Goal: Task Accomplishment & Management: Use online tool/utility

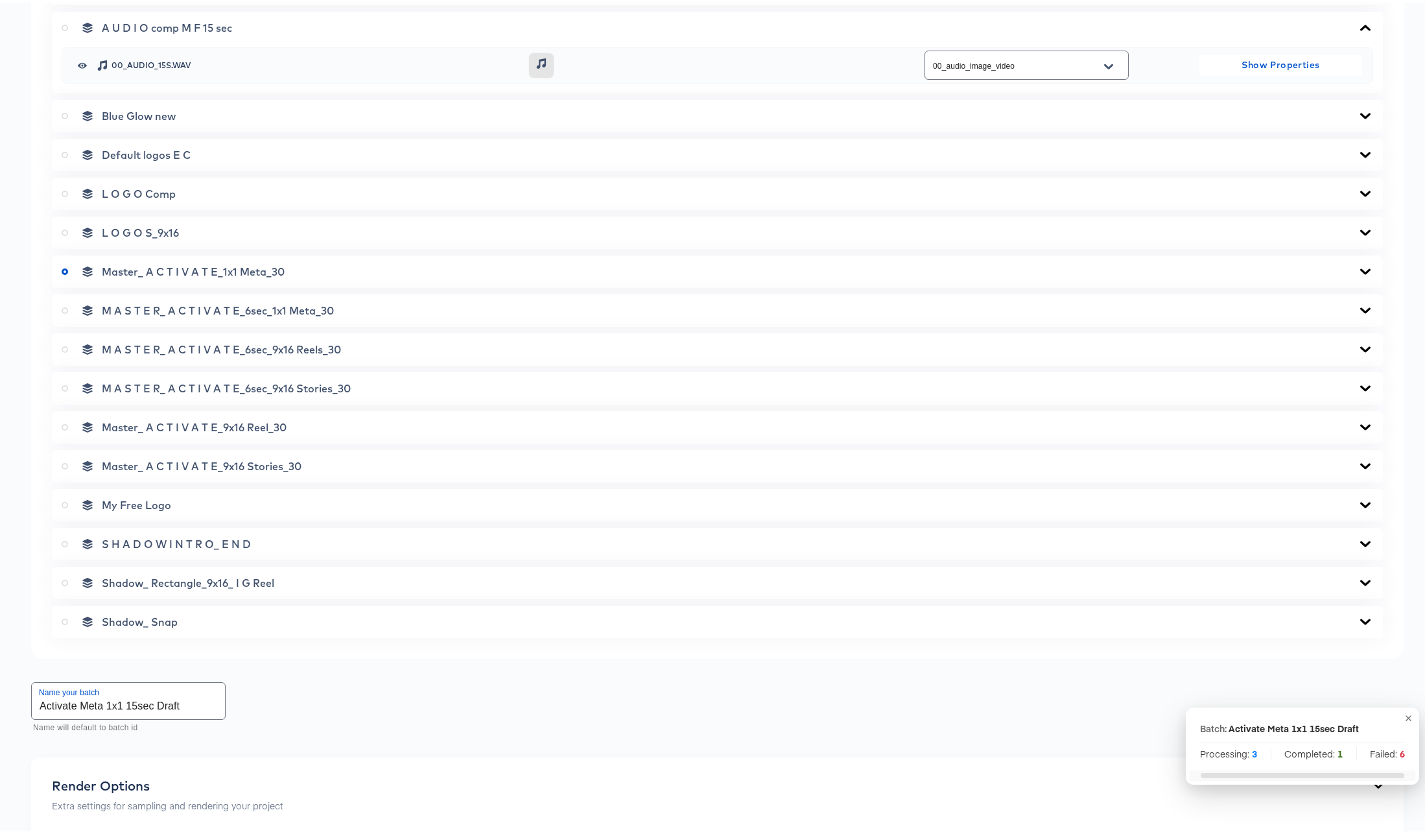
scroll to position [2661, 0]
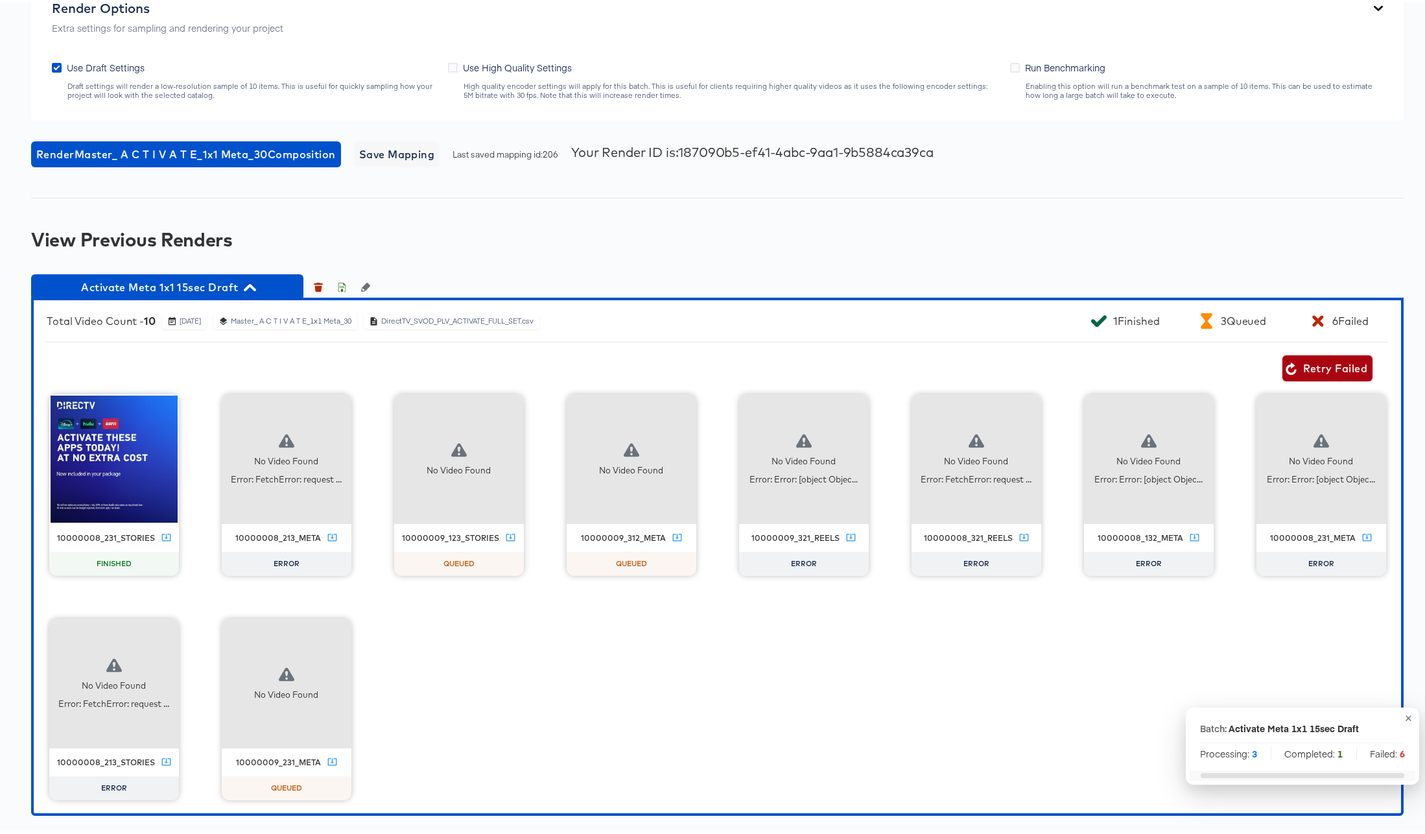
click at [1331, 366] on span "Retry Failed" at bounding box center [1327, 365] width 80 height 18
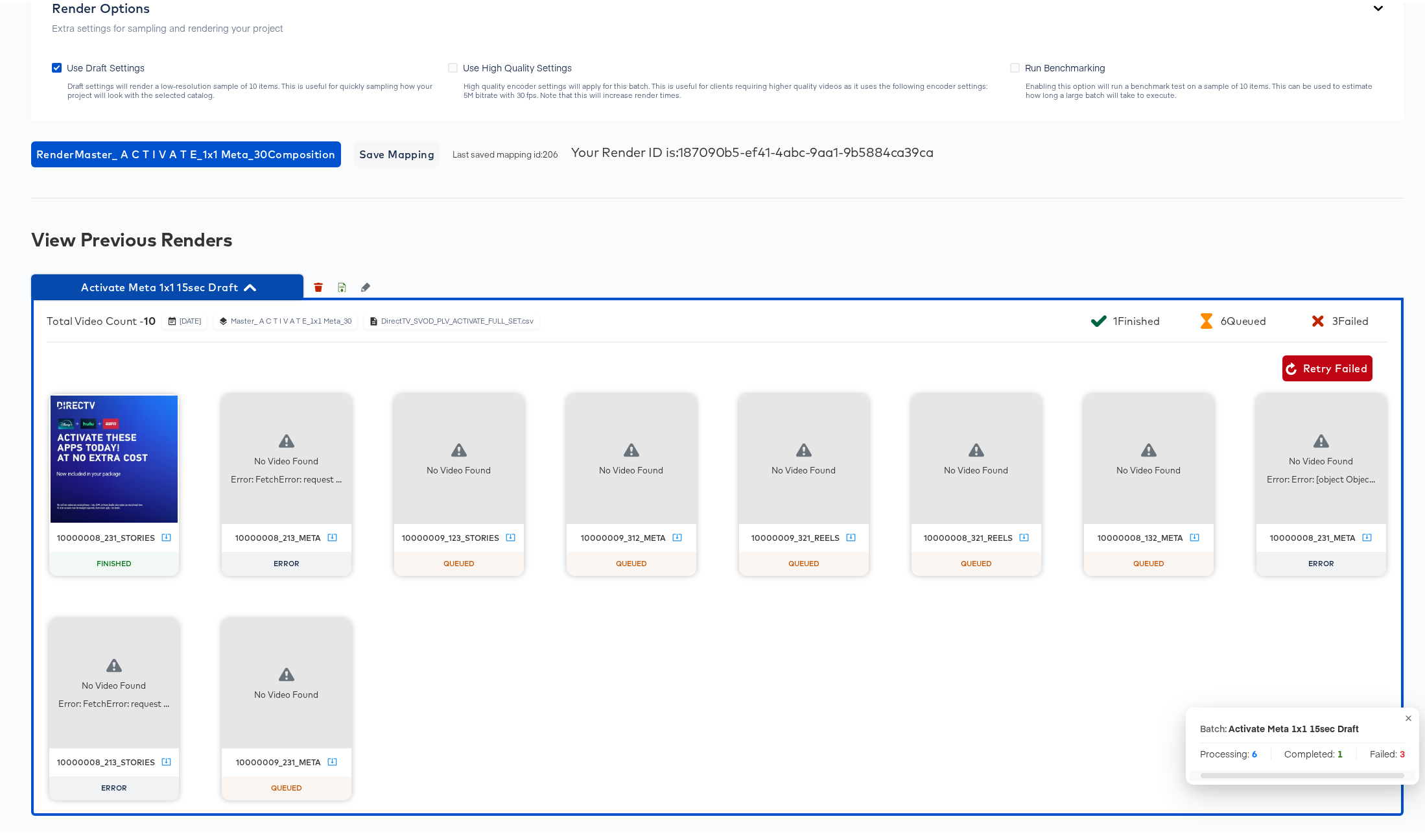
click at [251, 288] on icon "button" at bounding box center [250, 285] width 12 height 12
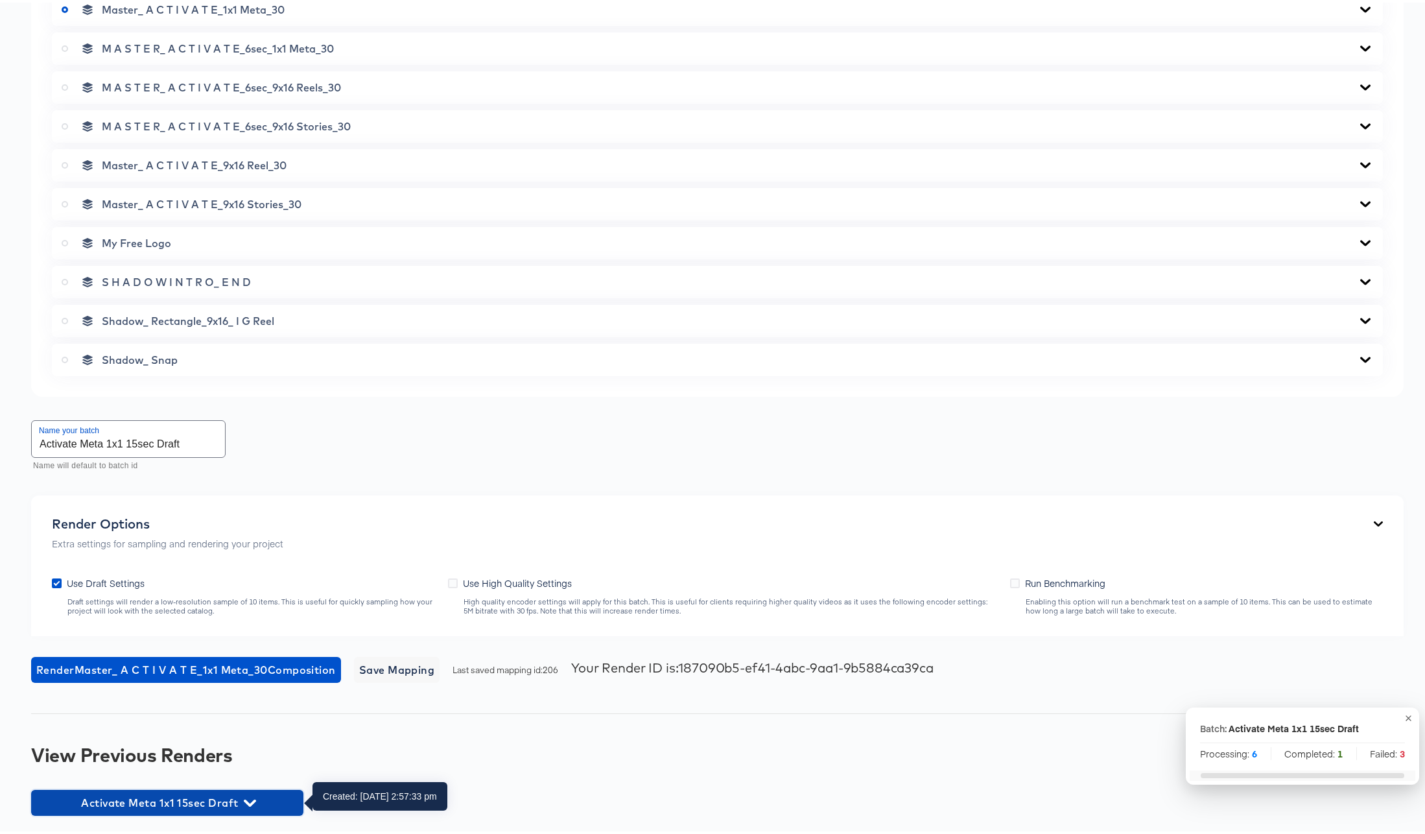
click at [253, 797] on icon "button" at bounding box center [250, 800] width 12 height 7
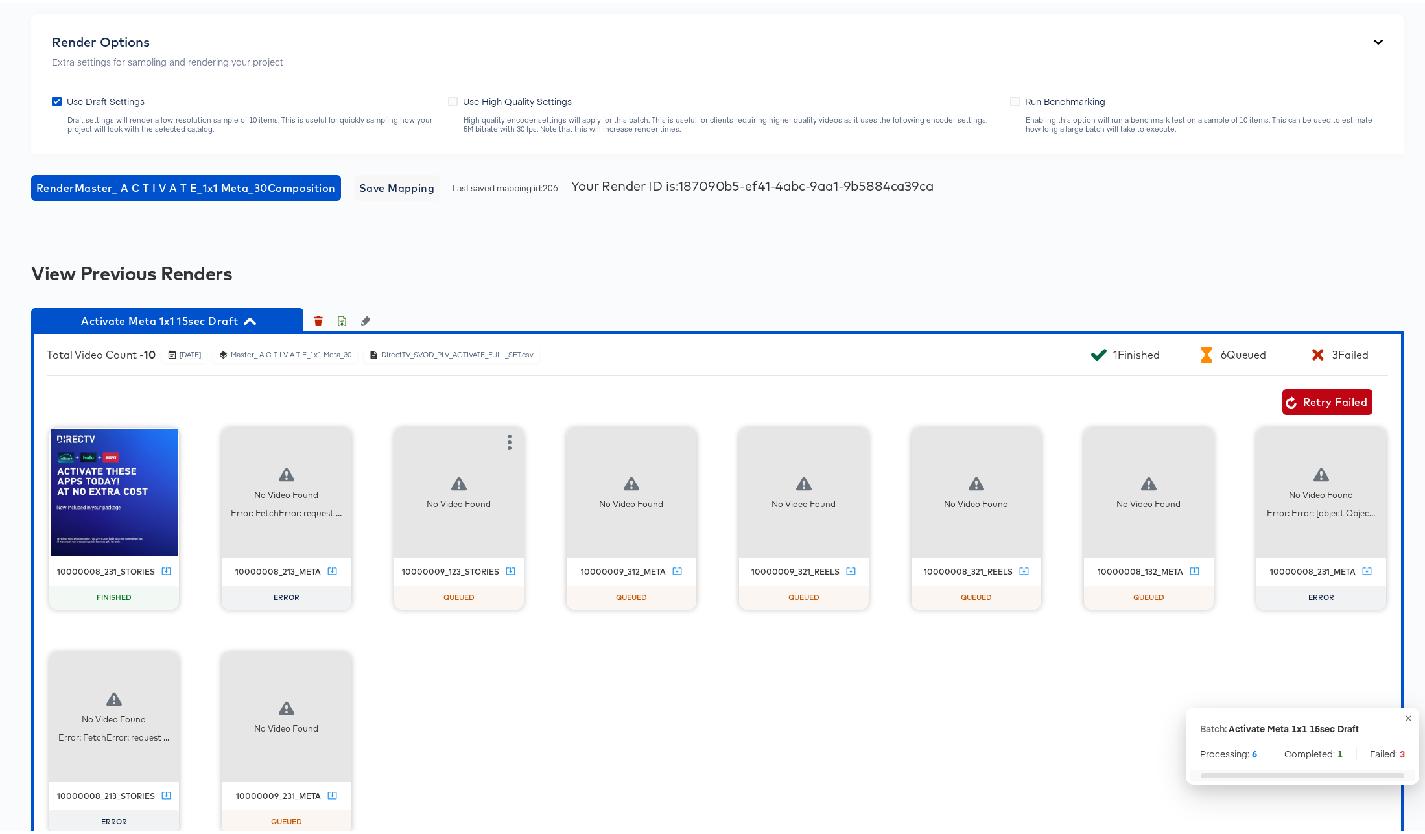
scroll to position [2628, 0]
click at [345, 433] on icon "button" at bounding box center [337, 440] width 16 height 16
click at [397, 439] on div "Retry" at bounding box center [384, 438] width 25 height 10
click at [1364, 447] on icon "button" at bounding box center [1372, 440] width 16 height 16
click at [1406, 443] on div "Retry" at bounding box center [1418, 438] width 25 height 10
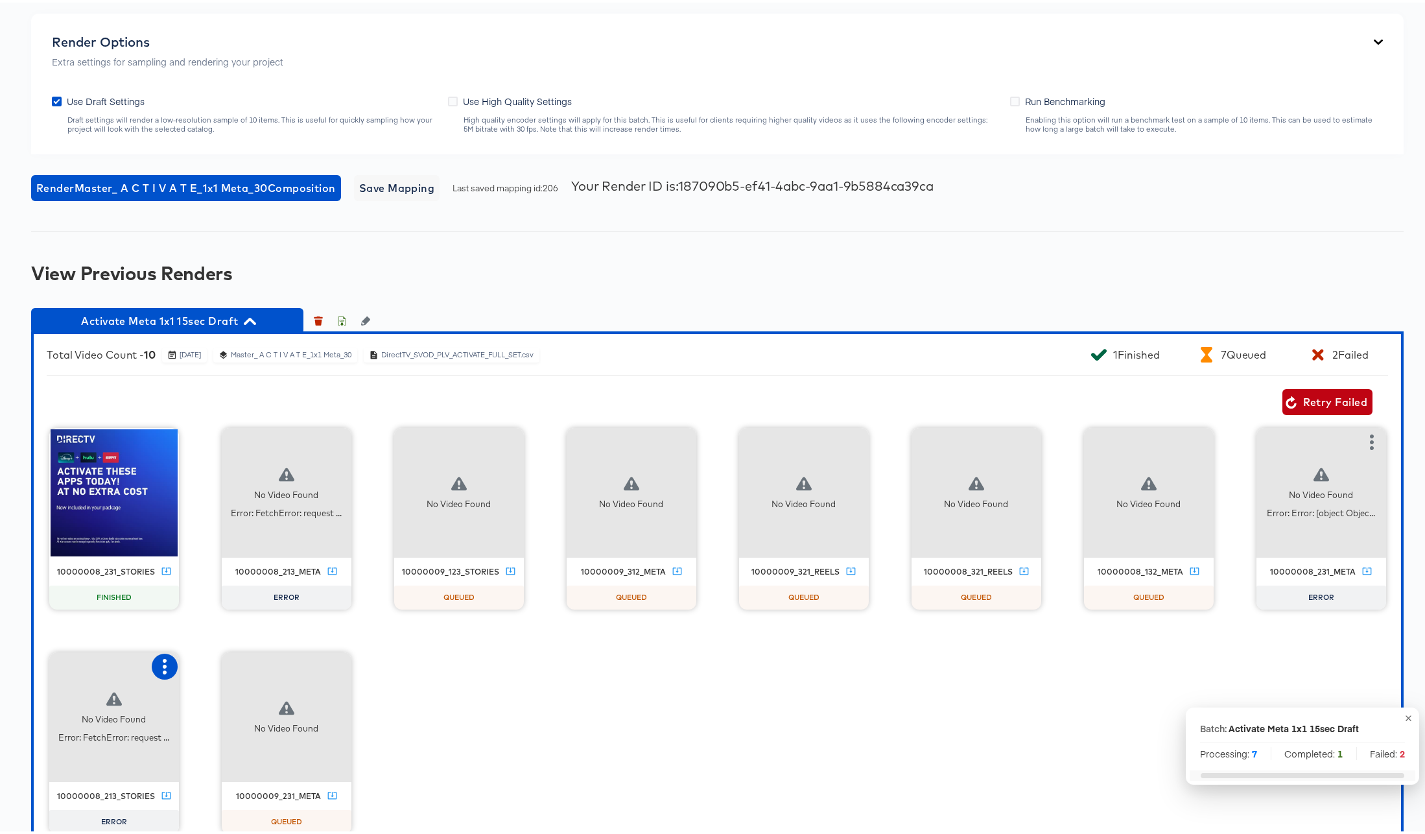
click at [167, 663] on icon "button" at bounding box center [165, 664] width 4 height 16
click at [225, 662] on div "Retry" at bounding box center [212, 662] width 25 height 10
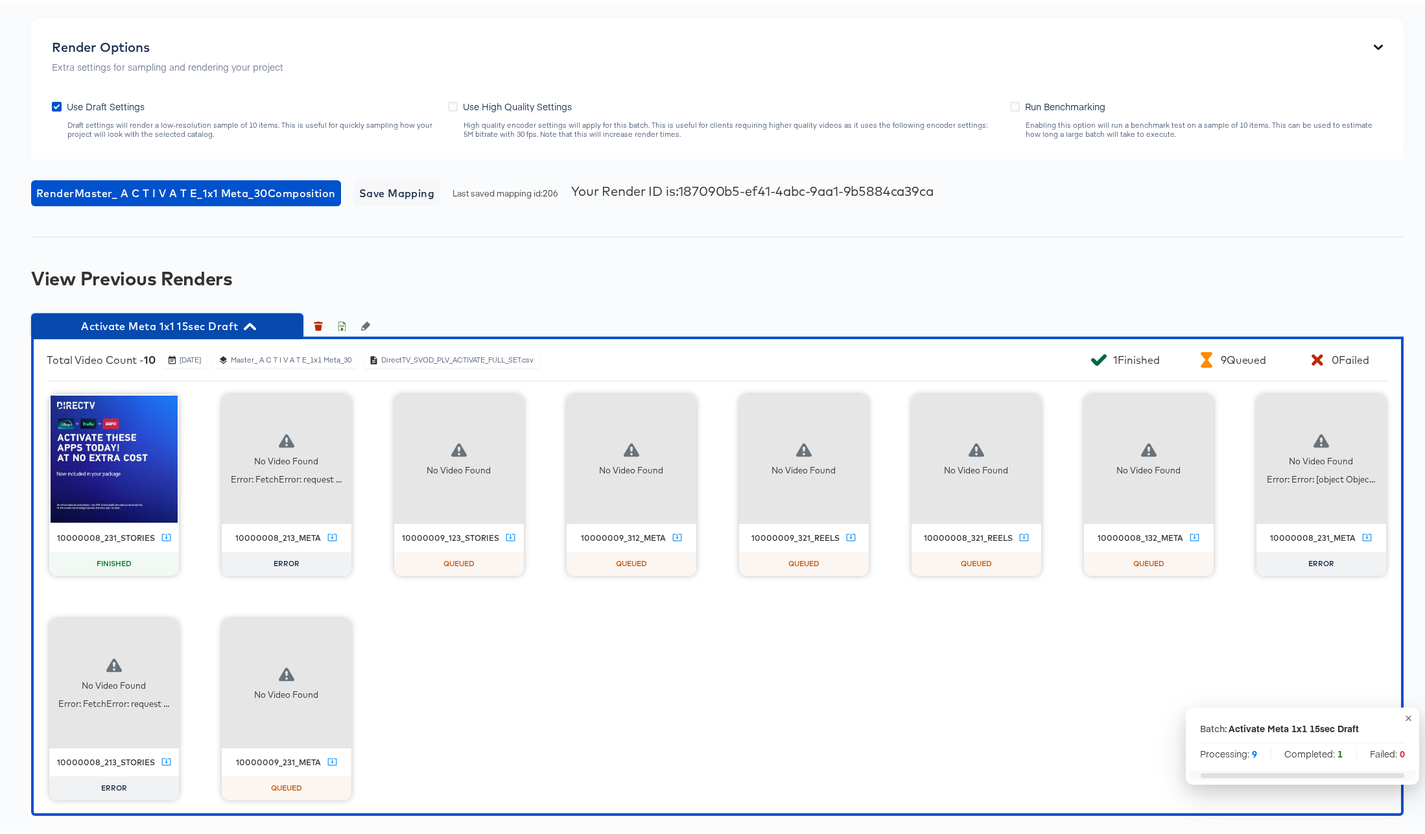
click at [251, 321] on icon "button" at bounding box center [250, 323] width 12 height 7
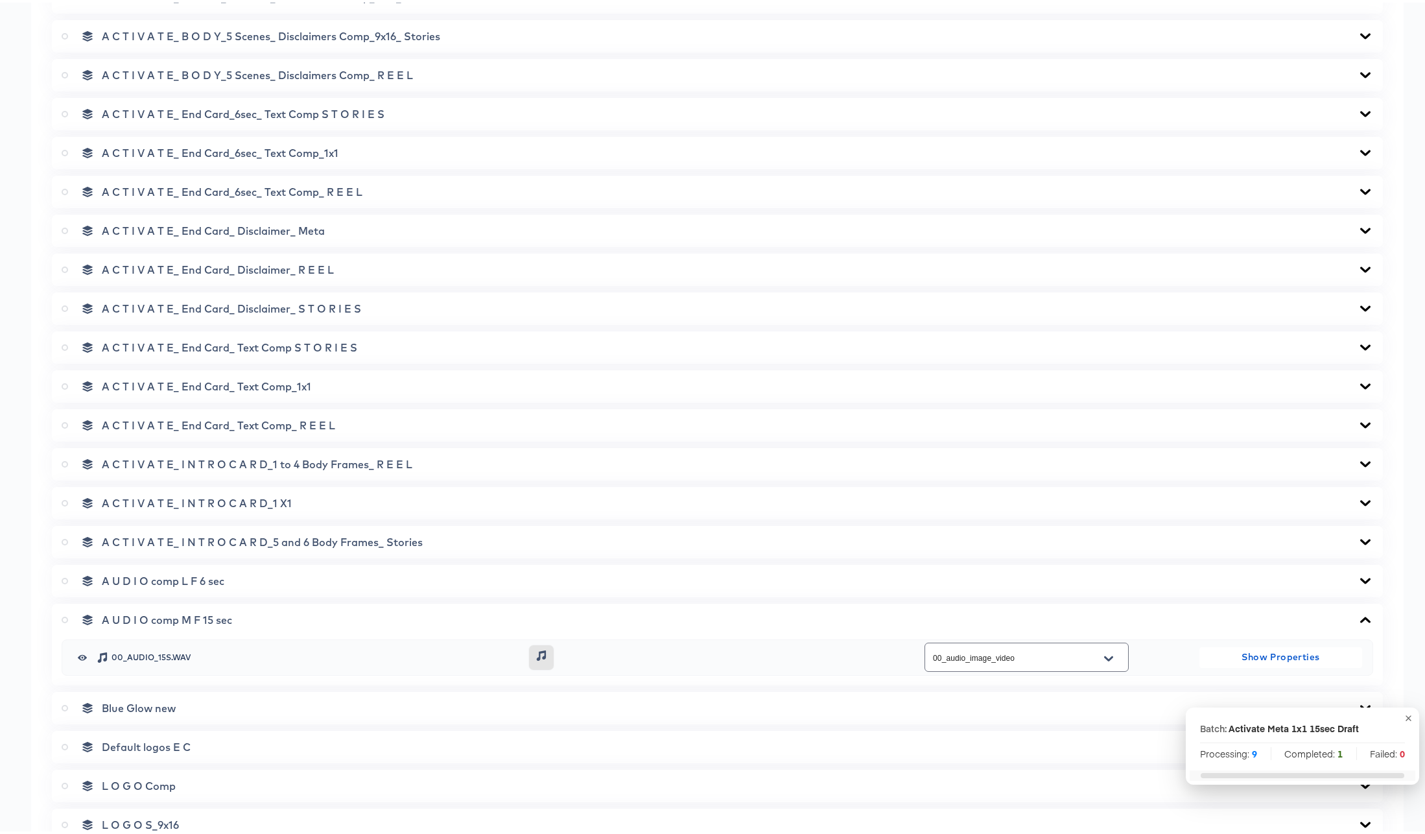
scroll to position [0, 0]
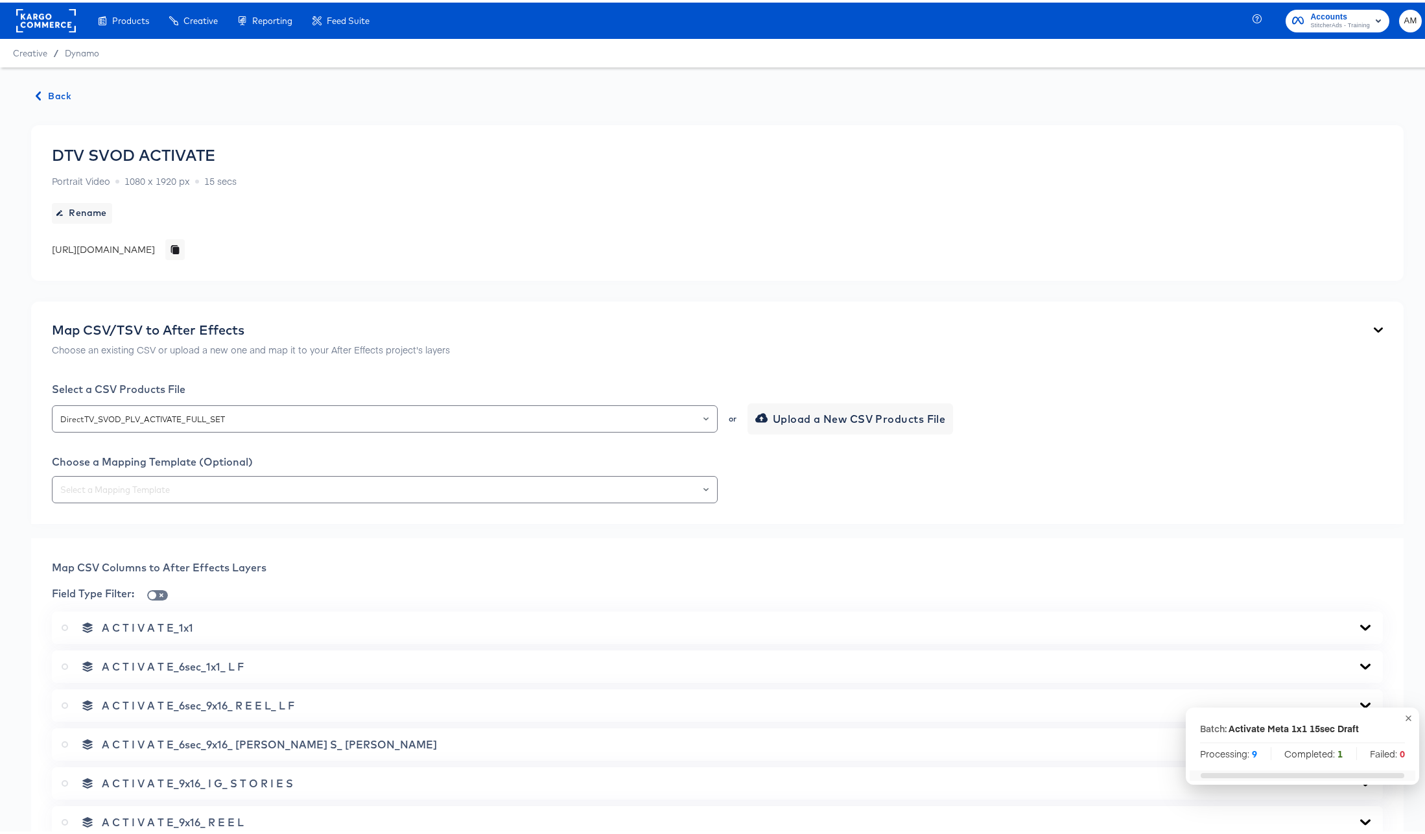
click at [60, 92] on span "Back" at bounding box center [53, 94] width 35 height 16
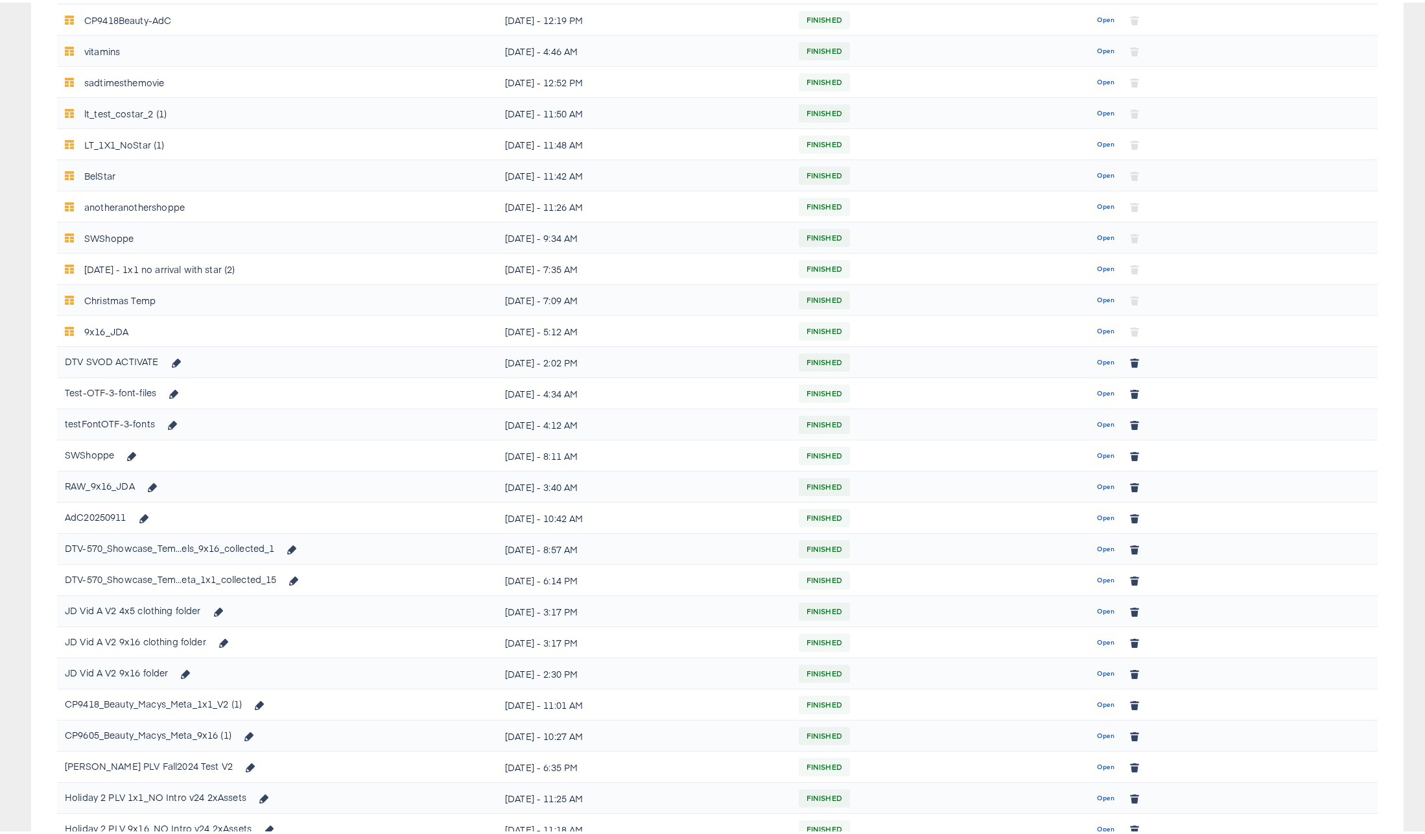
scroll to position [445, 0]
click at [1097, 360] on span "Open" at bounding box center [1105, 361] width 17 height 12
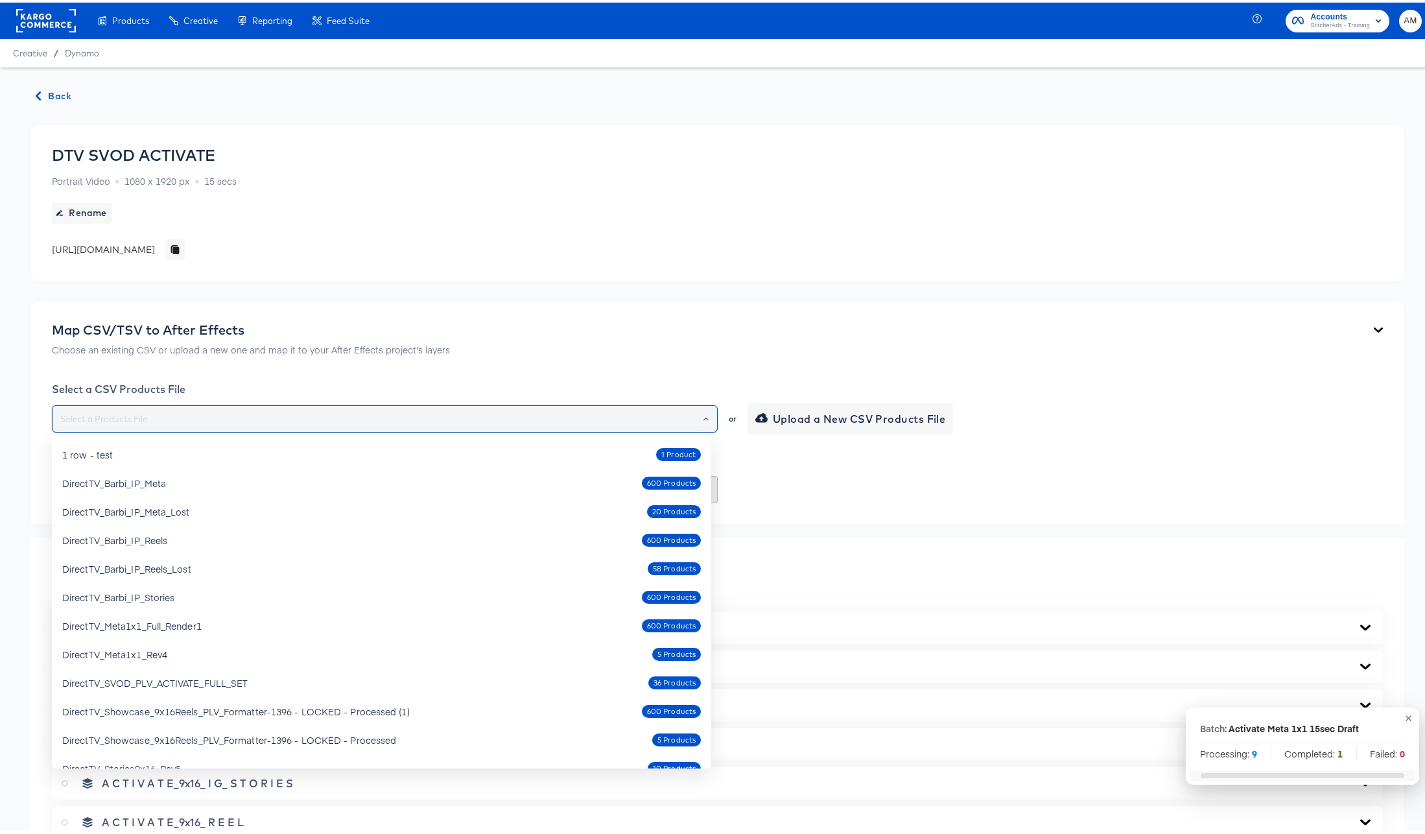
click at [177, 413] on input "text" at bounding box center [385, 416] width 654 height 15
click at [247, 675] on div "DirectTV_SVOD_PLV_ACTIVATE_FULL_SET 36 Products" at bounding box center [381, 680] width 638 height 21
type input "DirectTV_SVOD_PLV_ACTIVATE_FULL_SET"
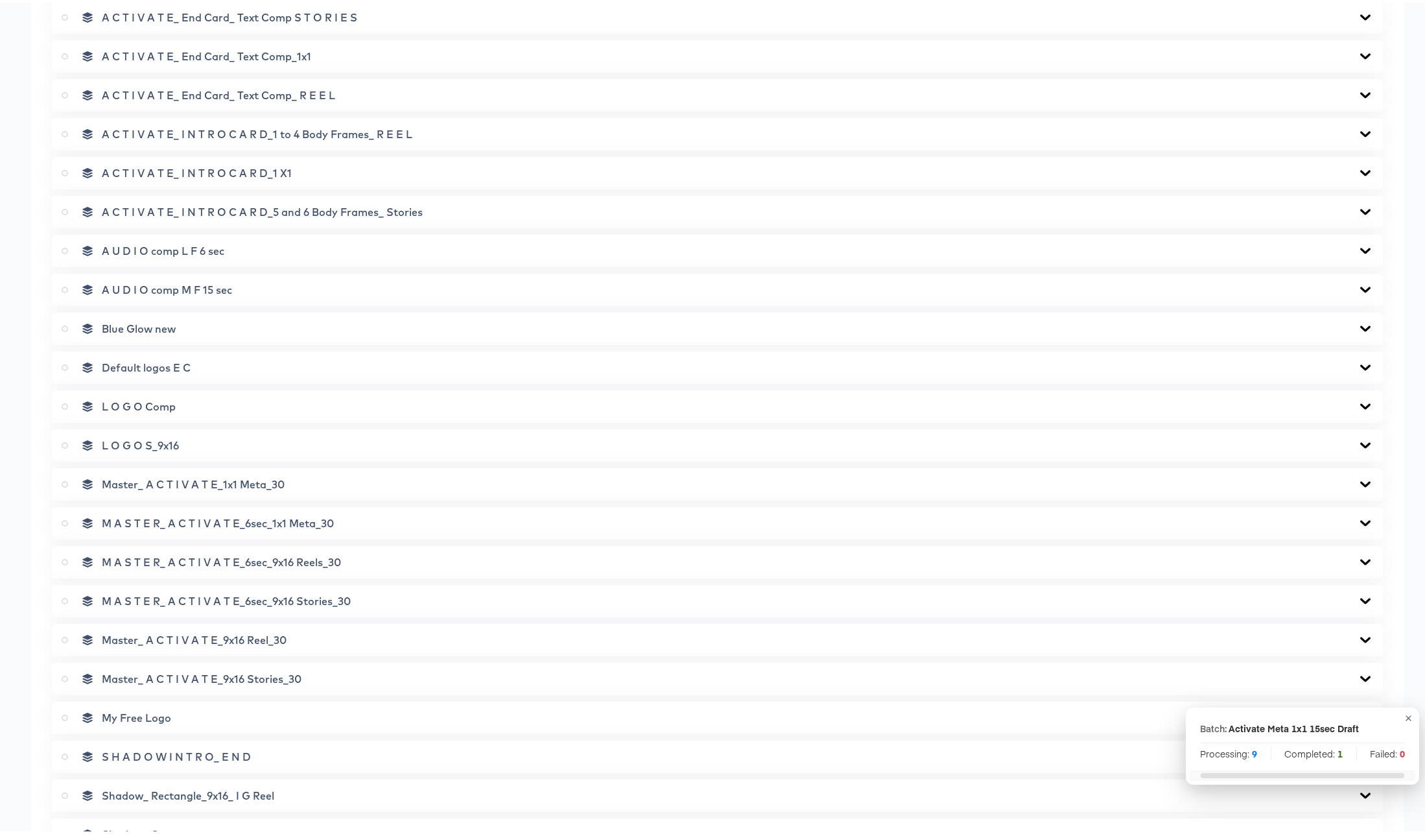
scroll to position [1397, 0]
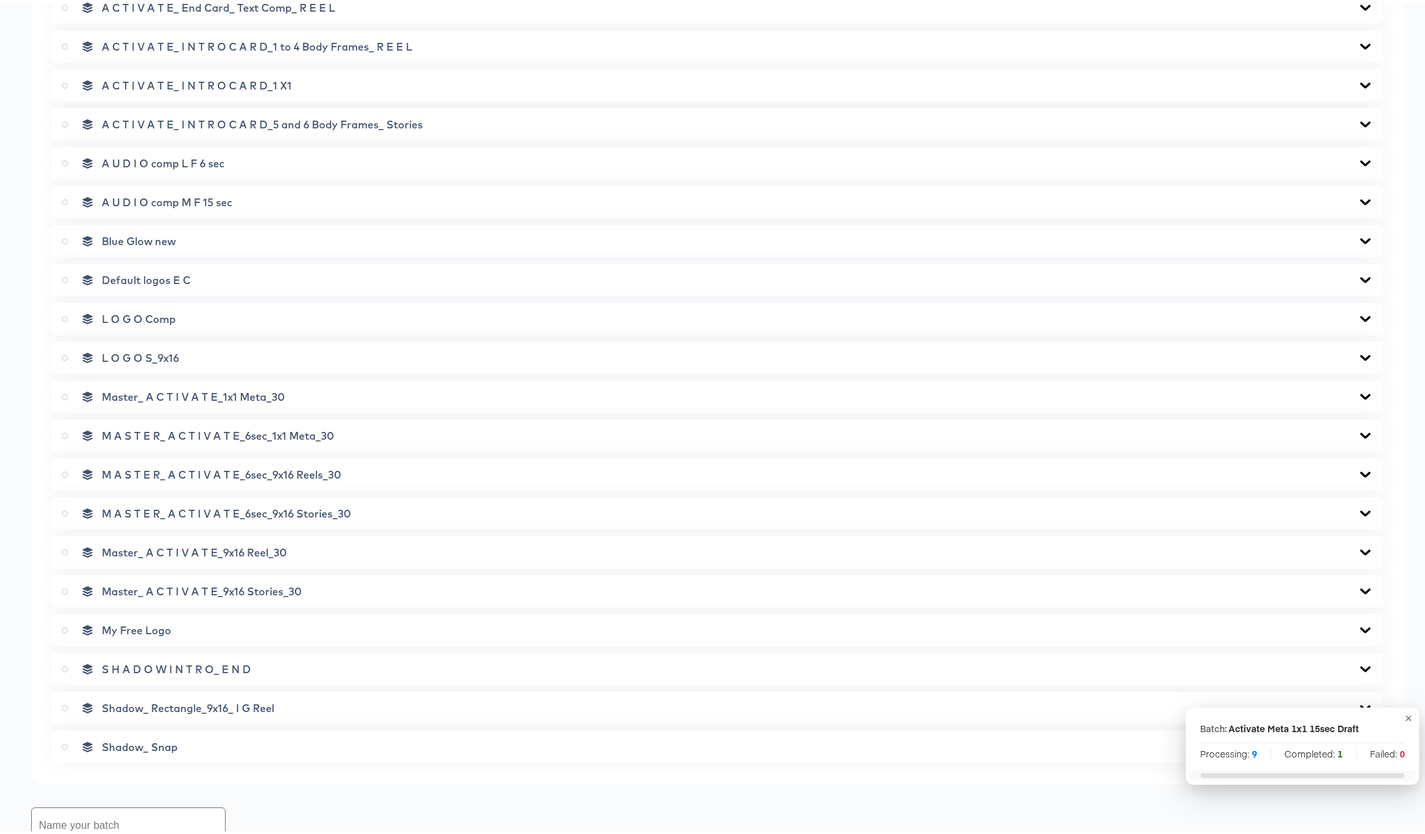
click at [66, 548] on icon at bounding box center [65, 549] width 6 height 6
click at [0, 0] on input "radio" at bounding box center [0, 0] width 0 height 0
click at [1362, 549] on icon at bounding box center [1365, 549] width 16 height 10
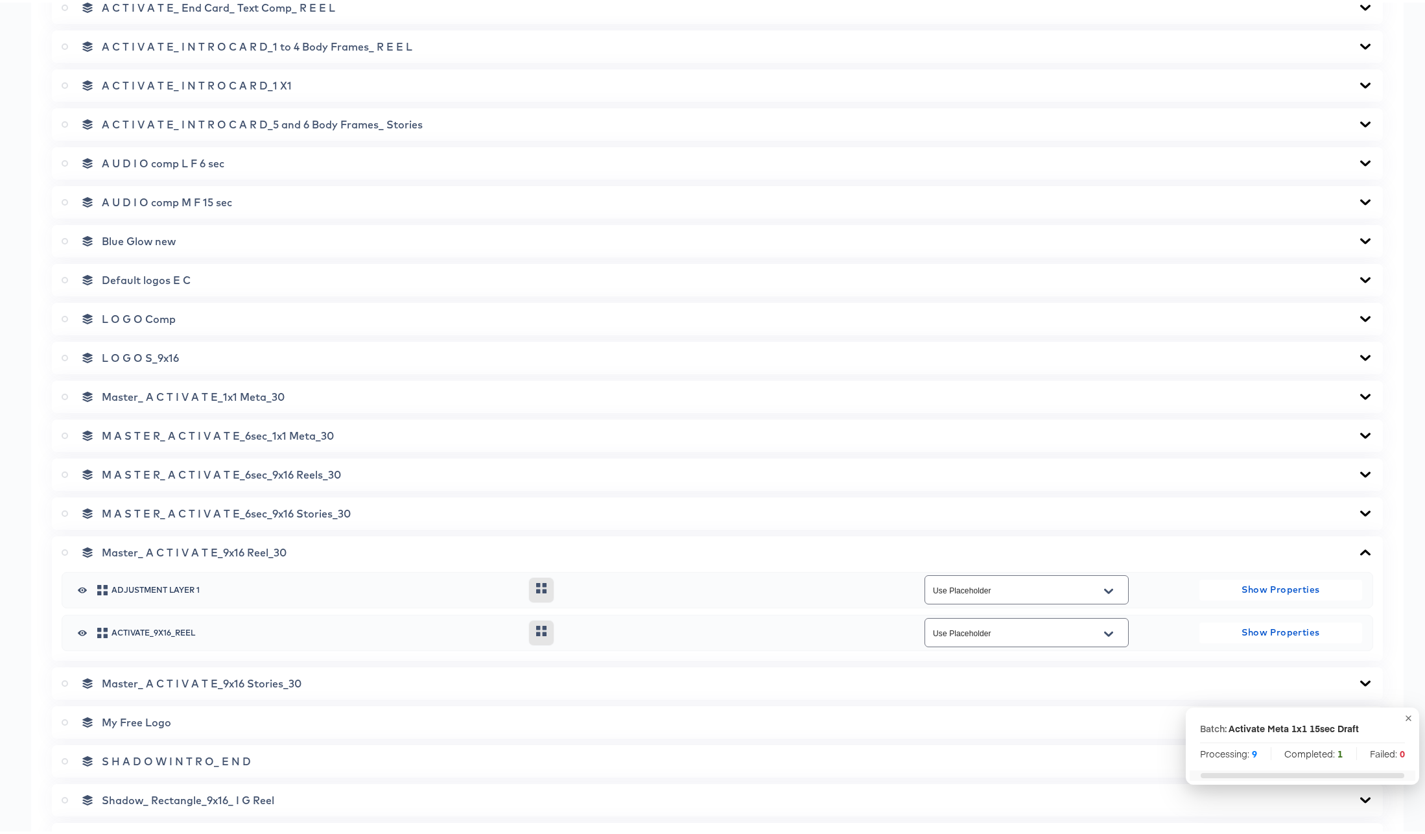
click at [1359, 548] on icon at bounding box center [1365, 549] width 16 height 10
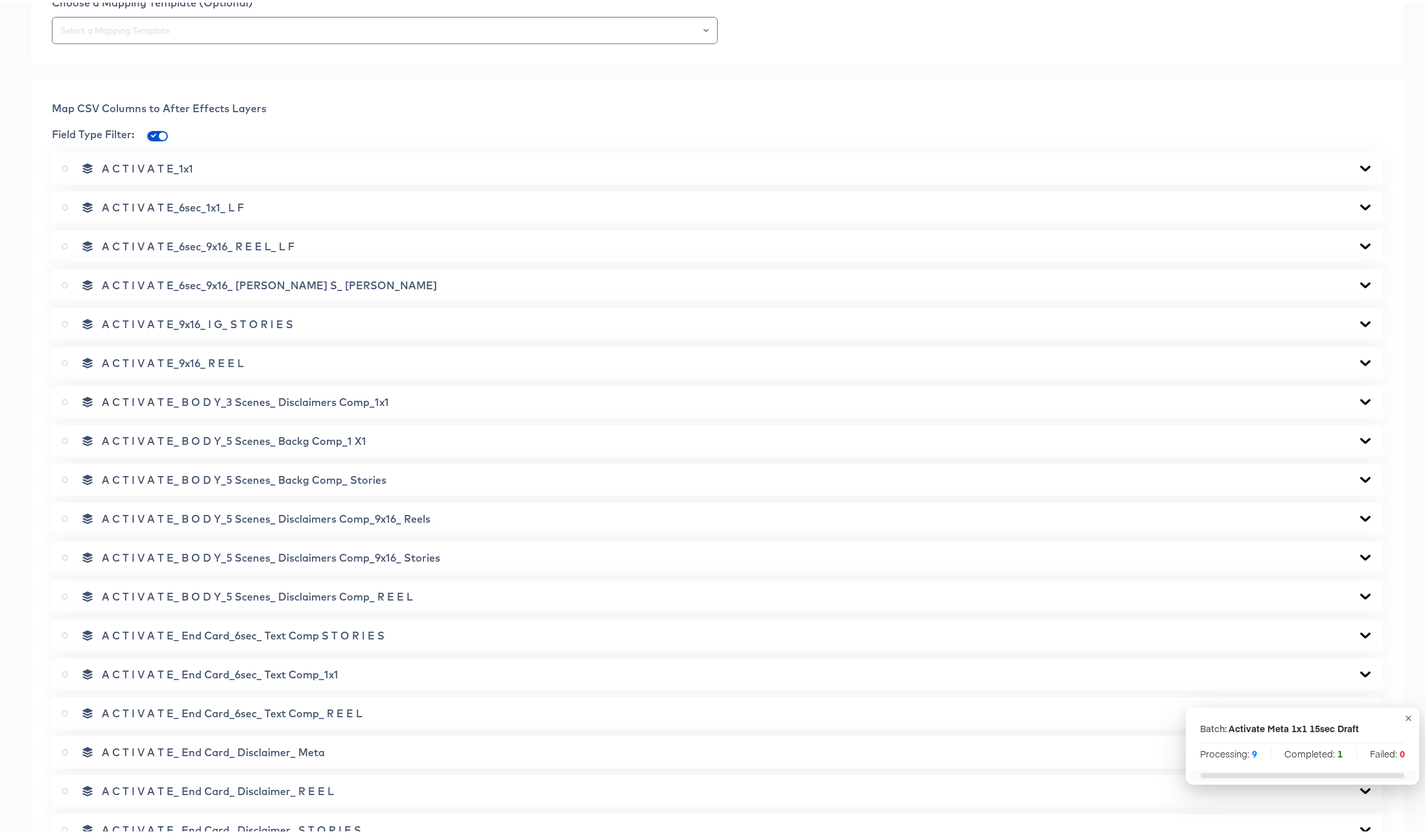
scroll to position [460, 0]
click at [1357, 362] on icon at bounding box center [1365, 360] width 16 height 10
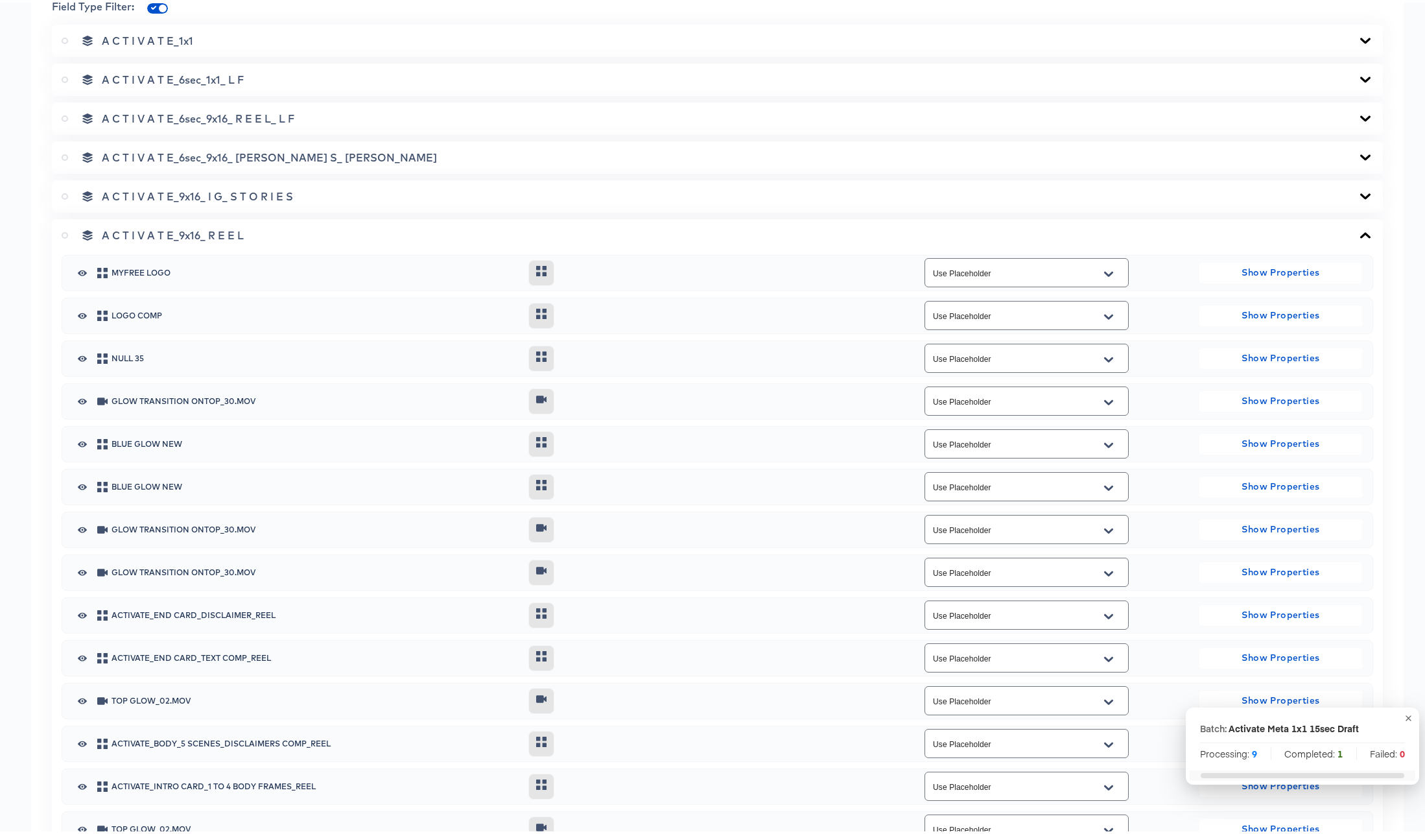
scroll to position [587, 0]
click at [1357, 233] on icon at bounding box center [1365, 232] width 16 height 10
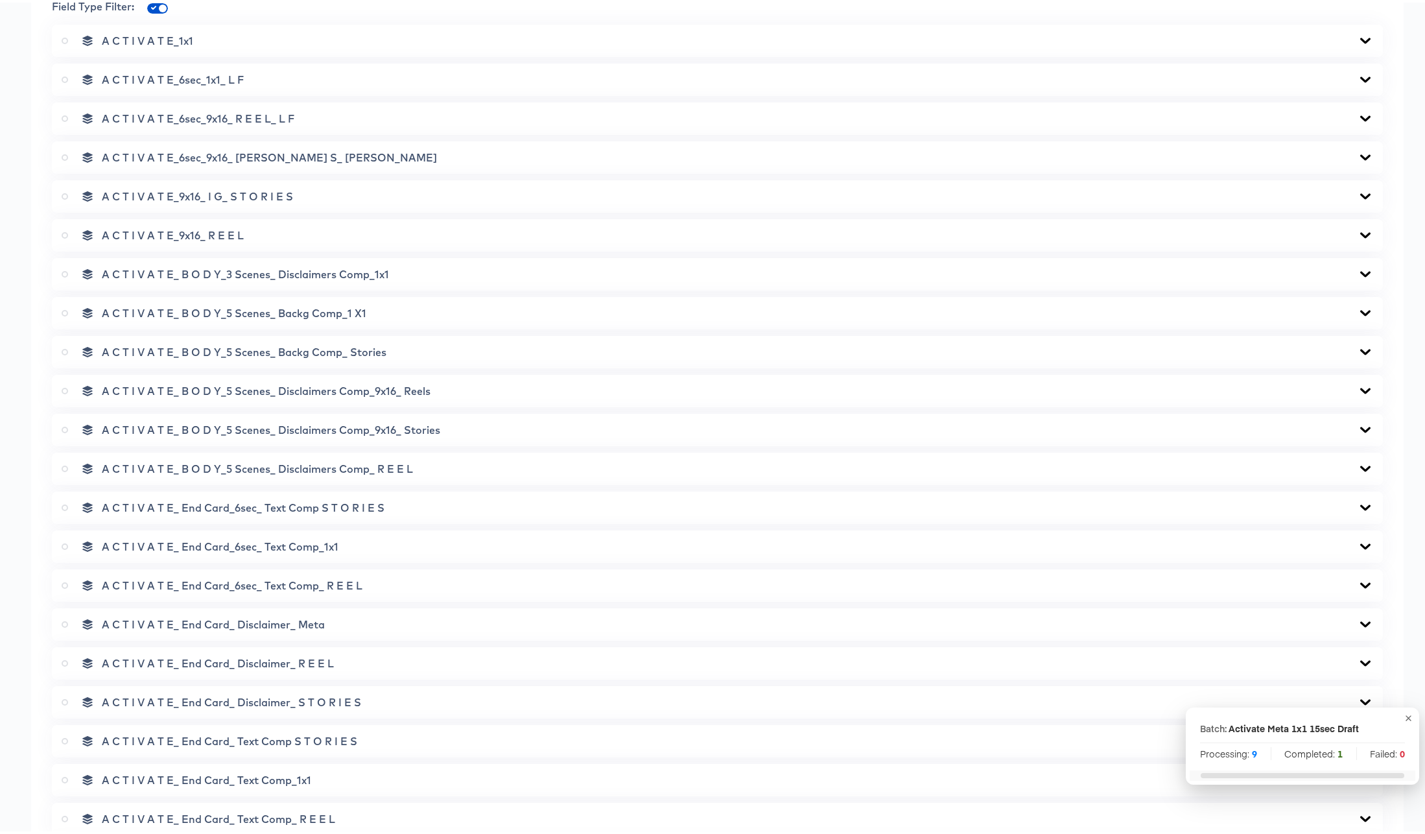
click at [1360, 387] on icon at bounding box center [1365, 388] width 10 height 6
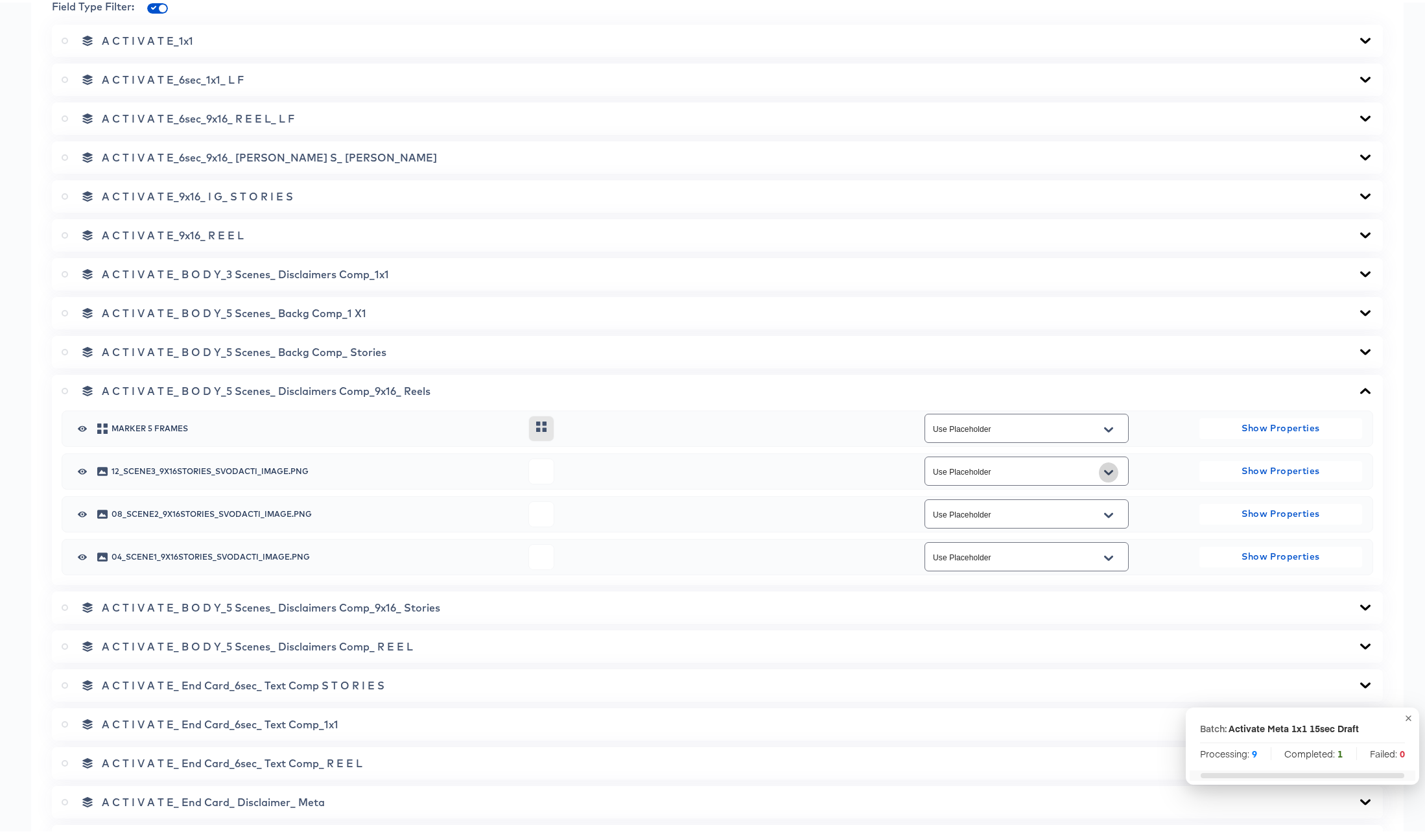
click at [1104, 468] on icon "Open" at bounding box center [1108, 470] width 9 height 10
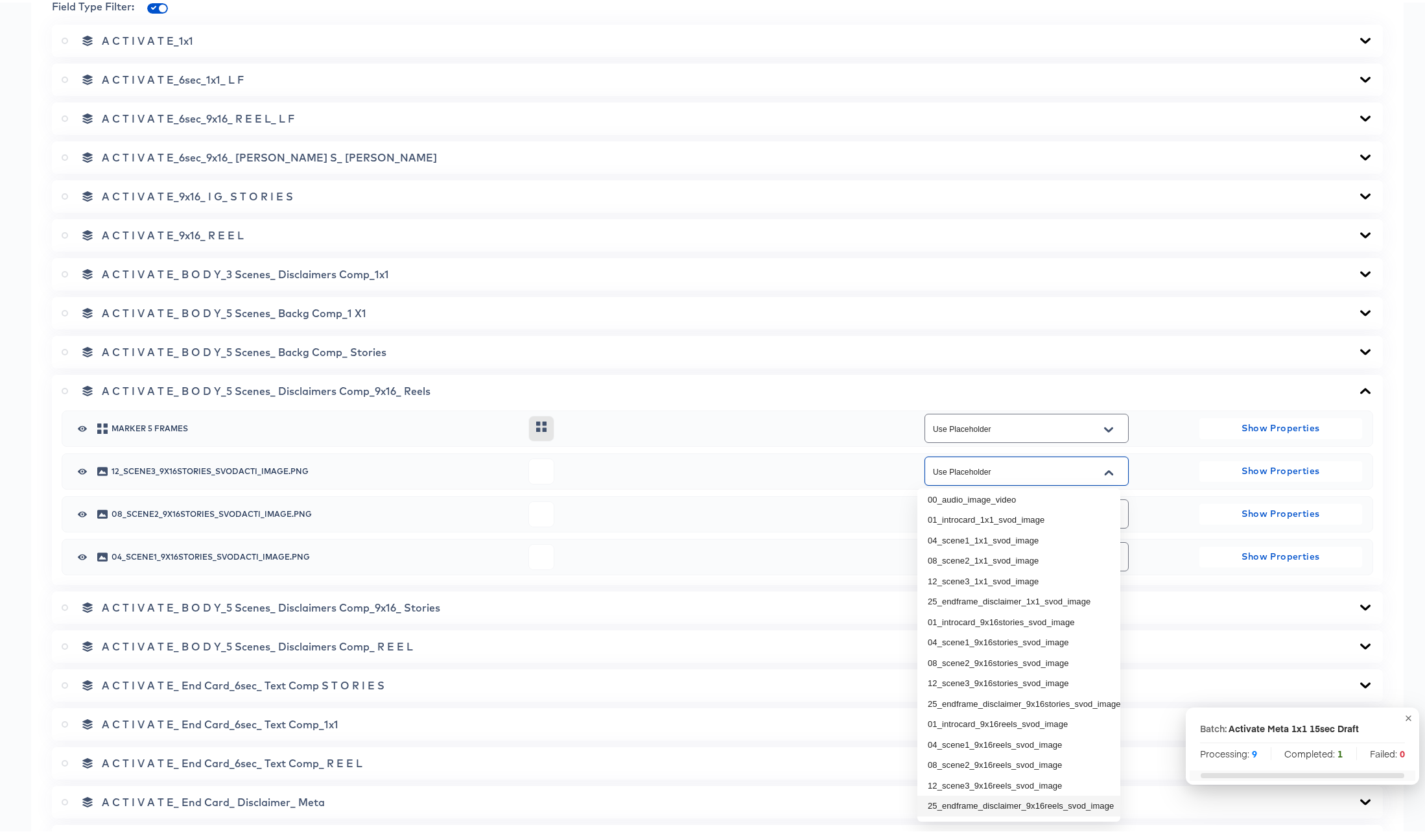
scroll to position [856, 0]
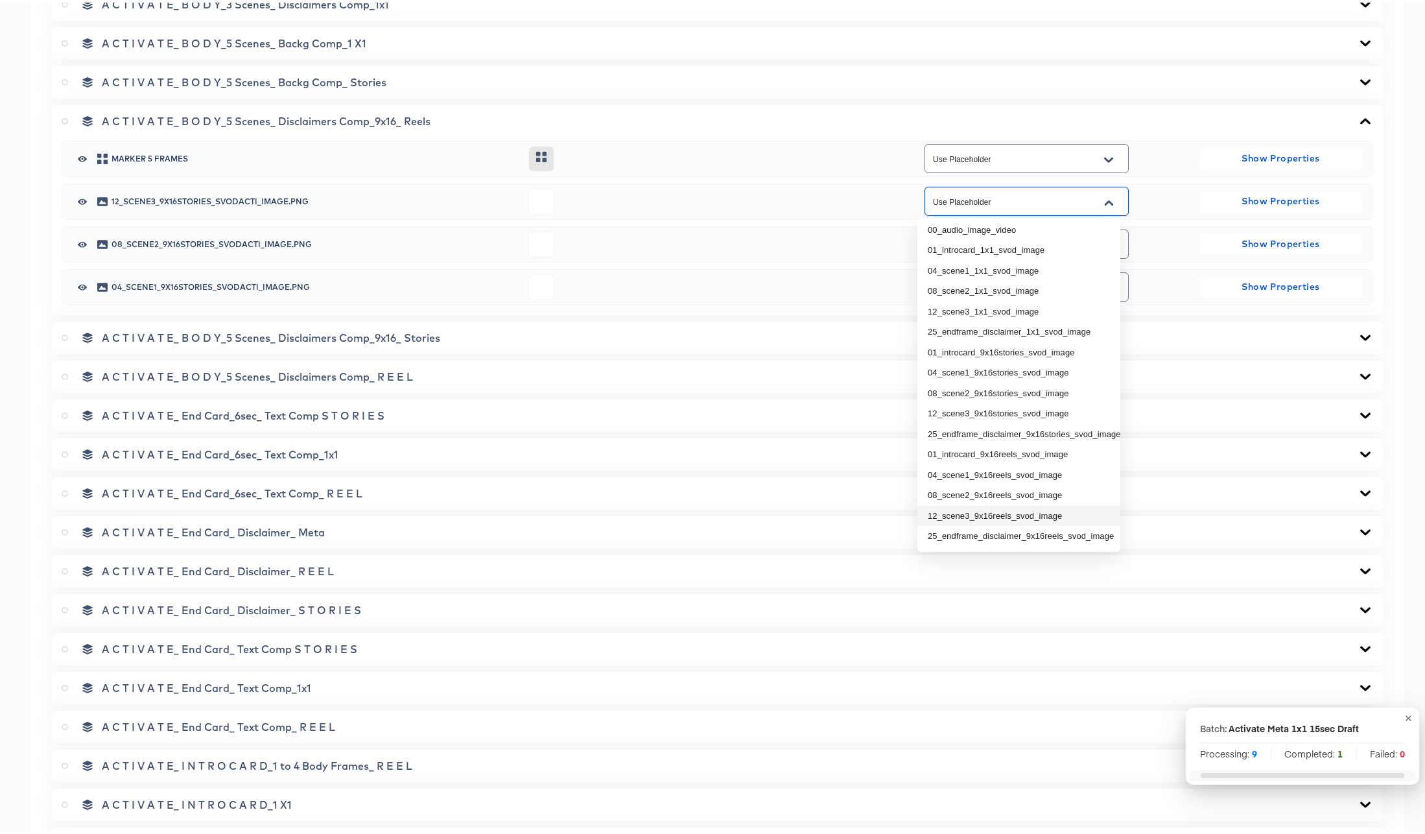
click at [1013, 503] on li "12_scene3_9x16reels_svod_image" at bounding box center [1018, 513] width 203 height 21
type input "12_scene3_9x16reels_svod_image"
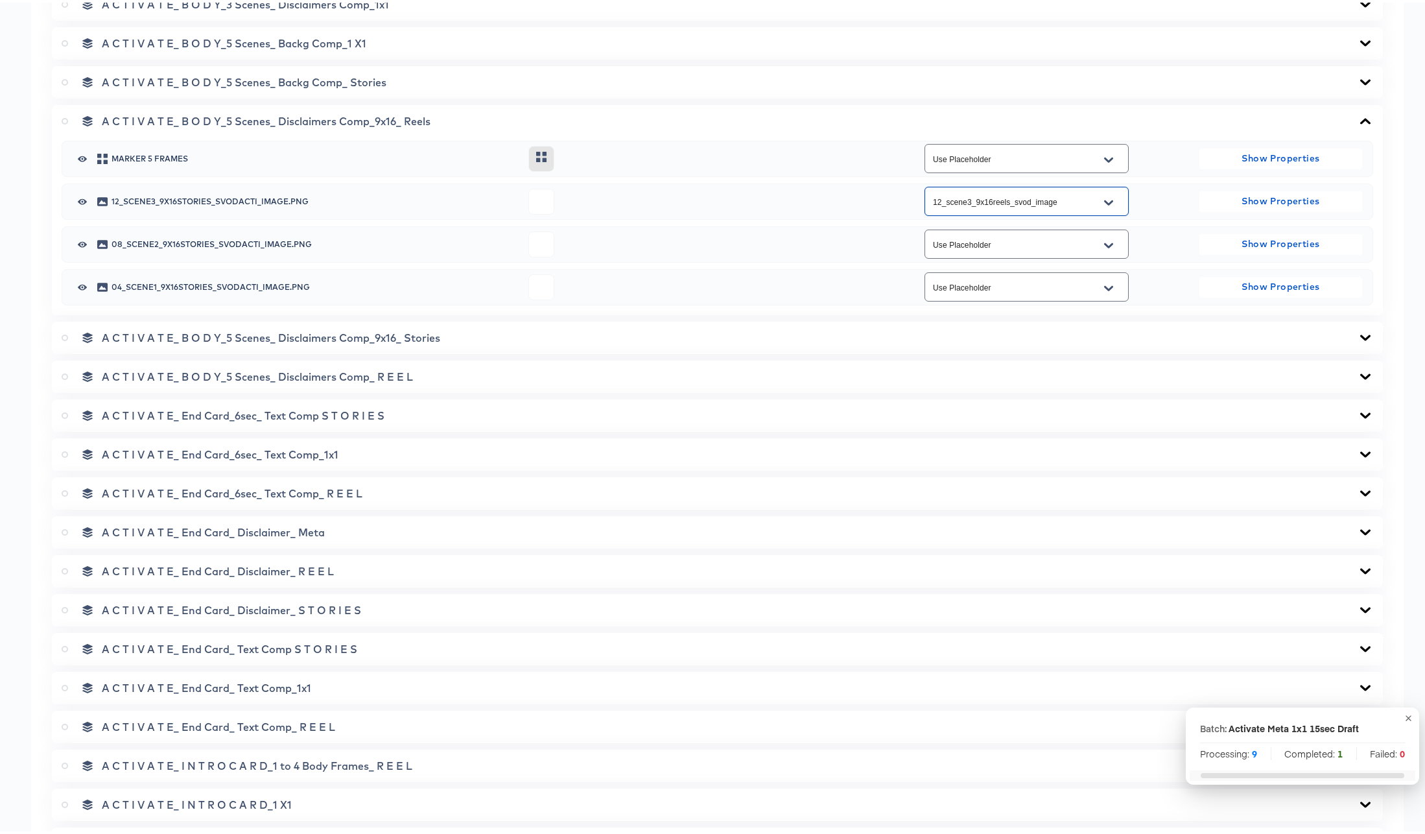
click at [1104, 242] on icon "Open" at bounding box center [1108, 242] width 9 height 5
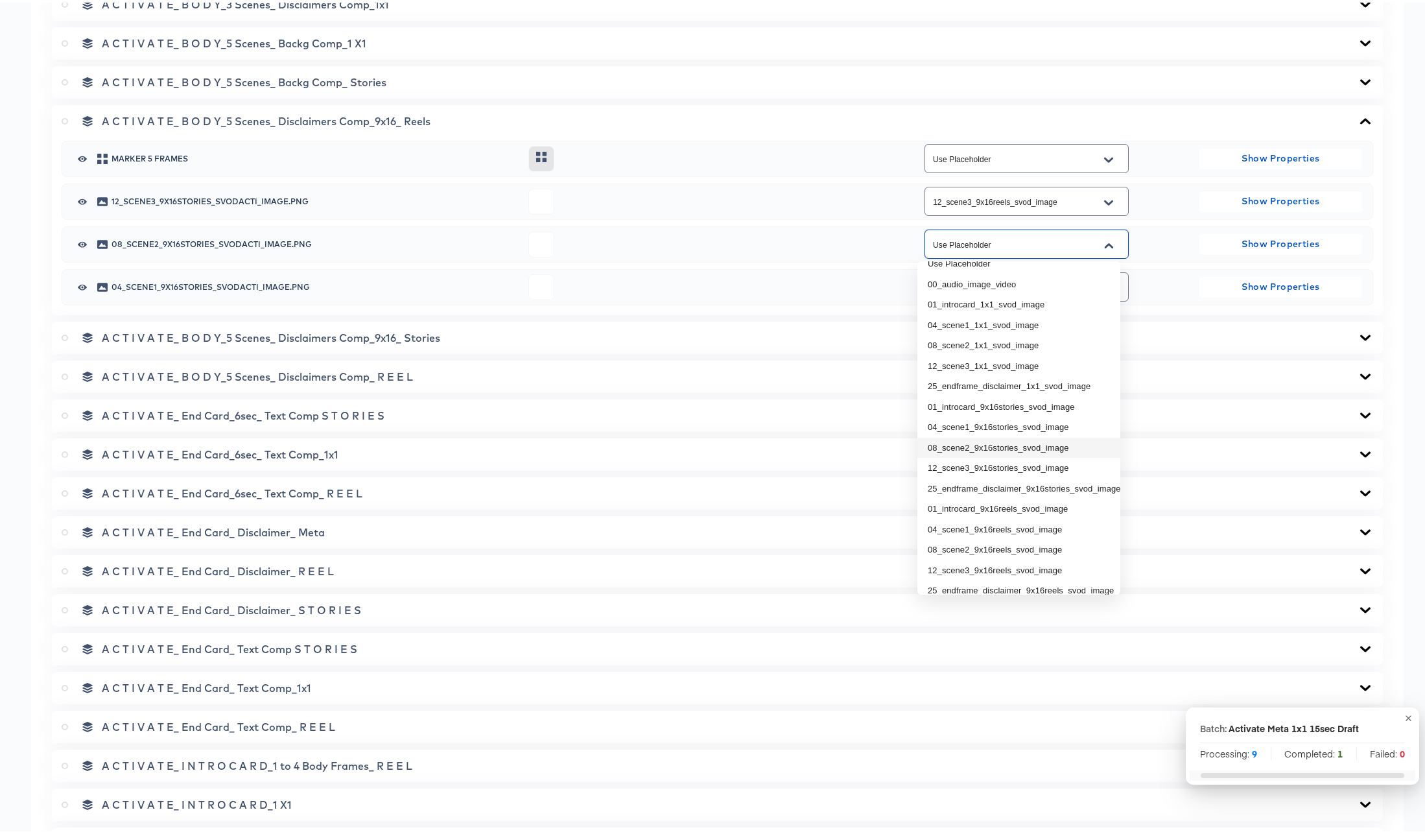
scroll to position [34, 0]
click at [1014, 528] on li "08_scene2_9x16reels_svod_image" at bounding box center [1018, 535] width 203 height 21
type input "08_scene2_9x16reels_svod_image"
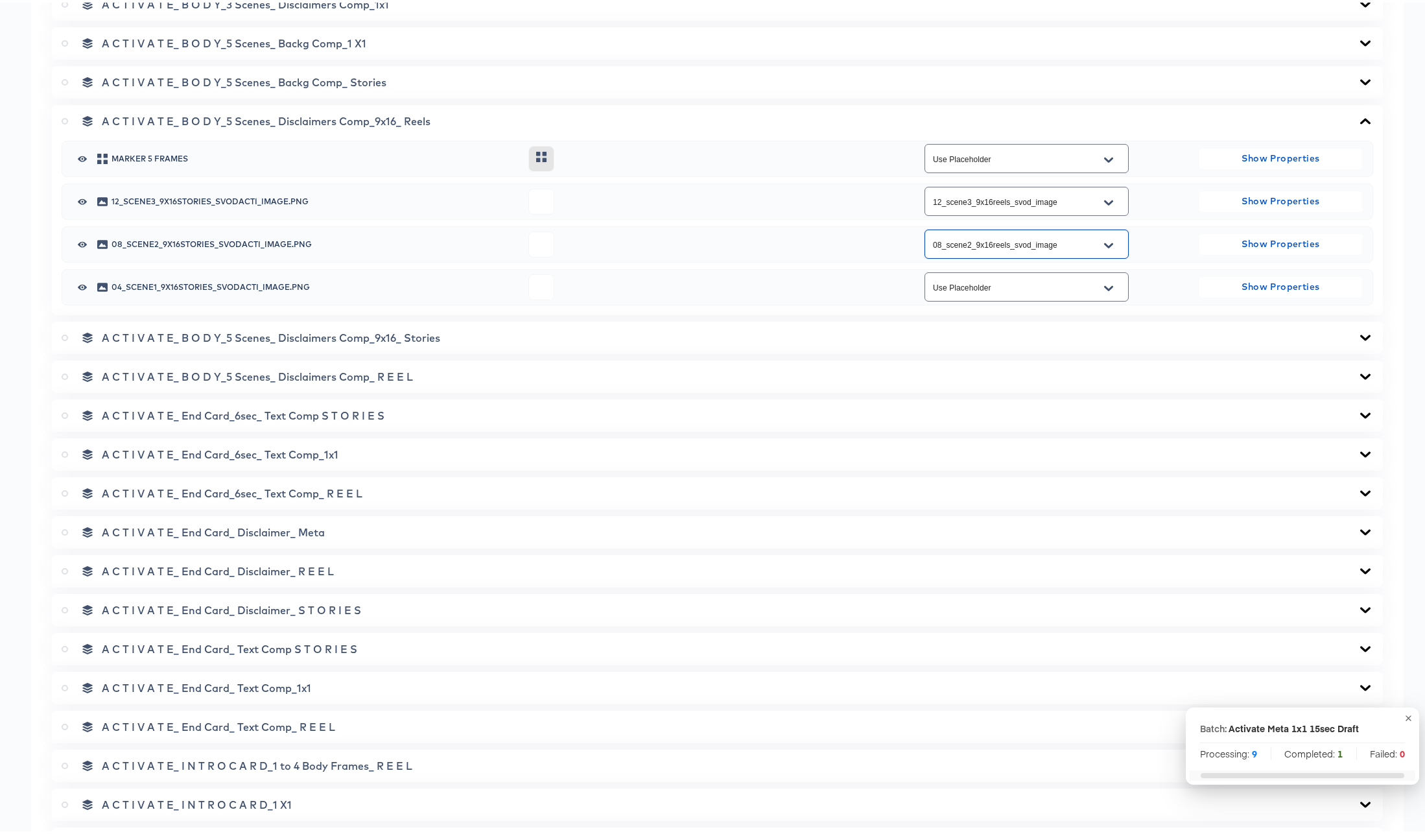
click at [1104, 284] on icon "Open" at bounding box center [1108, 286] width 9 height 10
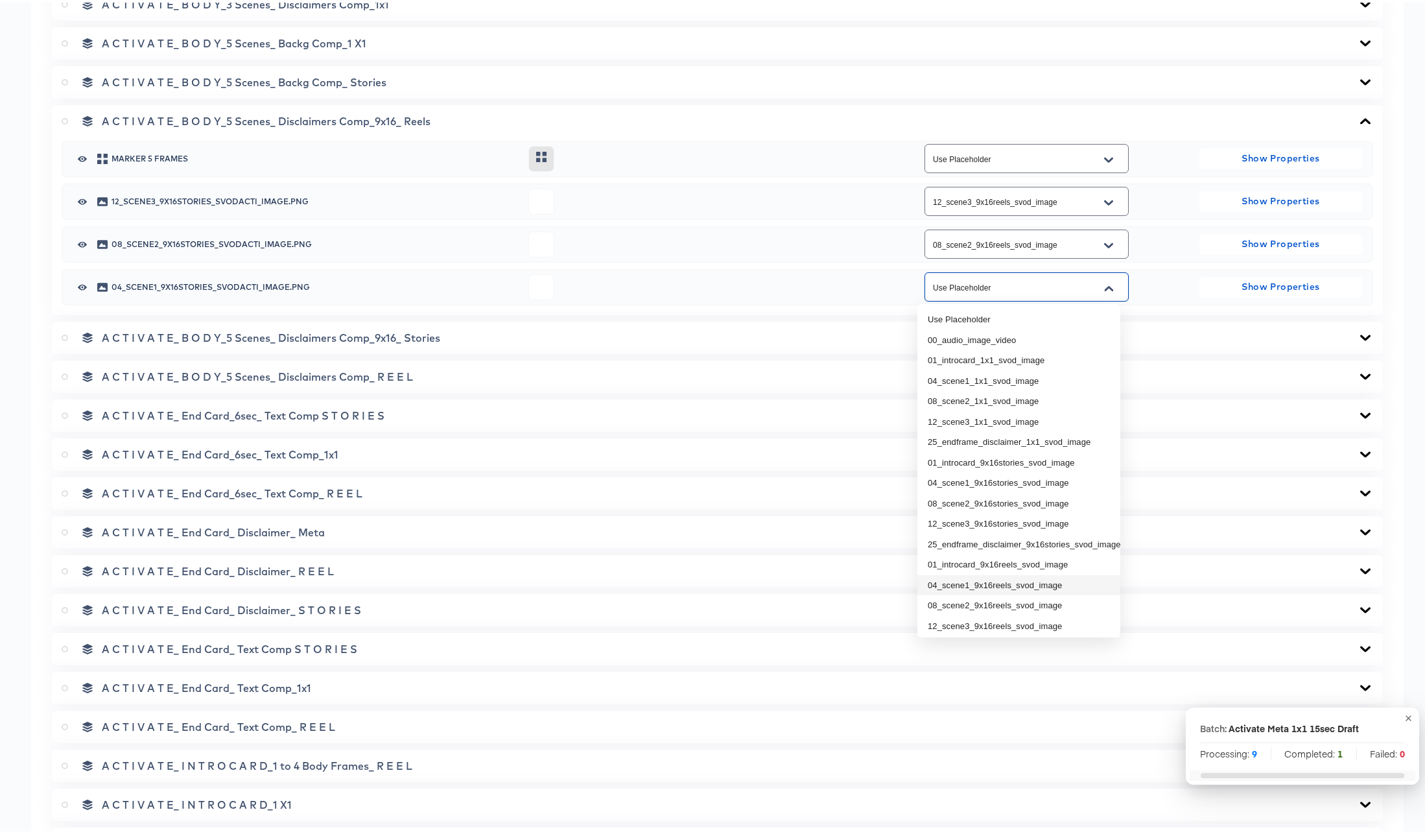
click at [990, 581] on li "04_scene1_9x16reels_svod_image" at bounding box center [1018, 582] width 203 height 21
type input "04_scene1_9x16reels_svod_image"
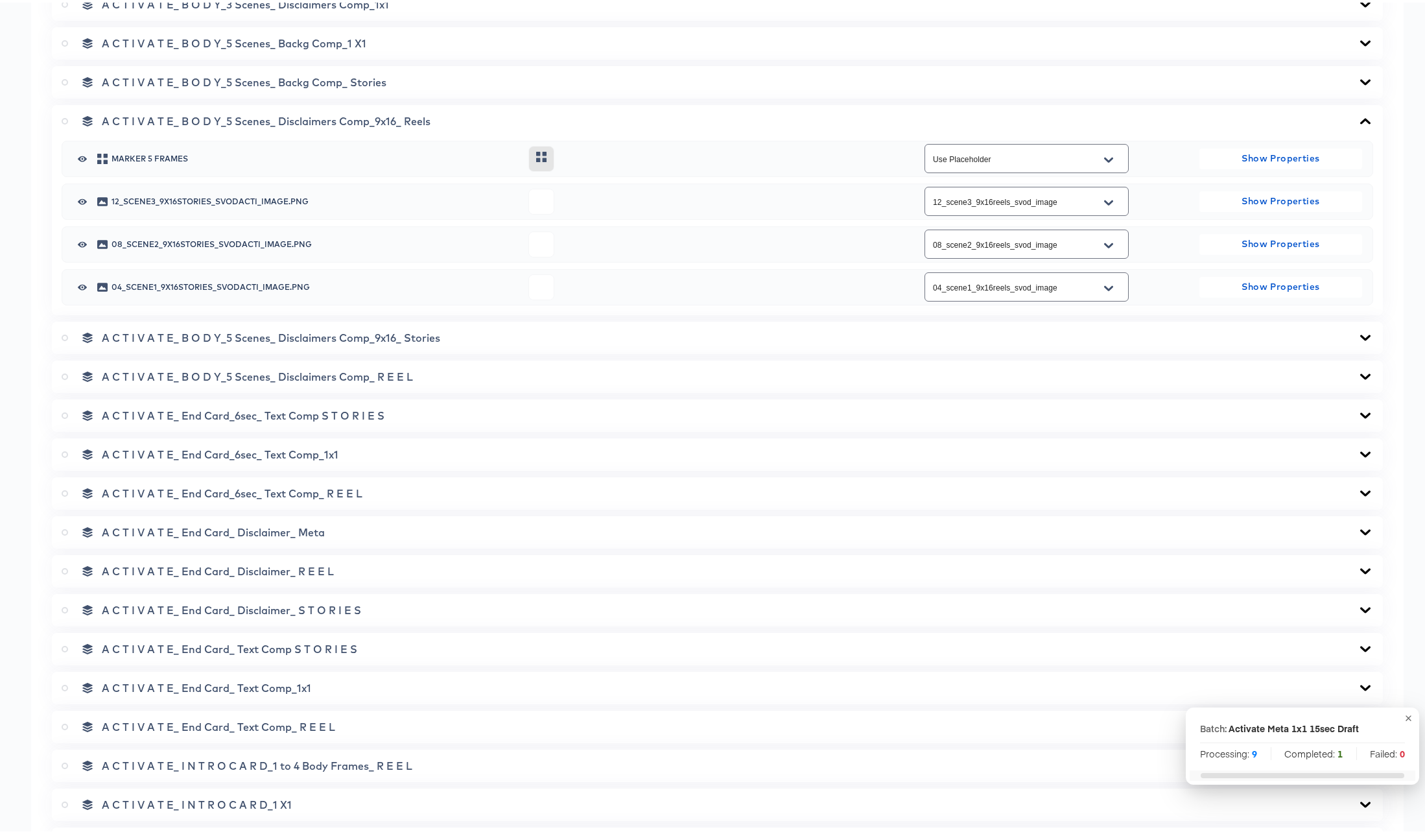
click at [1357, 372] on icon at bounding box center [1365, 374] width 16 height 10
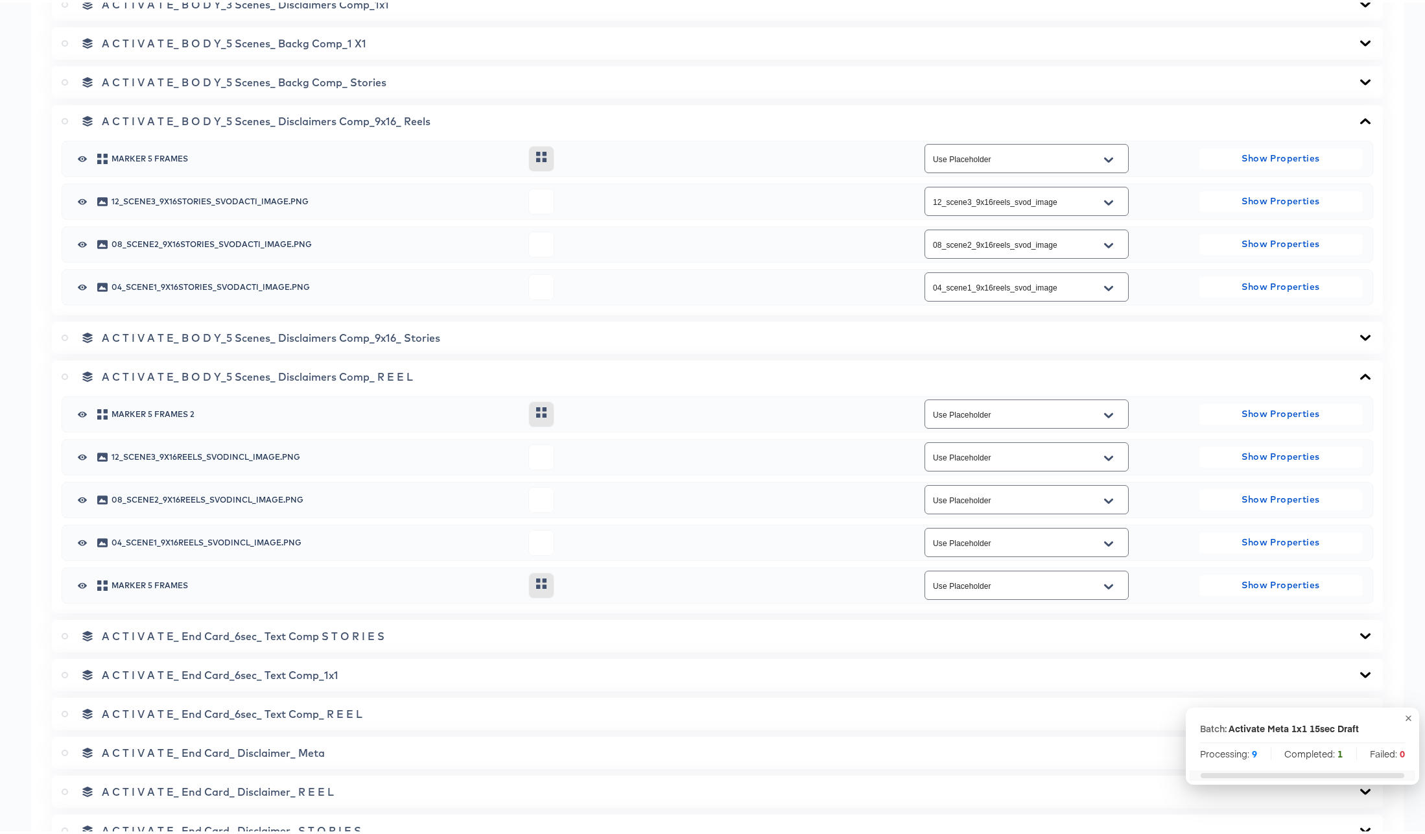
click at [1106, 455] on button "Open" at bounding box center [1108, 455] width 19 height 21
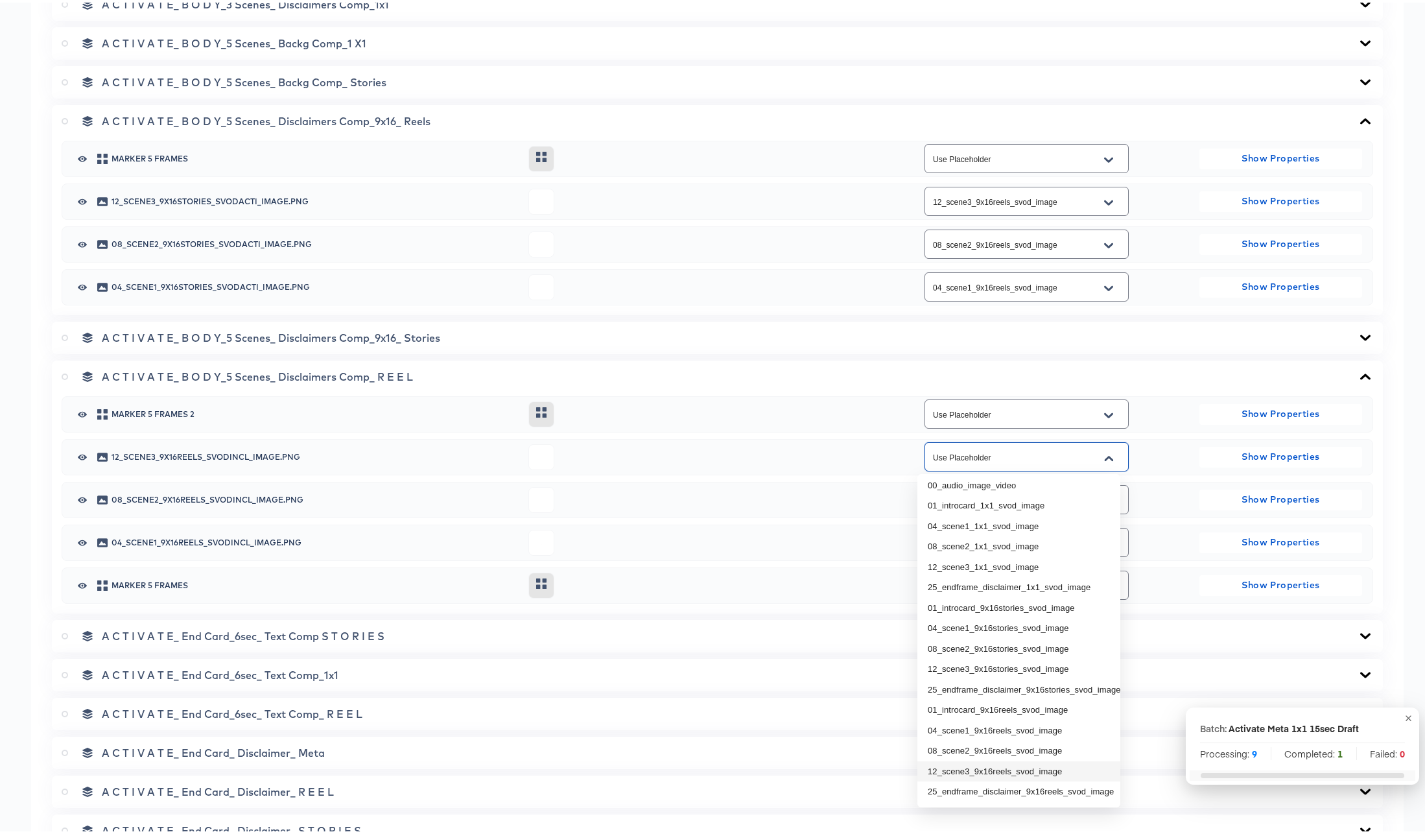
click at [1001, 760] on li "12_scene3_9x16reels_svod_image" at bounding box center [1018, 768] width 203 height 21
type input "12_scene3_9x16reels_svod_image"
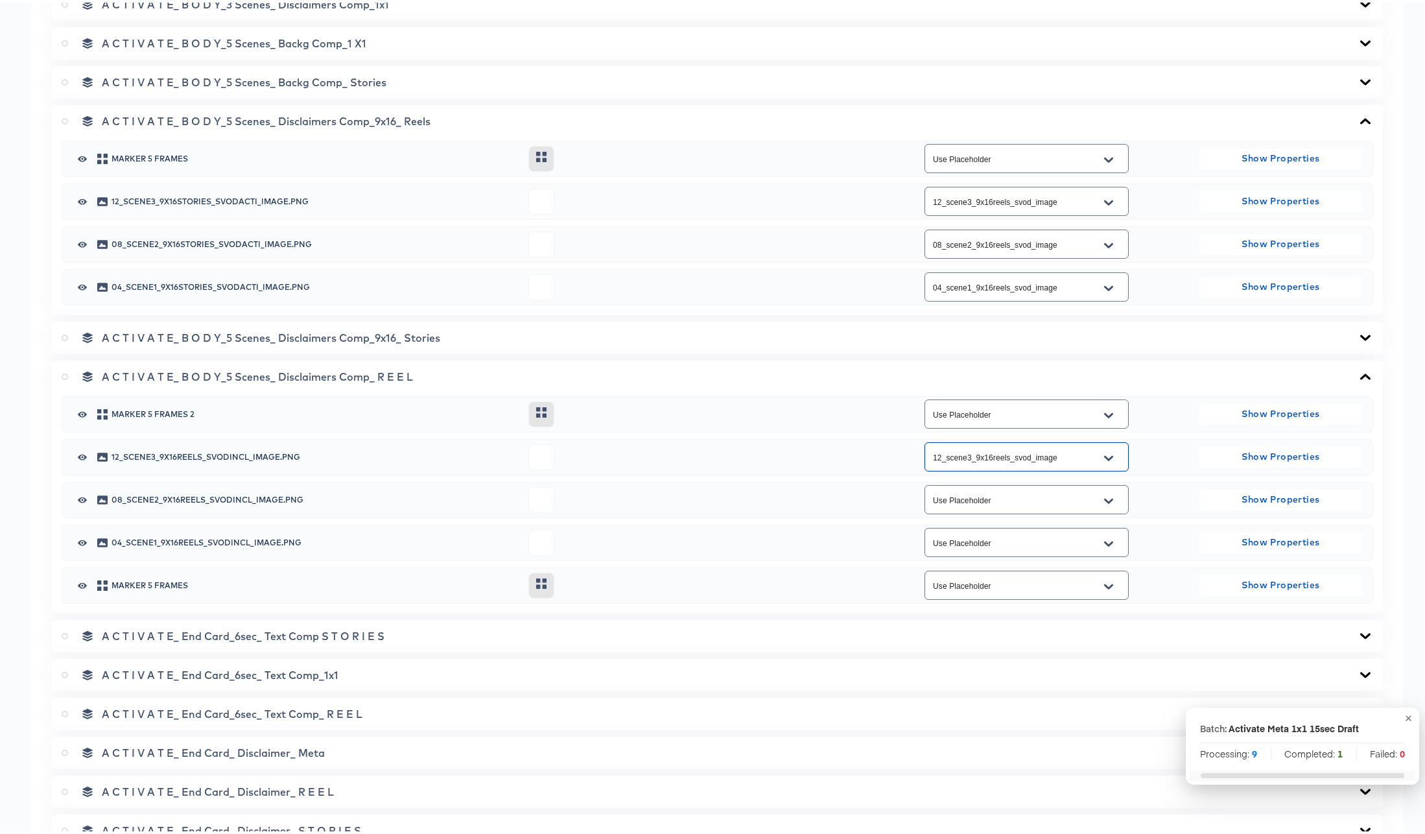
click at [1104, 493] on icon "Open" at bounding box center [1108, 498] width 9 height 10
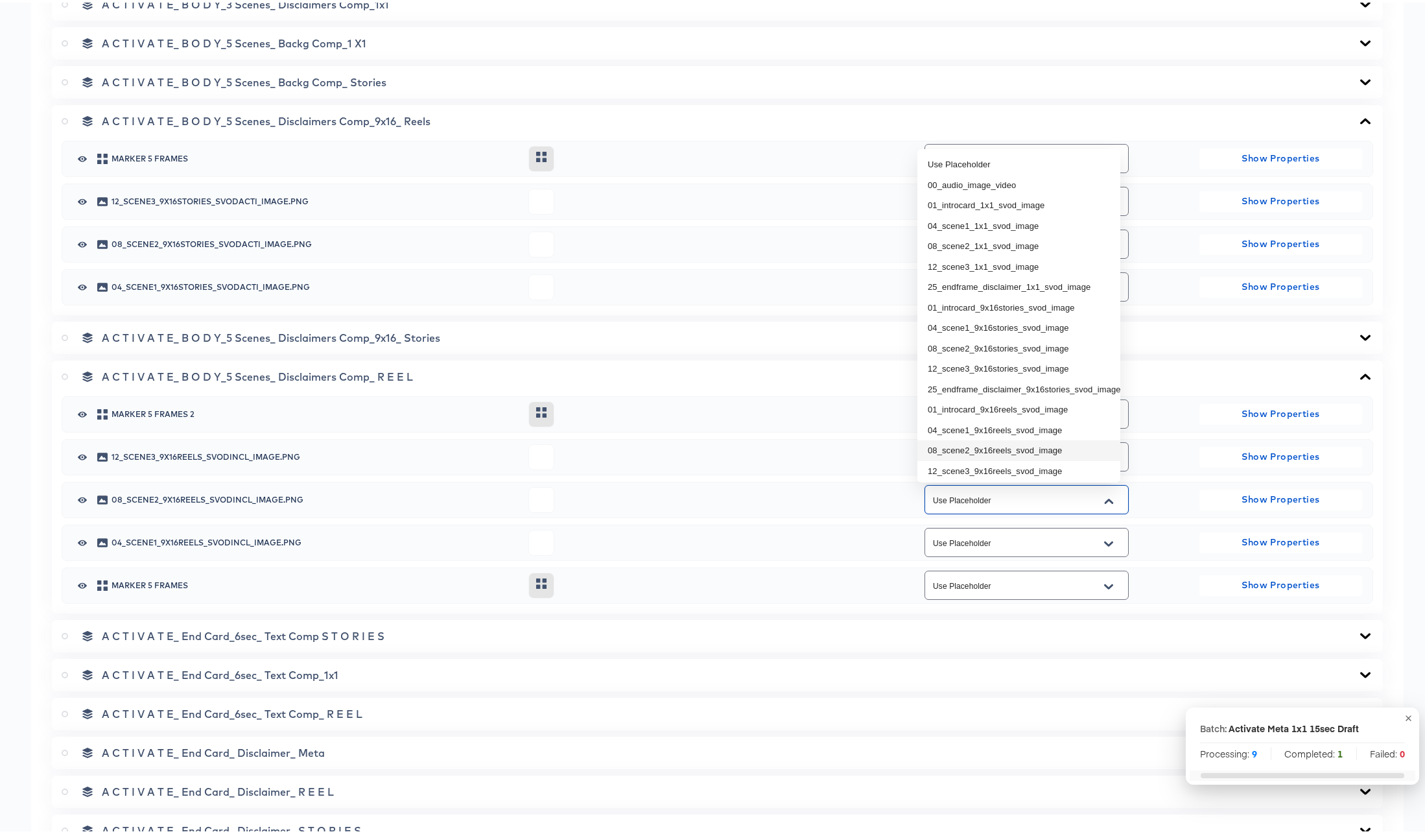
click at [1055, 447] on li "08_scene2_9x16reels_svod_image" at bounding box center [1018, 447] width 203 height 21
type input "08_scene2_9x16reels_svod_image"
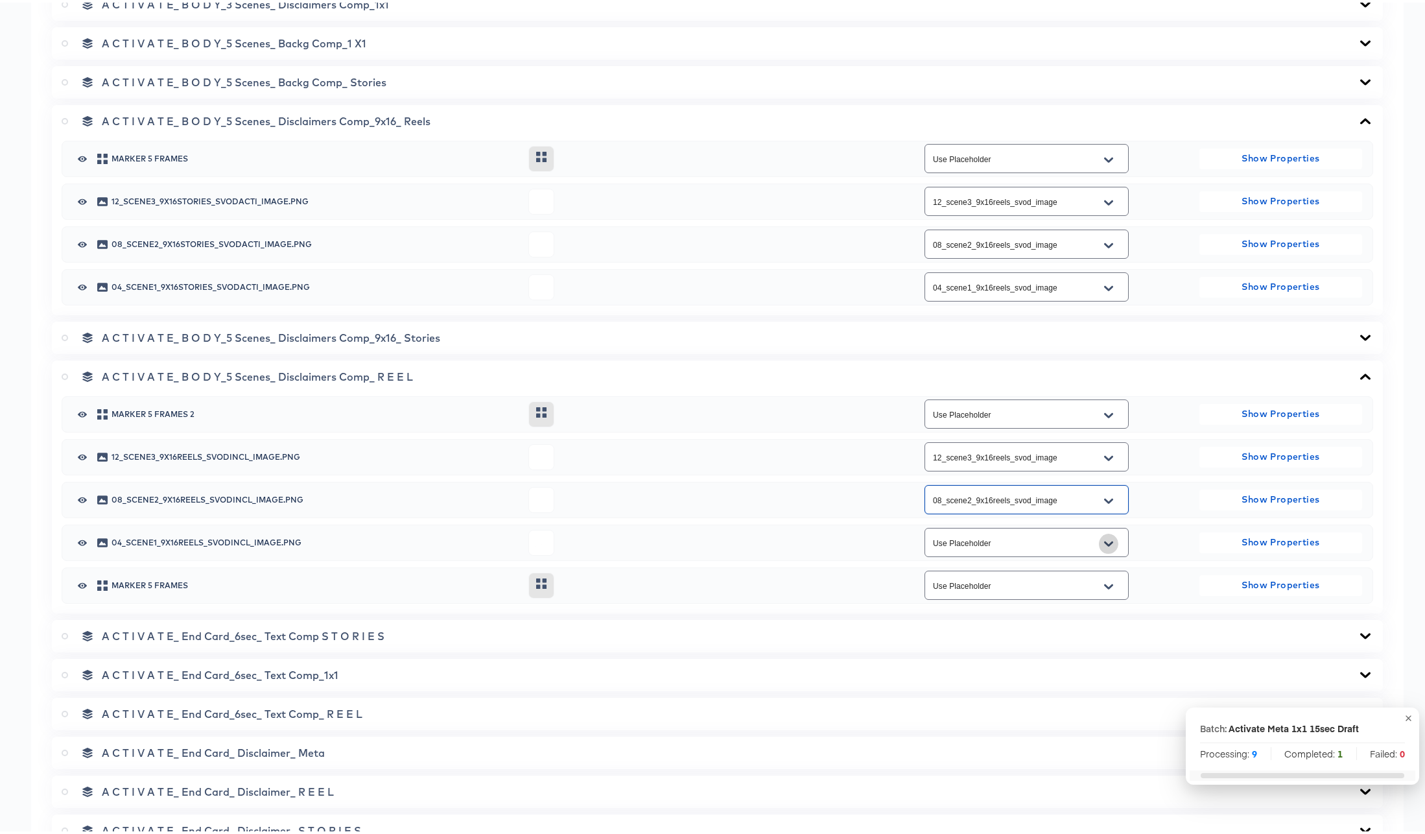
click at [1104, 539] on icon "Open" at bounding box center [1108, 541] width 9 height 10
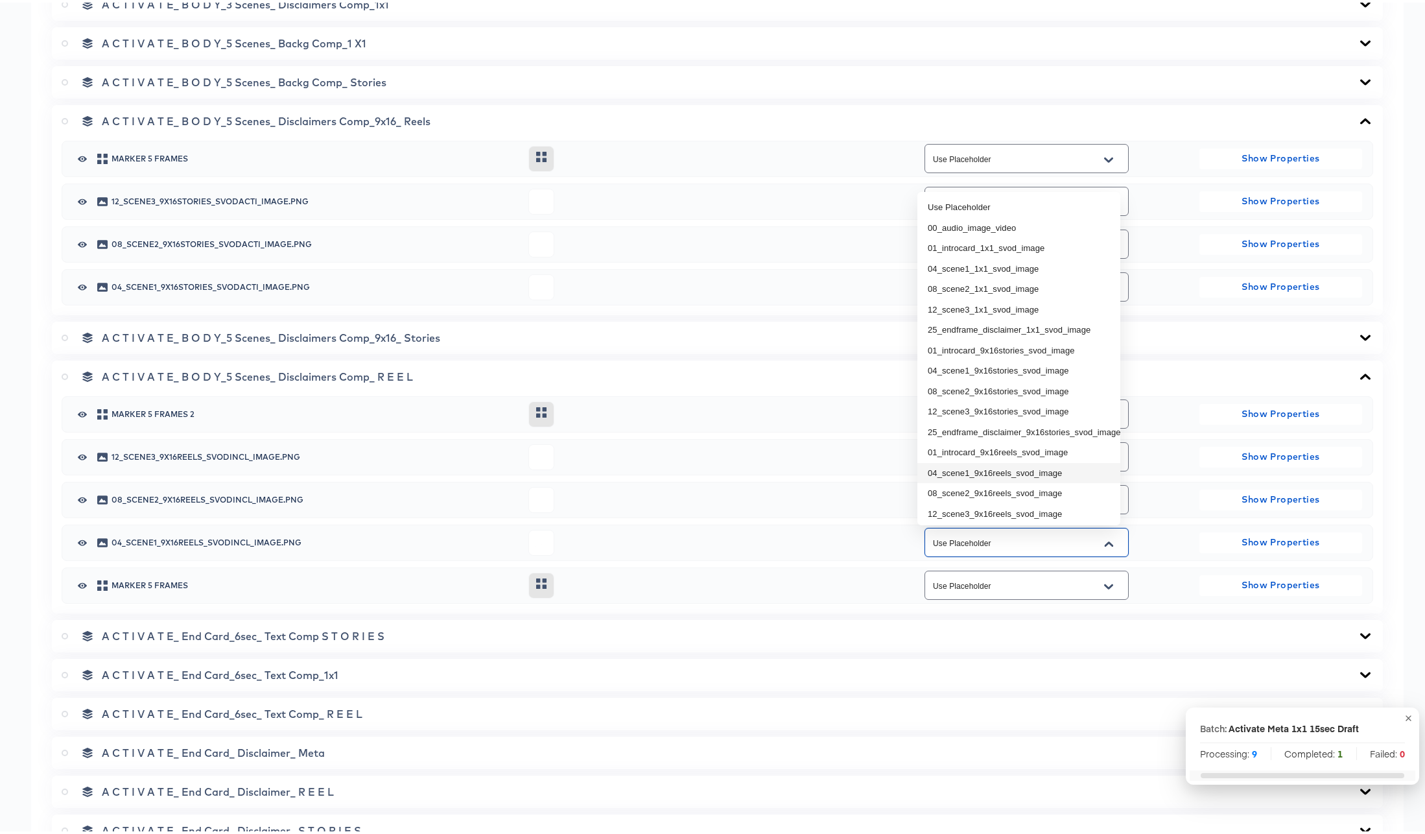
click at [1054, 468] on li "04_scene1_9x16reels_svod_image" at bounding box center [1018, 470] width 203 height 21
type input "04_scene1_9x16reels_svod_image"
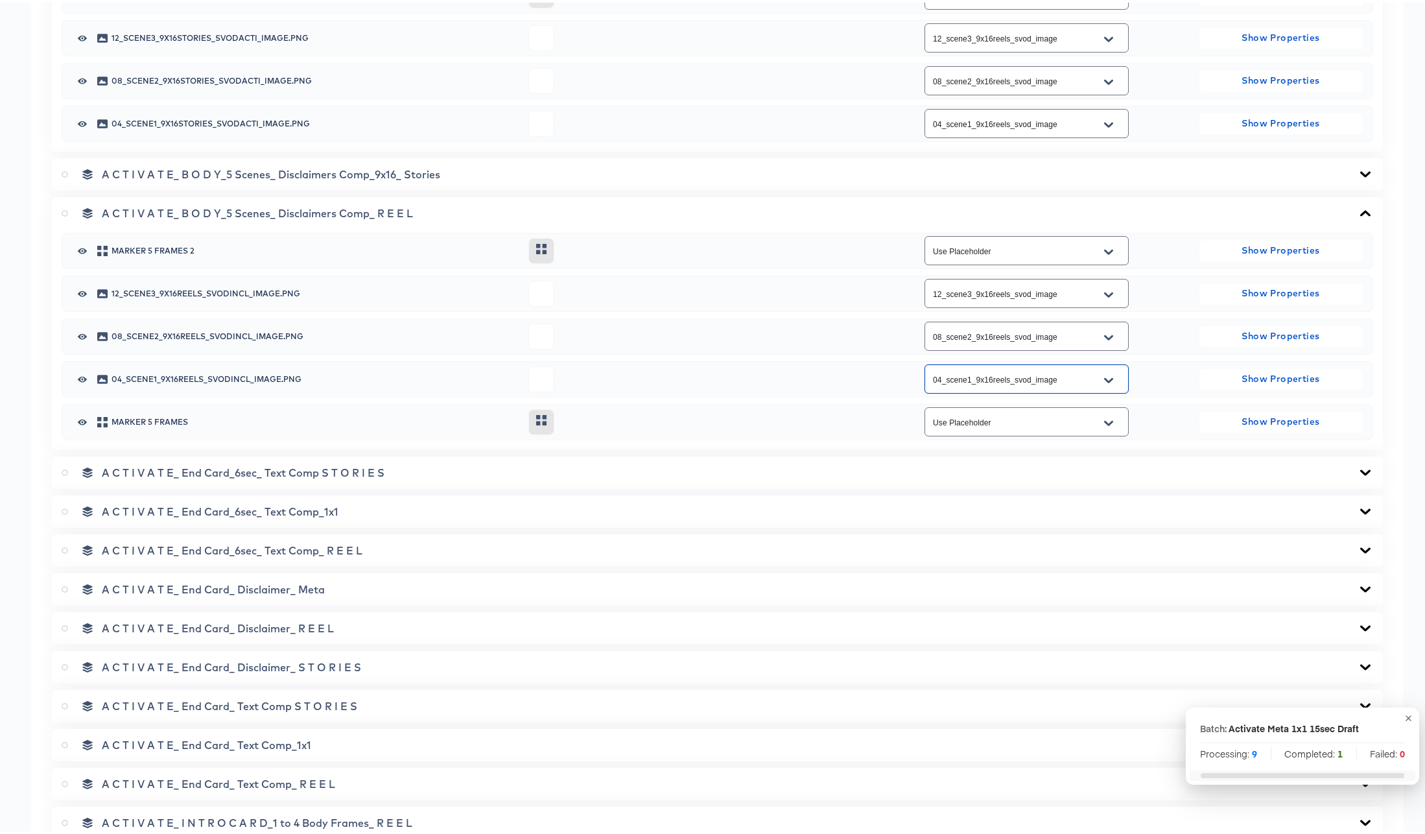
scroll to position [1043, 0]
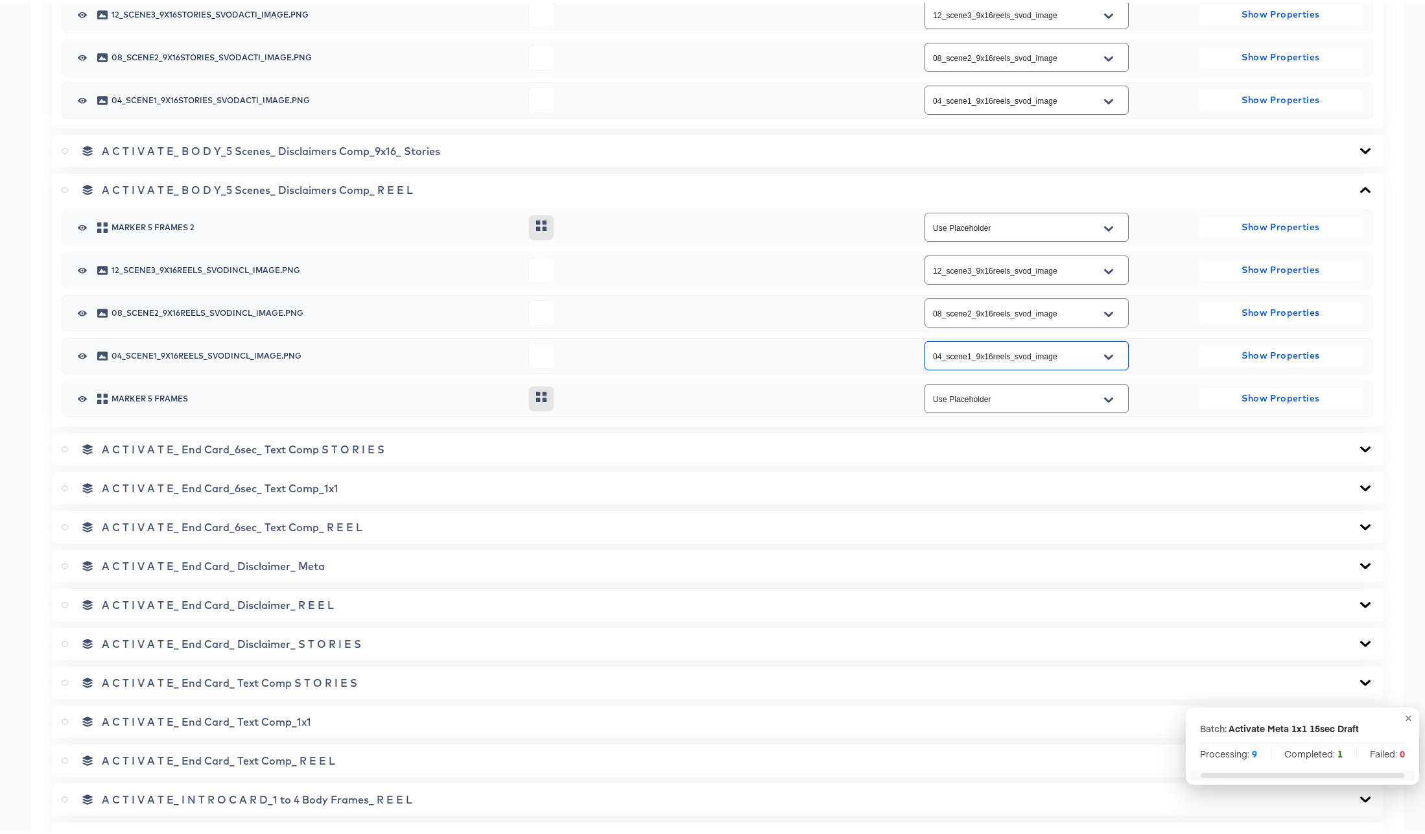
click at [1357, 601] on icon at bounding box center [1365, 602] width 16 height 10
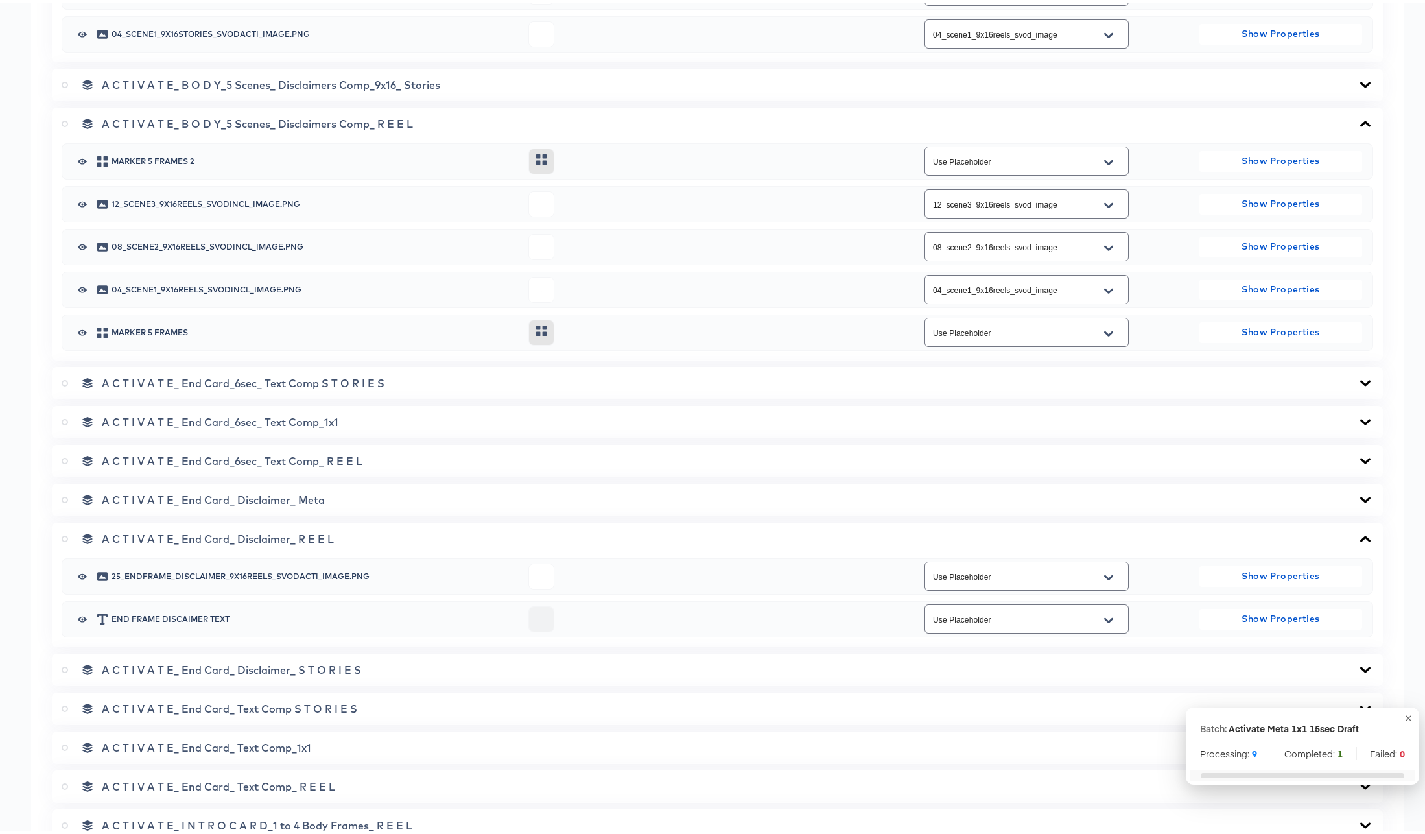
scroll to position [1122, 0]
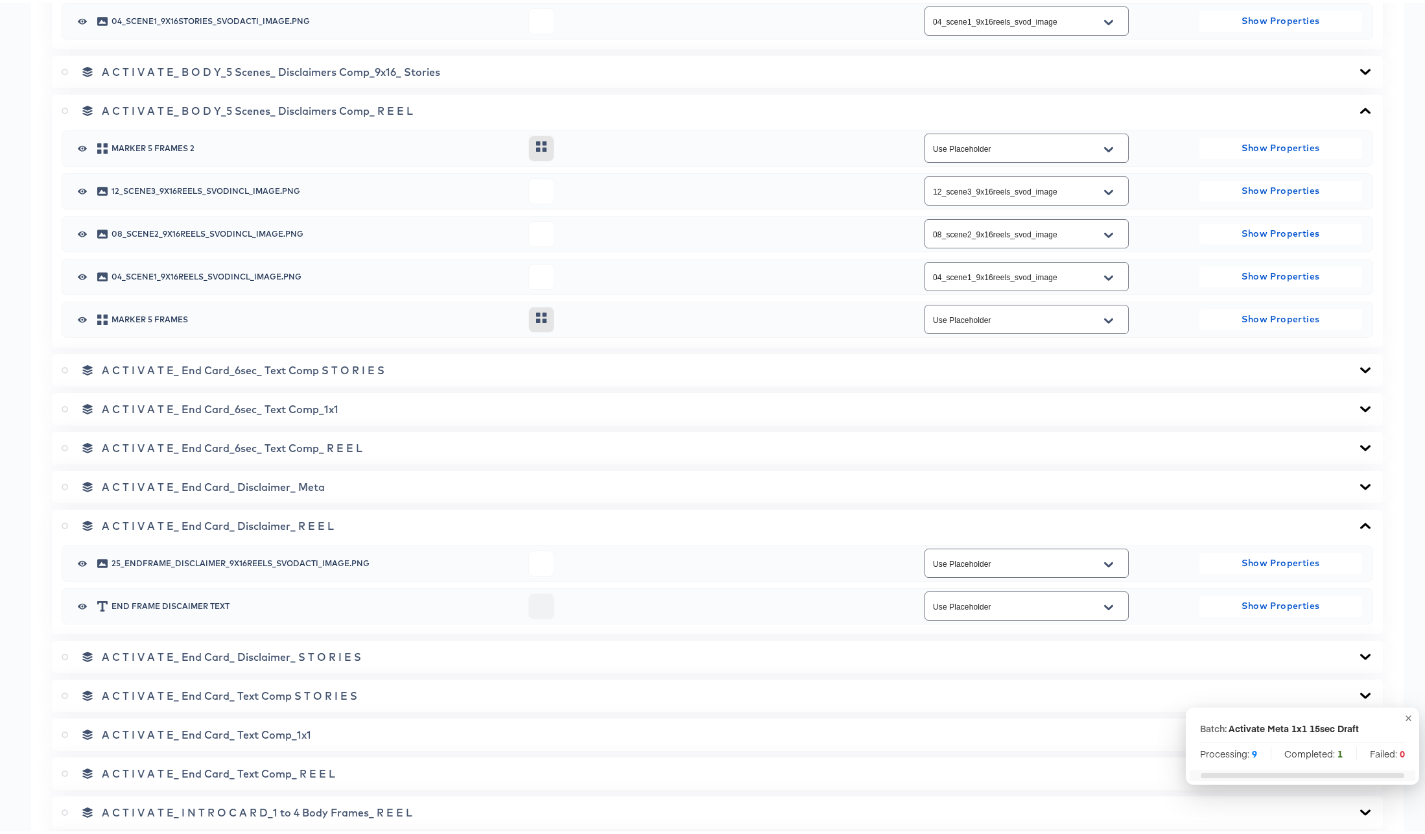
click at [1030, 566] on input "Use Placeholder" at bounding box center [1016, 561] width 172 height 15
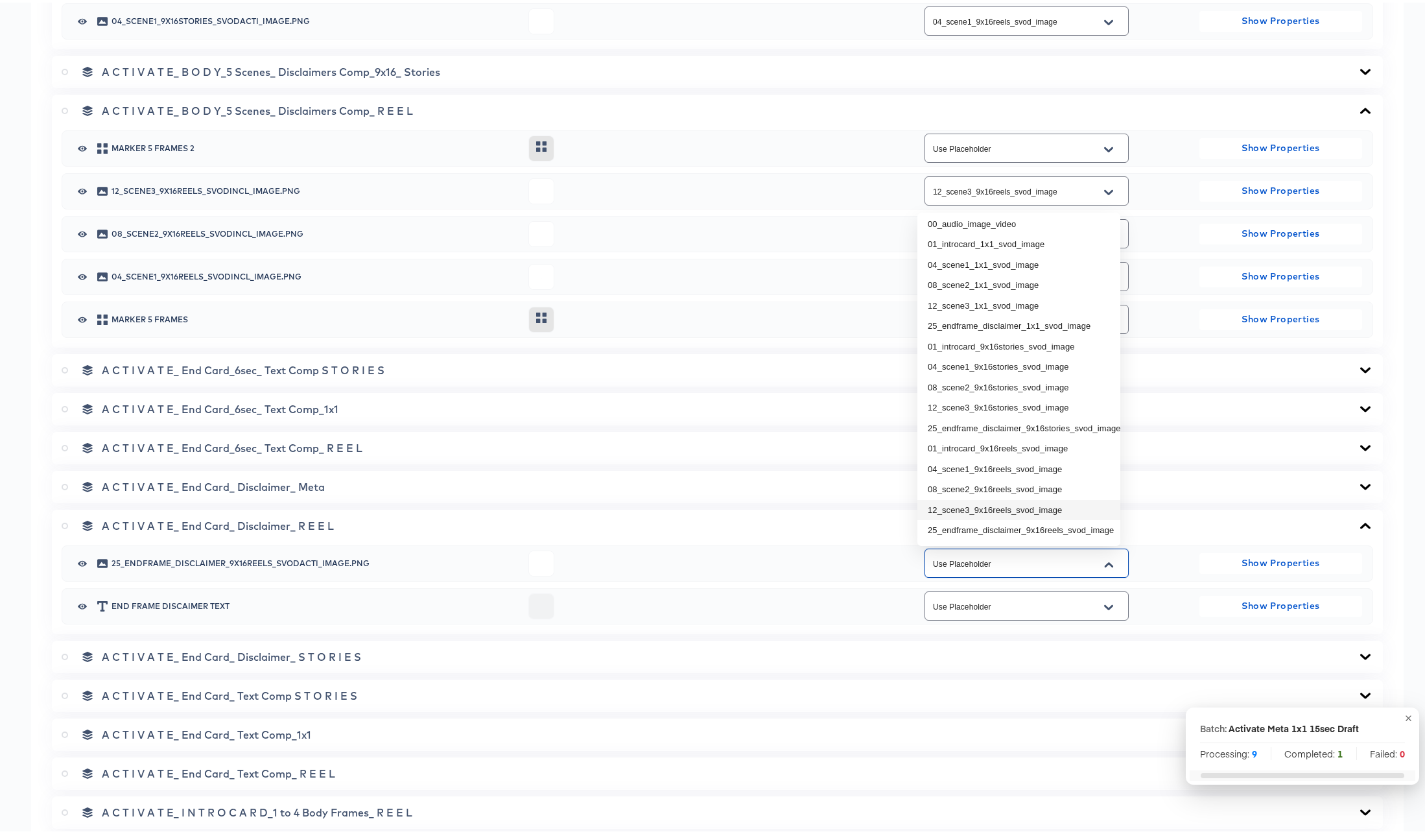
scroll to position [34, 0]
click at [997, 519] on li "25_endframe_disclaimer_9x16reels_svod_image" at bounding box center [1018, 527] width 203 height 21
type input "25_endframe_disclaimer_9x16reels_svod_image"
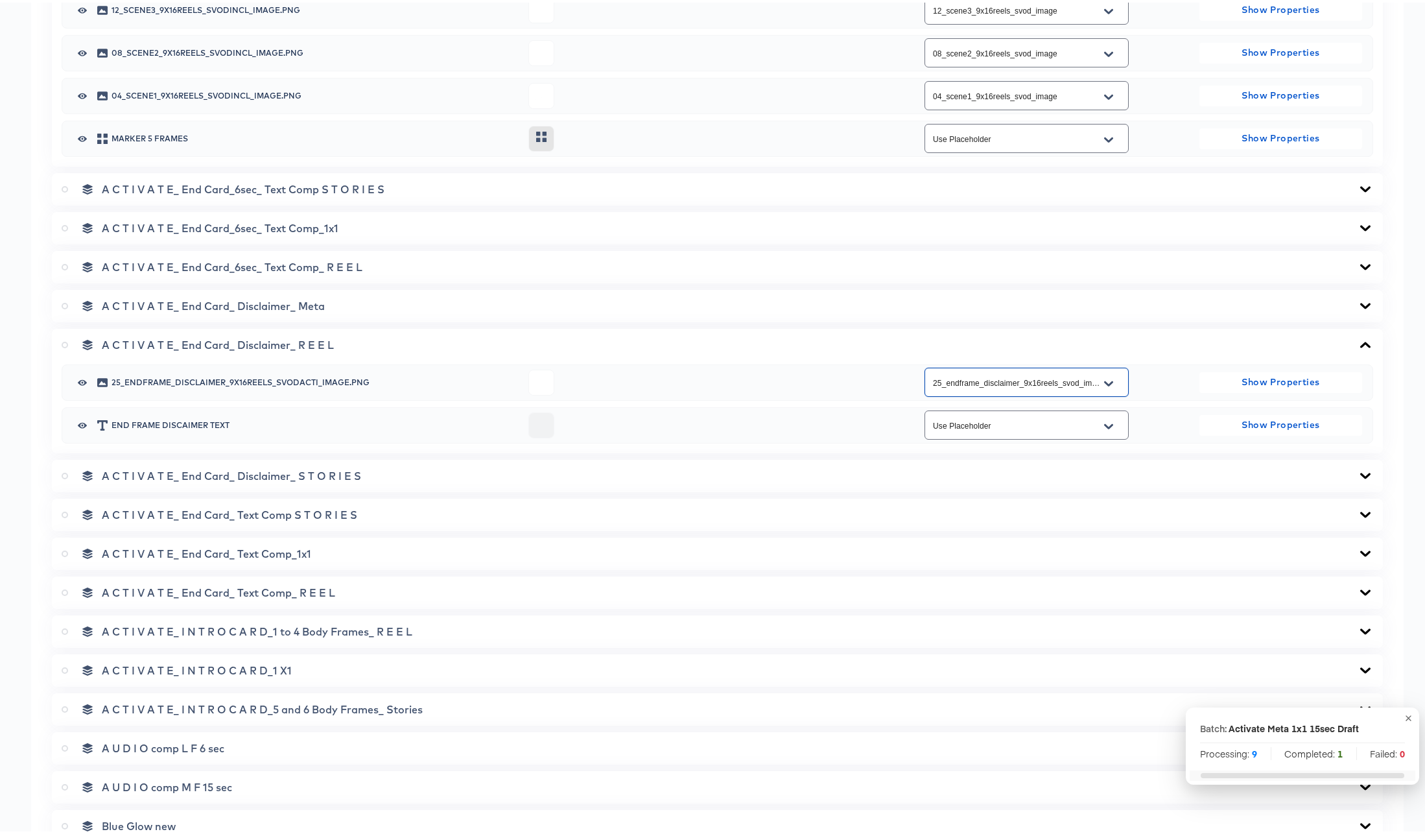
scroll to position [1305, 0]
click at [1357, 585] on icon at bounding box center [1365, 588] width 16 height 10
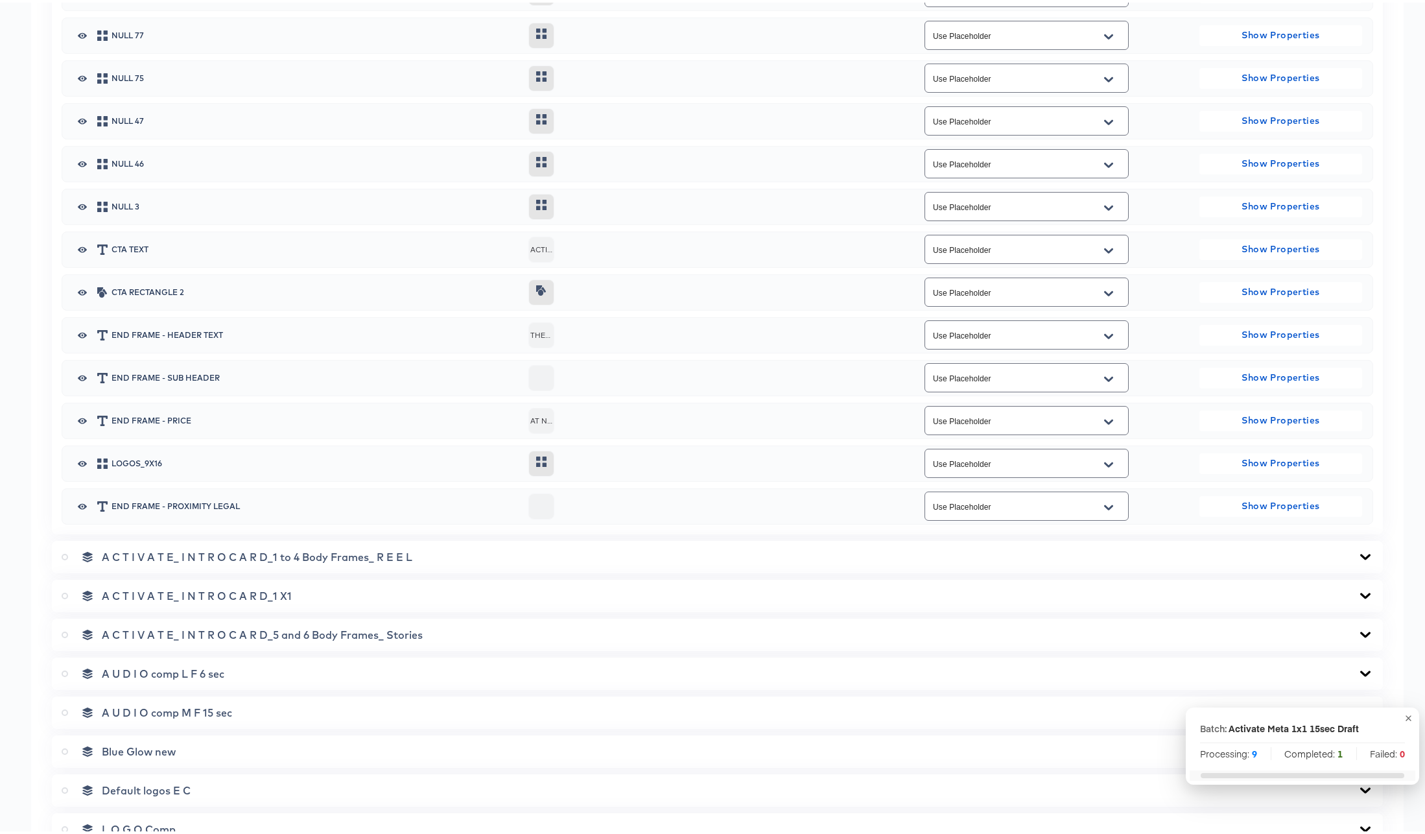
scroll to position [2203, 0]
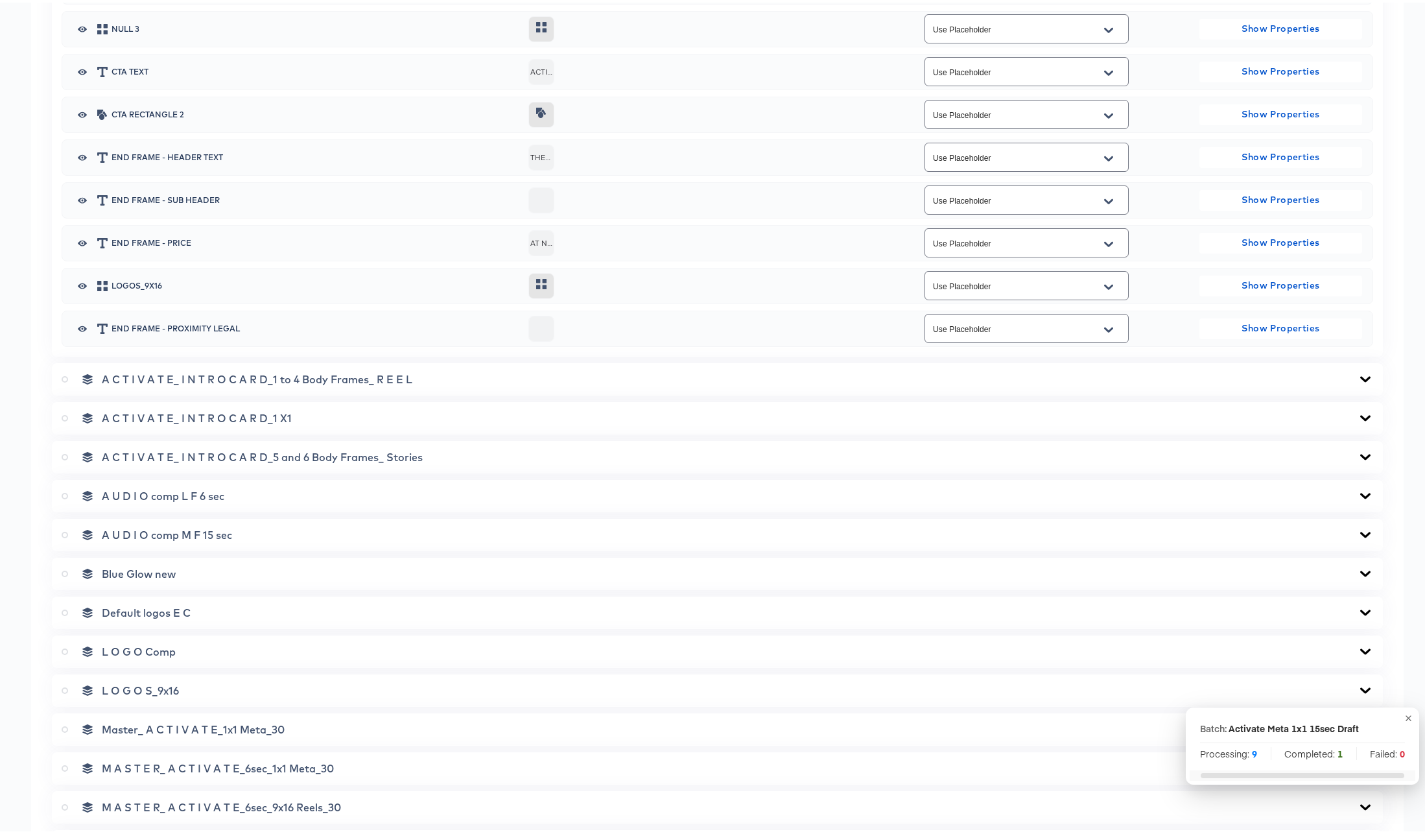
click at [1357, 530] on icon at bounding box center [1365, 532] width 16 height 10
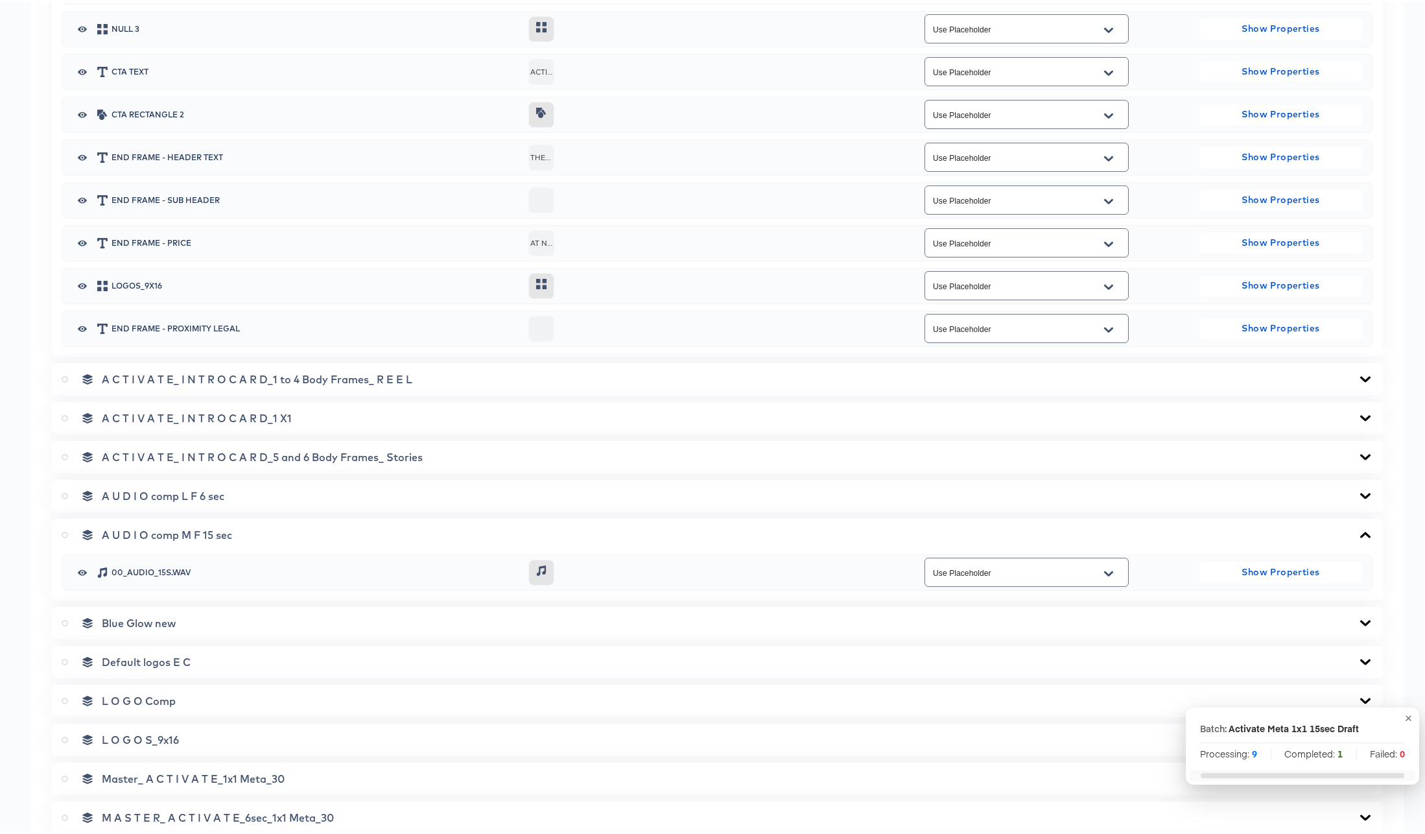
click at [1056, 571] on input "Use Placeholder" at bounding box center [1016, 570] width 172 height 15
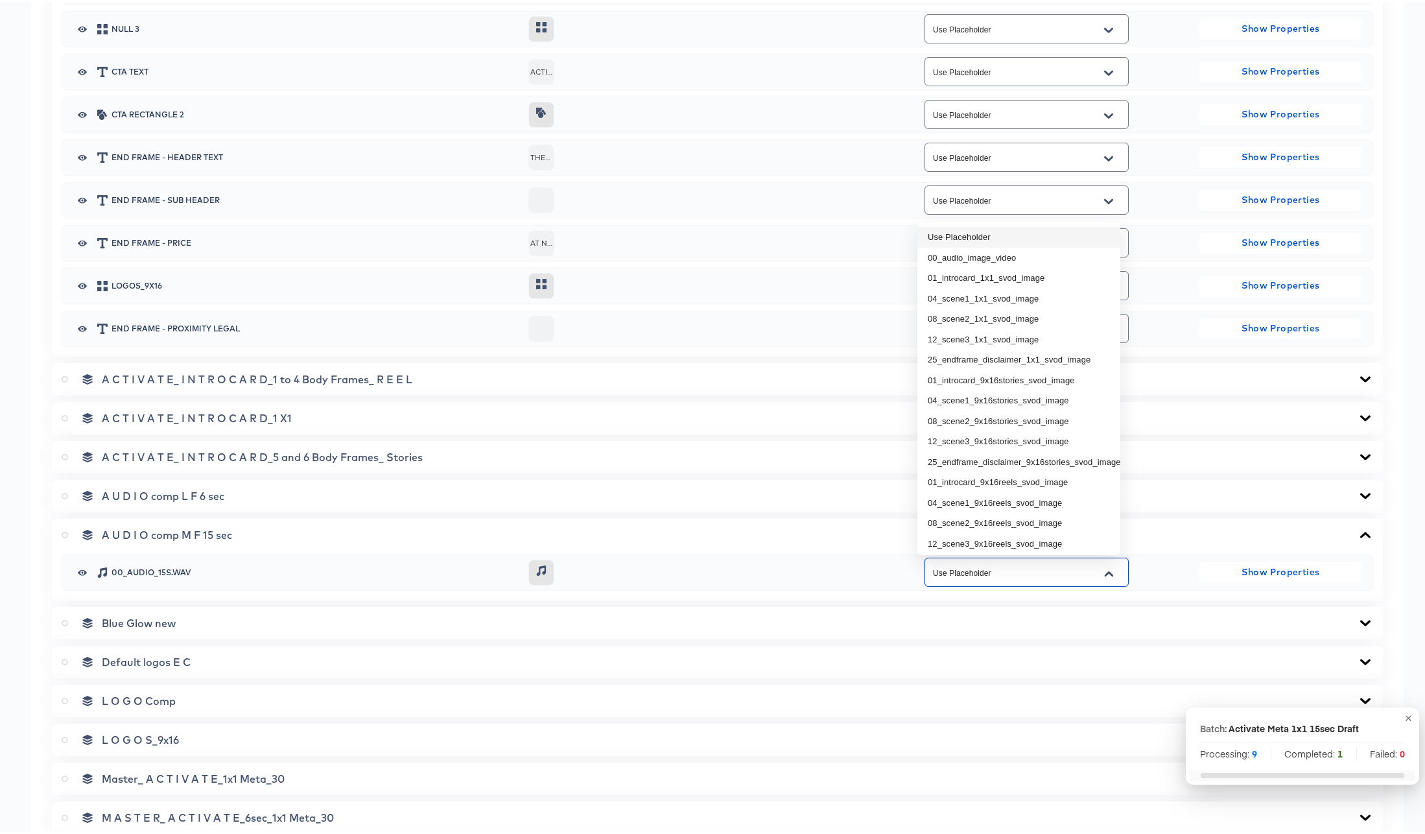
click at [974, 243] on li "Use Placeholder" at bounding box center [1018, 234] width 203 height 21
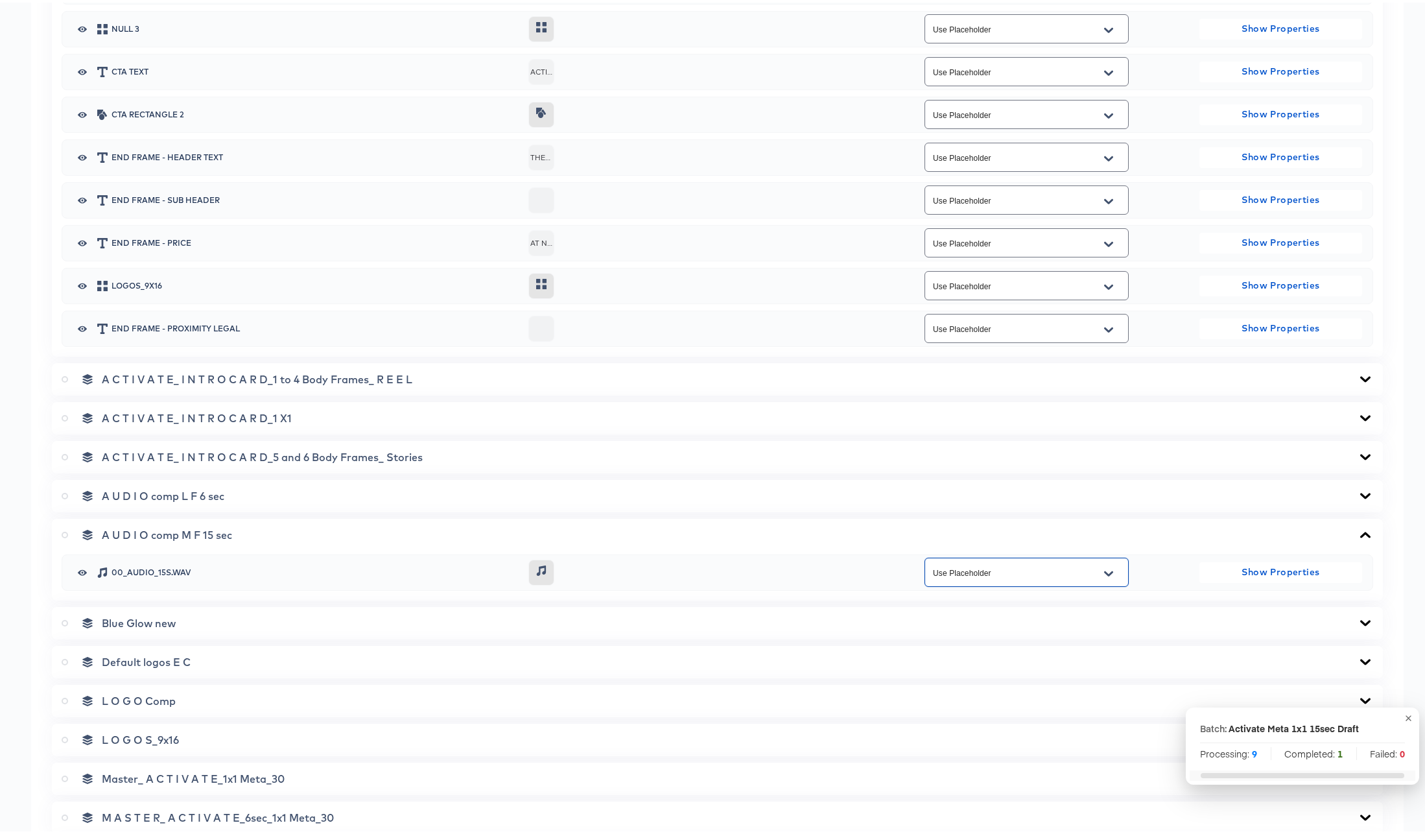
click at [1001, 575] on input "Use Placeholder" at bounding box center [1016, 570] width 172 height 15
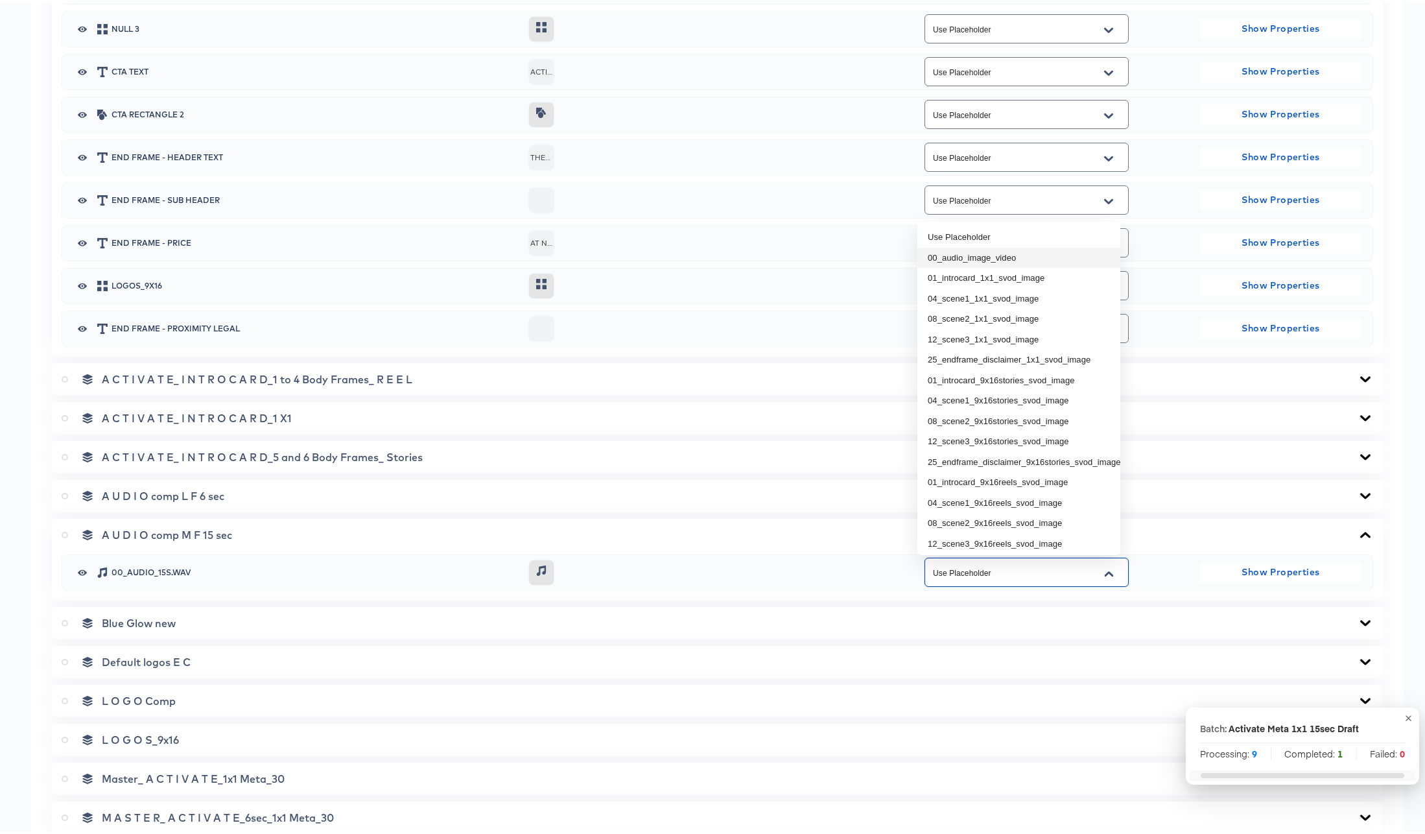
click at [967, 259] on li "00_audio_image_video" at bounding box center [1018, 255] width 203 height 21
type input "00_audio_image_video"
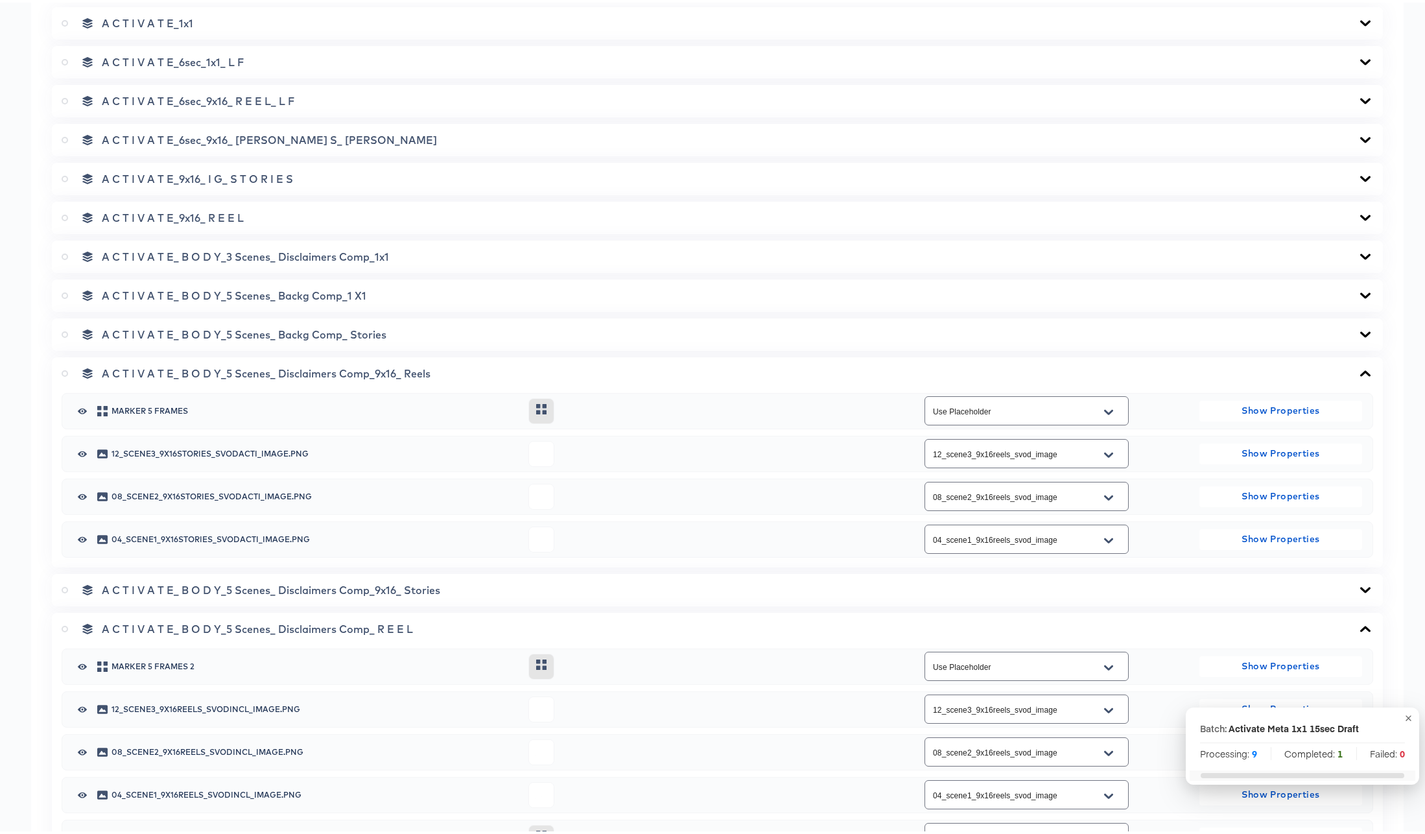
scroll to position [604, 0]
click at [1360, 213] on icon at bounding box center [1365, 215] width 10 height 6
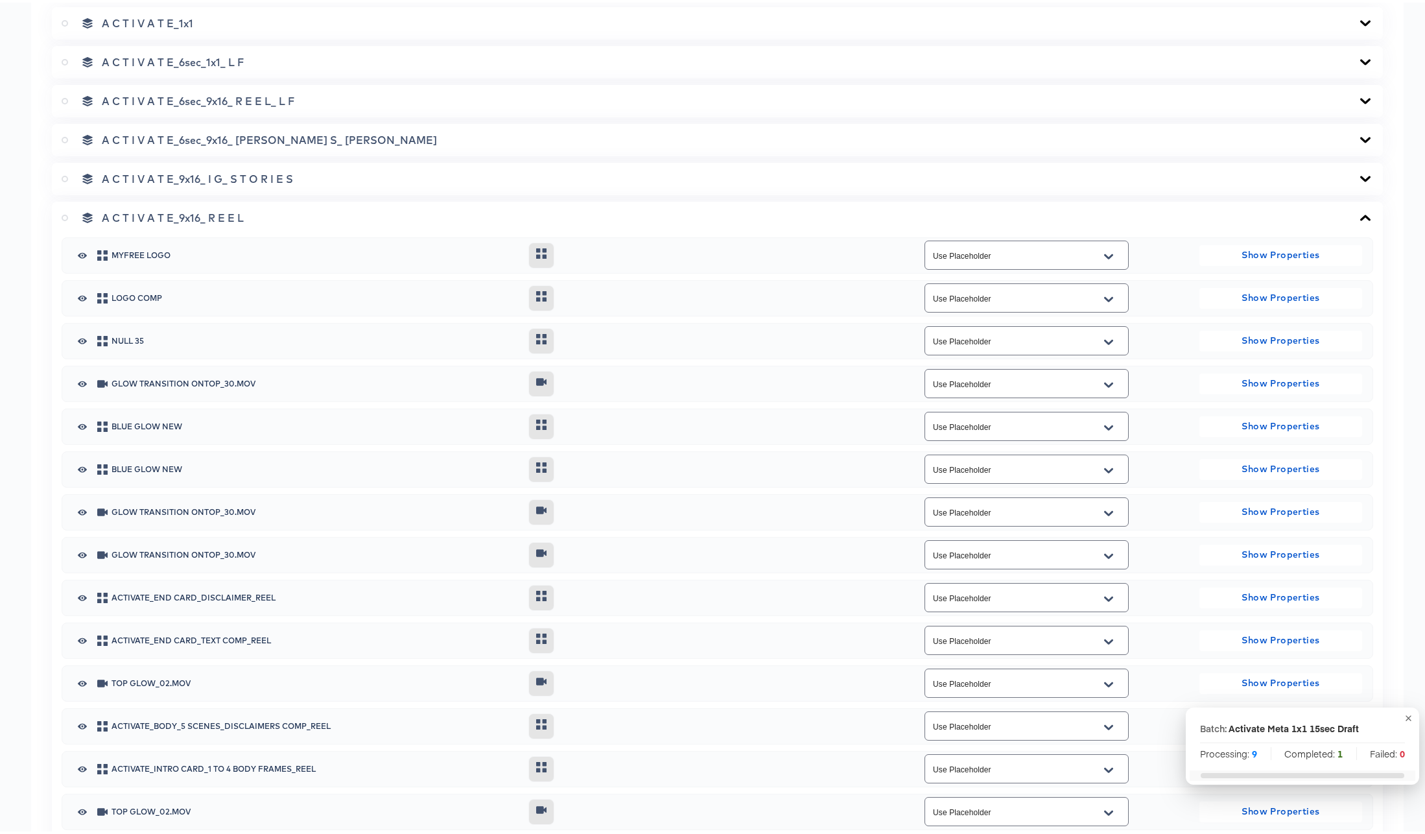
click at [1360, 213] on icon at bounding box center [1365, 215] width 10 height 6
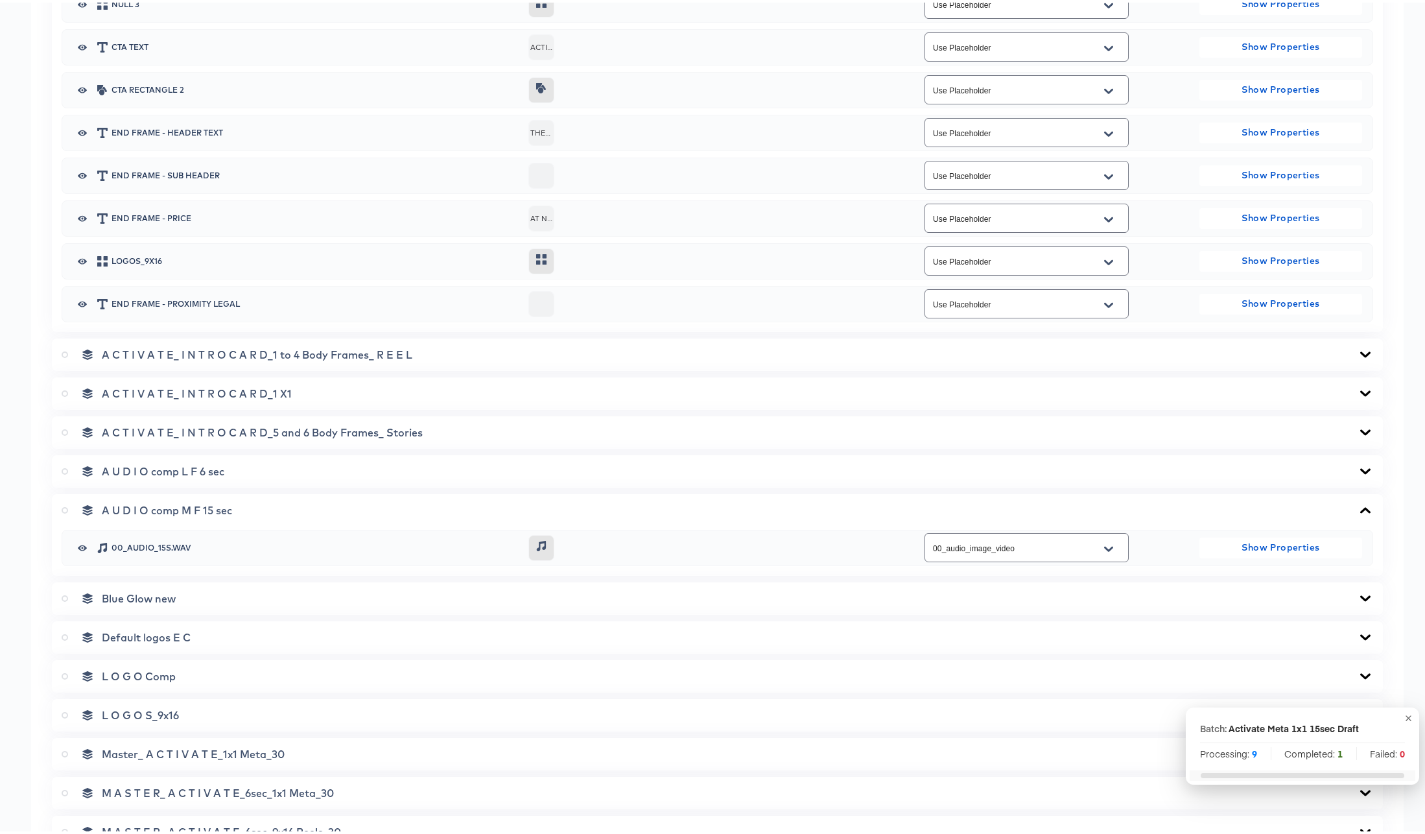
scroll to position [2225, 0]
click at [1357, 353] on icon at bounding box center [1365, 354] width 16 height 10
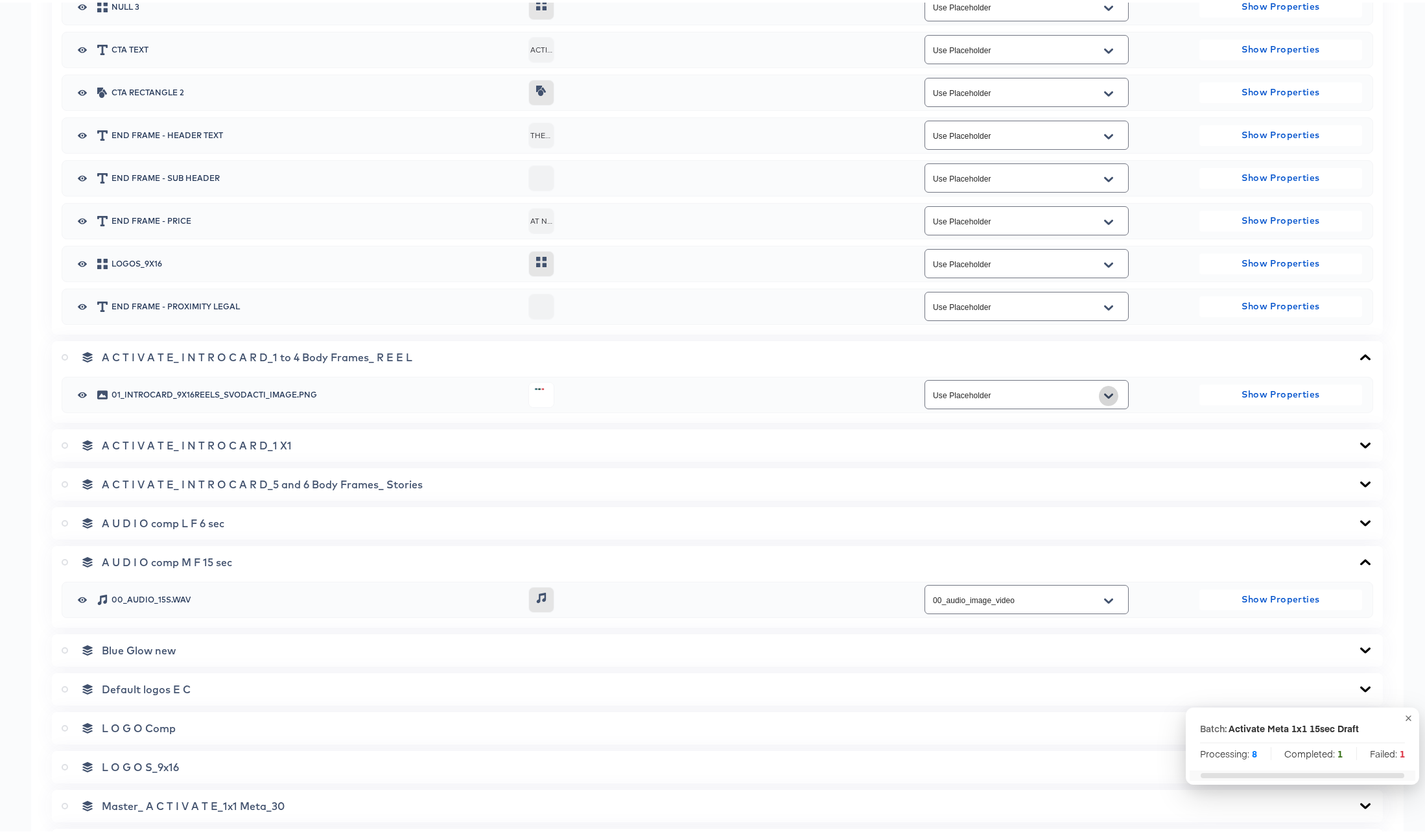
click at [1106, 391] on button "Open" at bounding box center [1108, 393] width 19 height 21
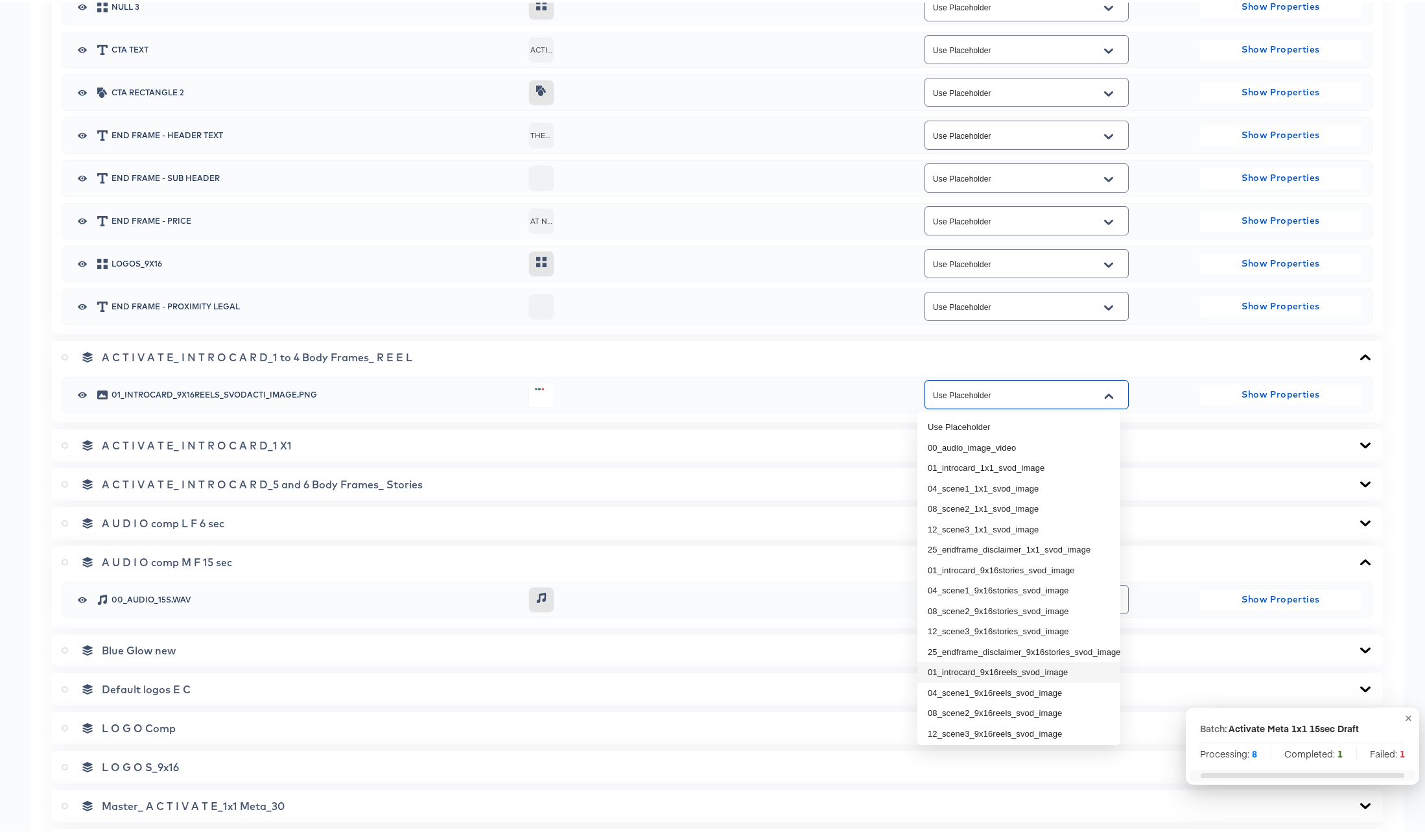
click at [1025, 669] on li "01_introcard_9x16reels_svod_image" at bounding box center [1018, 669] width 203 height 21
type input "01_introcard_9x16reels_svod_image"
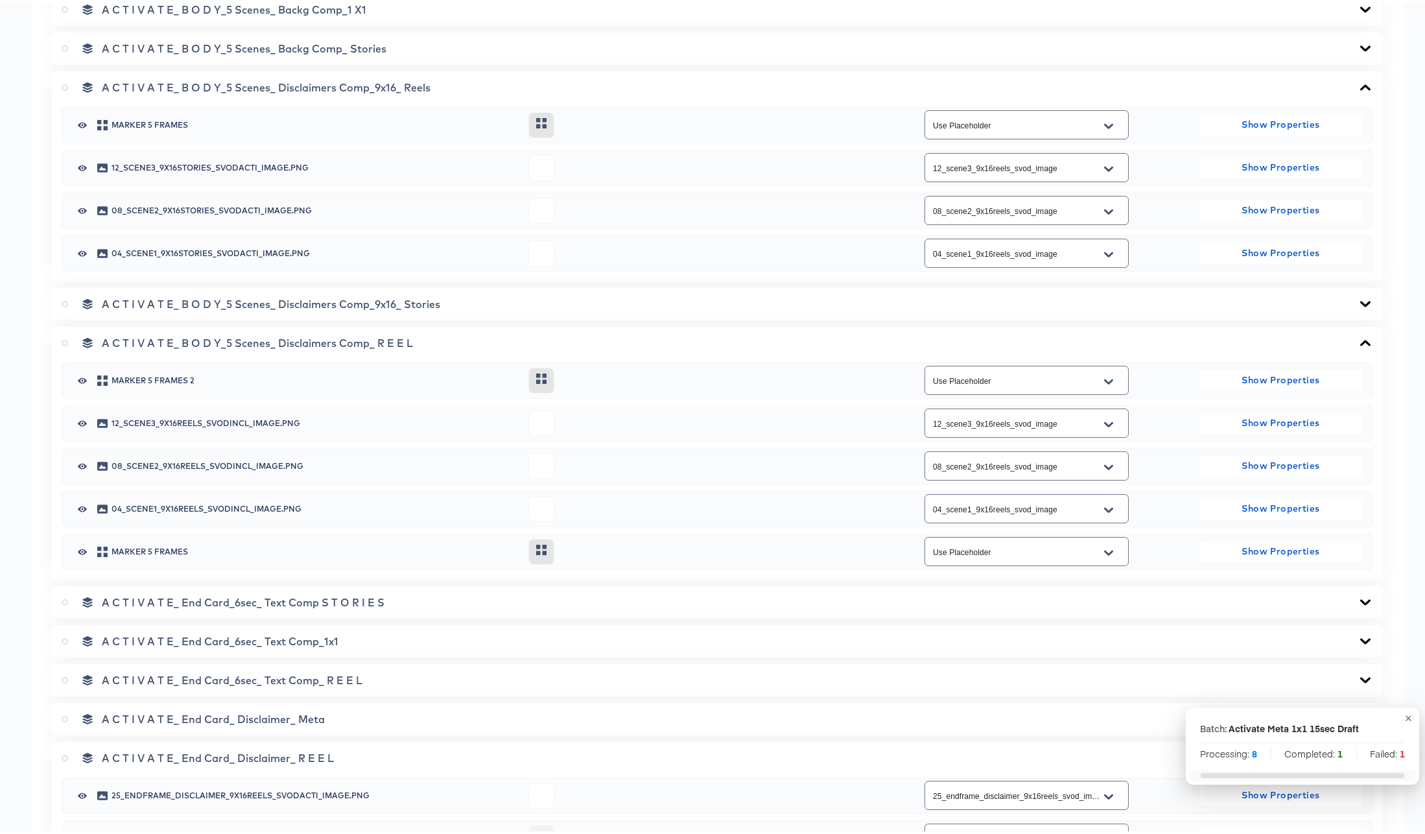
scroll to position [891, 0]
click at [1357, 300] on icon at bounding box center [1365, 301] width 16 height 10
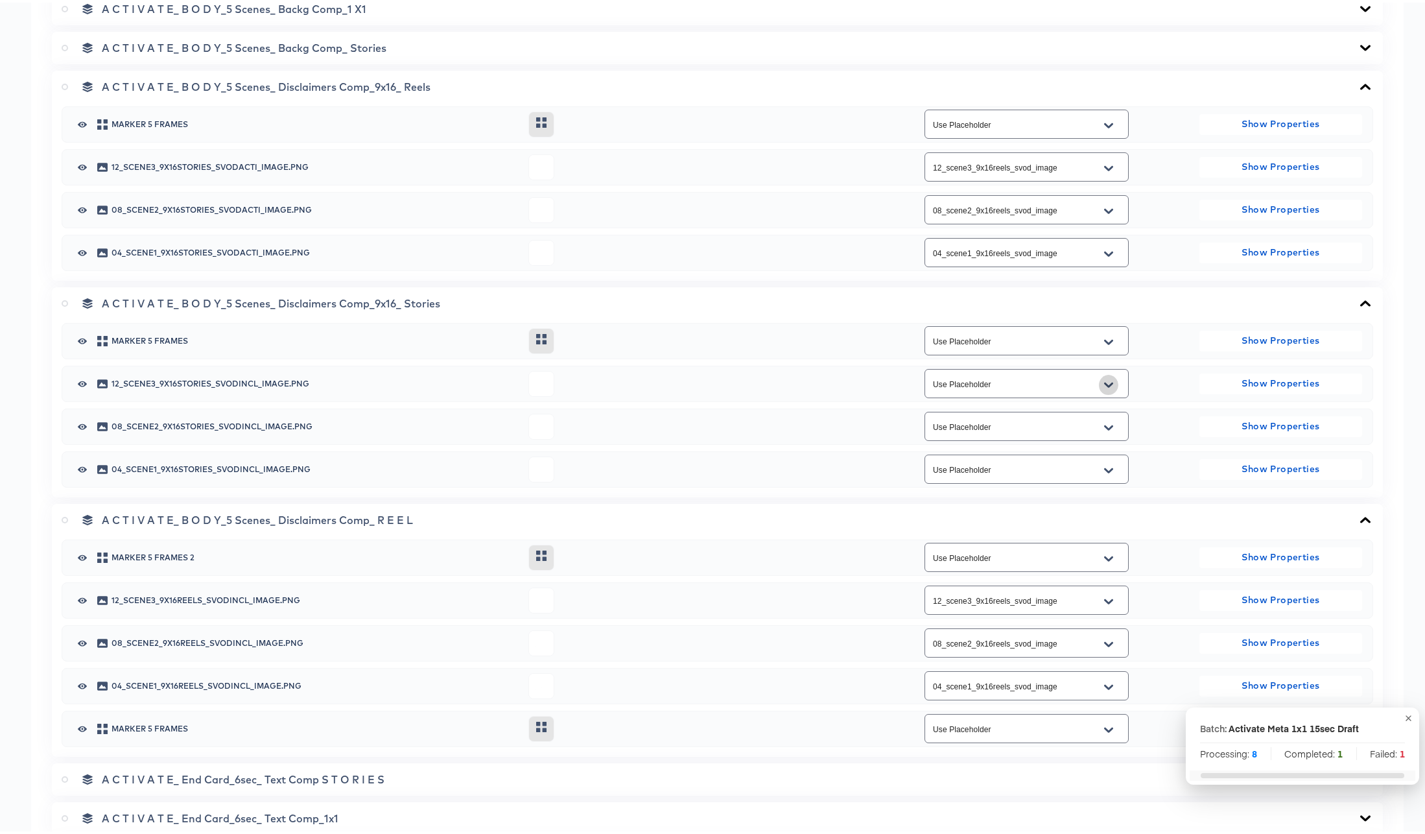
click at [1104, 381] on icon "Open" at bounding box center [1108, 381] width 9 height 5
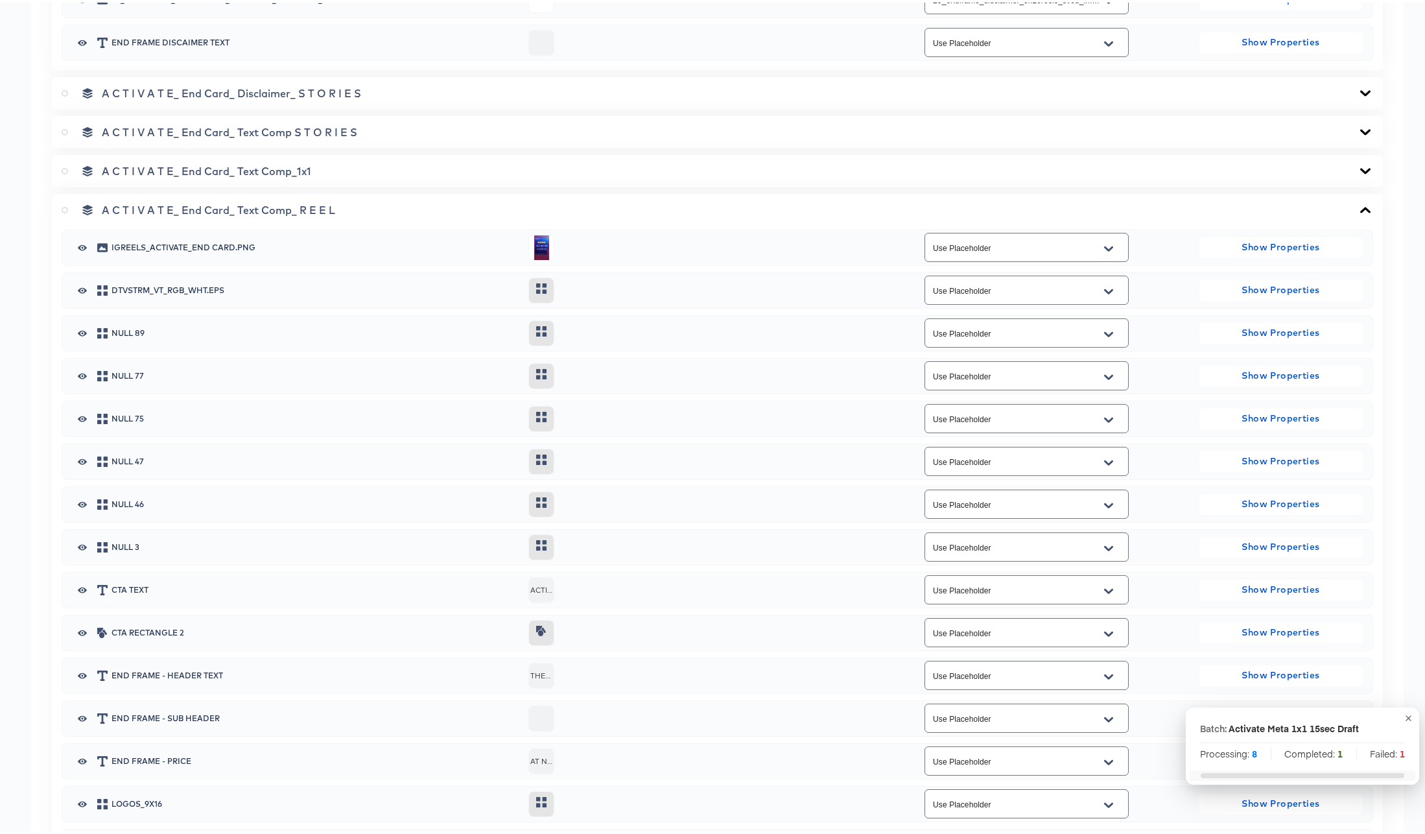
scroll to position [1749, 0]
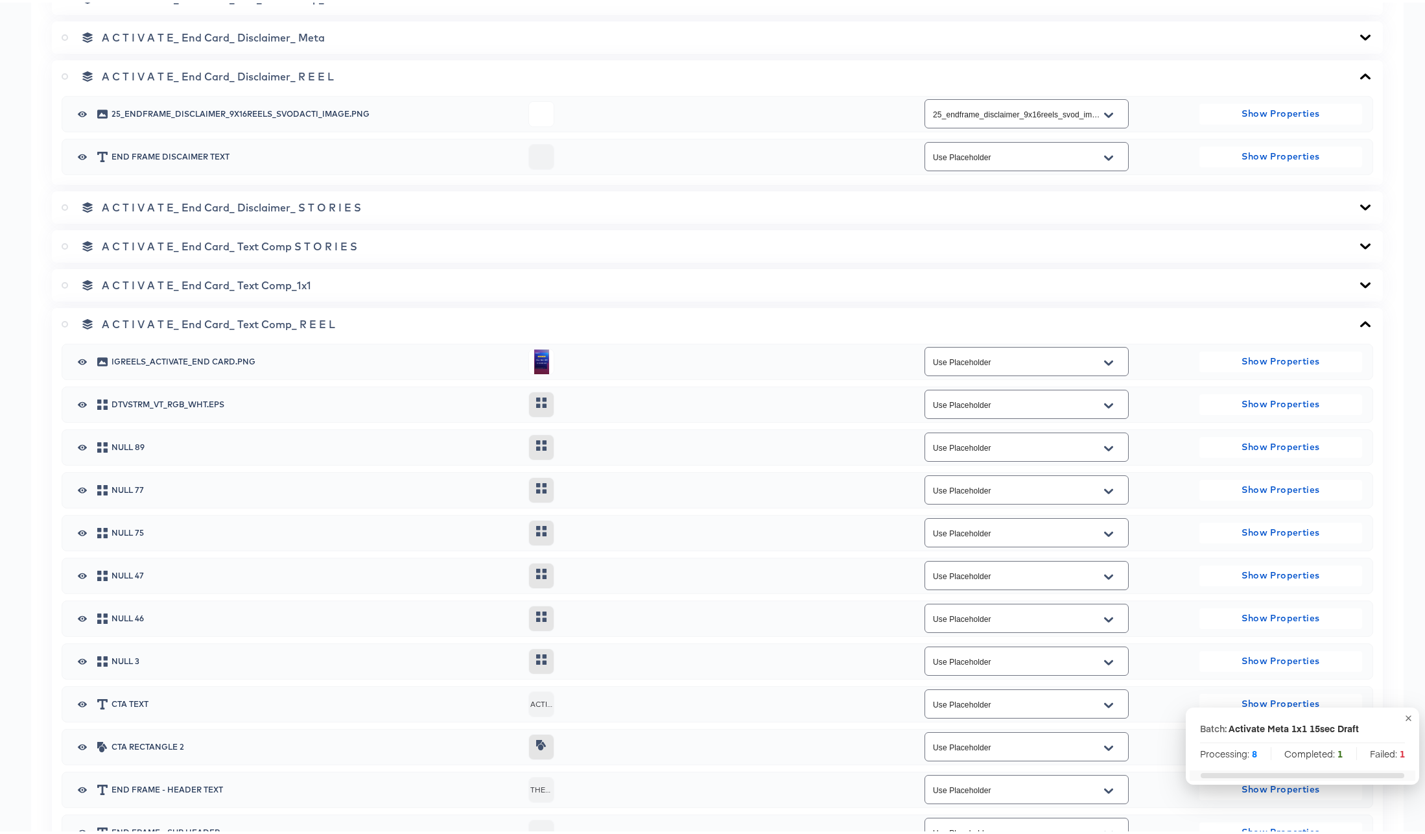
click at [1357, 322] on icon at bounding box center [1365, 321] width 16 height 10
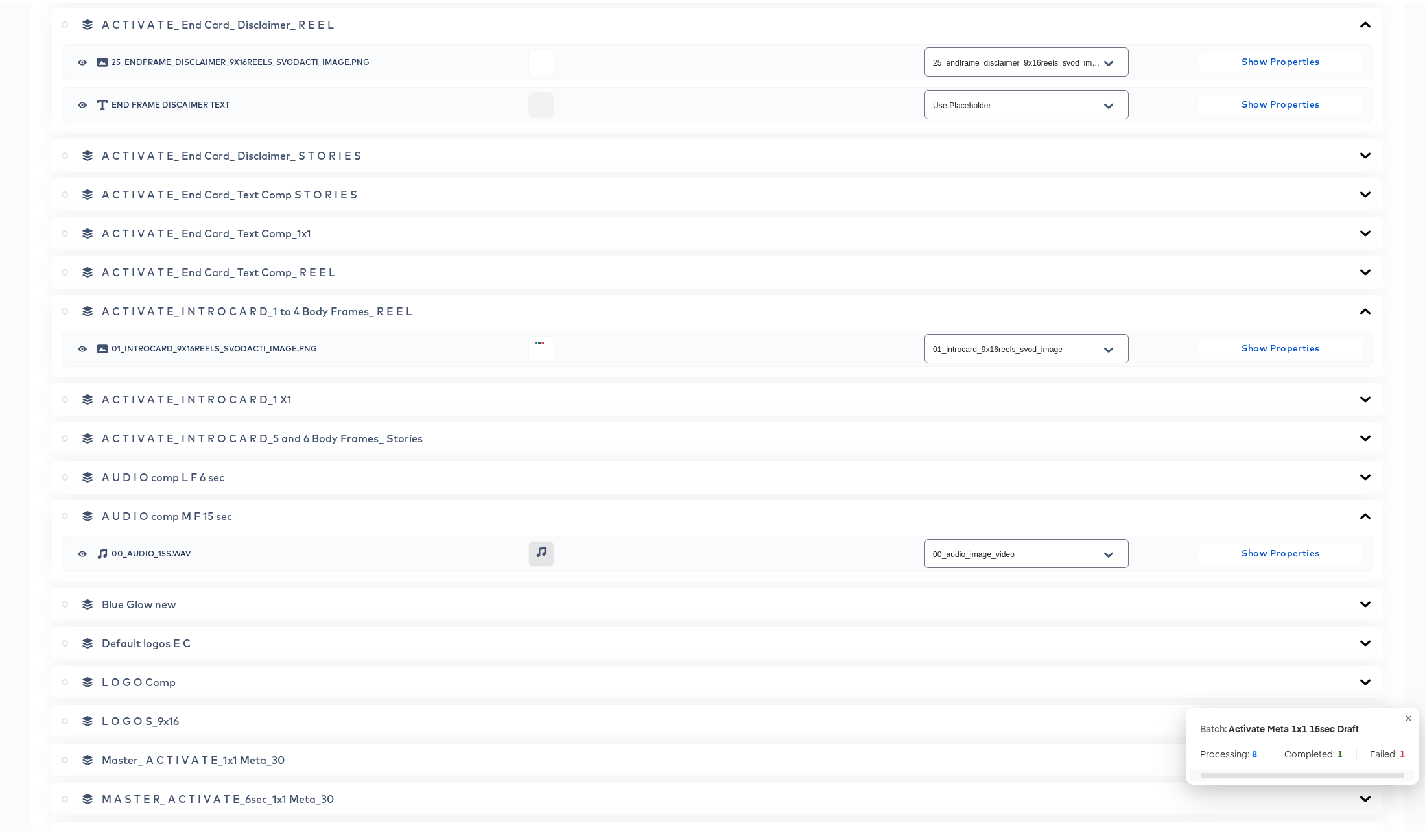
scroll to position [1801, 0]
click at [1360, 434] on icon at bounding box center [1365, 435] width 10 height 6
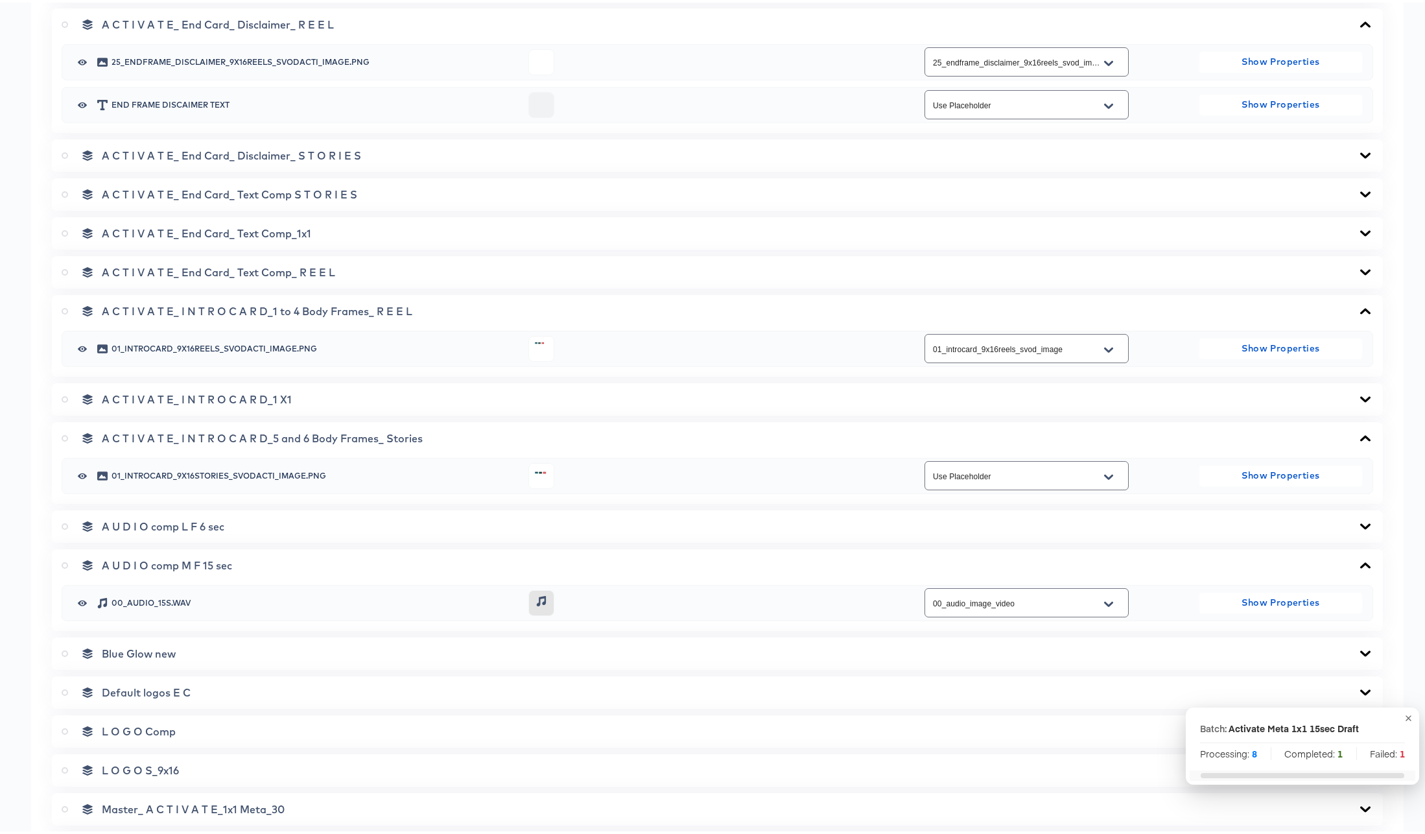
click at [1359, 435] on icon at bounding box center [1365, 435] width 16 height 10
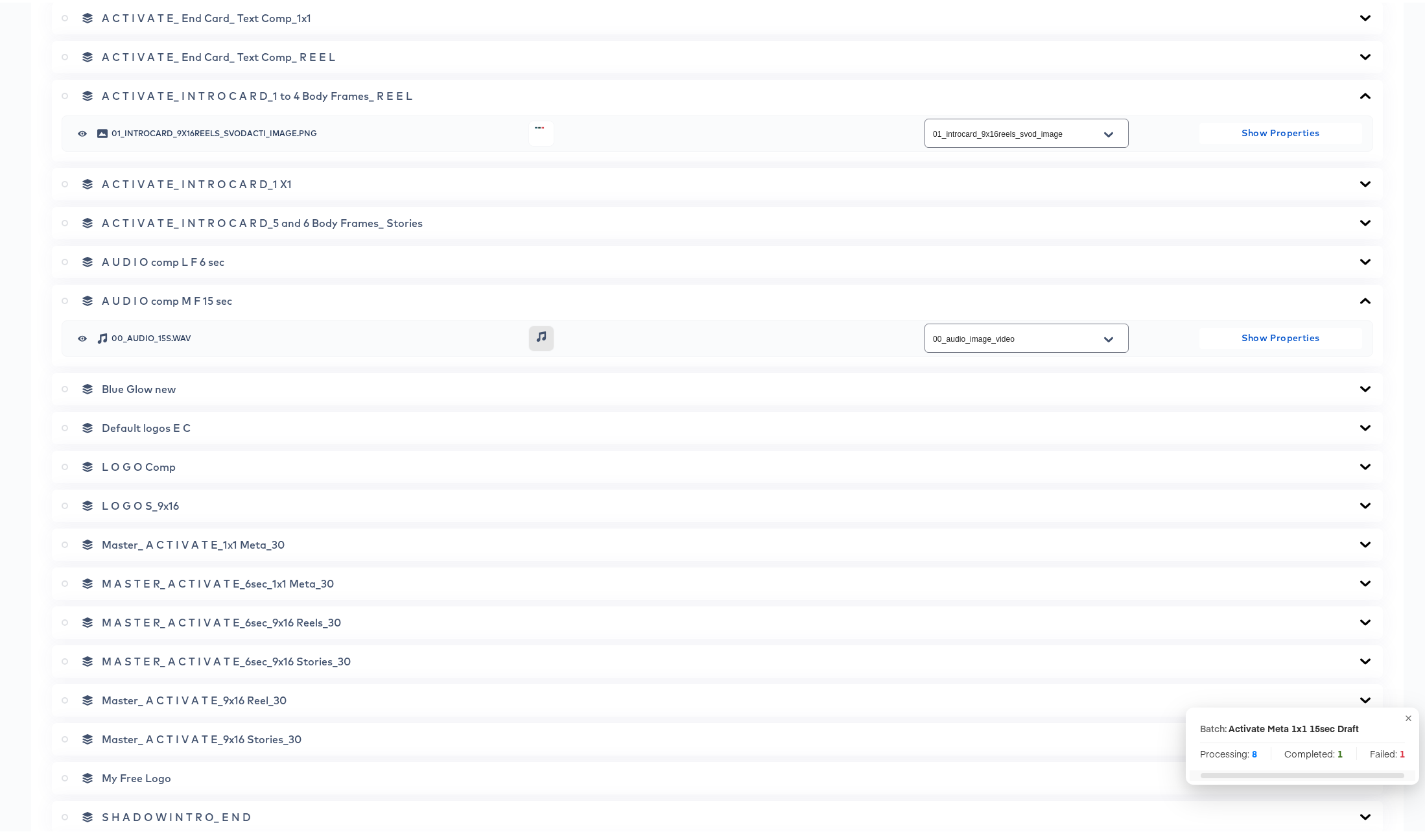
scroll to position [1830, 0]
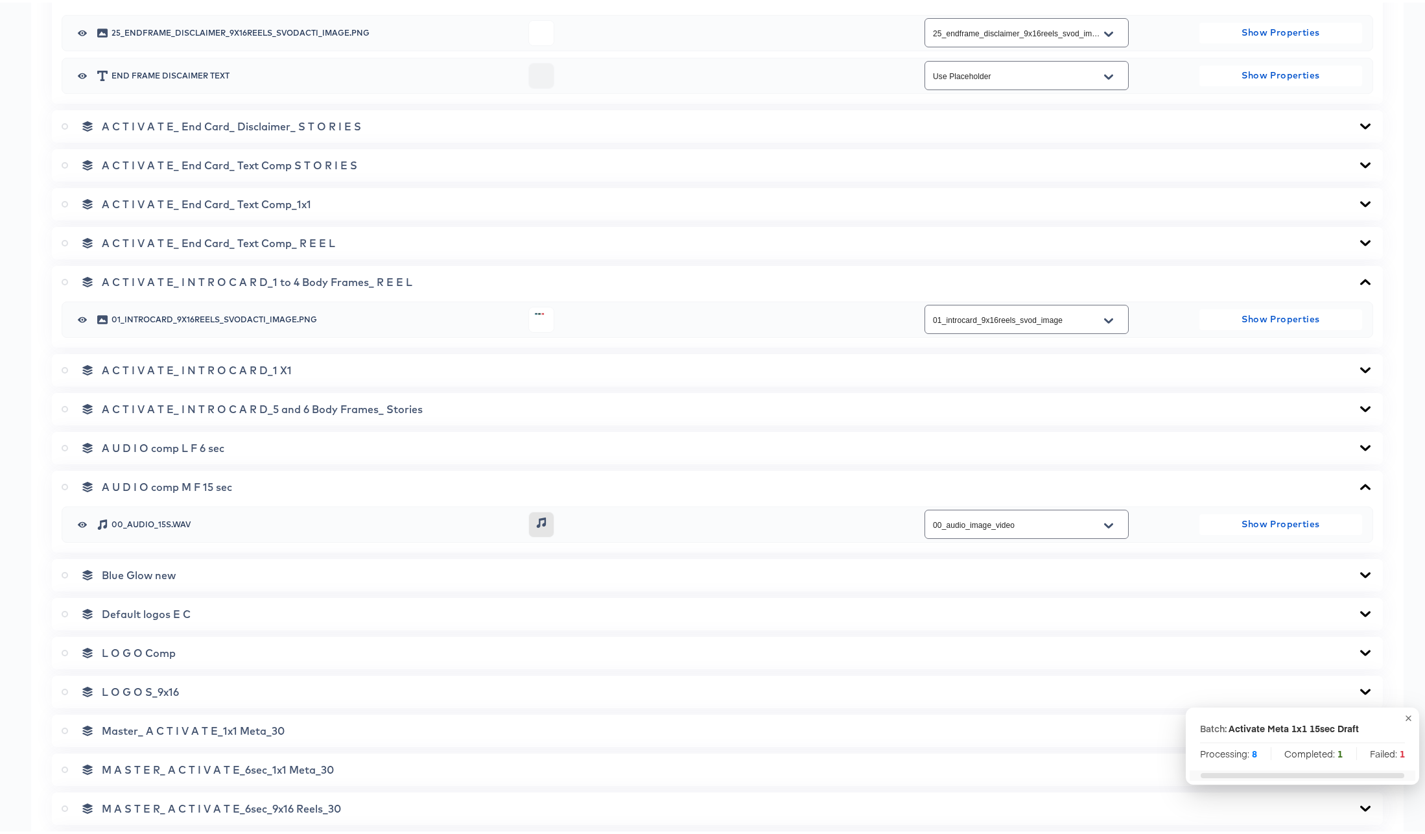
click at [1360, 405] on icon at bounding box center [1365, 406] width 10 height 6
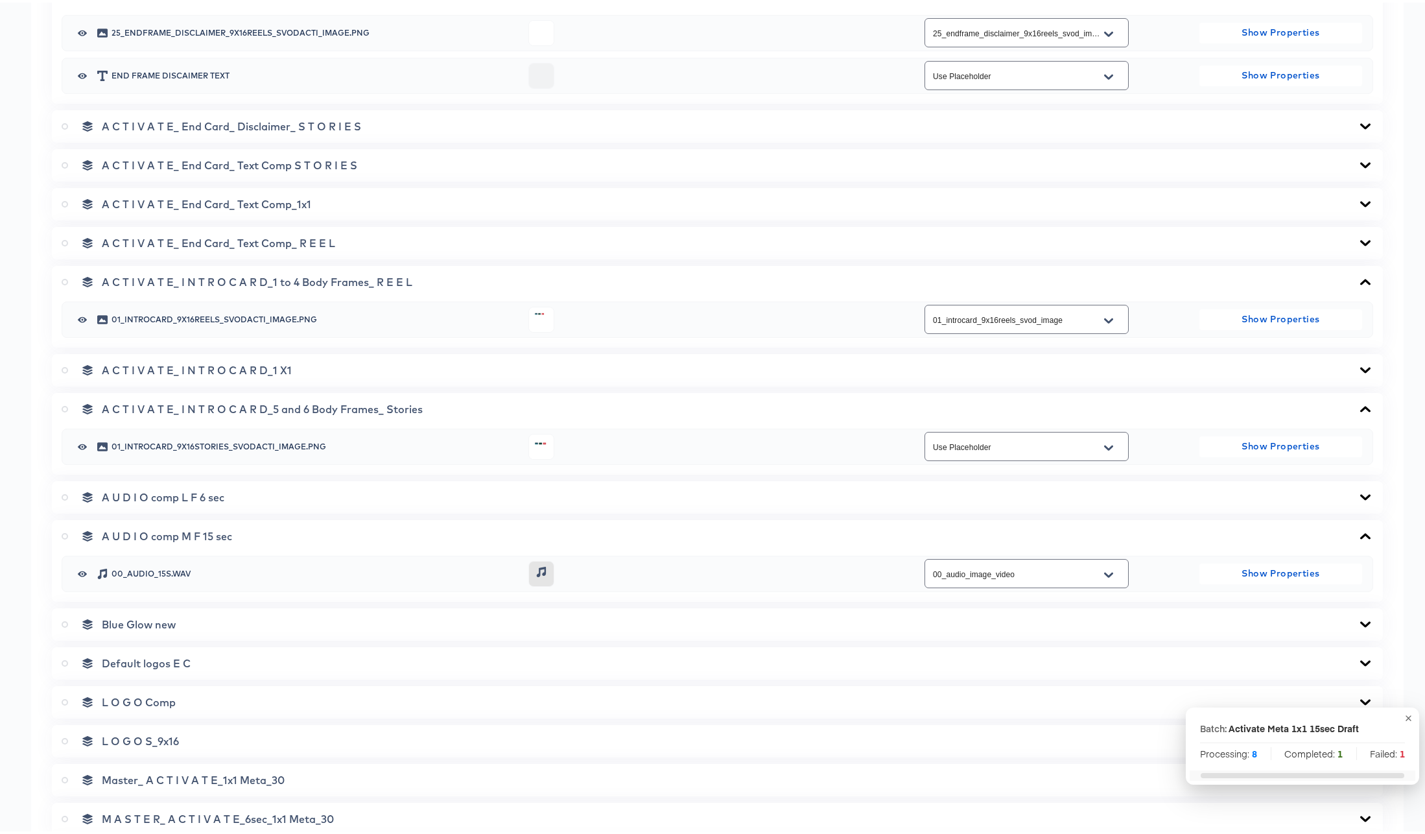
click at [1360, 405] on icon at bounding box center [1365, 406] width 10 height 6
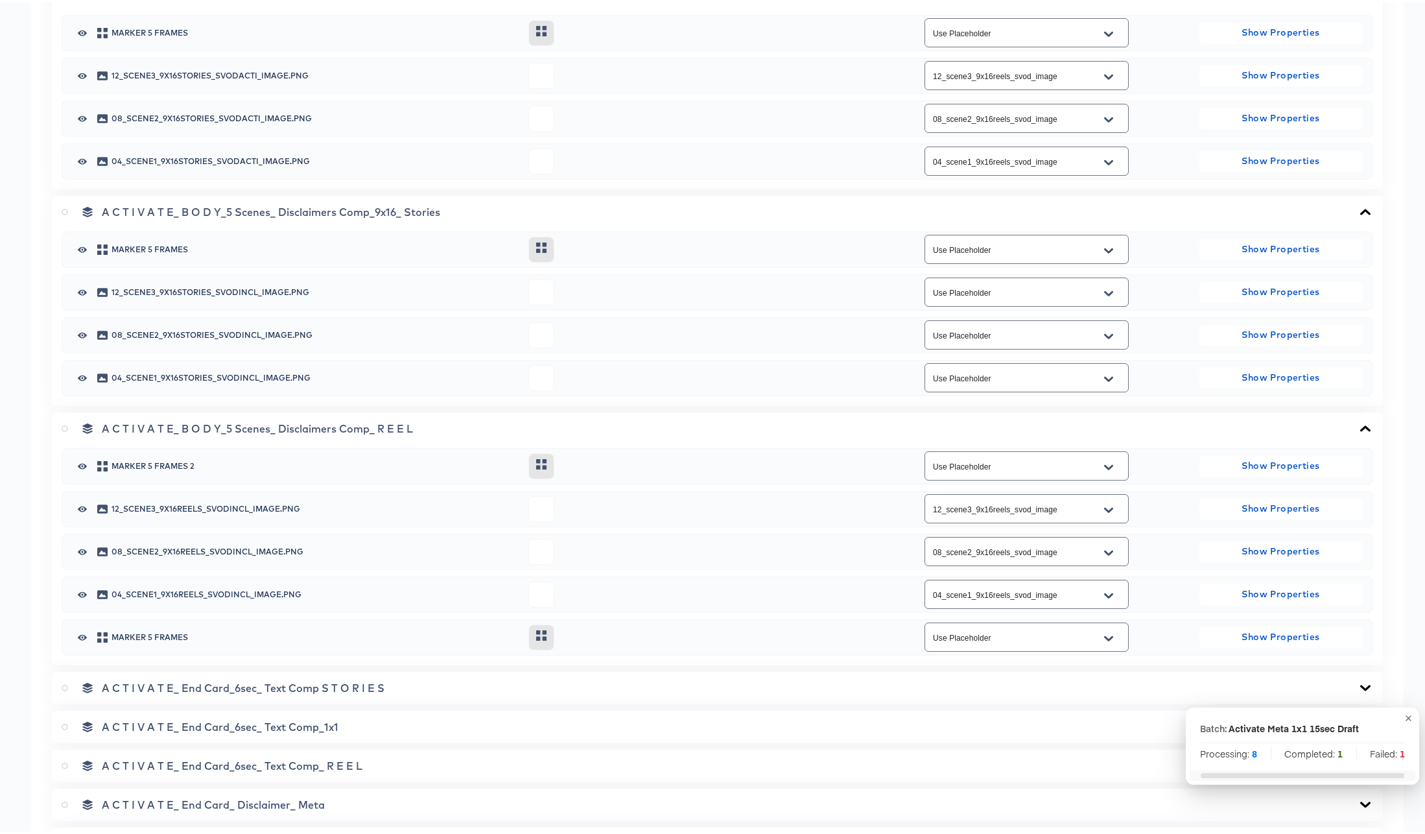
scroll to position [981, 0]
click at [1360, 210] on icon at bounding box center [1365, 210] width 10 height 6
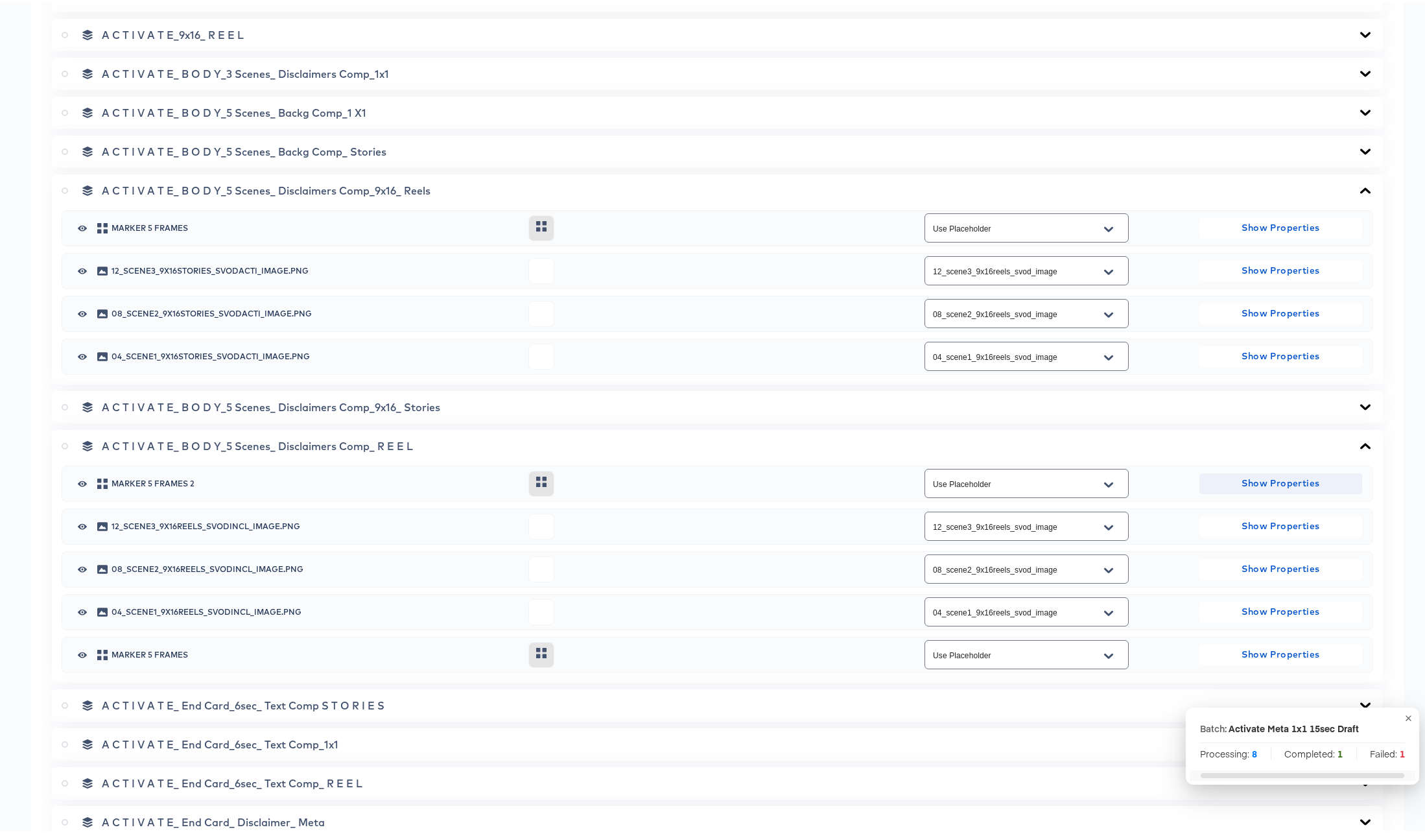
scroll to position [697, 0]
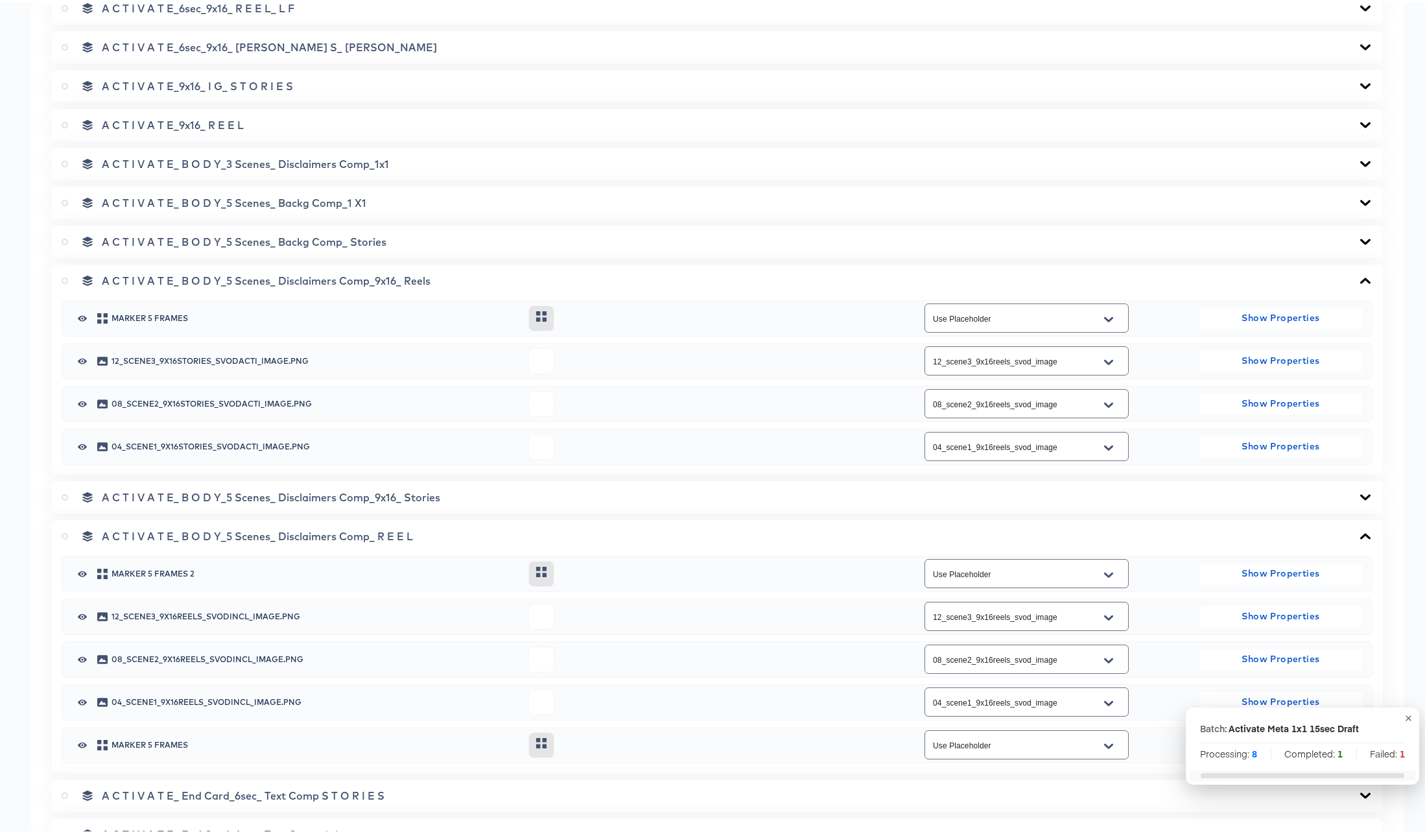
click at [1357, 236] on icon at bounding box center [1365, 239] width 16 height 10
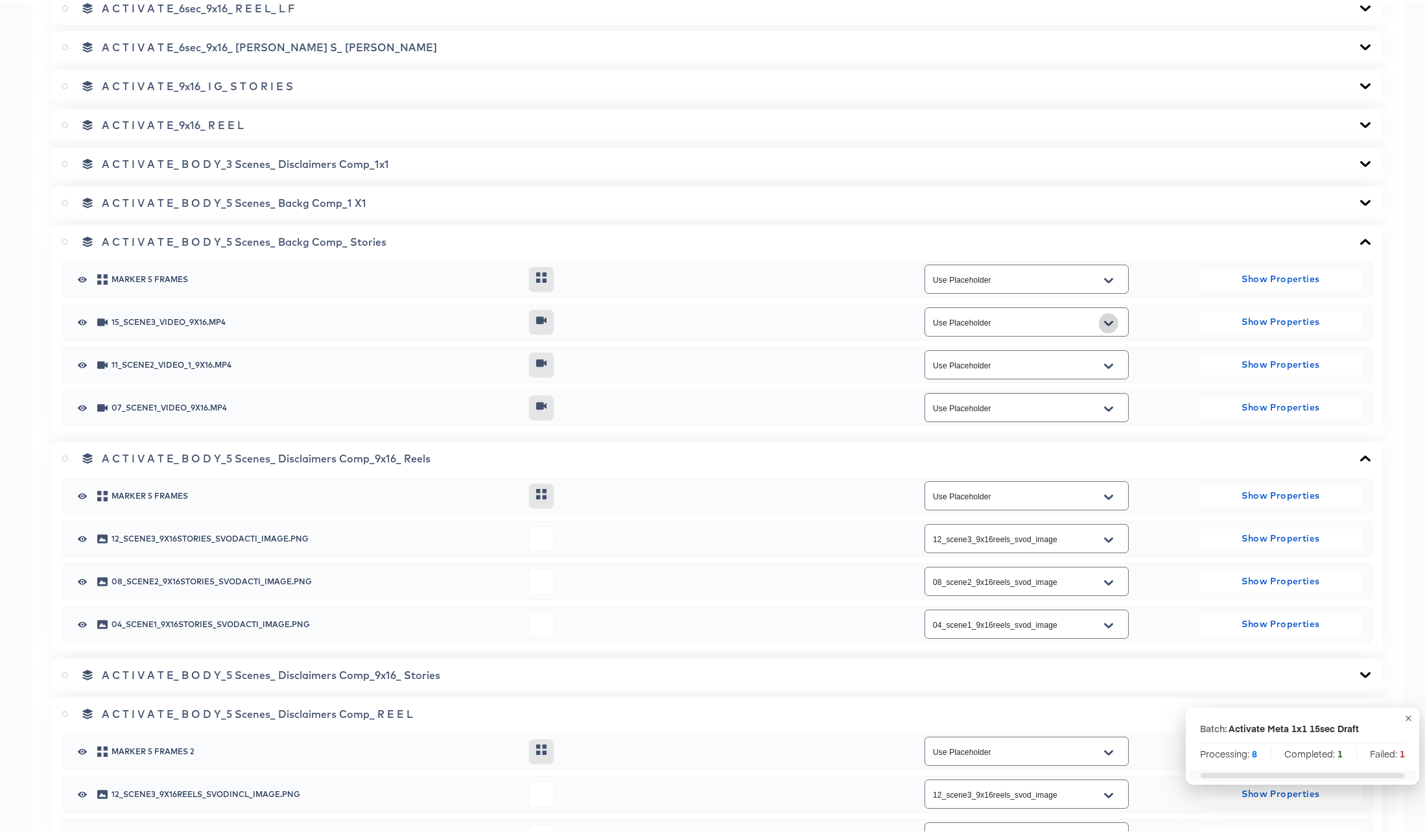
click at [1104, 320] on icon "Open" at bounding box center [1108, 321] width 9 height 10
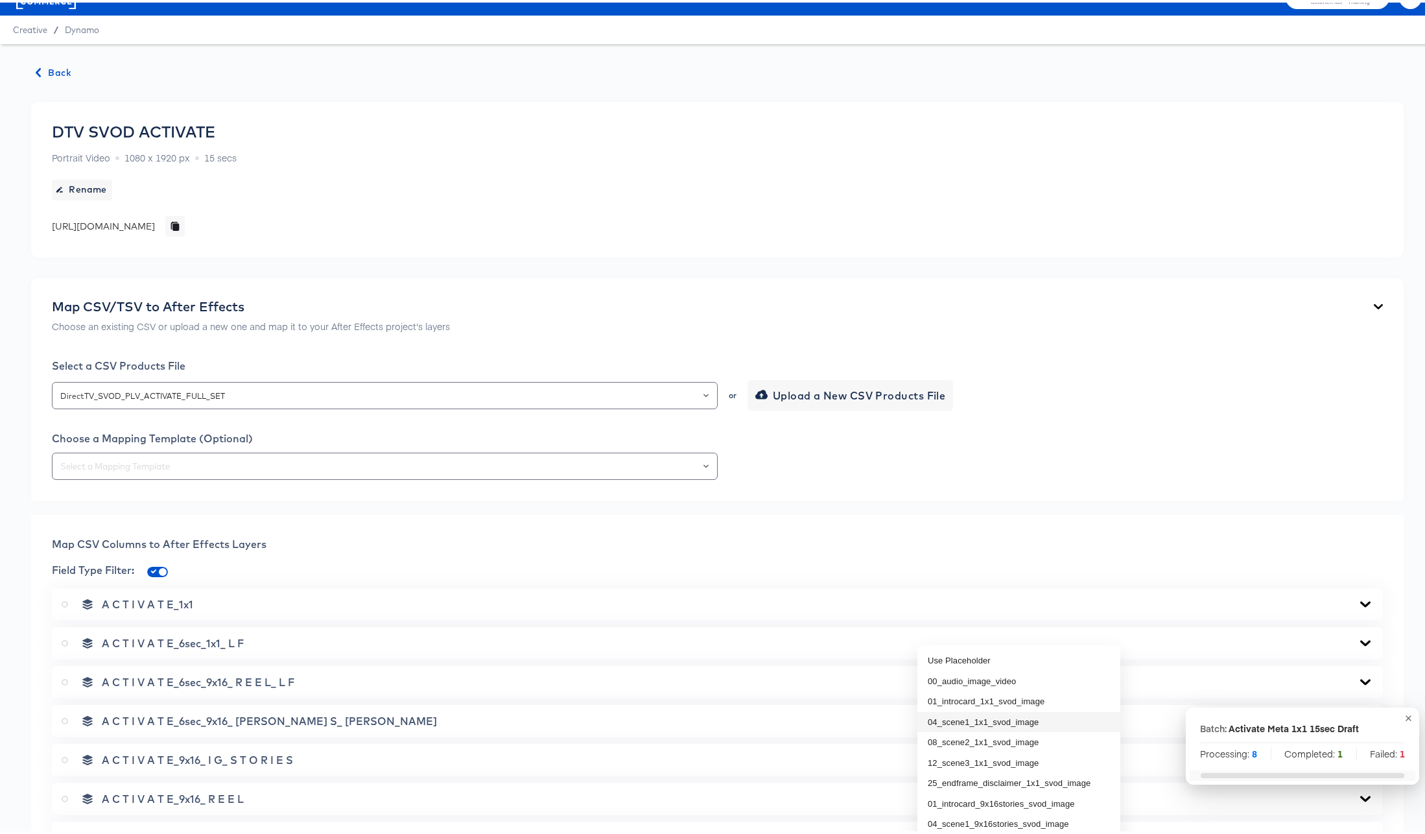
scroll to position [47, 0]
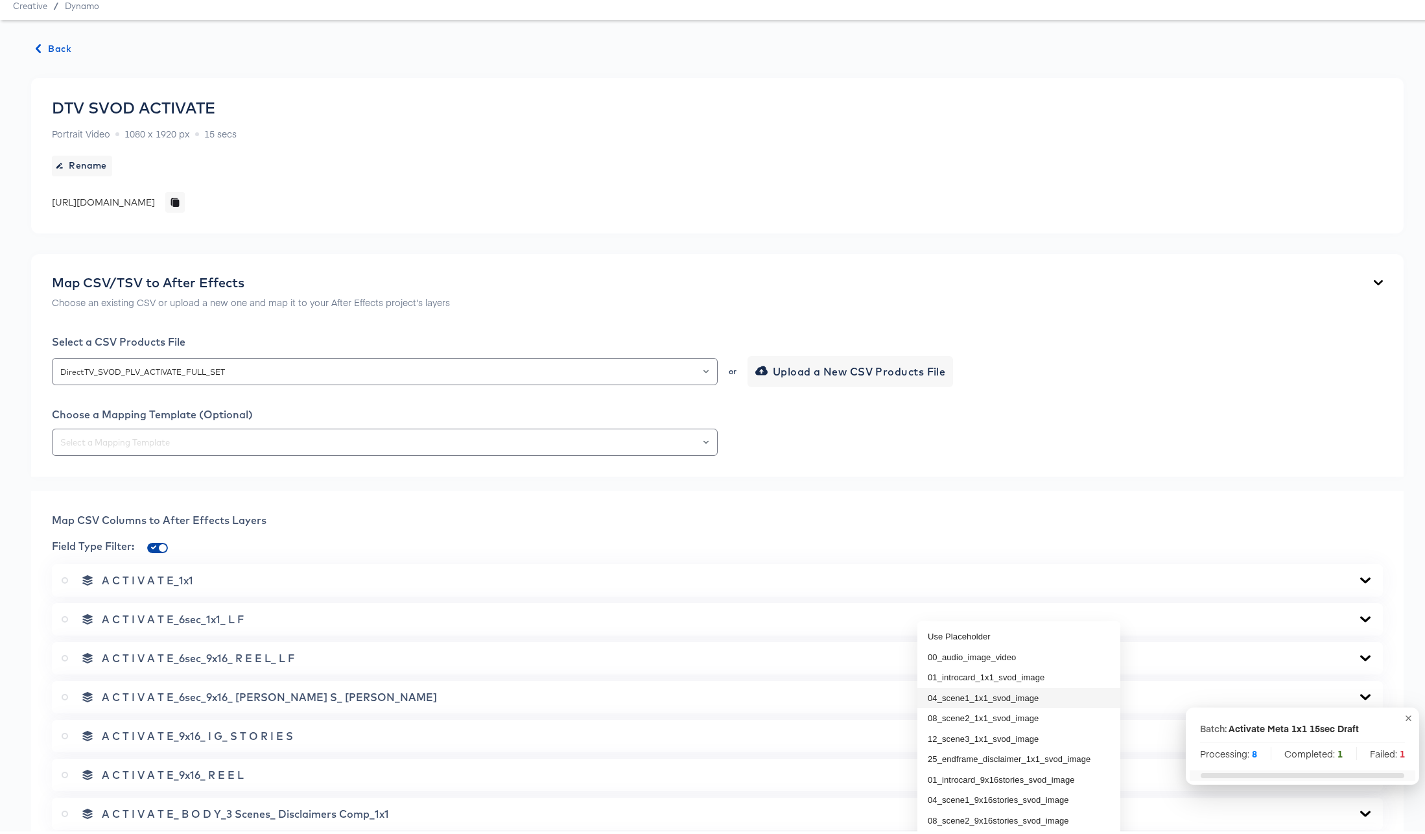
click at [155, 544] on input "checkbox" at bounding box center [162, 547] width 31 height 10
checkbox input "false"
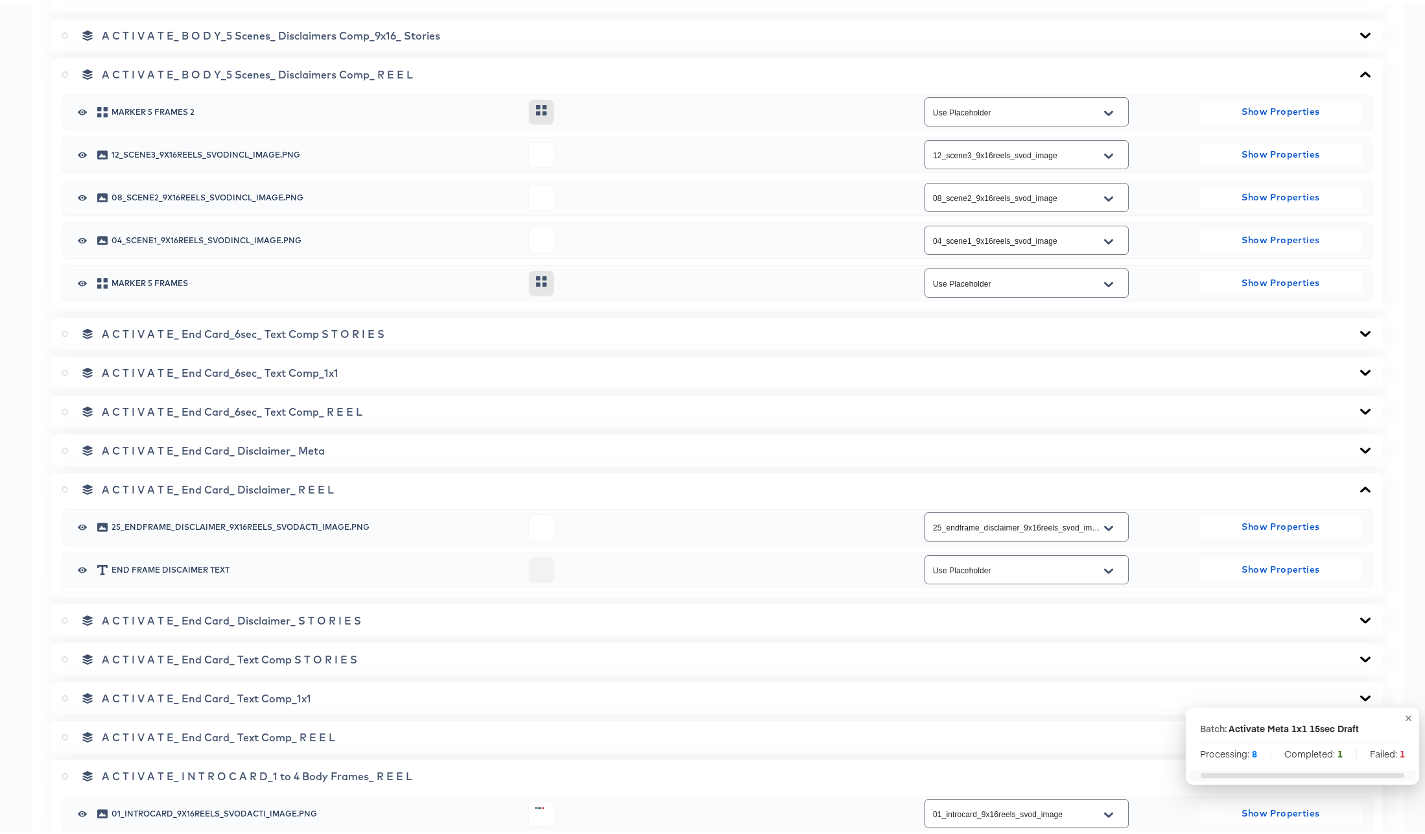
scroll to position [1123, 0]
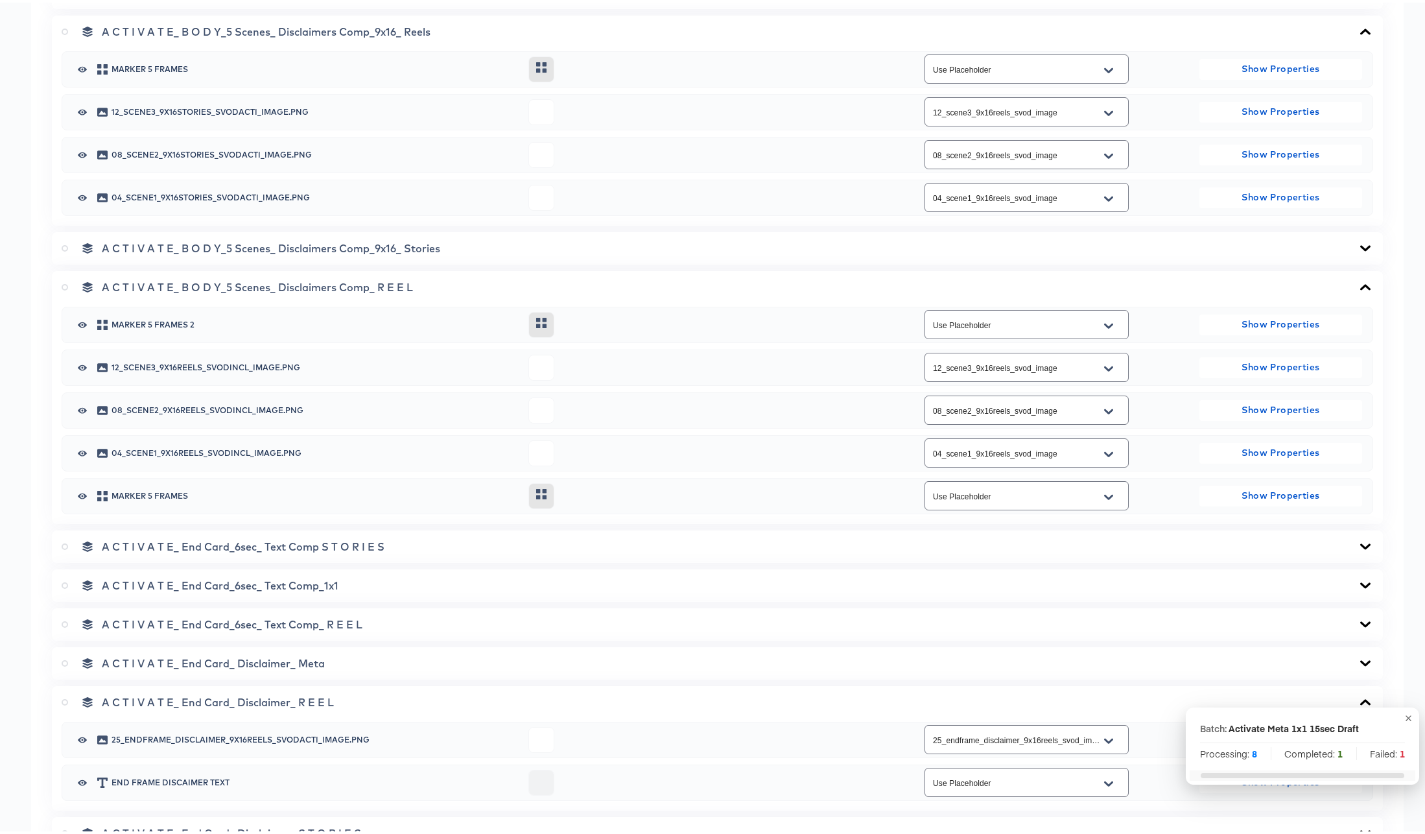
click at [1357, 243] on icon at bounding box center [1365, 245] width 16 height 10
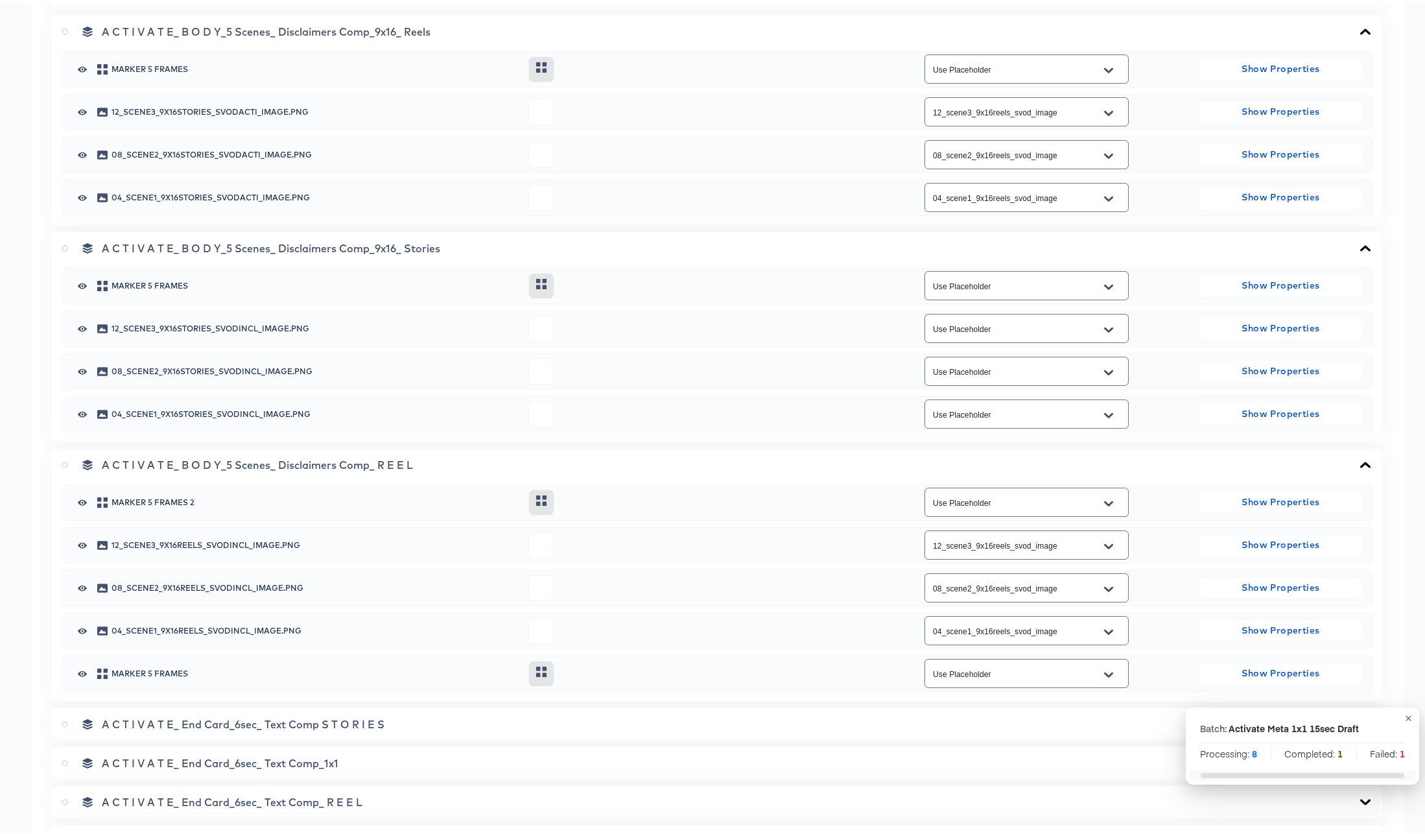
click at [1104, 328] on icon "Open" at bounding box center [1108, 326] width 9 height 5
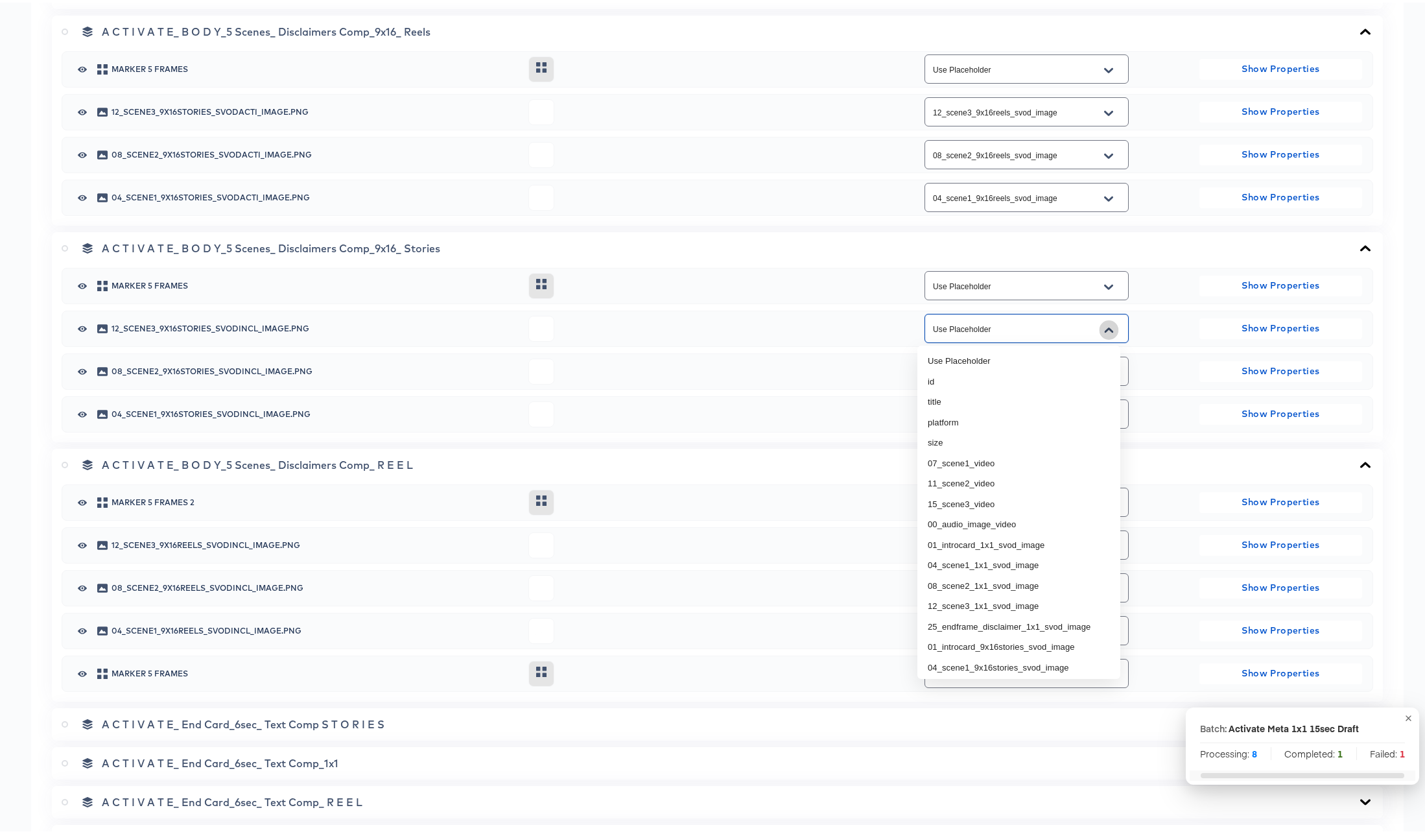
click at [1104, 328] on icon "Close" at bounding box center [1108, 327] width 9 height 10
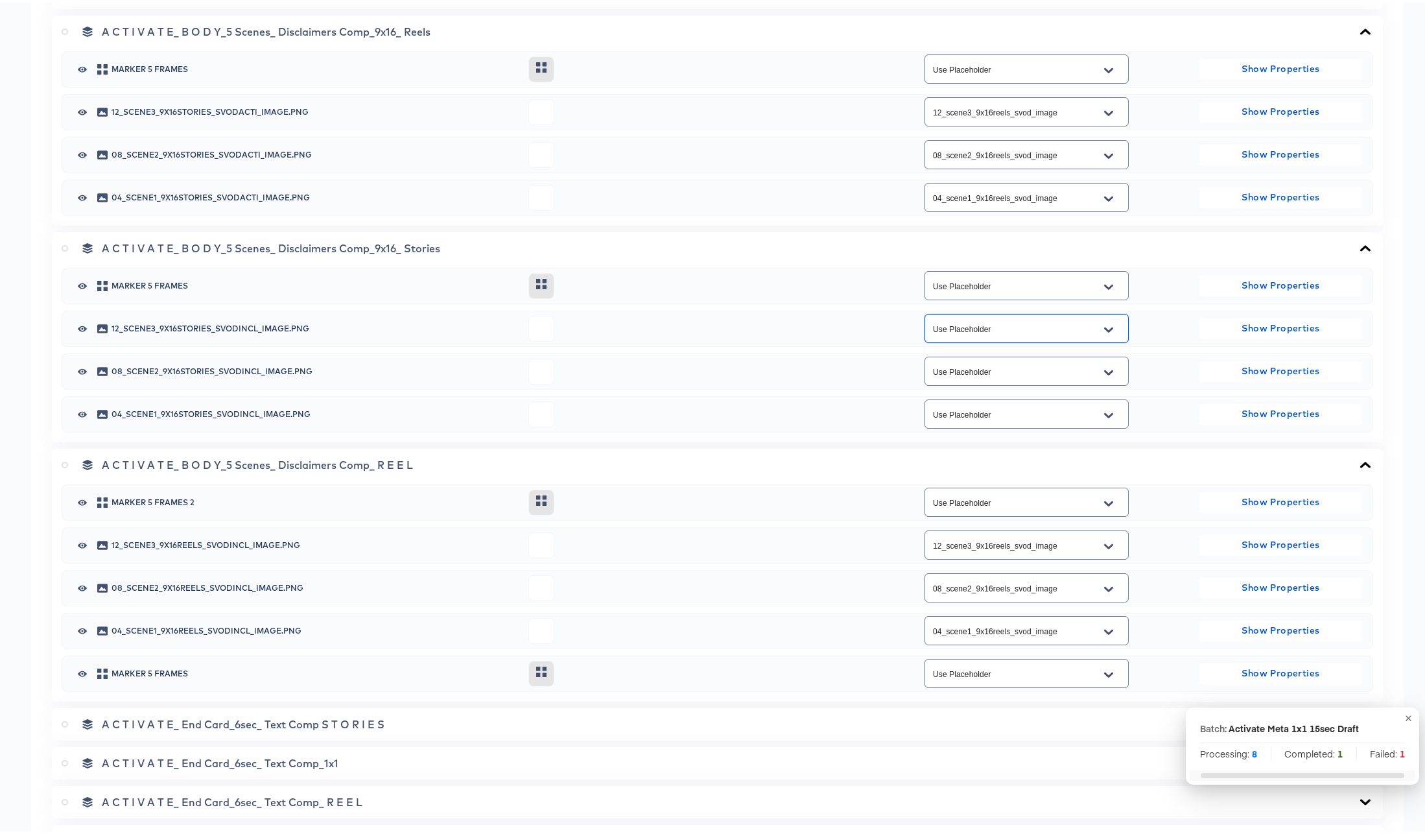
click at [1360, 246] on icon at bounding box center [1365, 245] width 10 height 6
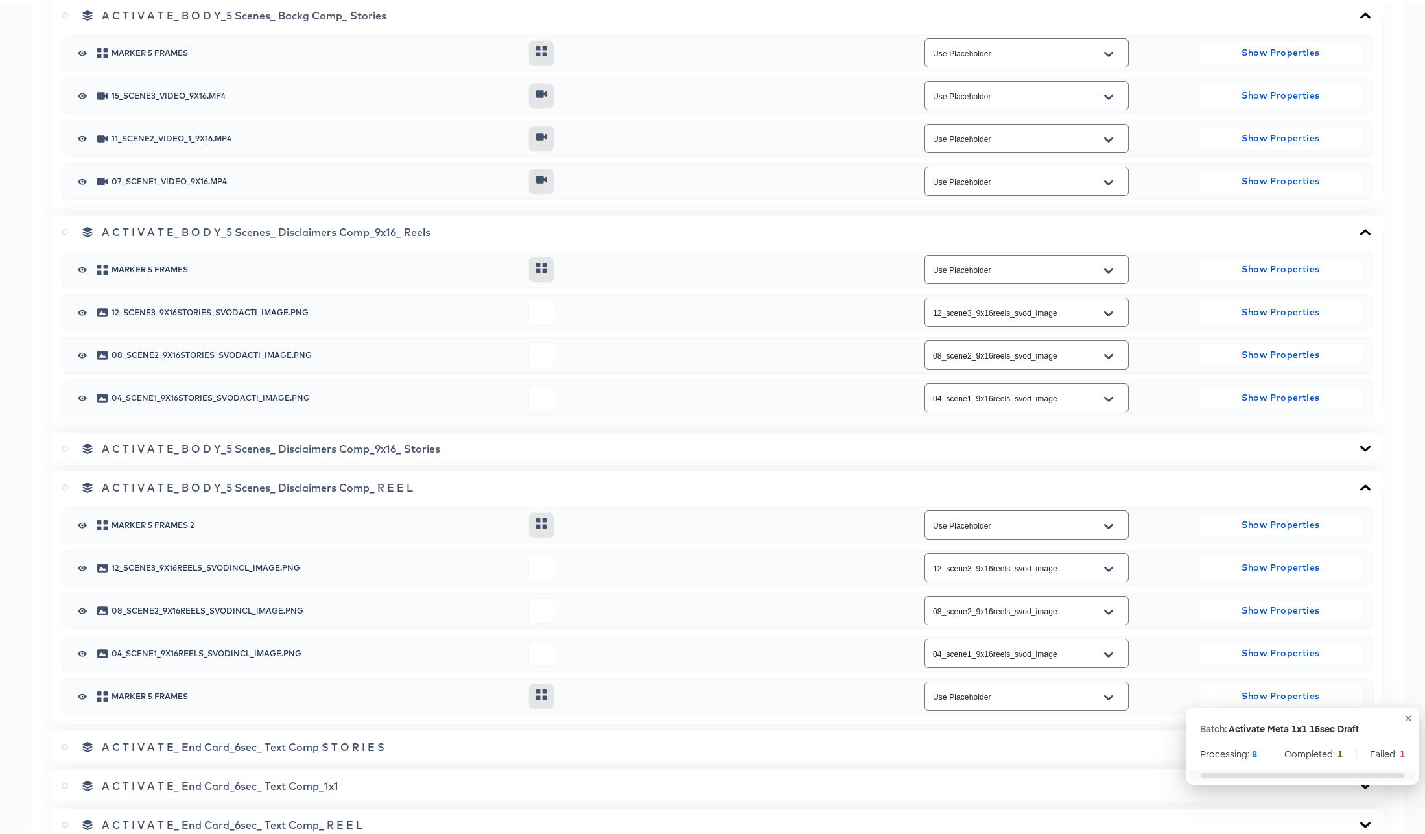
scroll to position [752, 0]
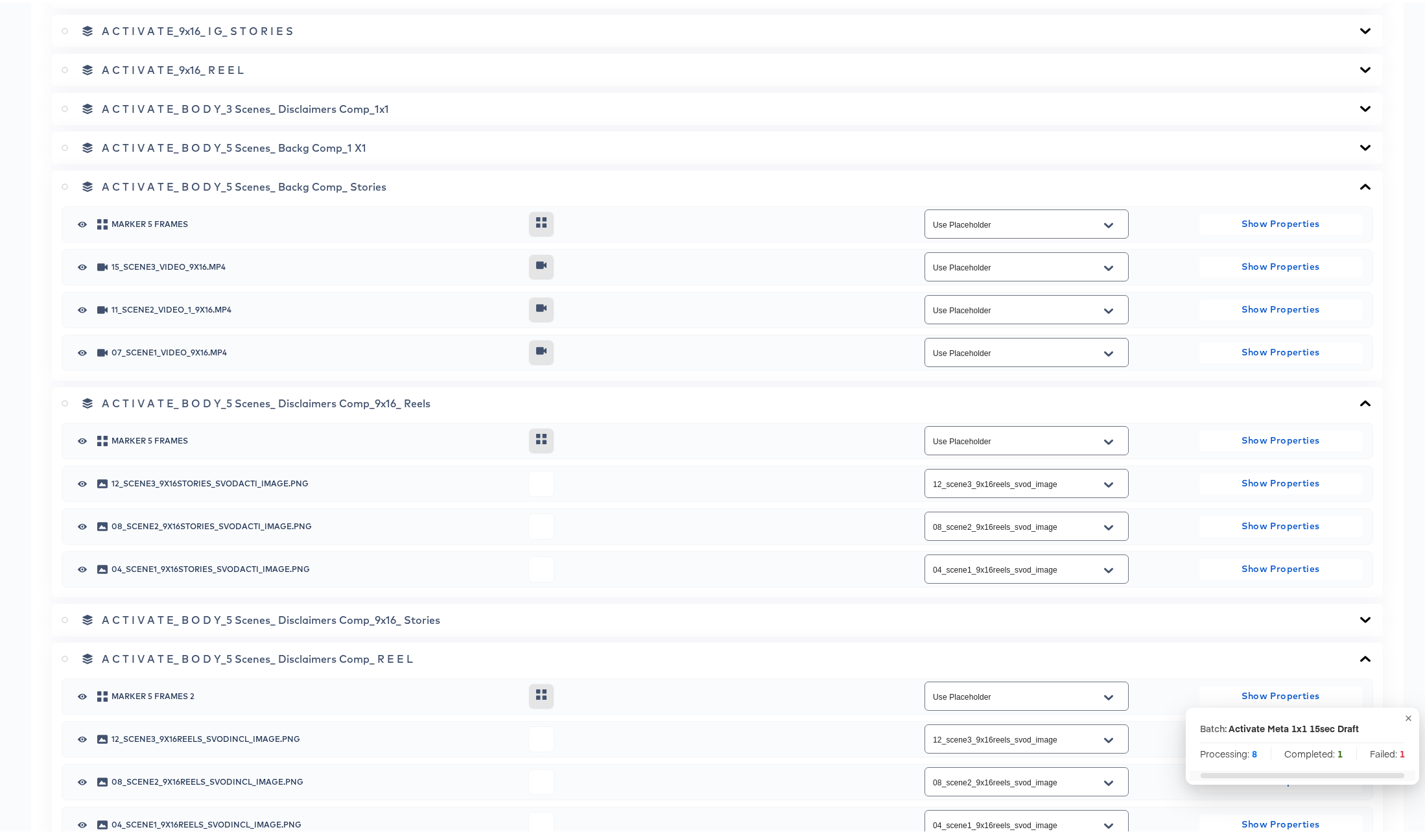
click at [1104, 264] on icon "Open" at bounding box center [1108, 264] width 9 height 5
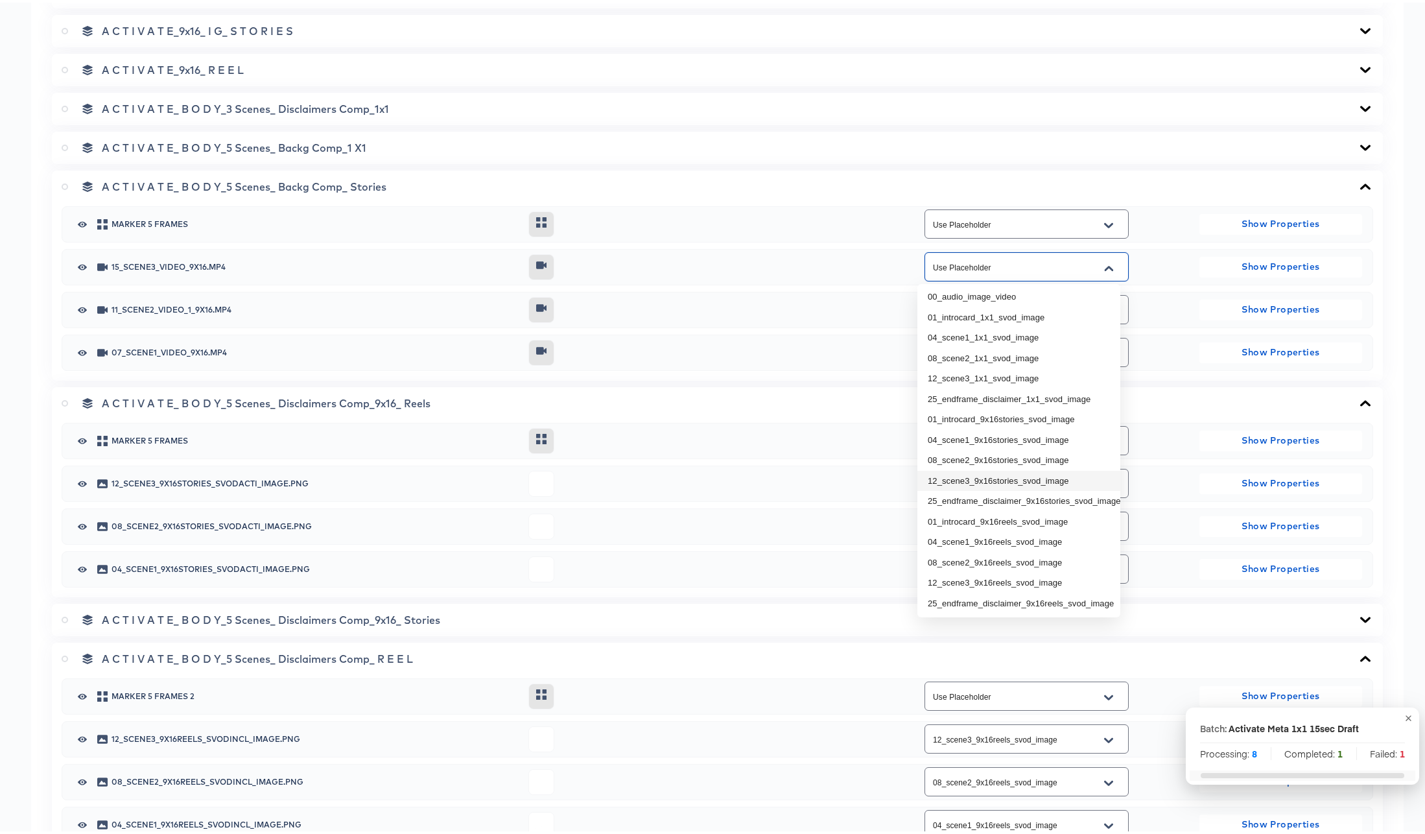
scroll to position [7, 0]
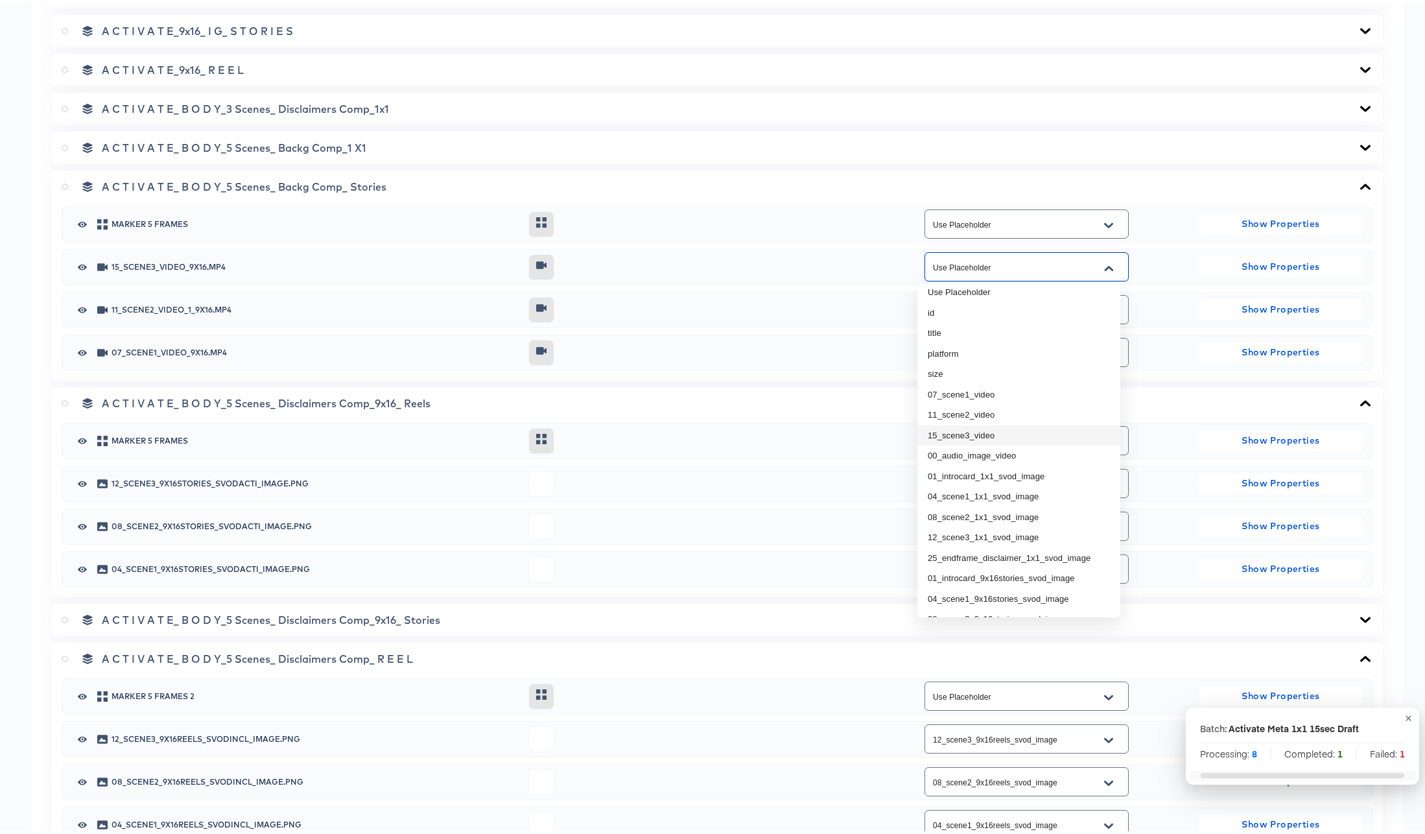
click at [1001, 432] on li "15_scene3_video" at bounding box center [1018, 433] width 203 height 21
type input "15_scene3_video"
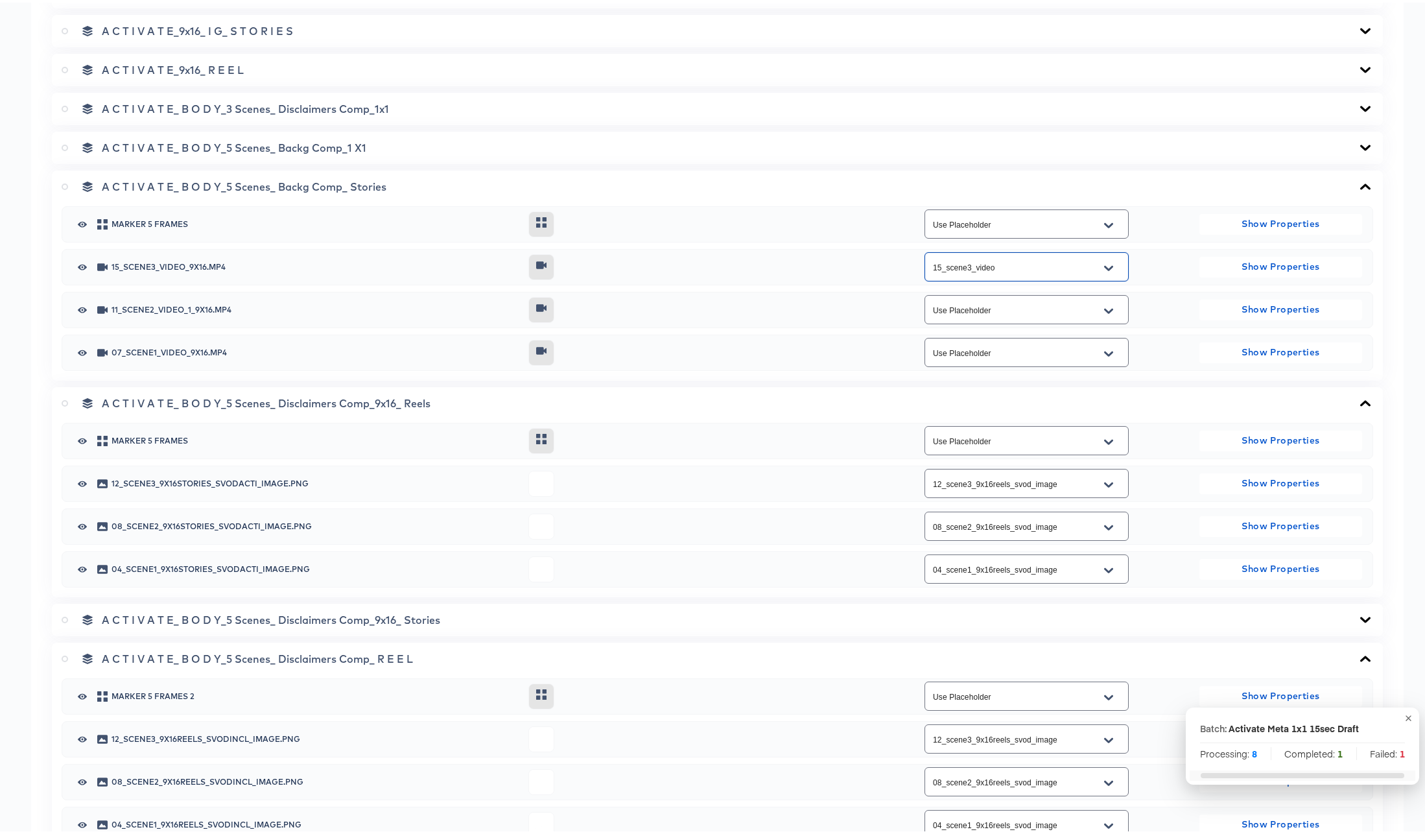
click at [1104, 307] on icon "Open" at bounding box center [1108, 308] width 9 height 10
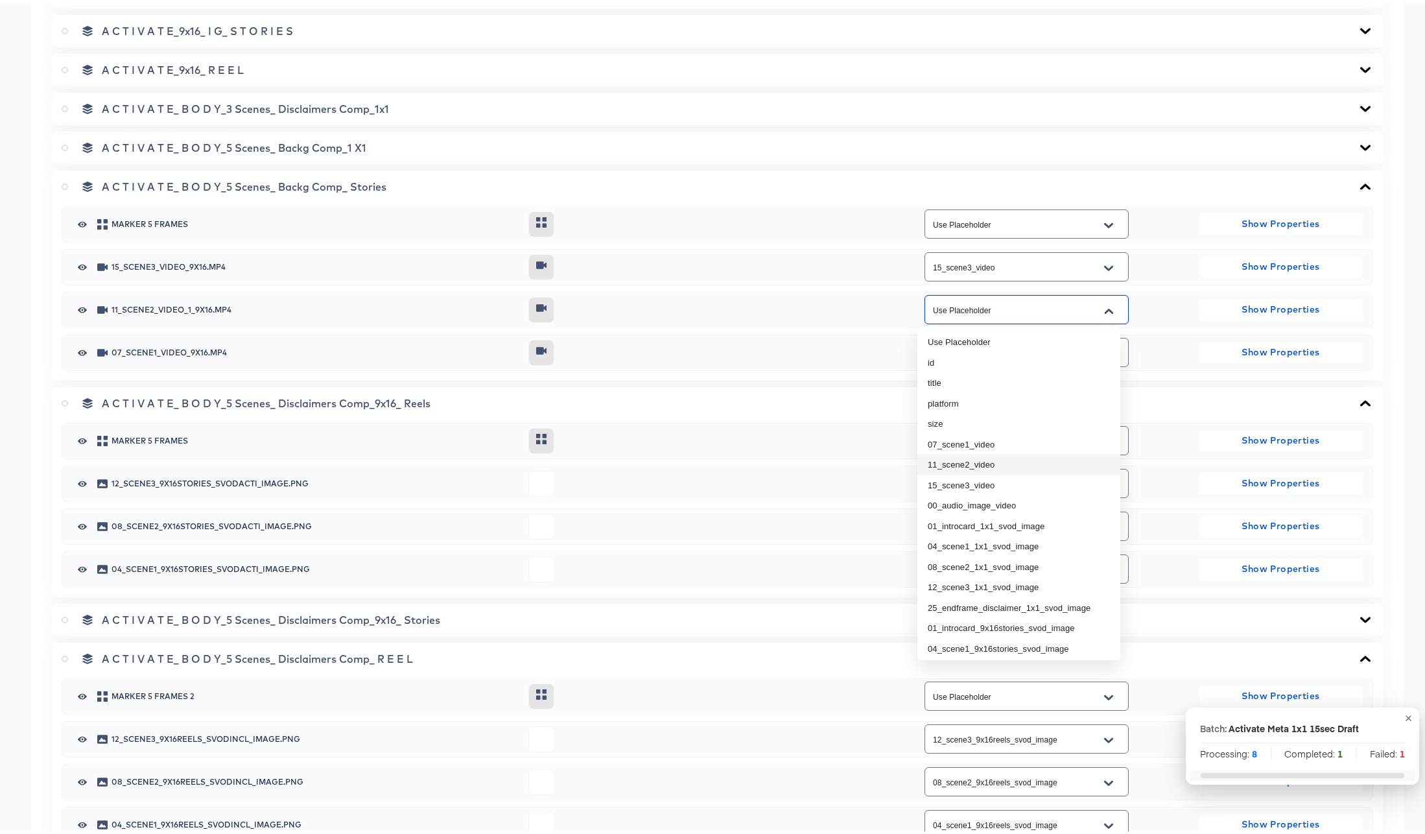
click at [985, 466] on li "11_scene2_video" at bounding box center [1018, 462] width 203 height 21
type input "11_scene2_video"
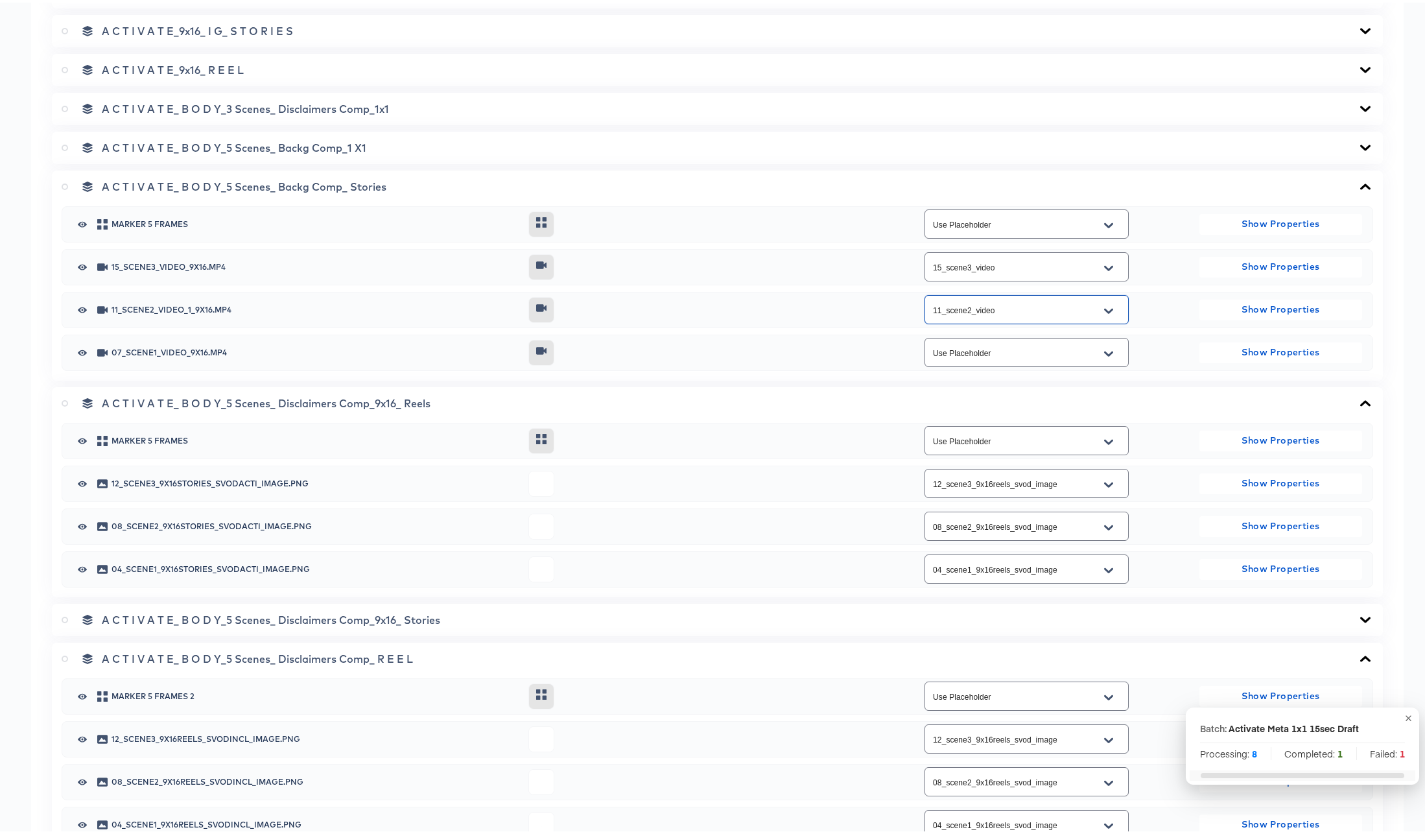
click at [1104, 349] on icon "Open" at bounding box center [1108, 350] width 9 height 5
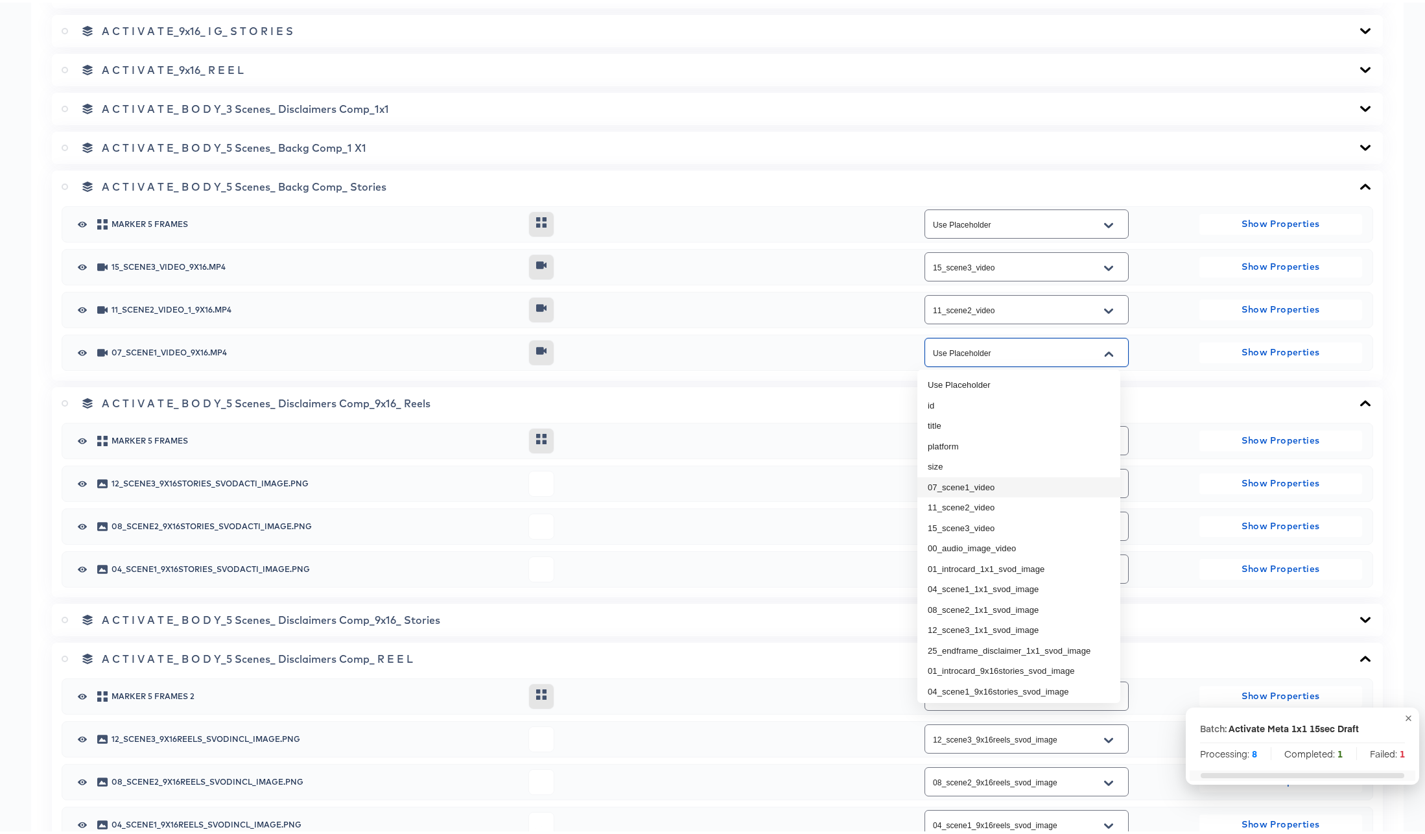
click at [970, 487] on li "07_scene1_video" at bounding box center [1018, 484] width 203 height 21
type input "07_scene1_video"
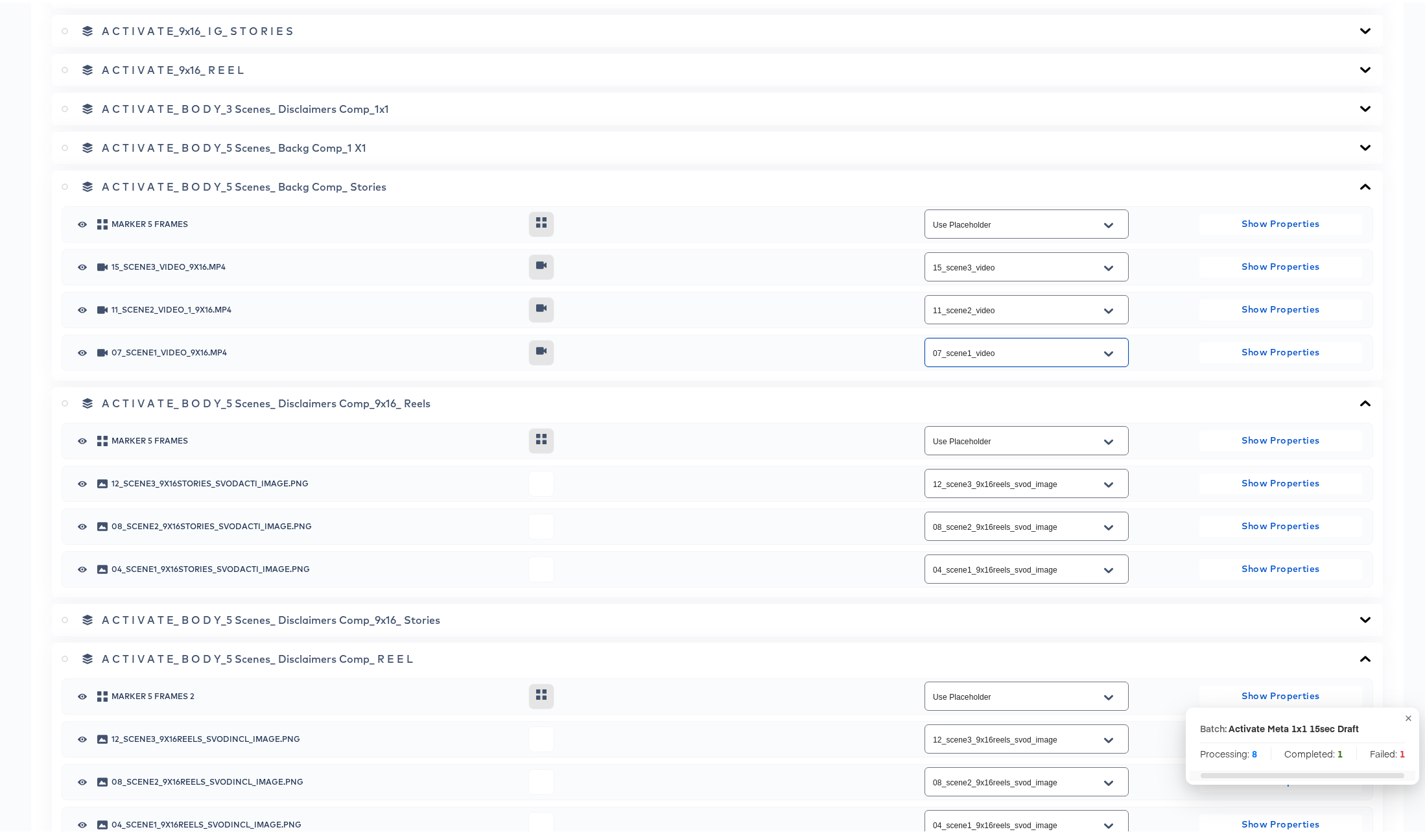
scroll to position [749, 0]
click at [1104, 353] on icon "Open" at bounding box center [1108, 353] width 9 height 5
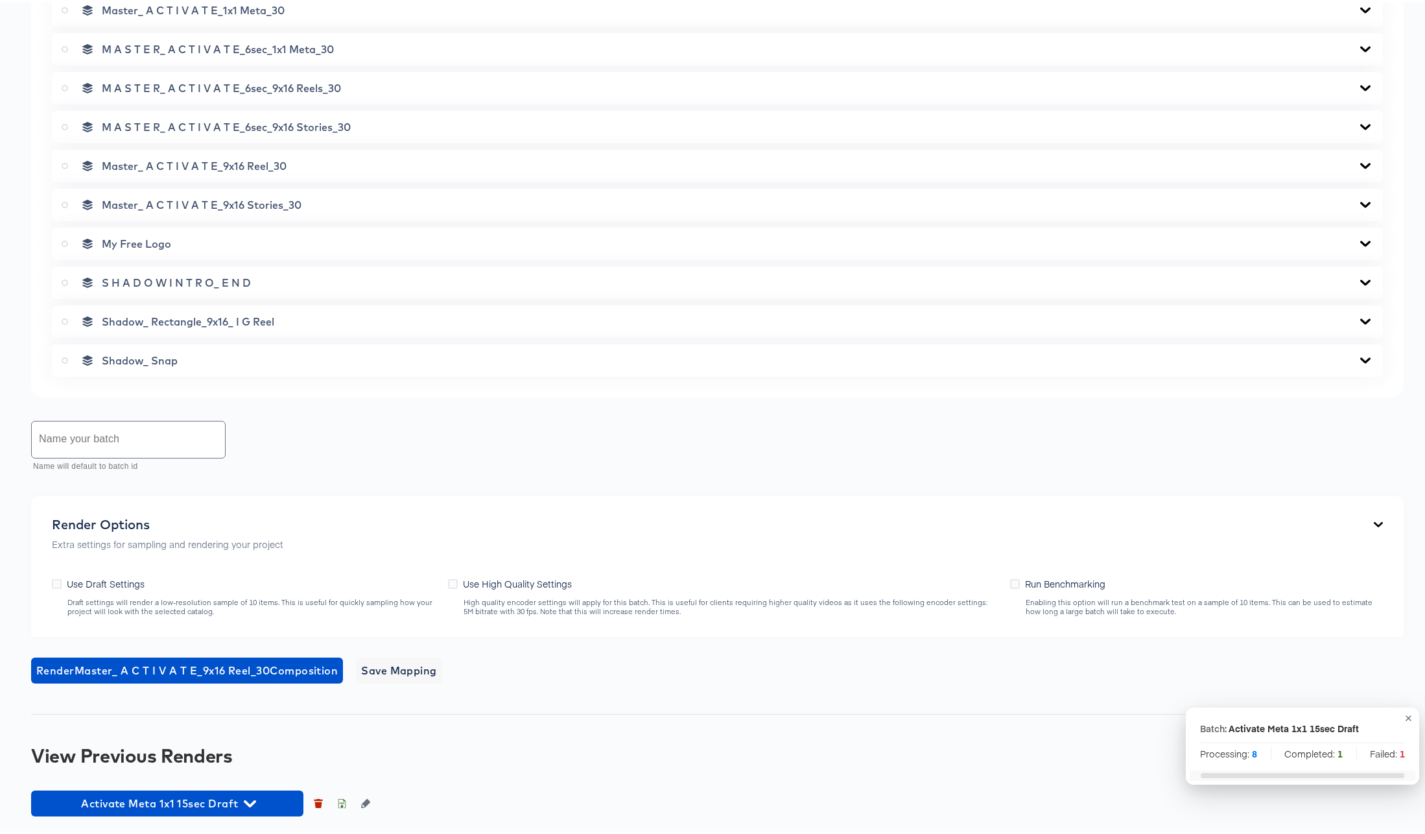
scroll to position [2550, 0]
click at [392, 671] on span "Save Mapping" at bounding box center [399, 667] width 76 height 18
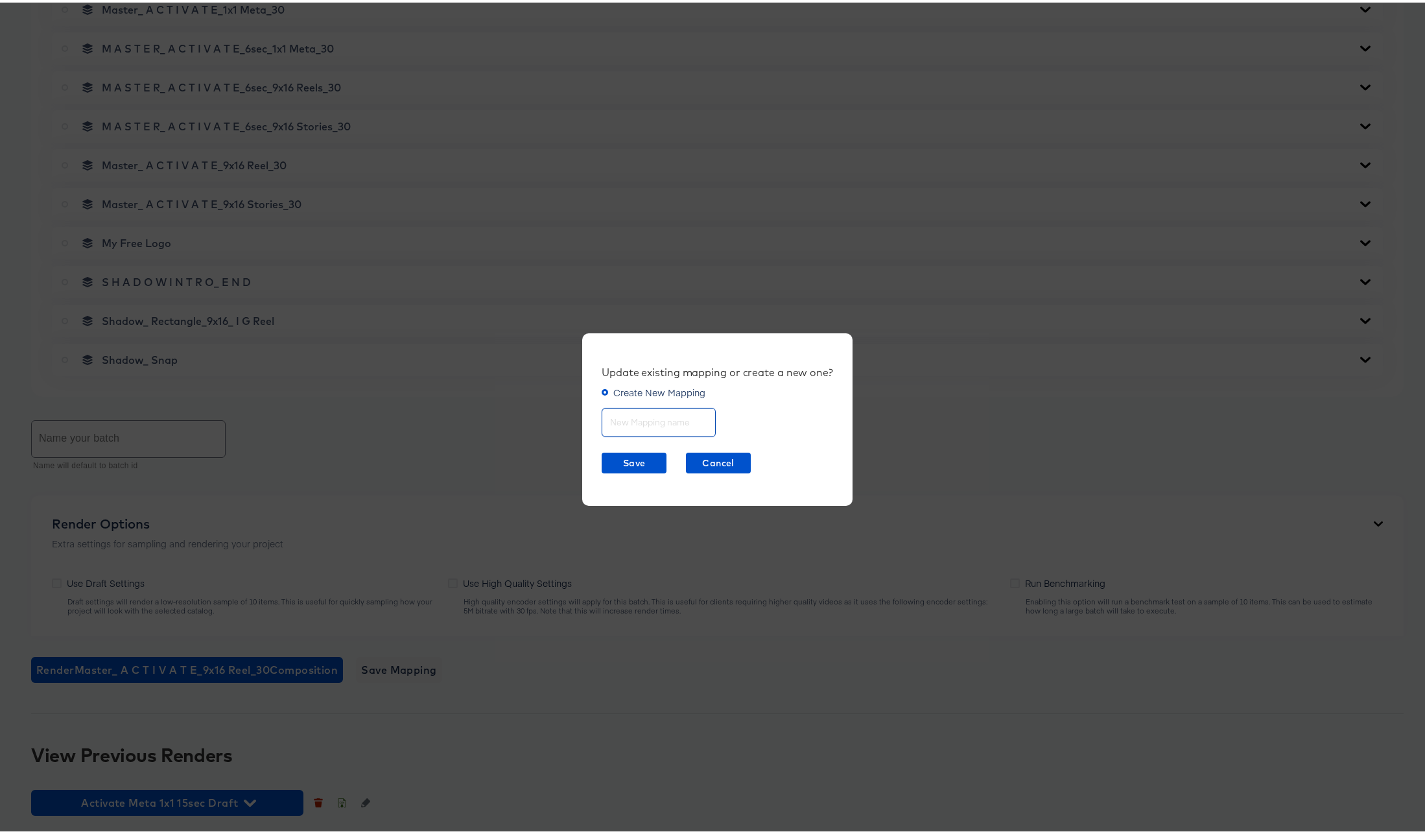
click at [637, 416] on input "text" at bounding box center [658, 415] width 113 height 28
type input "Activate Reels 9x16 15 Sec"
click at [626, 458] on span "Save" at bounding box center [634, 460] width 54 height 16
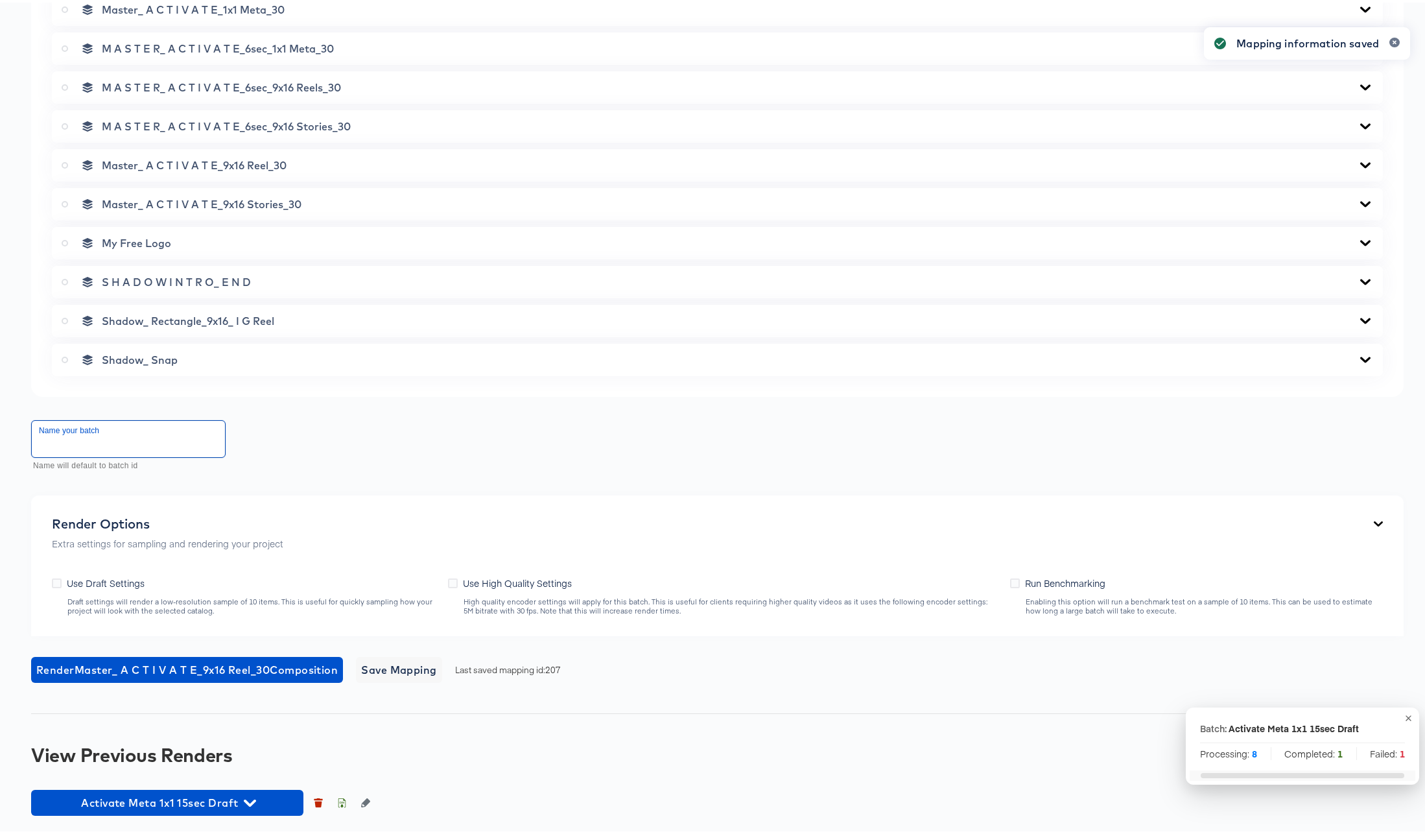
click at [134, 444] on input "text" at bounding box center [128, 436] width 193 height 36
type input "Activate Reels 9x16 15sec Full Set"
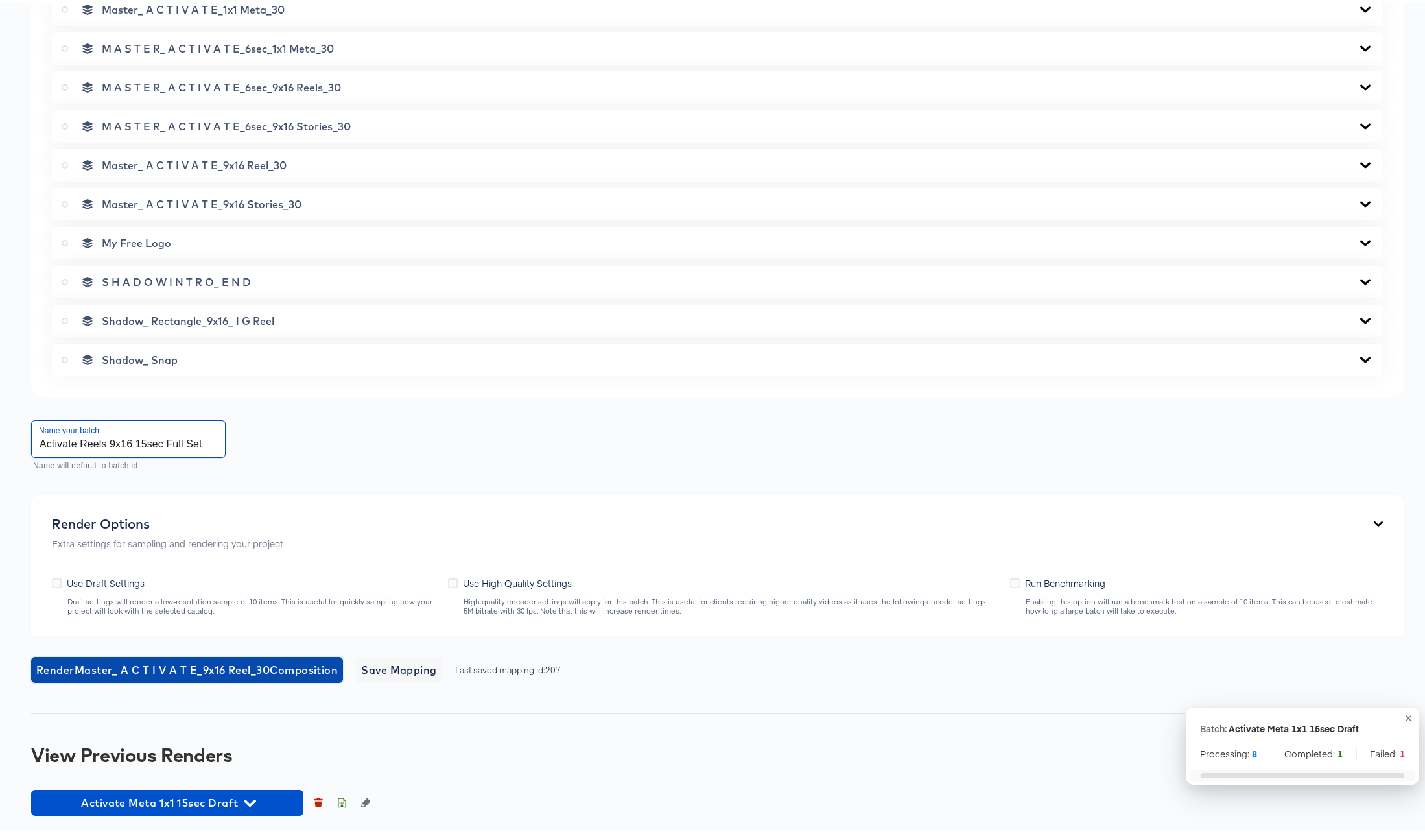
click at [189, 673] on span "Render Master_ A C T I V A T E_9x16 Reel_30 Composition" at bounding box center [186, 667] width 301 height 18
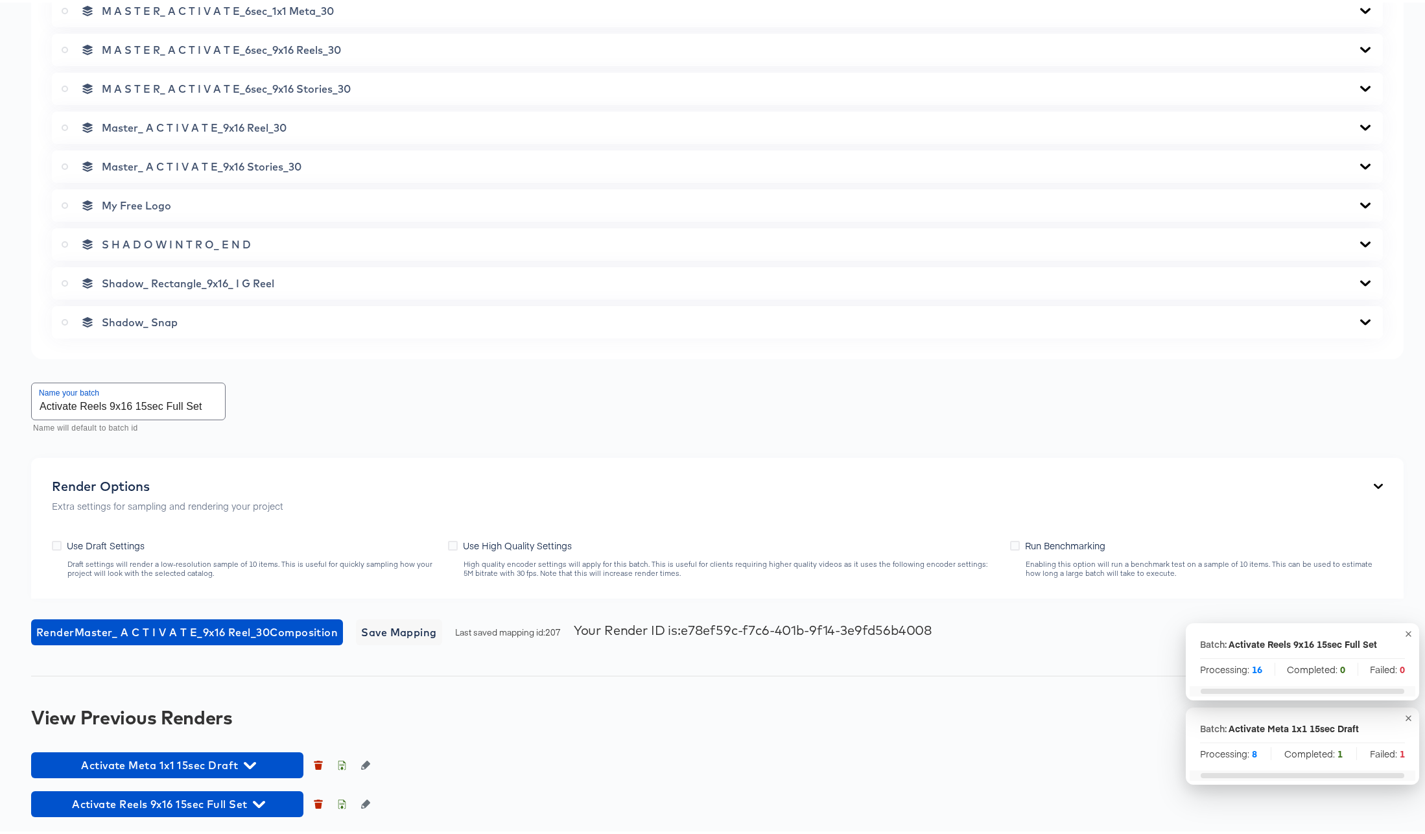
scroll to position [2585, 0]
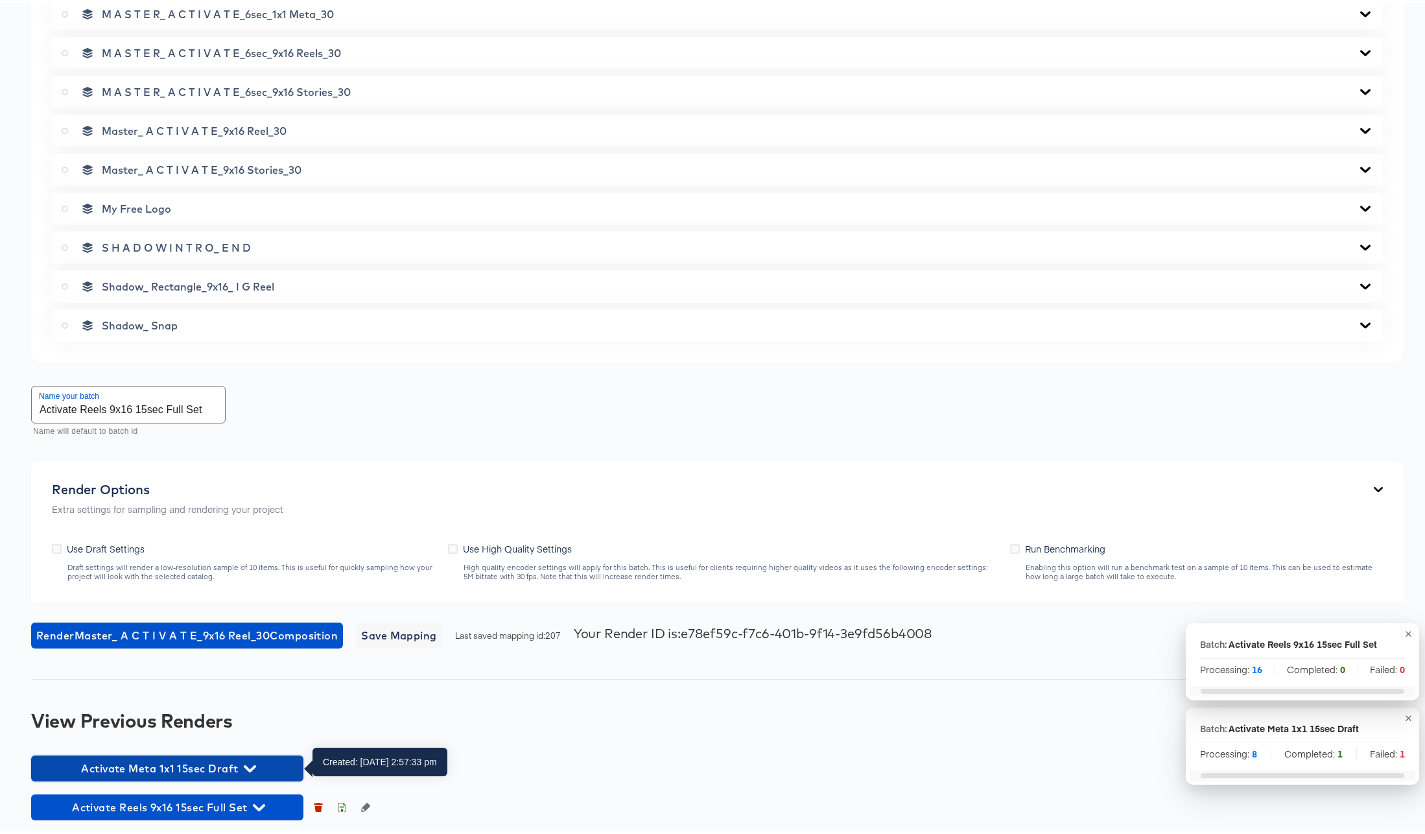
click at [253, 769] on icon "button" at bounding box center [250, 766] width 12 height 12
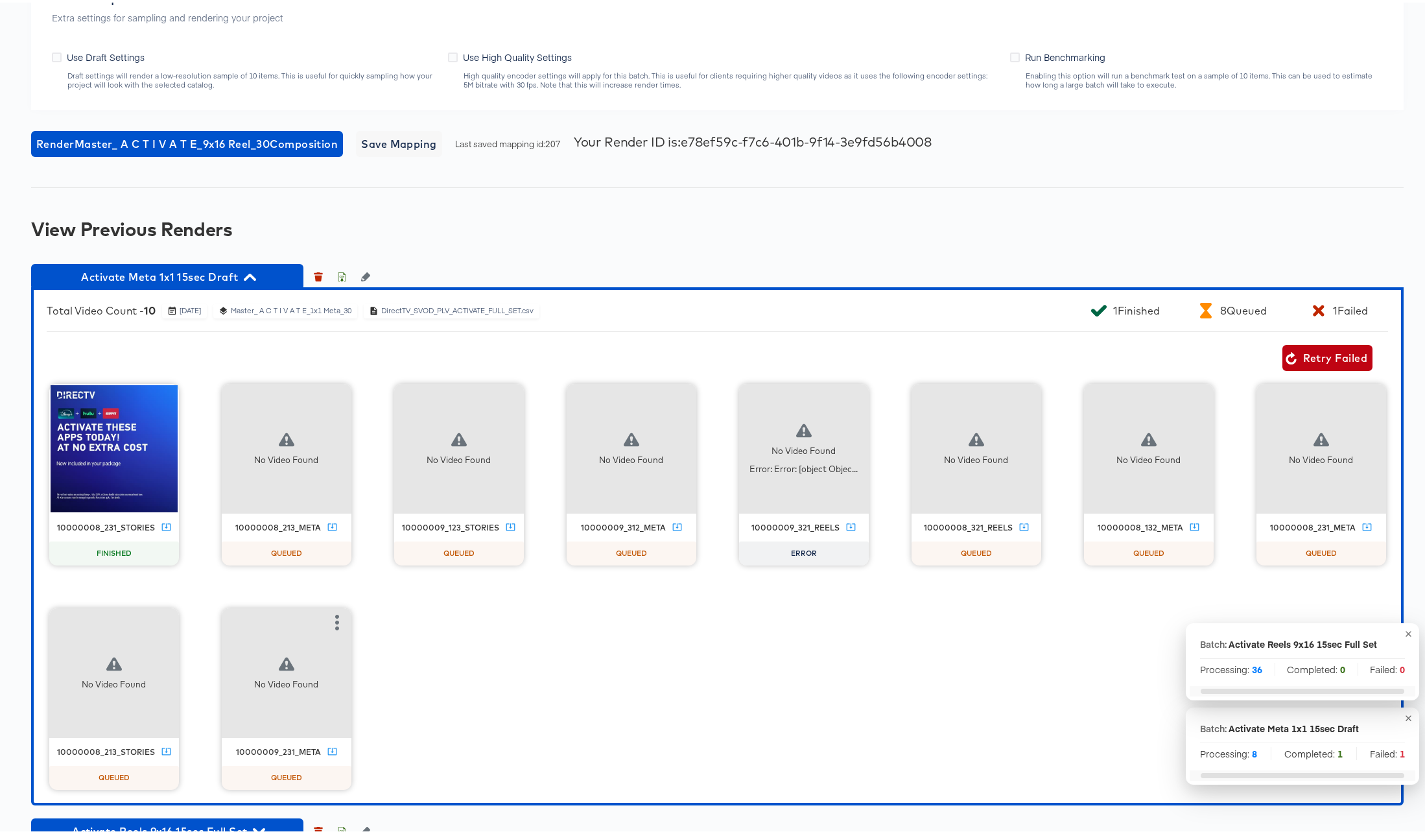
scroll to position [3105, 0]
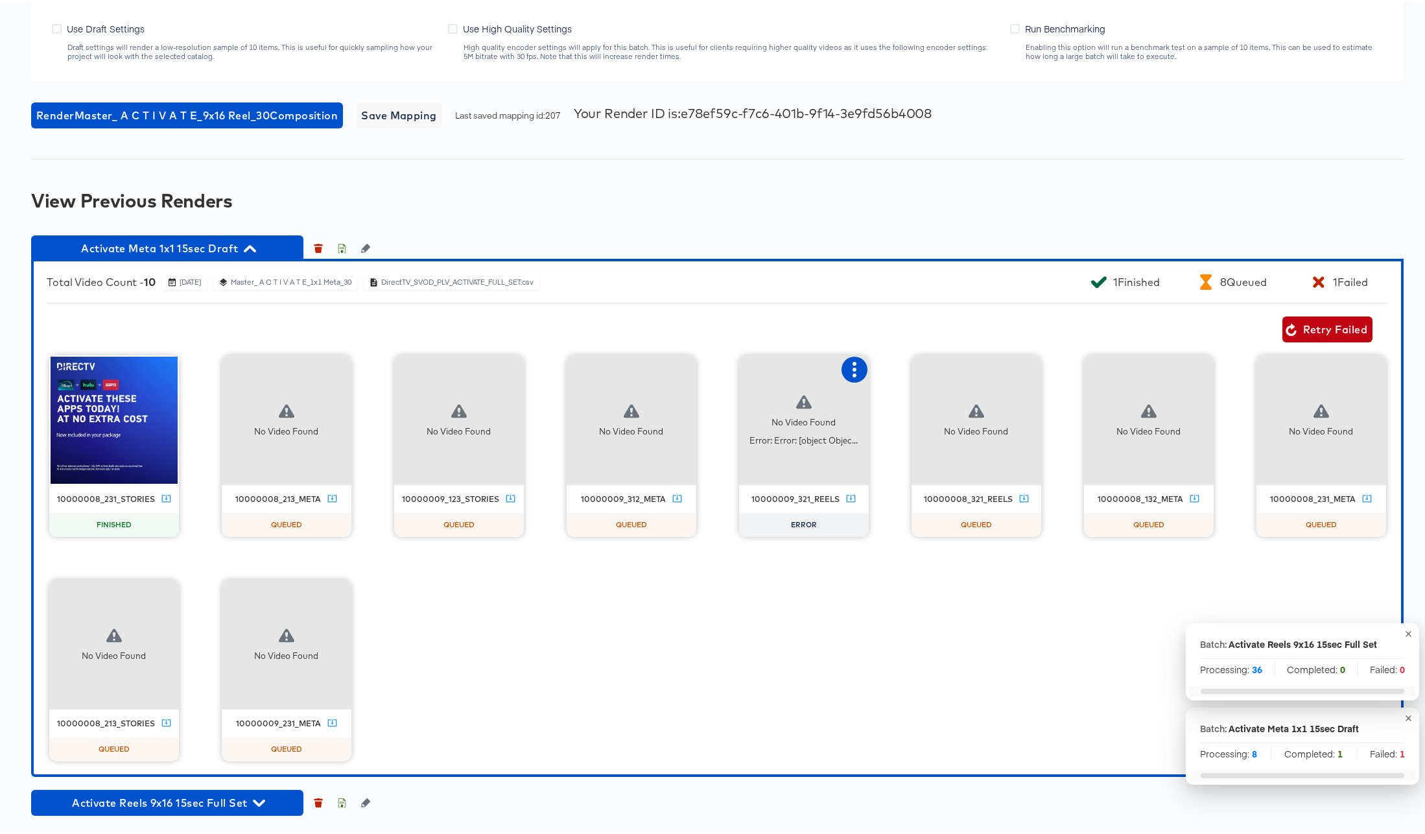
click at [856, 366] on icon "button" at bounding box center [854, 367] width 4 height 16
click at [967, 371] on div "Retry" at bounding box center [918, 366] width 97 height 26
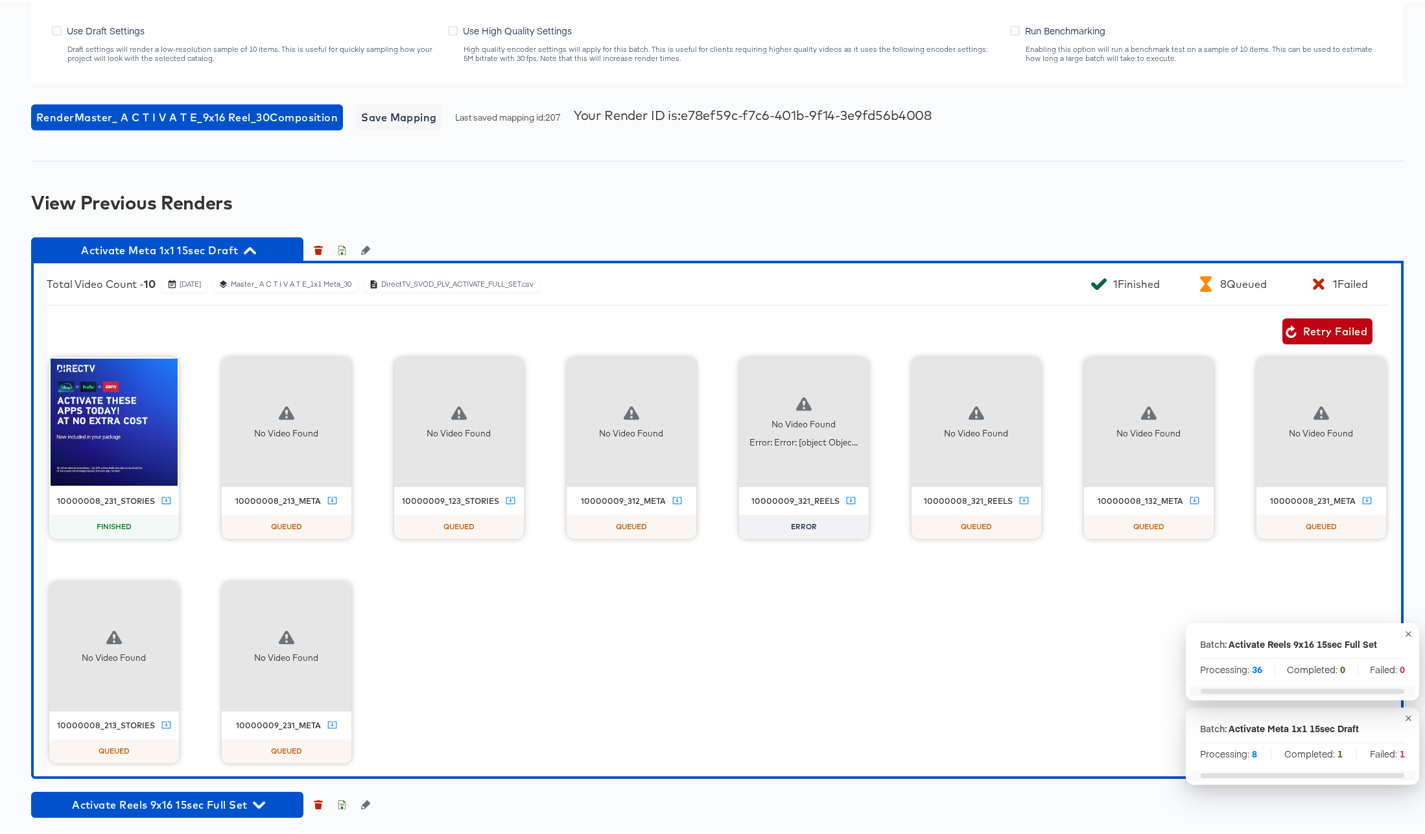
scroll to position [2882, 0]
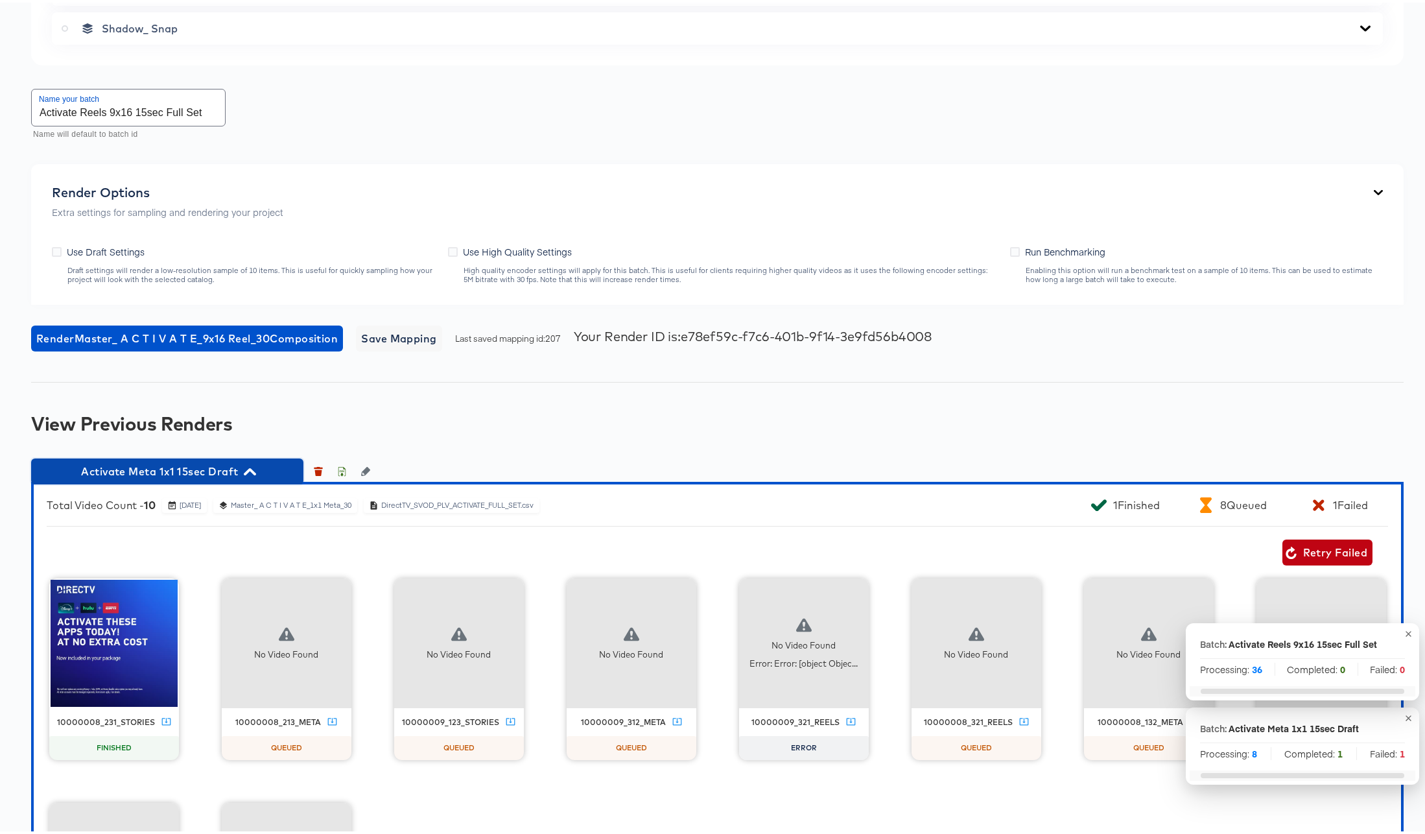
click at [250, 467] on icon "button" at bounding box center [250, 468] width 12 height 7
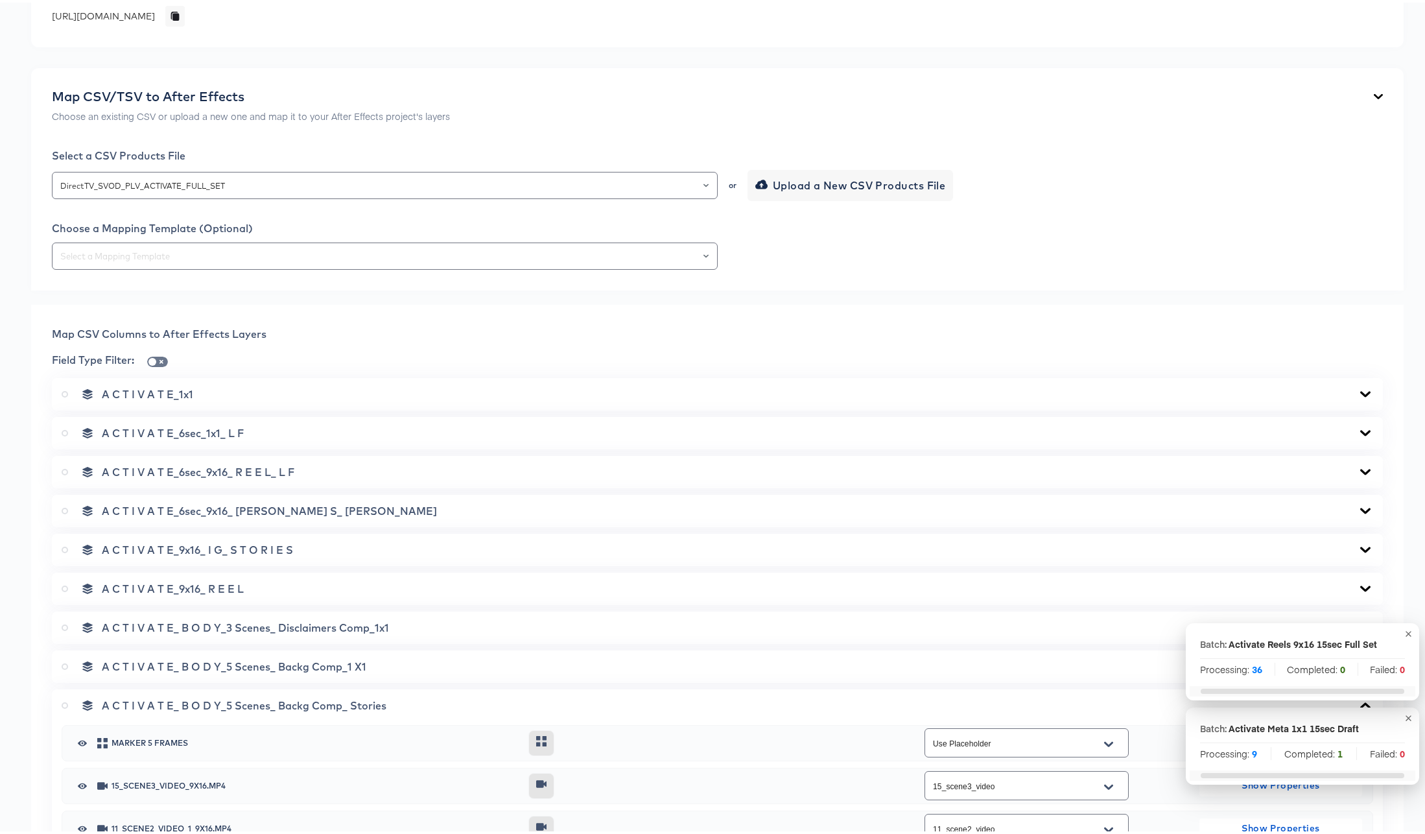
scroll to position [275, 0]
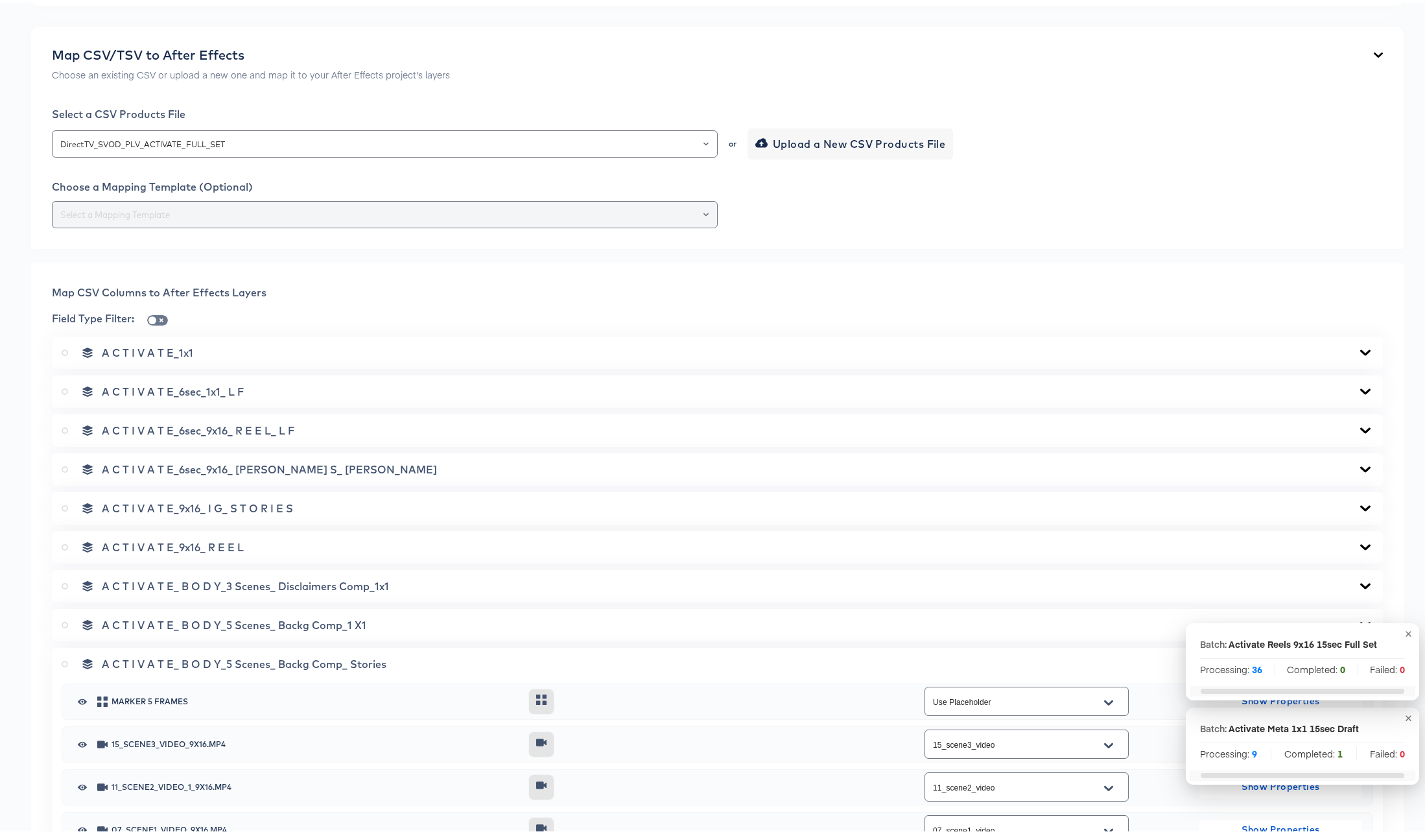
click at [703, 211] on icon "Open" at bounding box center [705, 211] width 5 height 5
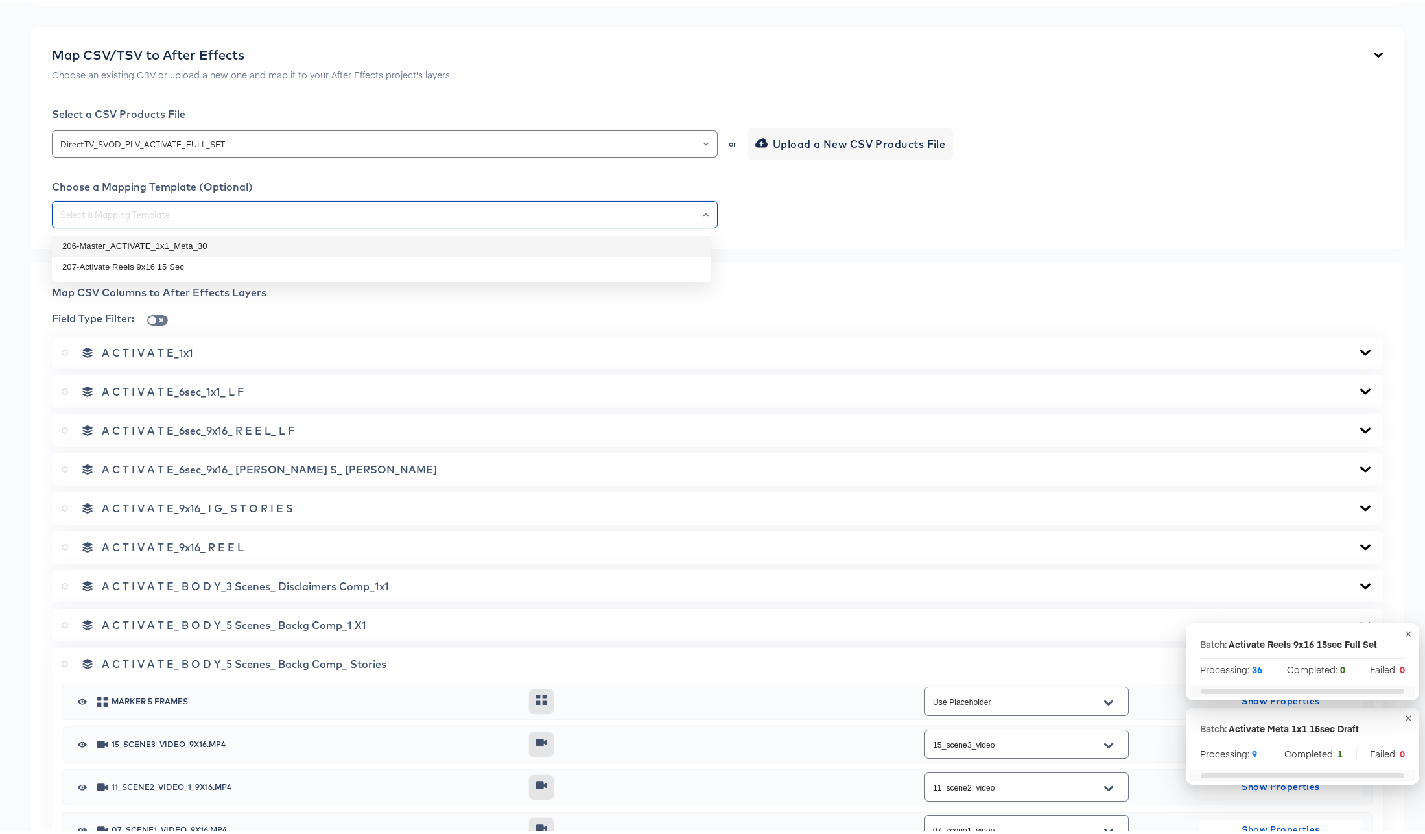
click at [141, 243] on li "206-Master_ACTIVATE_1x1_Meta_30" at bounding box center [381, 243] width 659 height 21
type input "206-Master_ACTIVATE_1x1_Meta_30"
type input "Use Placeholder"
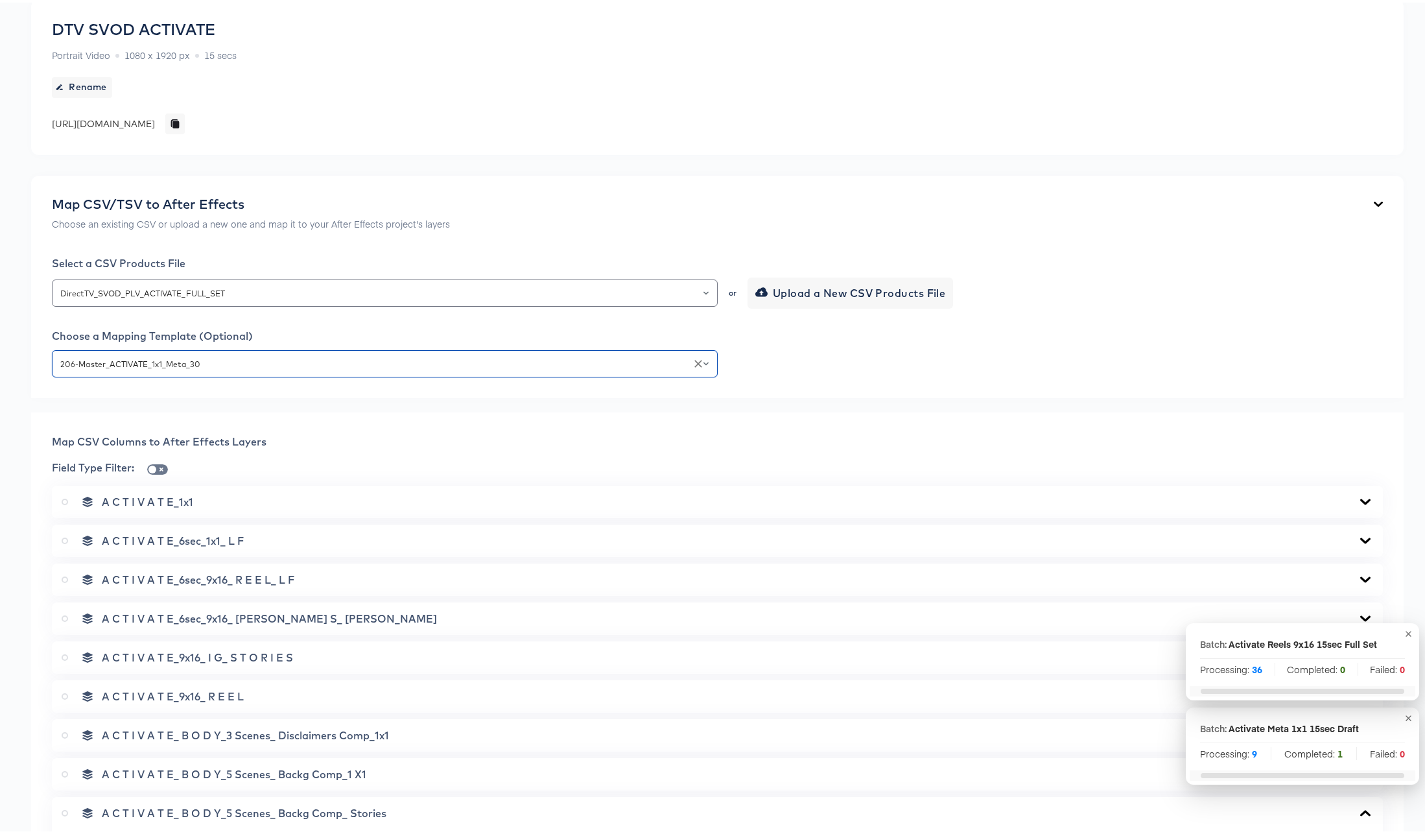
scroll to position [0, 0]
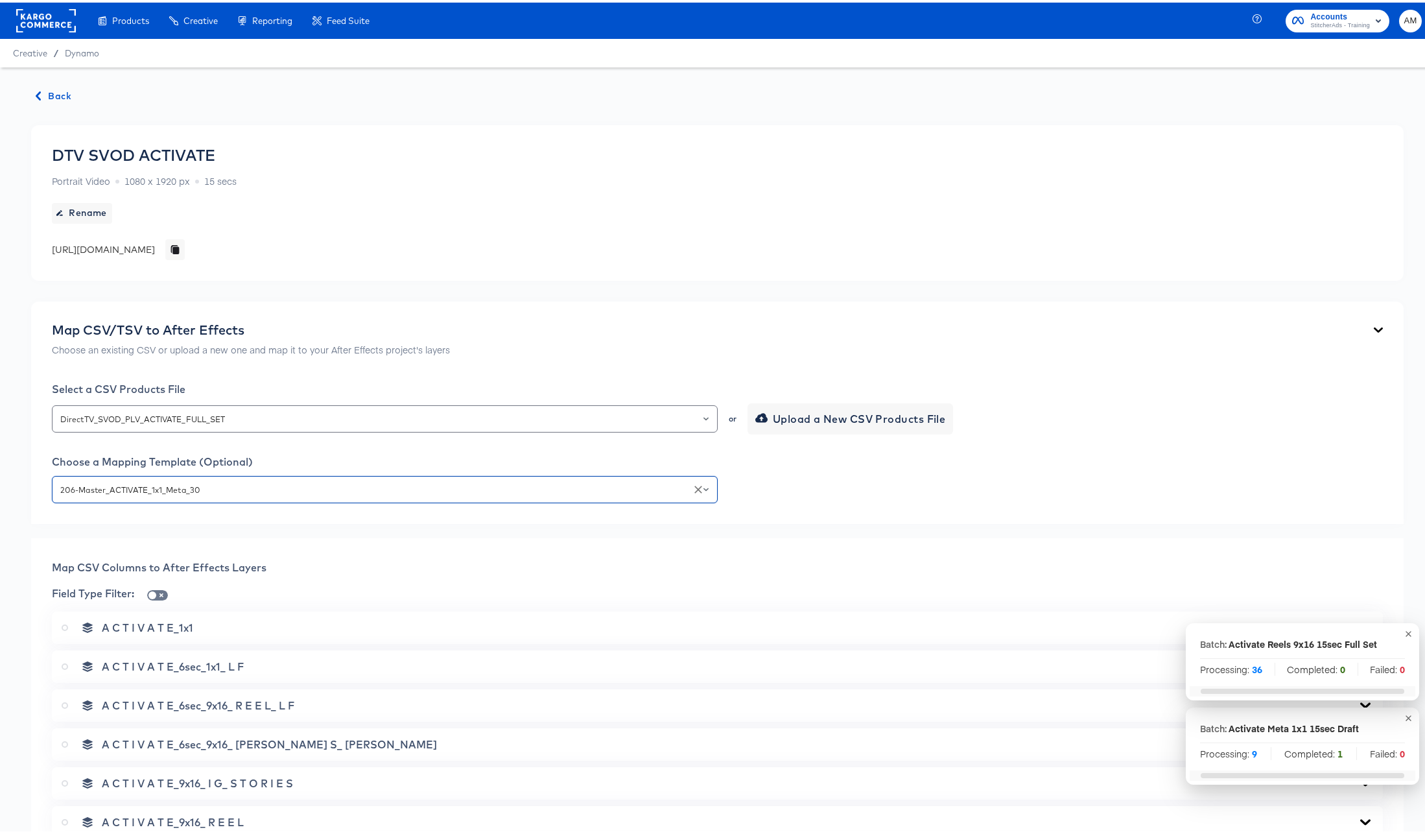
click at [56, 93] on span "Back" at bounding box center [53, 94] width 35 height 16
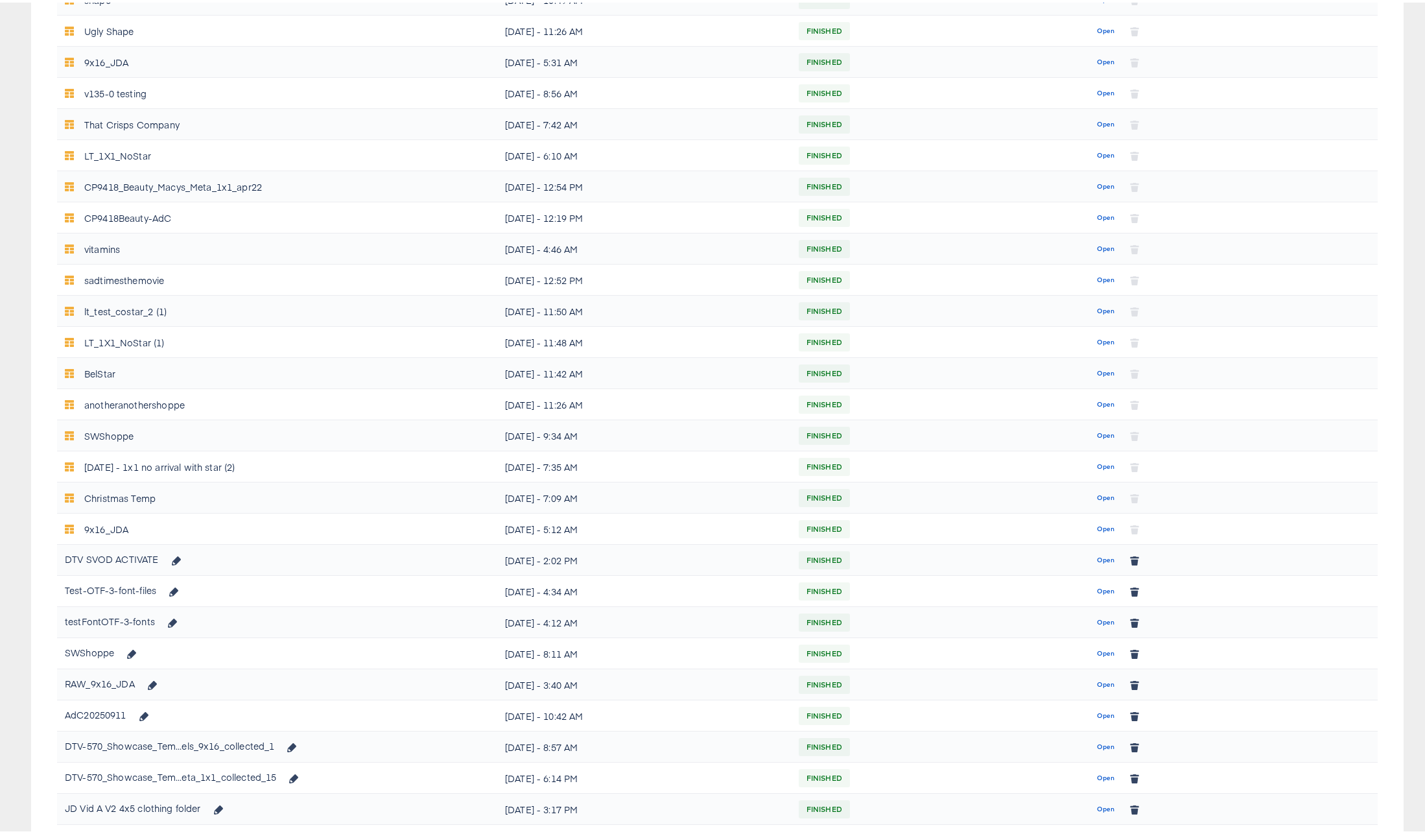
scroll to position [247, 0]
click at [1101, 557] on span "Open" at bounding box center [1105, 559] width 17 height 12
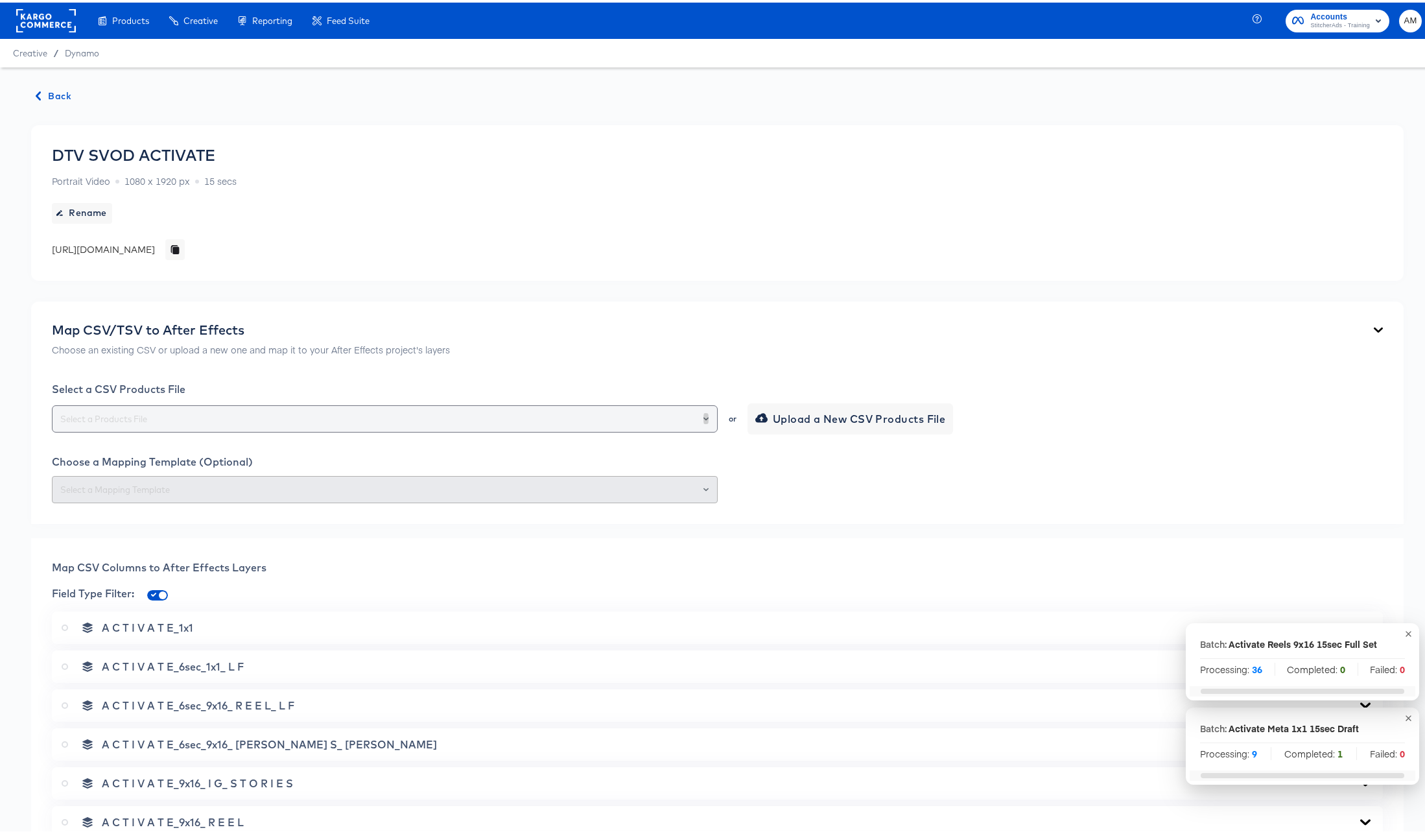
click at [703, 415] on icon "Open" at bounding box center [705, 416] width 5 height 5
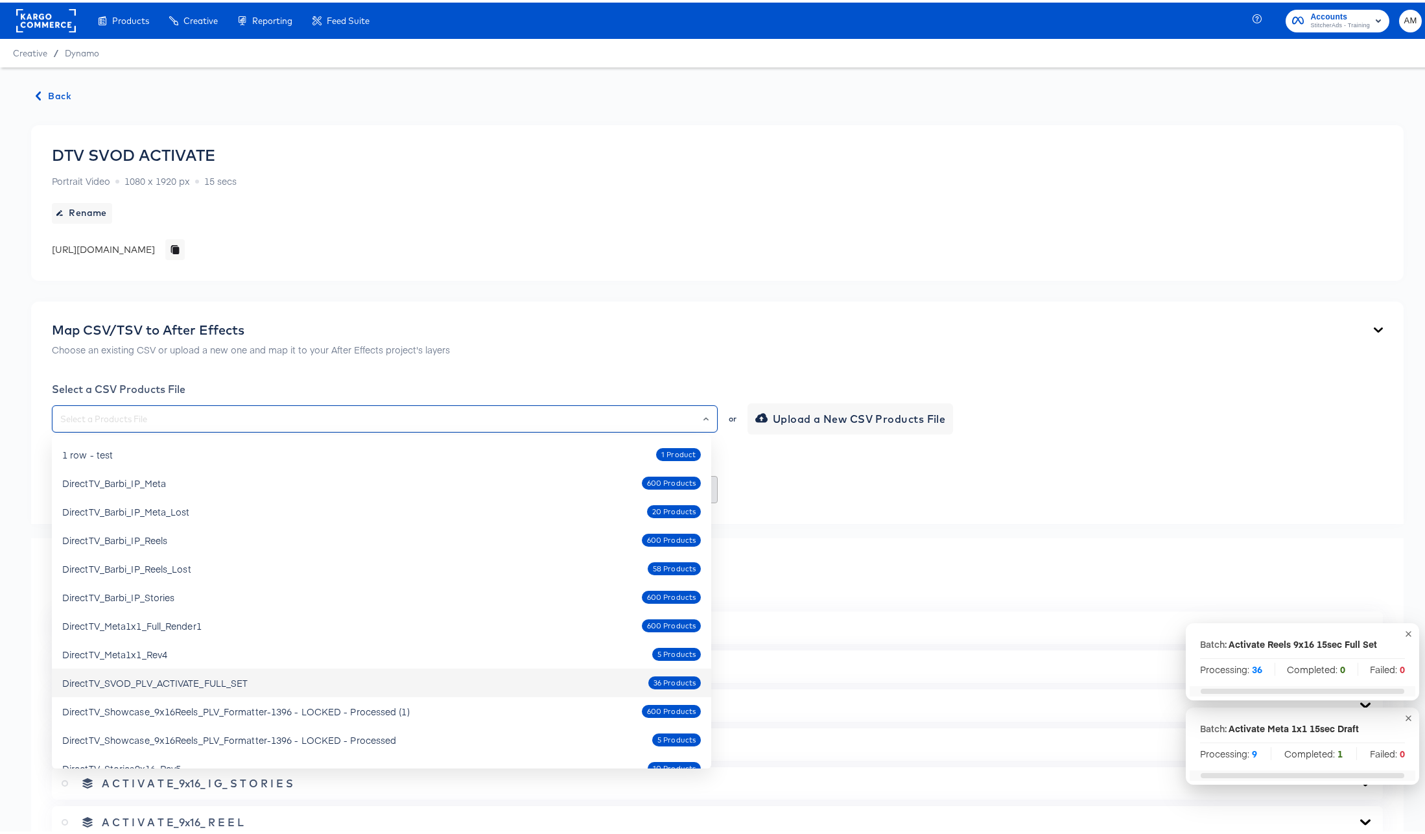
click at [261, 684] on div "DirectTV_SVOD_PLV_ACTIVATE_FULL_SET 36 Products" at bounding box center [381, 680] width 638 height 21
type input "DirectTV_SVOD_PLV_ACTIVATE_FULL_SET"
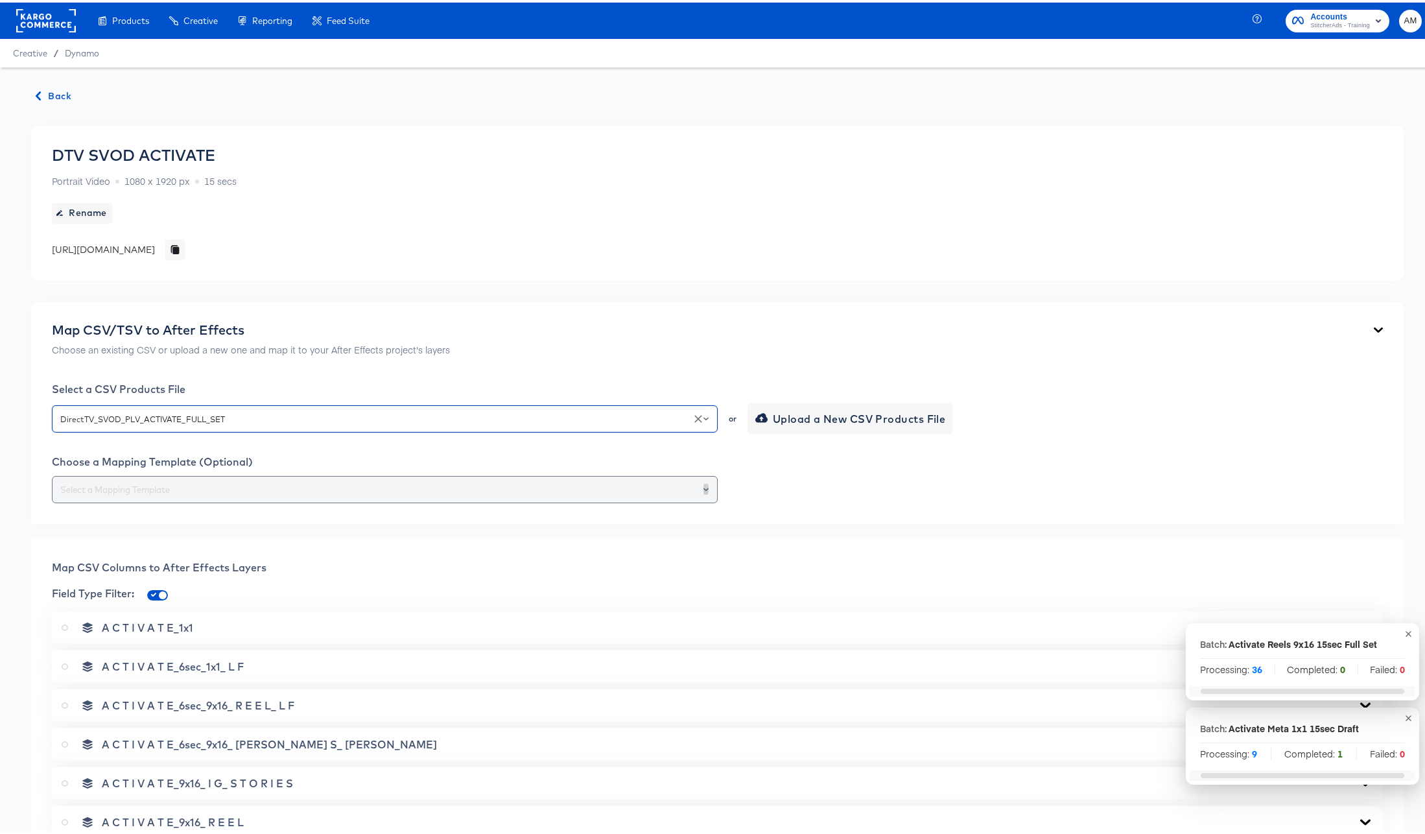
click at [703, 487] on icon "Open" at bounding box center [705, 486] width 5 height 5
click at [171, 520] on li "206-Master_ACTIVATE_1x1_Meta_30" at bounding box center [381, 518] width 659 height 21
type input "206-Master_ACTIVATE_1x1_Meta_30"
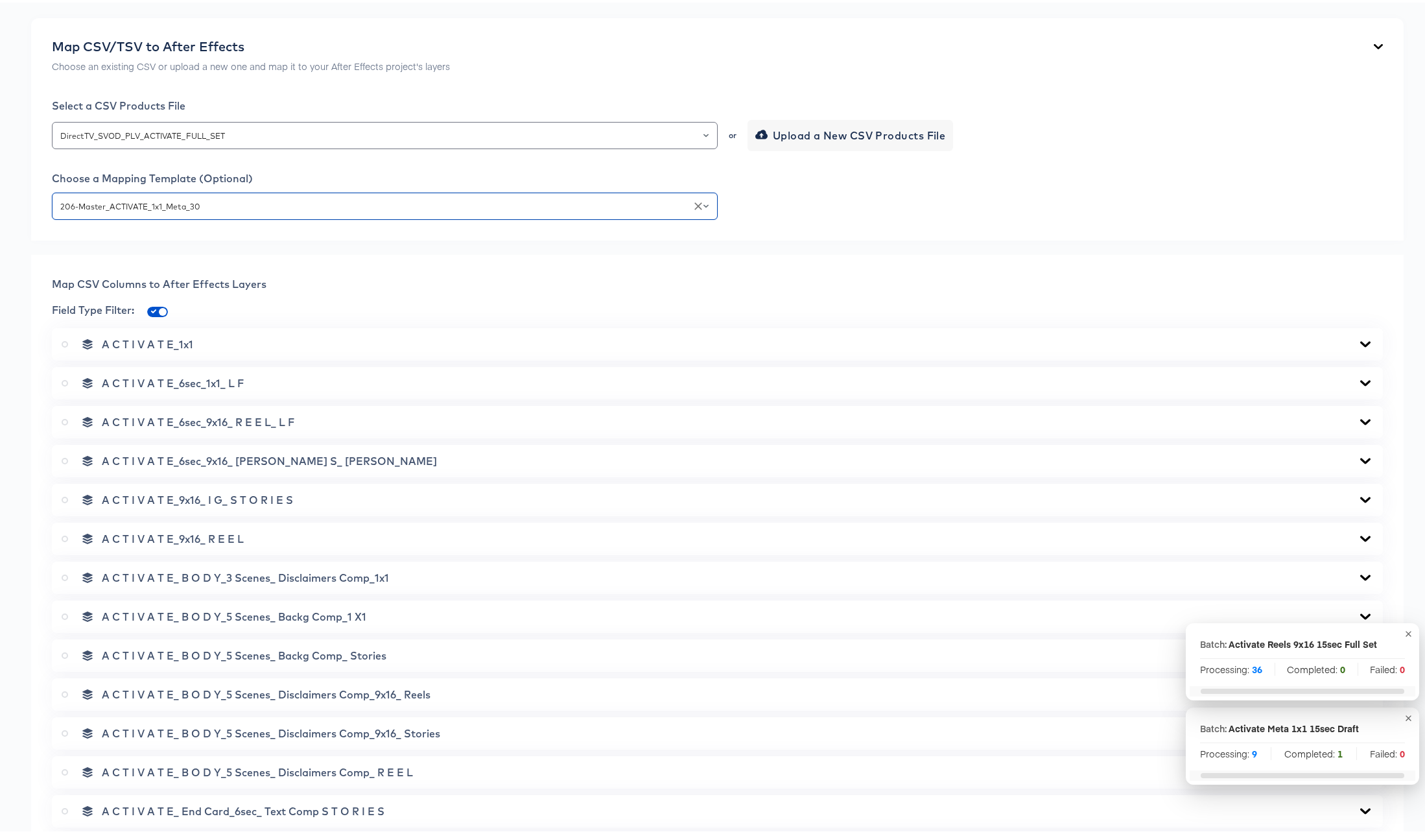
scroll to position [491, 0]
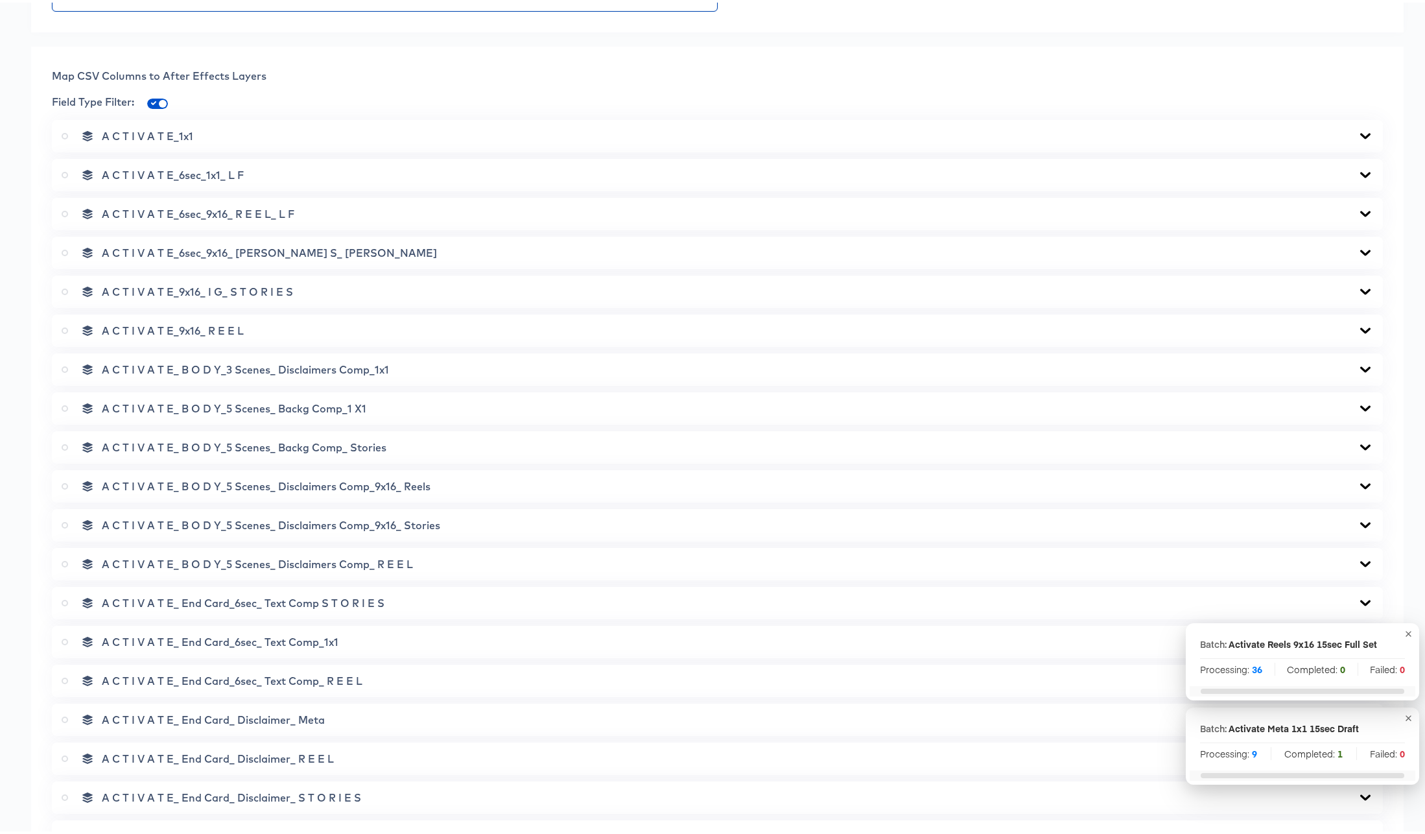
click at [1357, 404] on icon at bounding box center [1365, 406] width 16 height 10
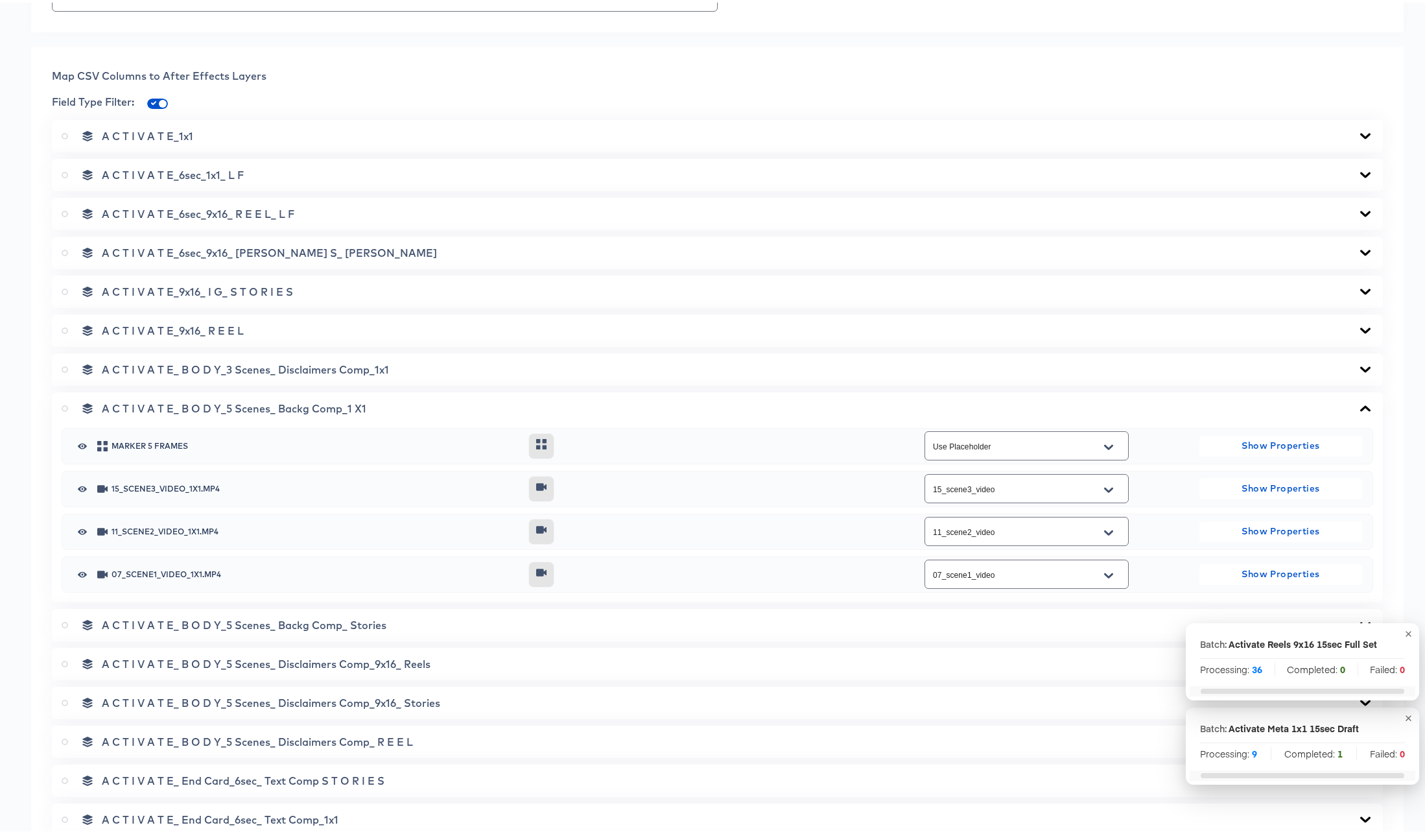
click at [1360, 404] on icon at bounding box center [1365, 405] width 10 height 6
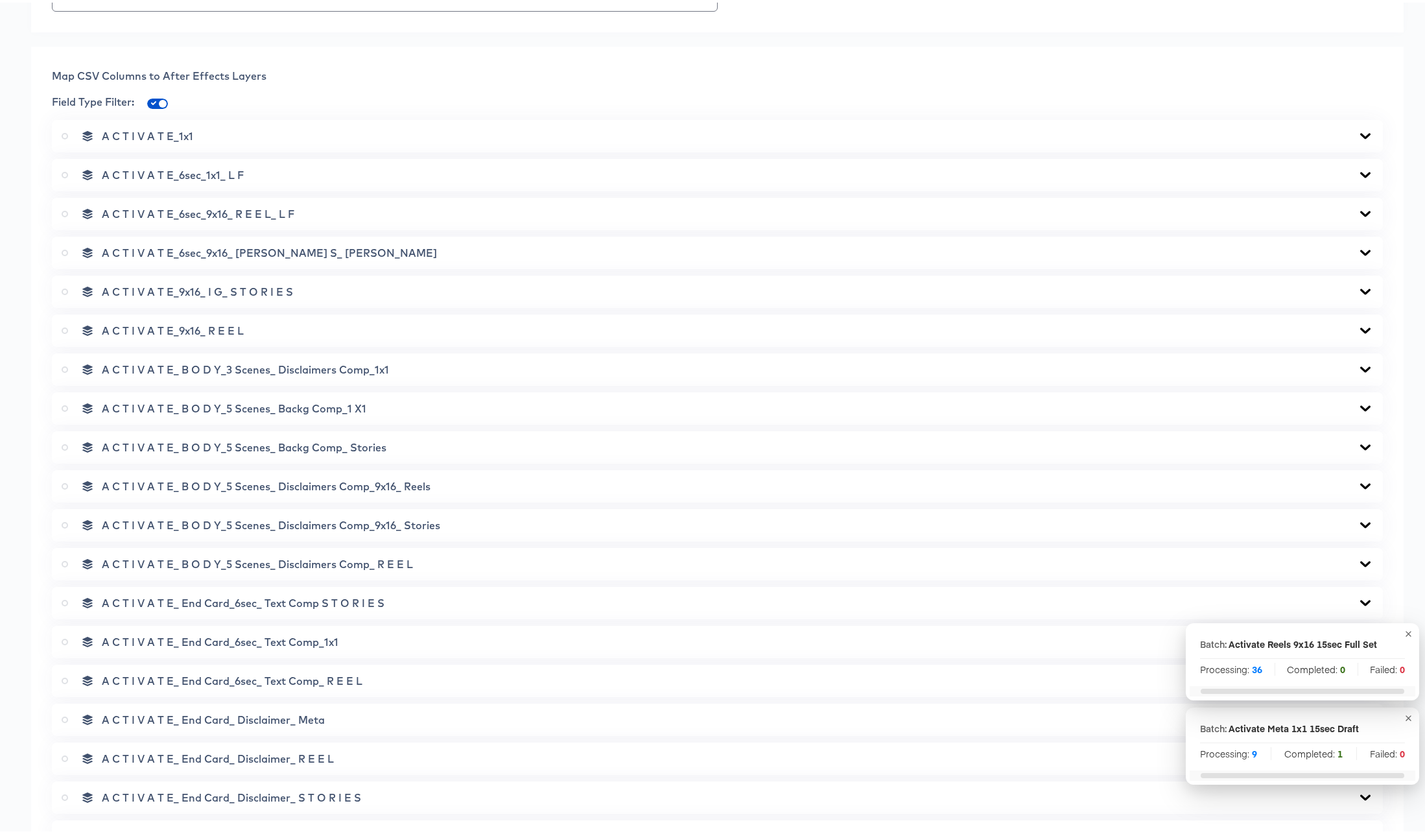
click at [1357, 363] on icon at bounding box center [1365, 367] width 16 height 10
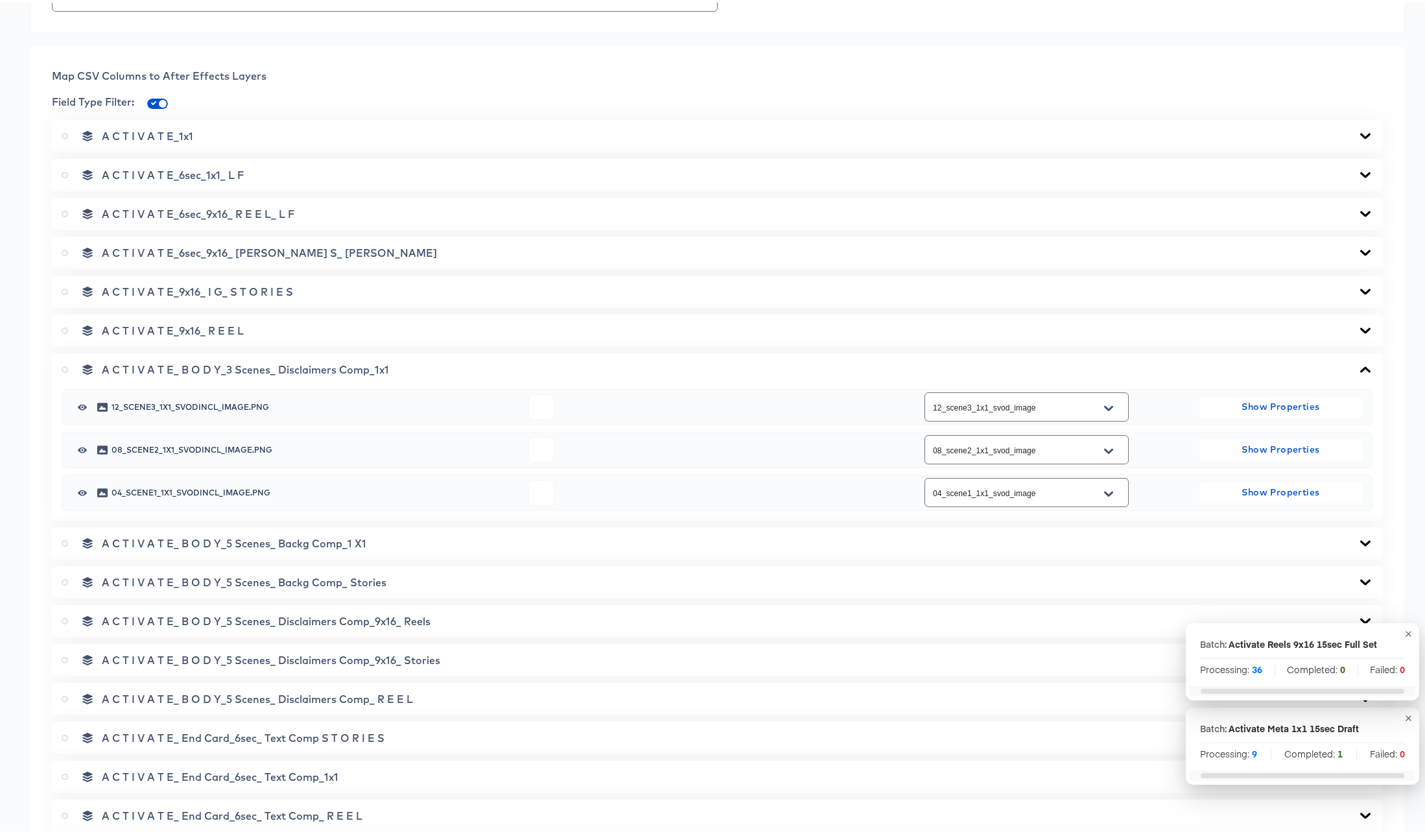
click at [1360, 364] on icon at bounding box center [1365, 367] width 10 height 6
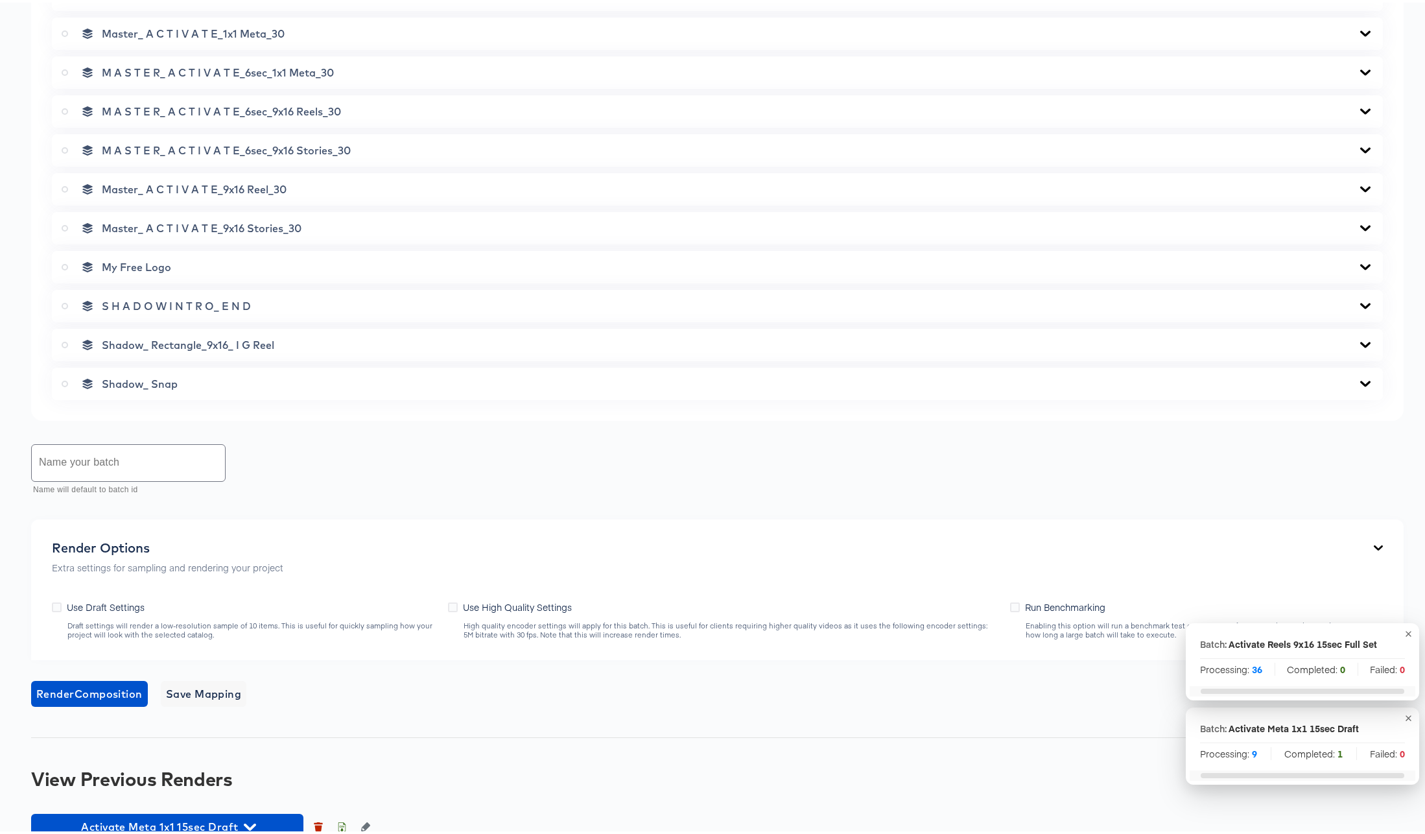
scroll to position [1823, 0]
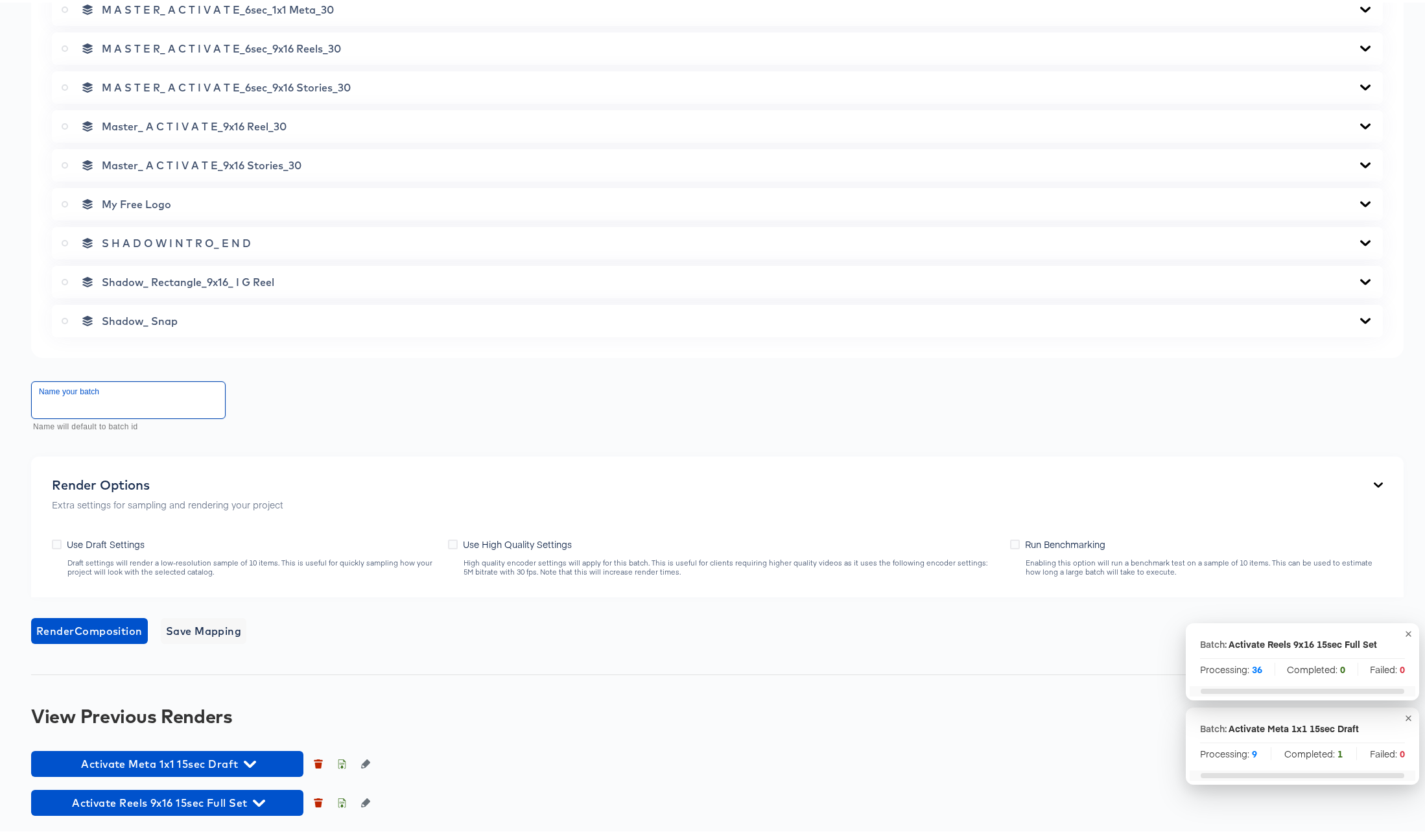
click at [107, 397] on input "text" at bounding box center [128, 397] width 193 height 36
type input "Activate Meta 1x1 15sec Full Set"
click at [73, 625] on span "Render Composition" at bounding box center [89, 628] width 106 height 18
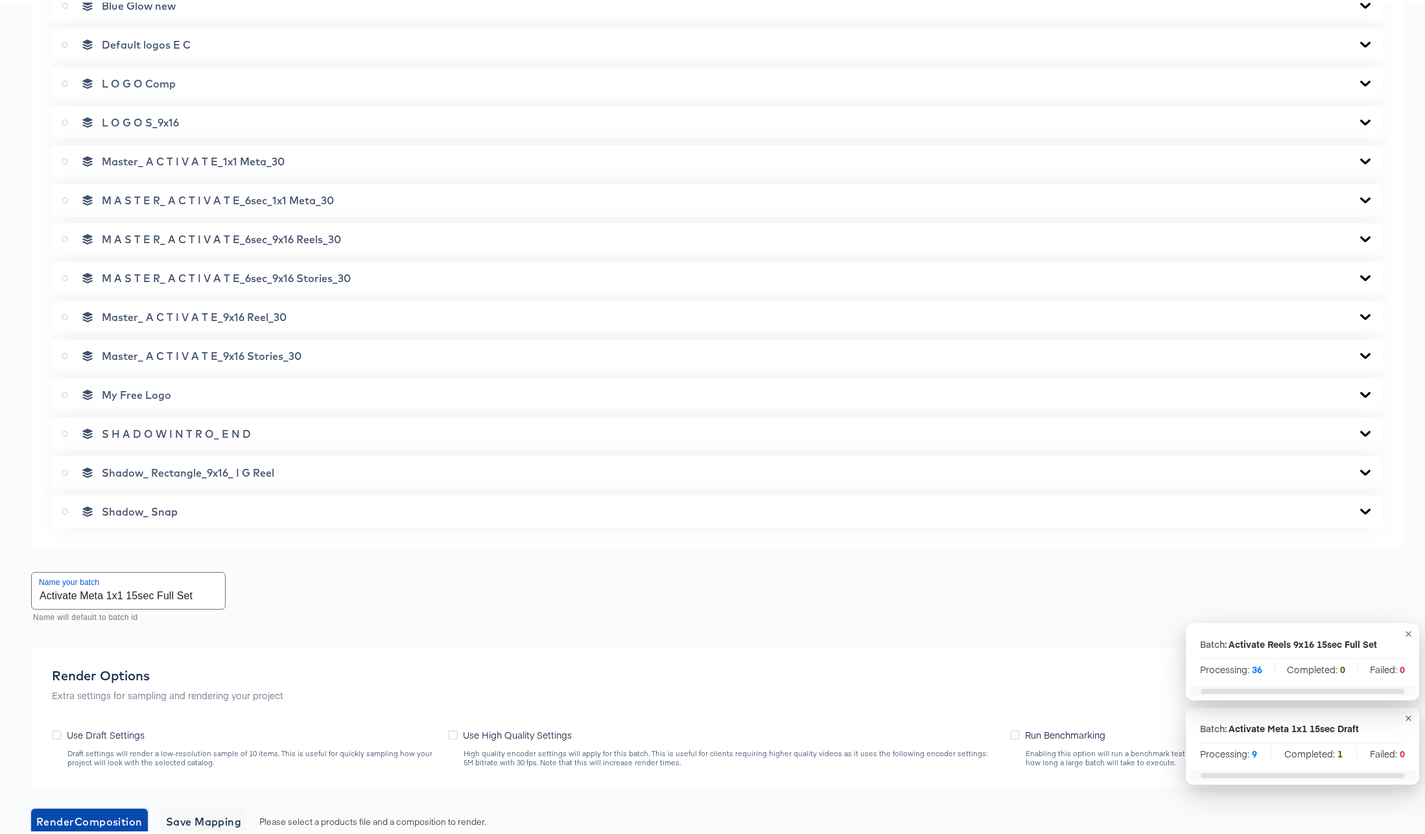
scroll to position [1630, 0]
click at [66, 201] on icon at bounding box center [65, 200] width 6 height 6
click at [0, 0] on input "radio" at bounding box center [0, 0] width 0 height 0
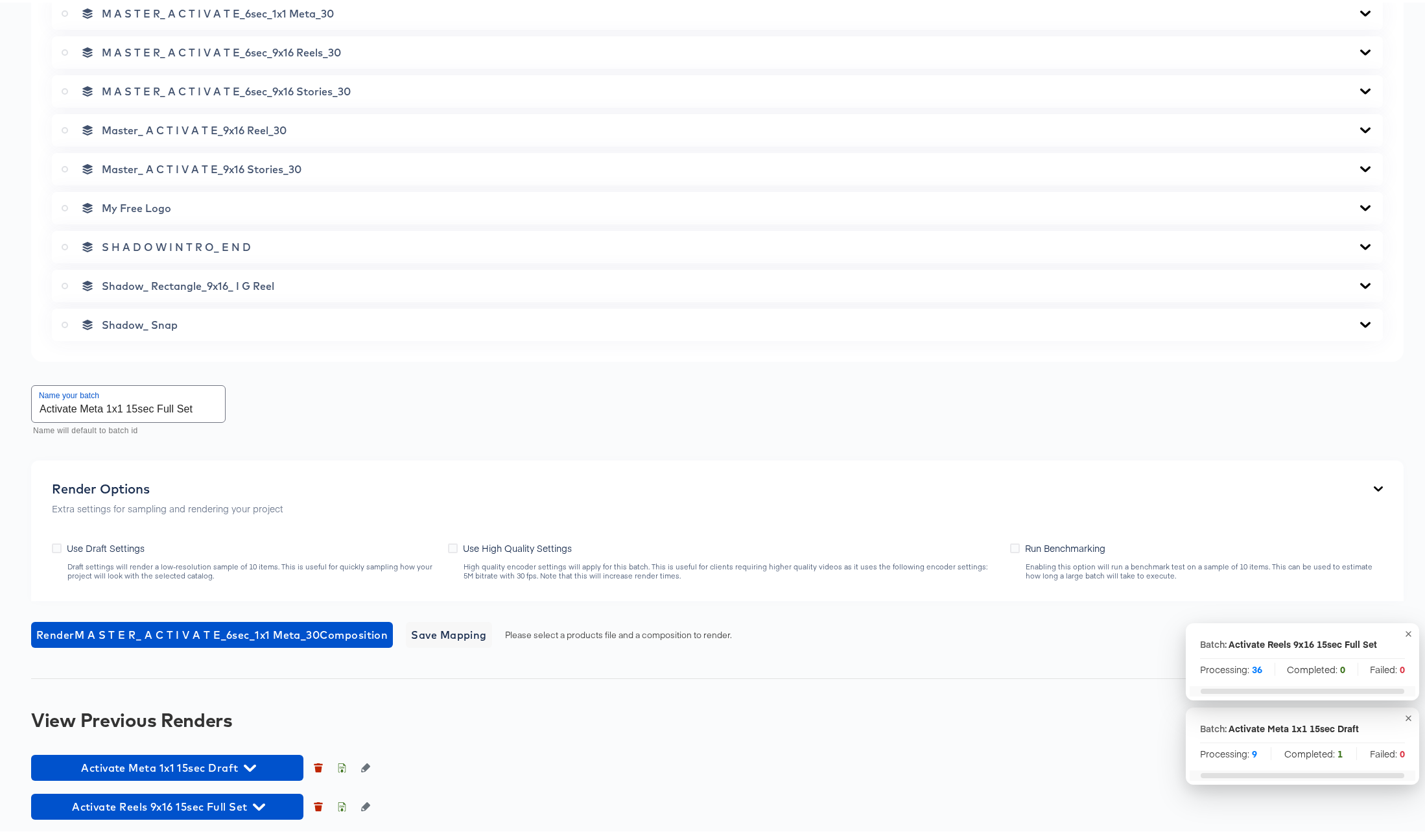
scroll to position [1823, 0]
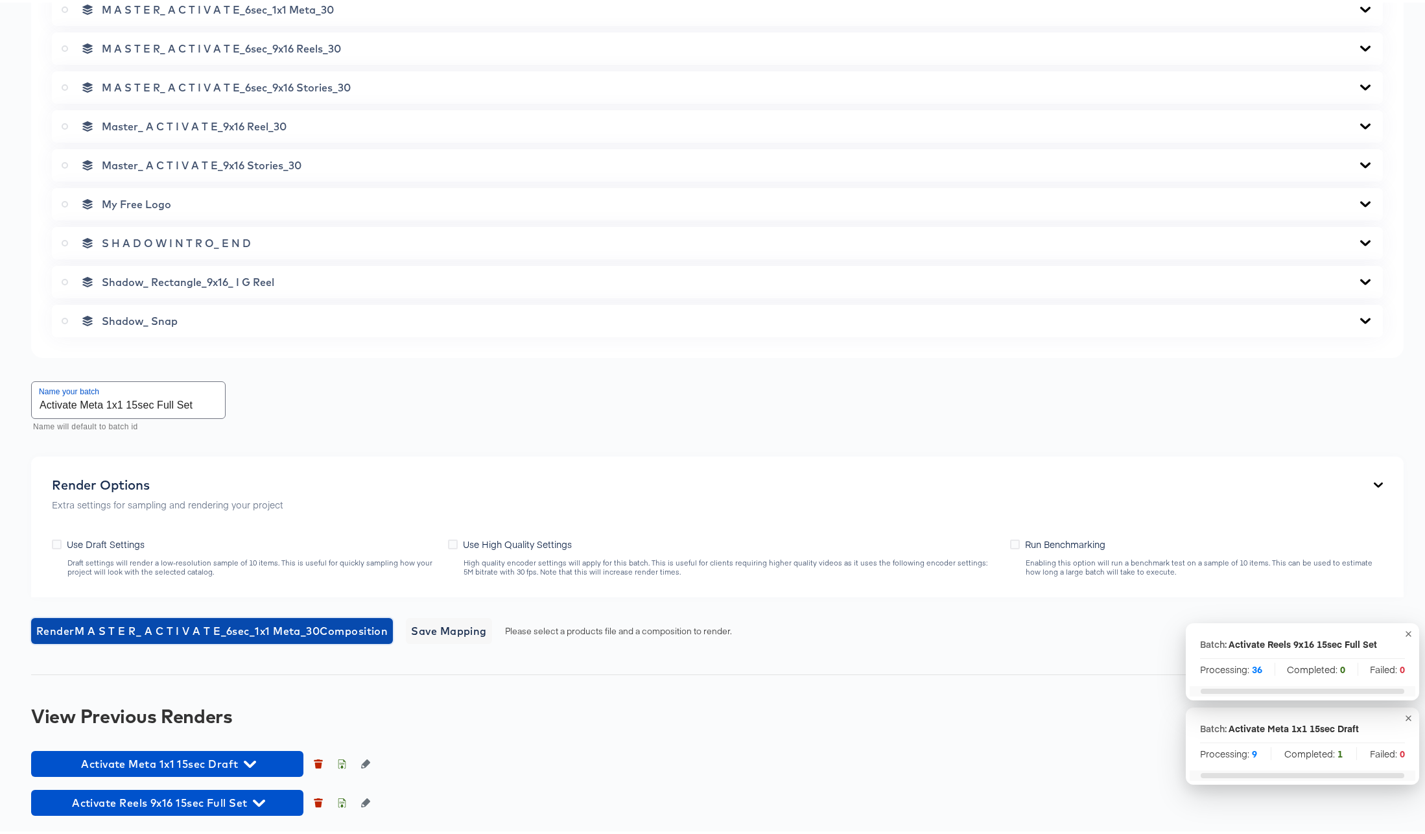
click at [231, 624] on span "Render M A S T E R_ A C T I V A T E_6sec_1x1 Meta_30 Composition" at bounding box center [211, 628] width 351 height 18
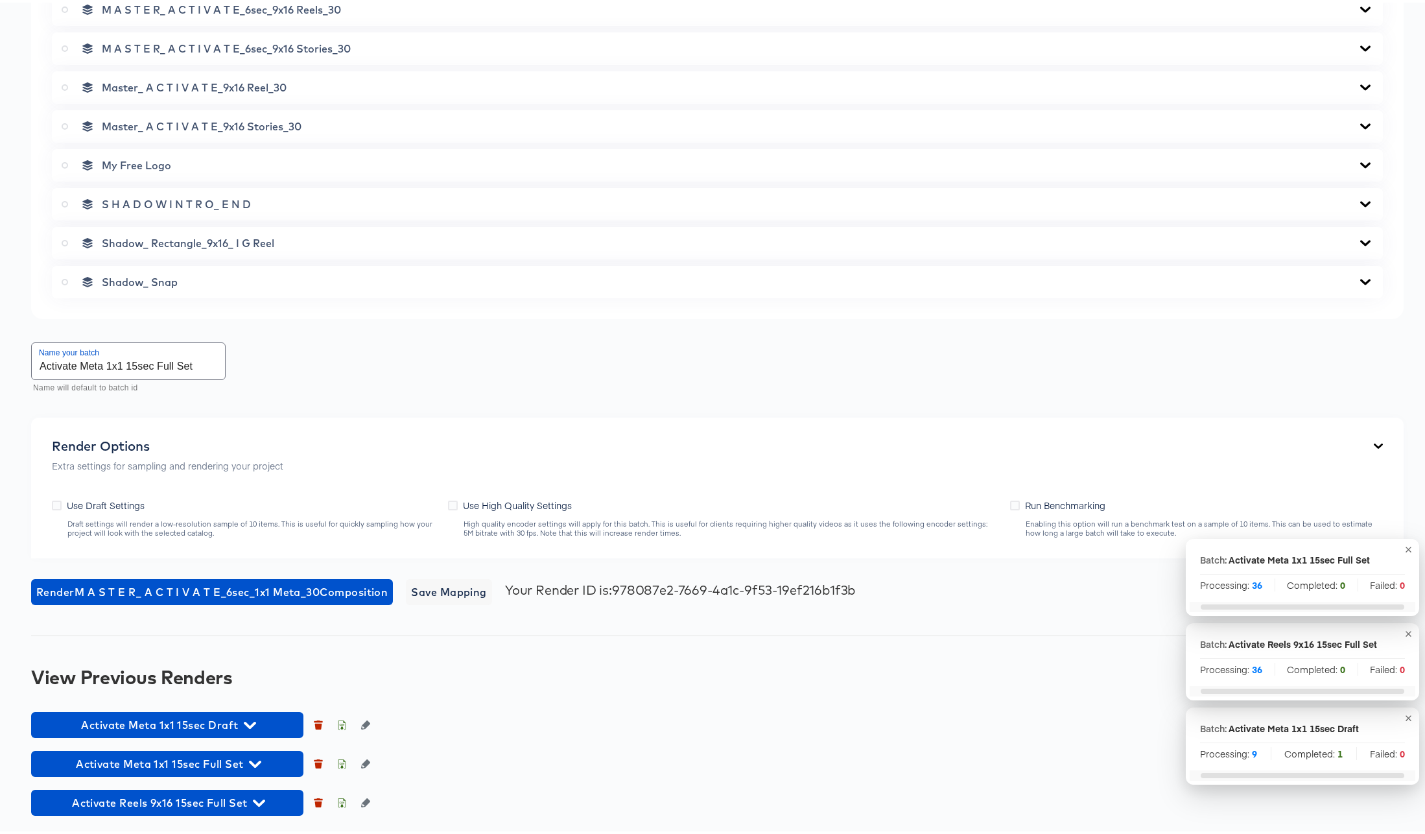
scroll to position [1862, 0]
click at [249, 722] on icon "button" at bounding box center [250, 722] width 12 height 7
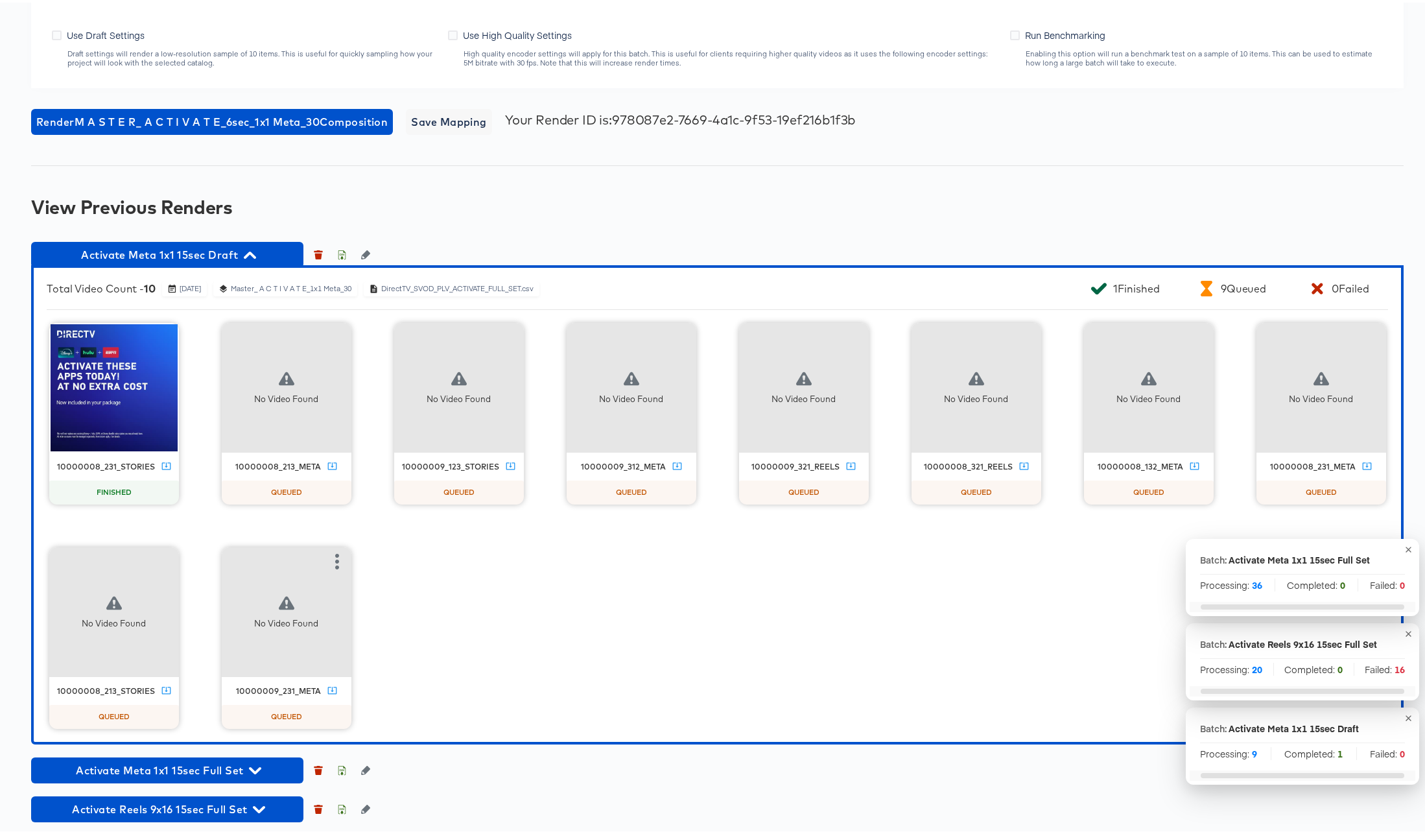
scroll to position [2339, 0]
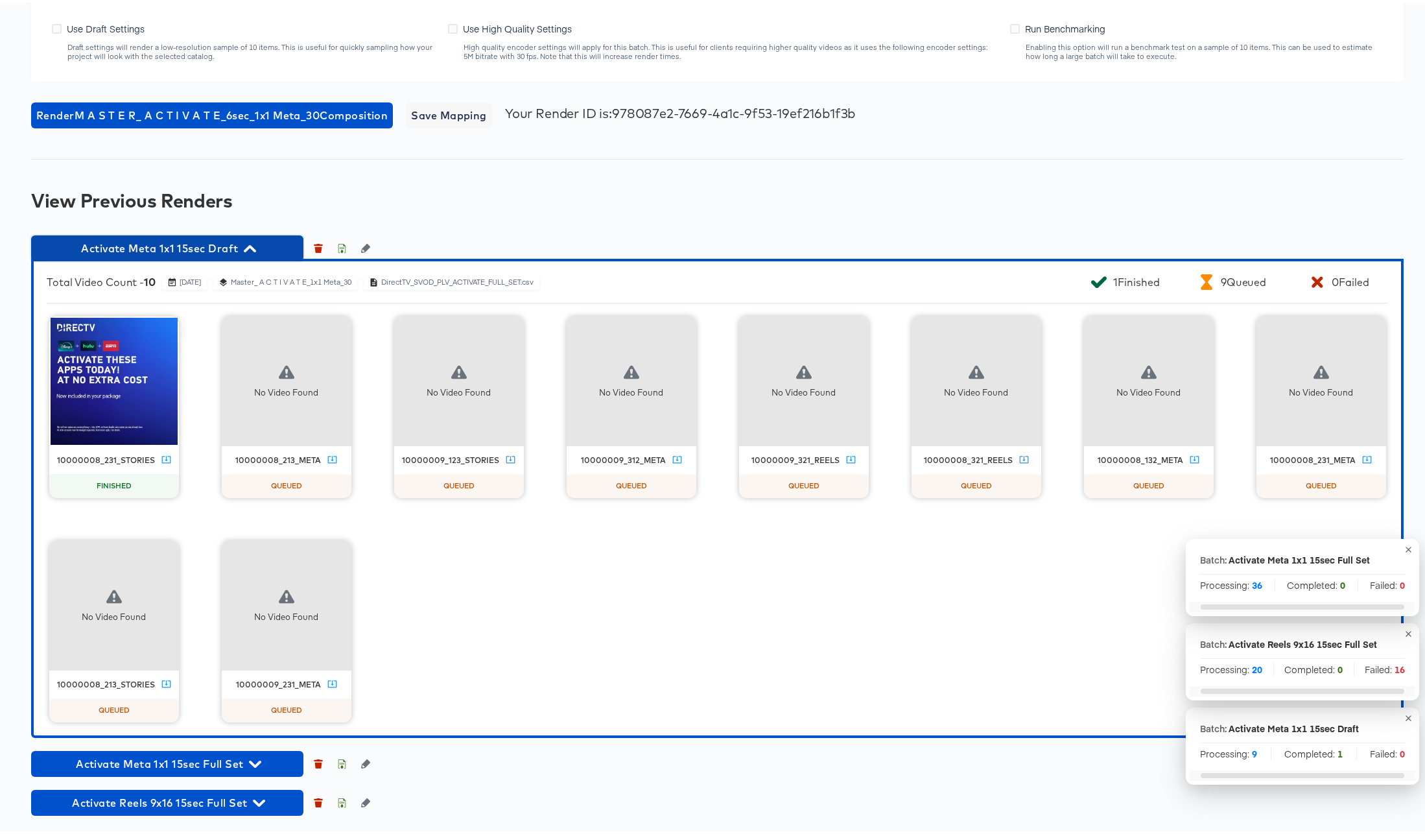
click at [248, 243] on icon "button" at bounding box center [250, 245] width 12 height 7
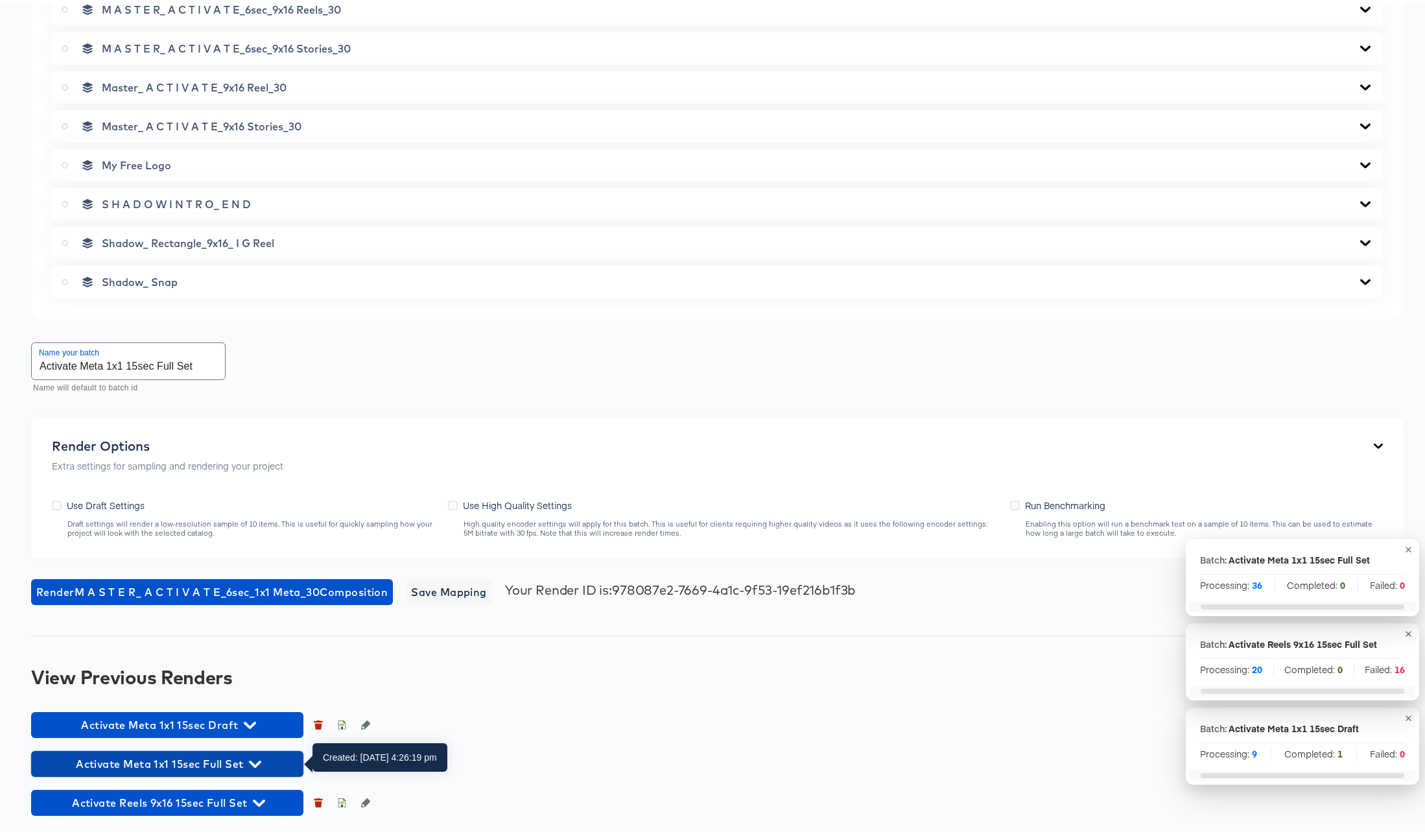
click at [257, 760] on icon "button" at bounding box center [255, 761] width 12 height 12
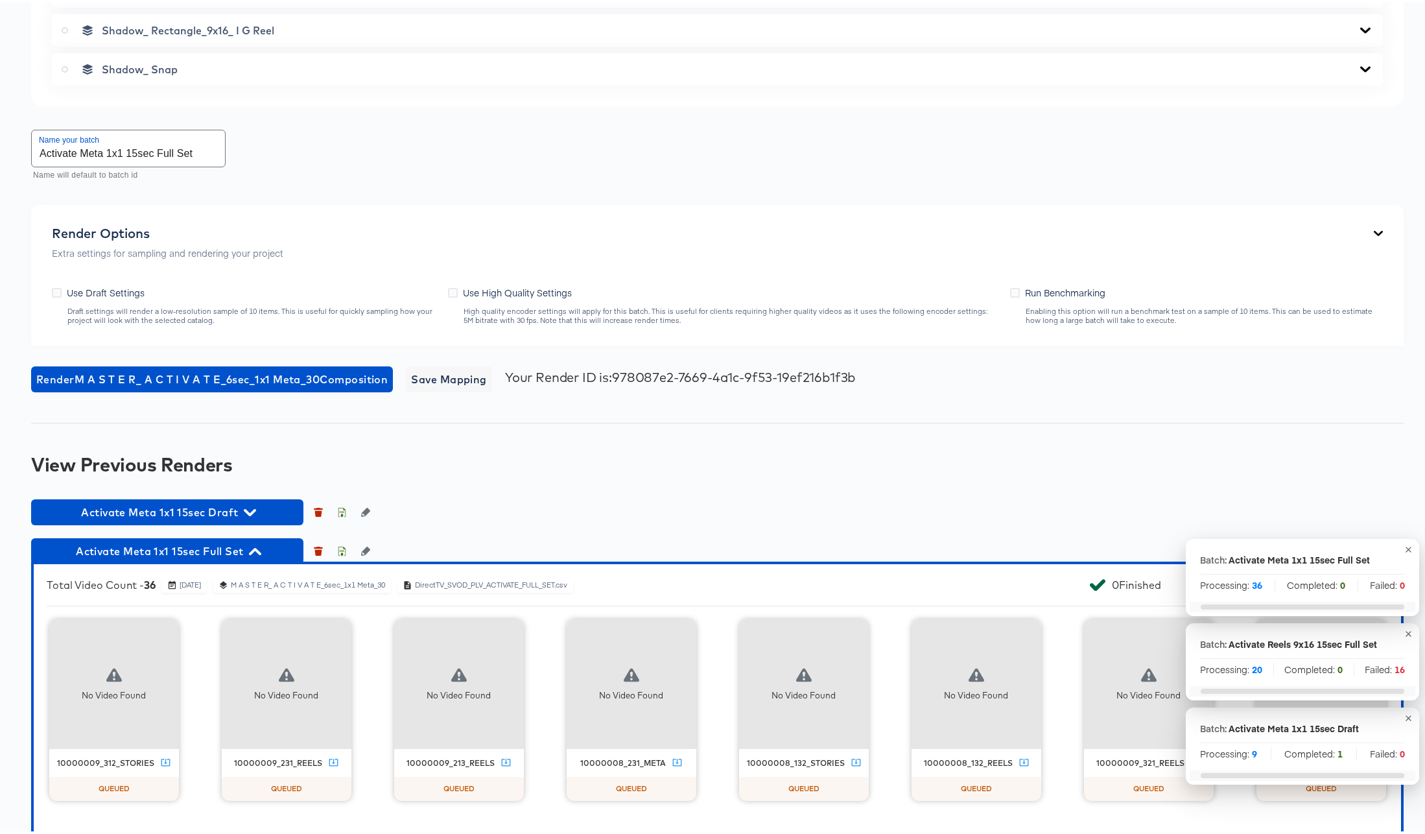
scroll to position [2337, 0]
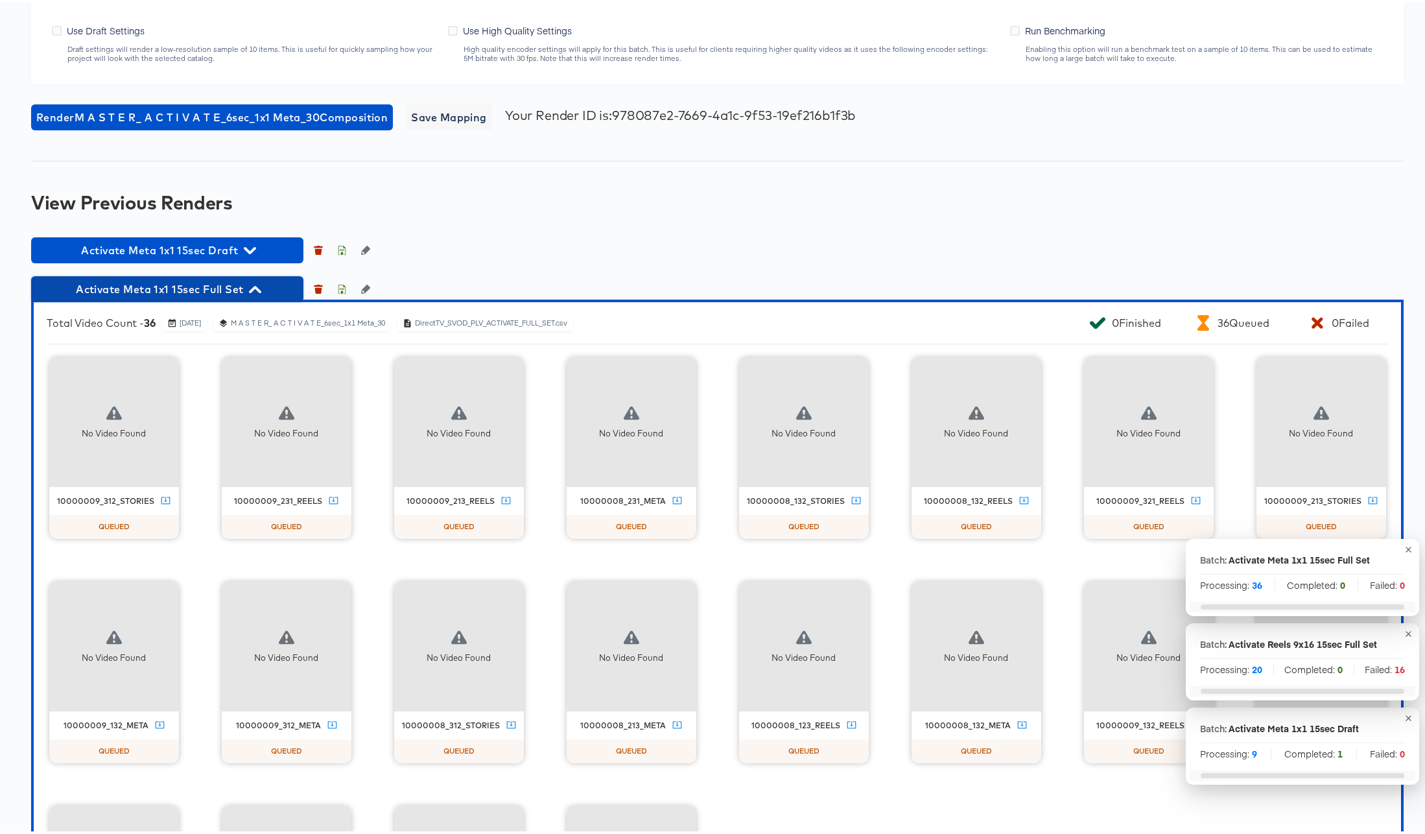
click at [255, 285] on icon "button" at bounding box center [255, 286] width 12 height 7
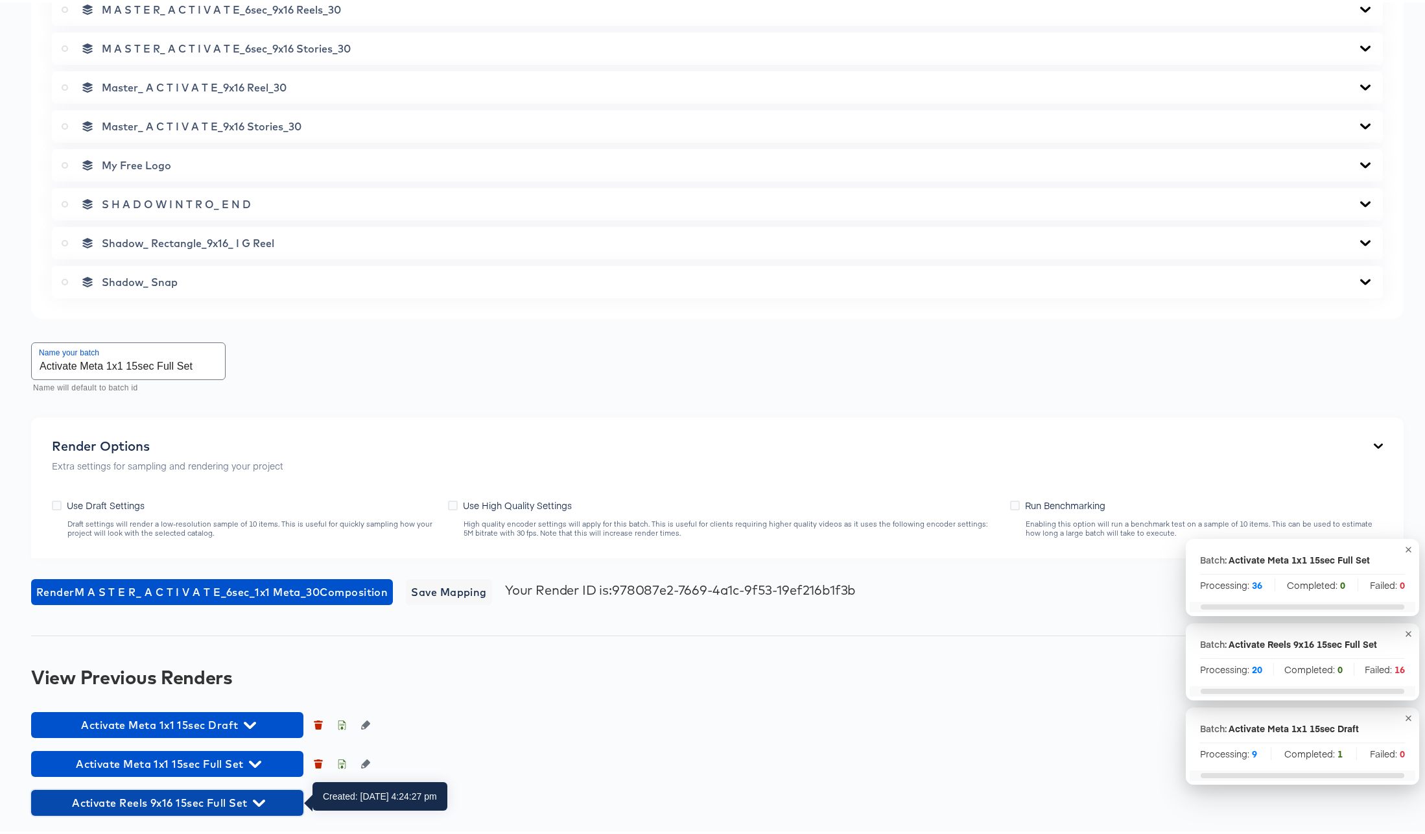
click at [259, 801] on icon "button" at bounding box center [259, 800] width 12 height 7
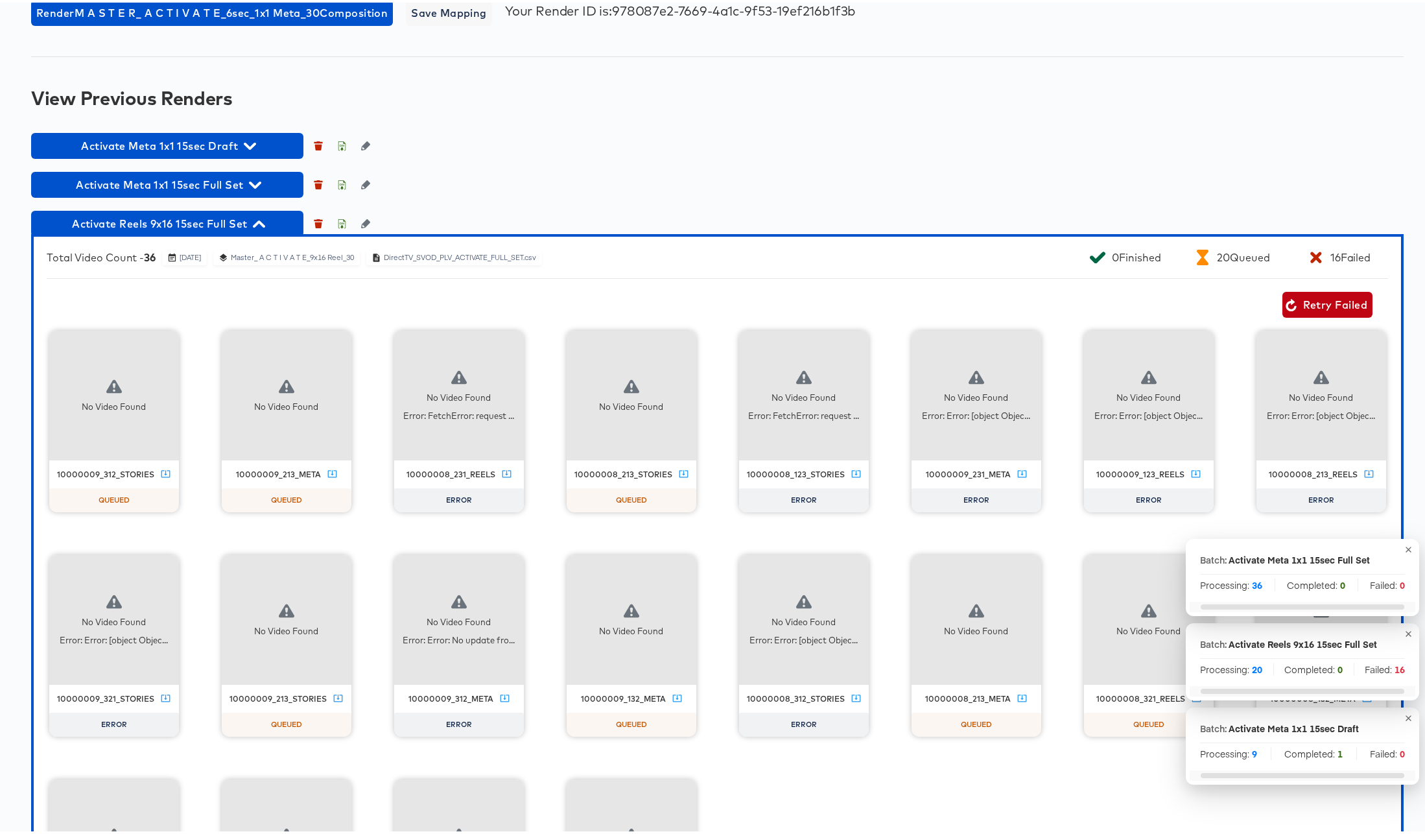
scroll to position [2446, 0]
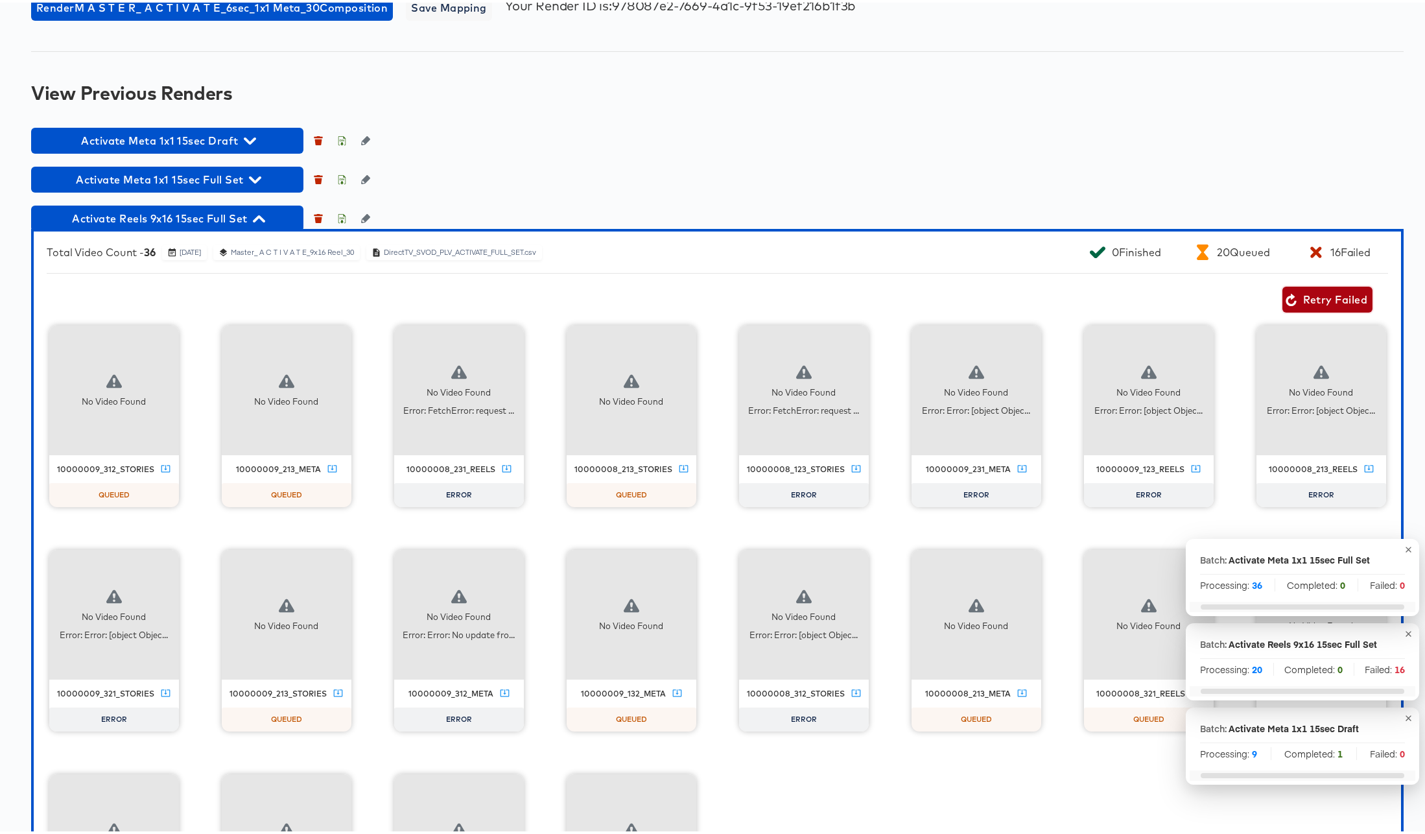
click at [1331, 296] on span "Retry Failed" at bounding box center [1327, 297] width 80 height 18
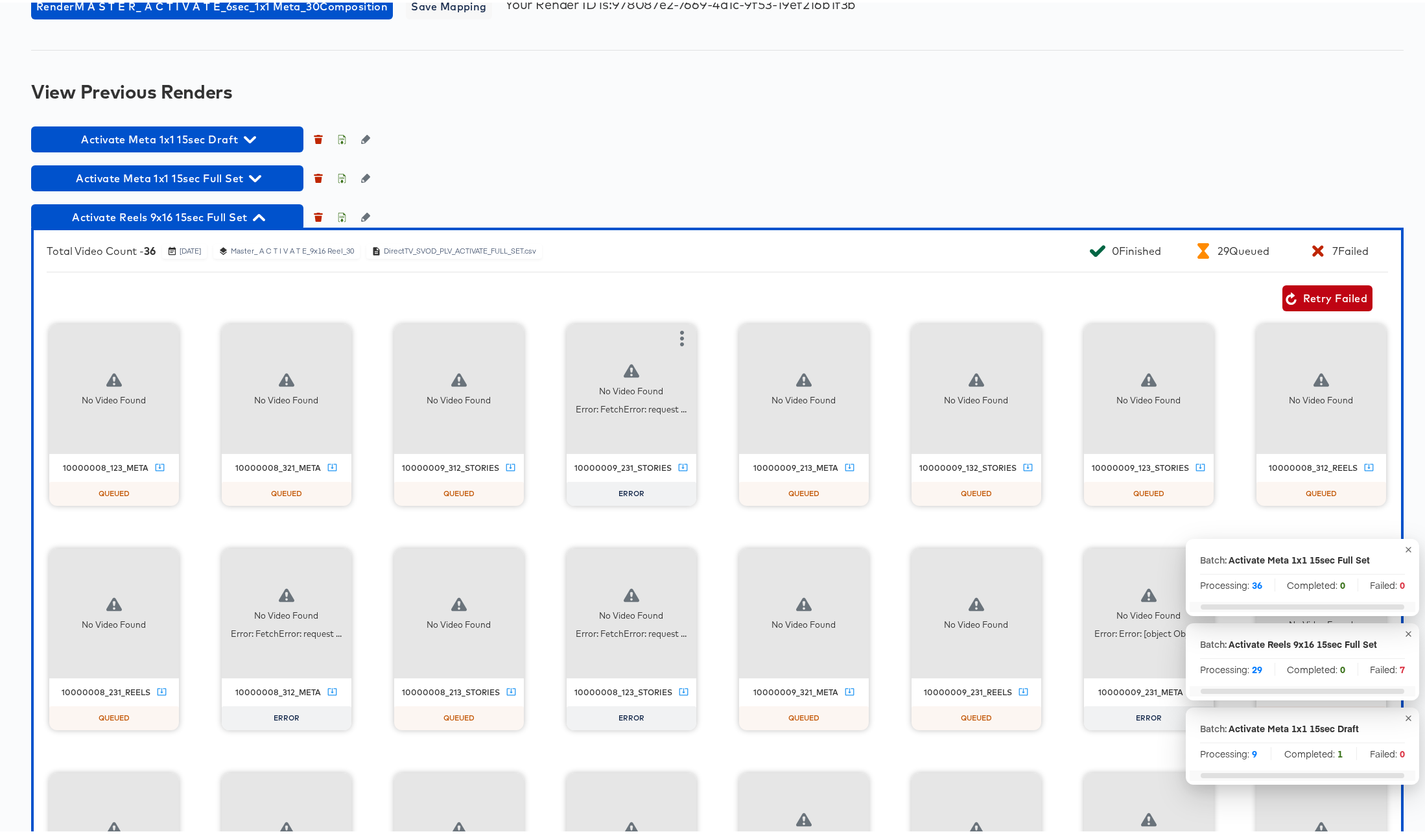
scroll to position [2449, 0]
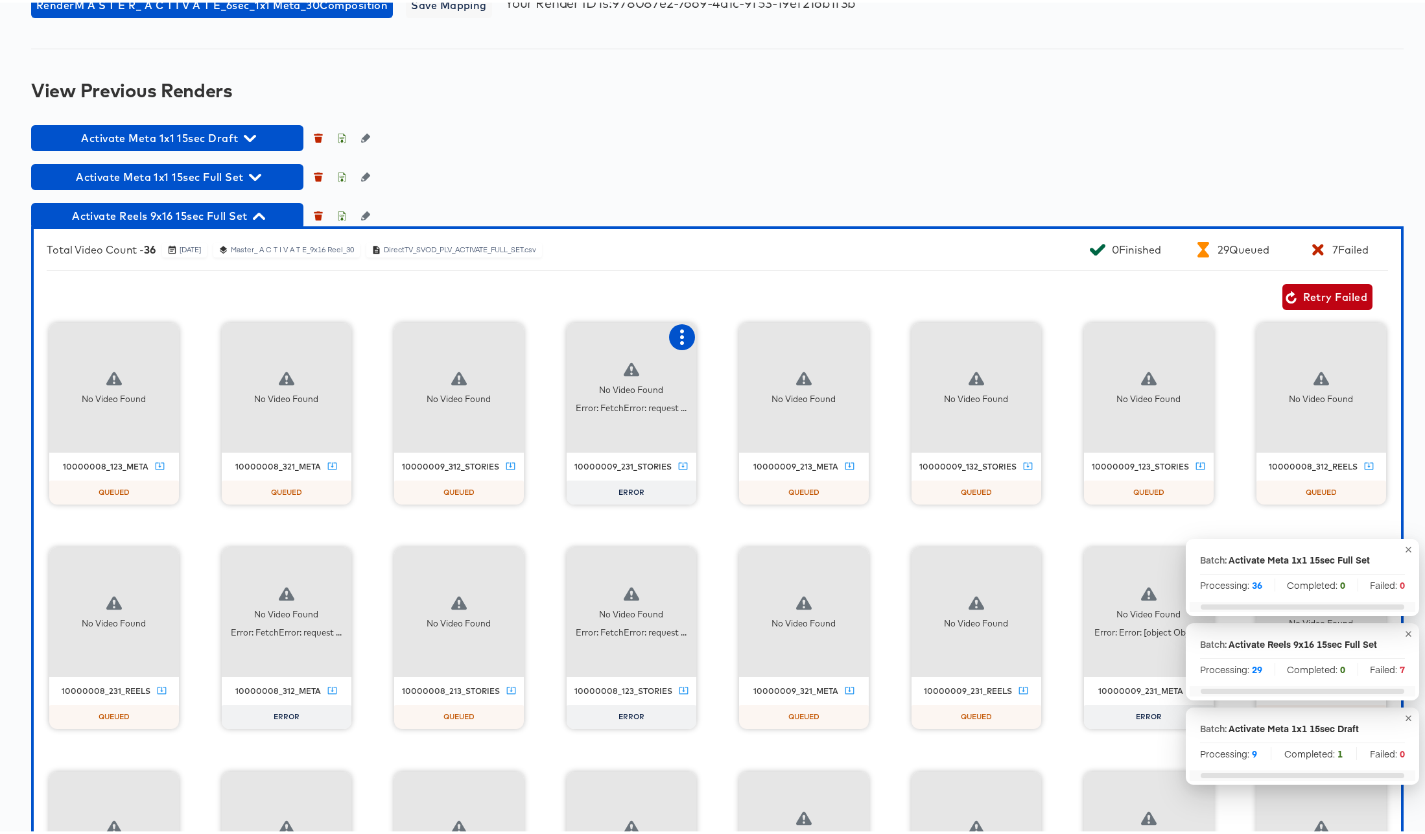
click at [684, 329] on icon "button" at bounding box center [682, 335] width 4 height 16
click at [742, 334] on div "Retry" at bounding box center [729, 333] width 25 height 10
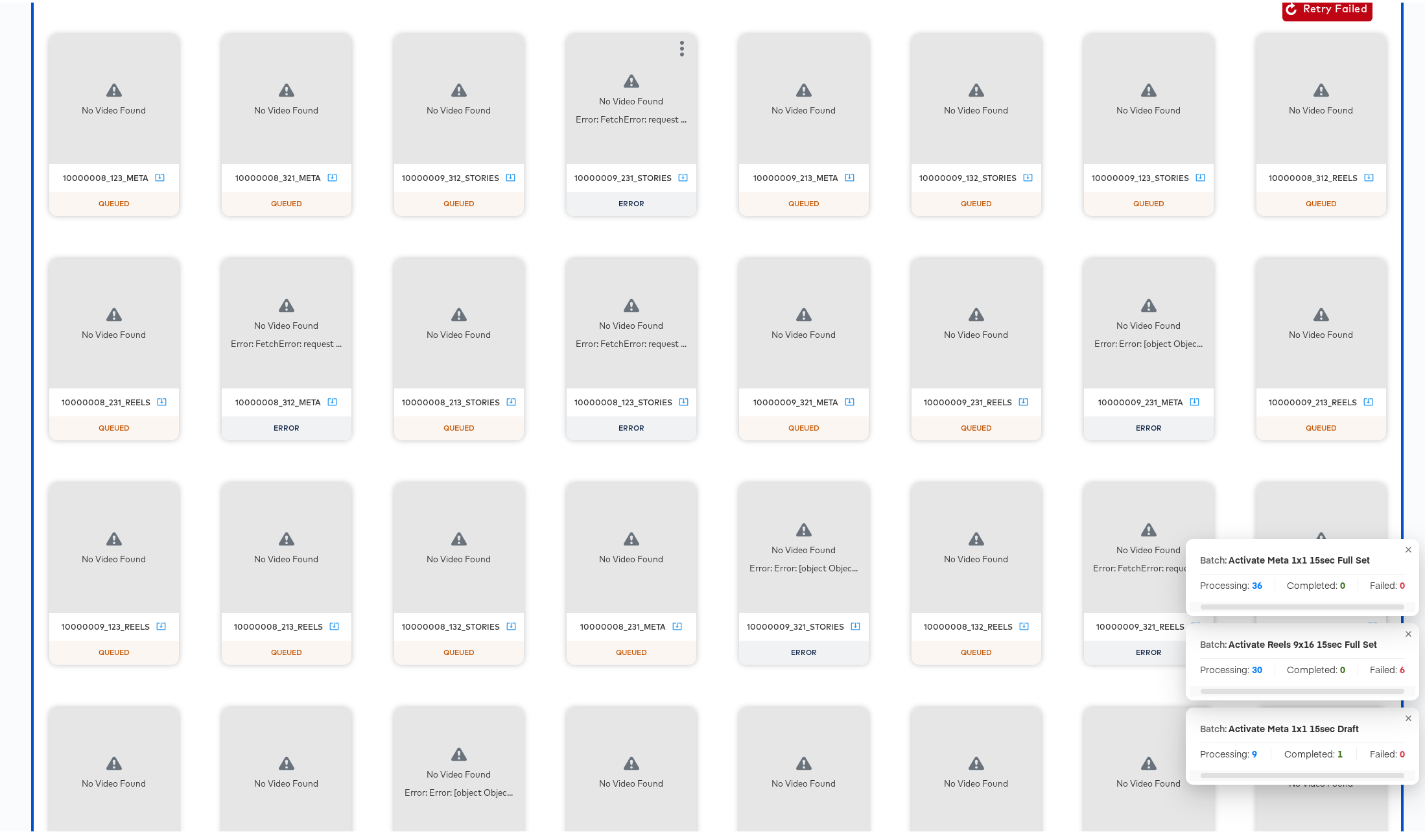
scroll to position [2766, 0]
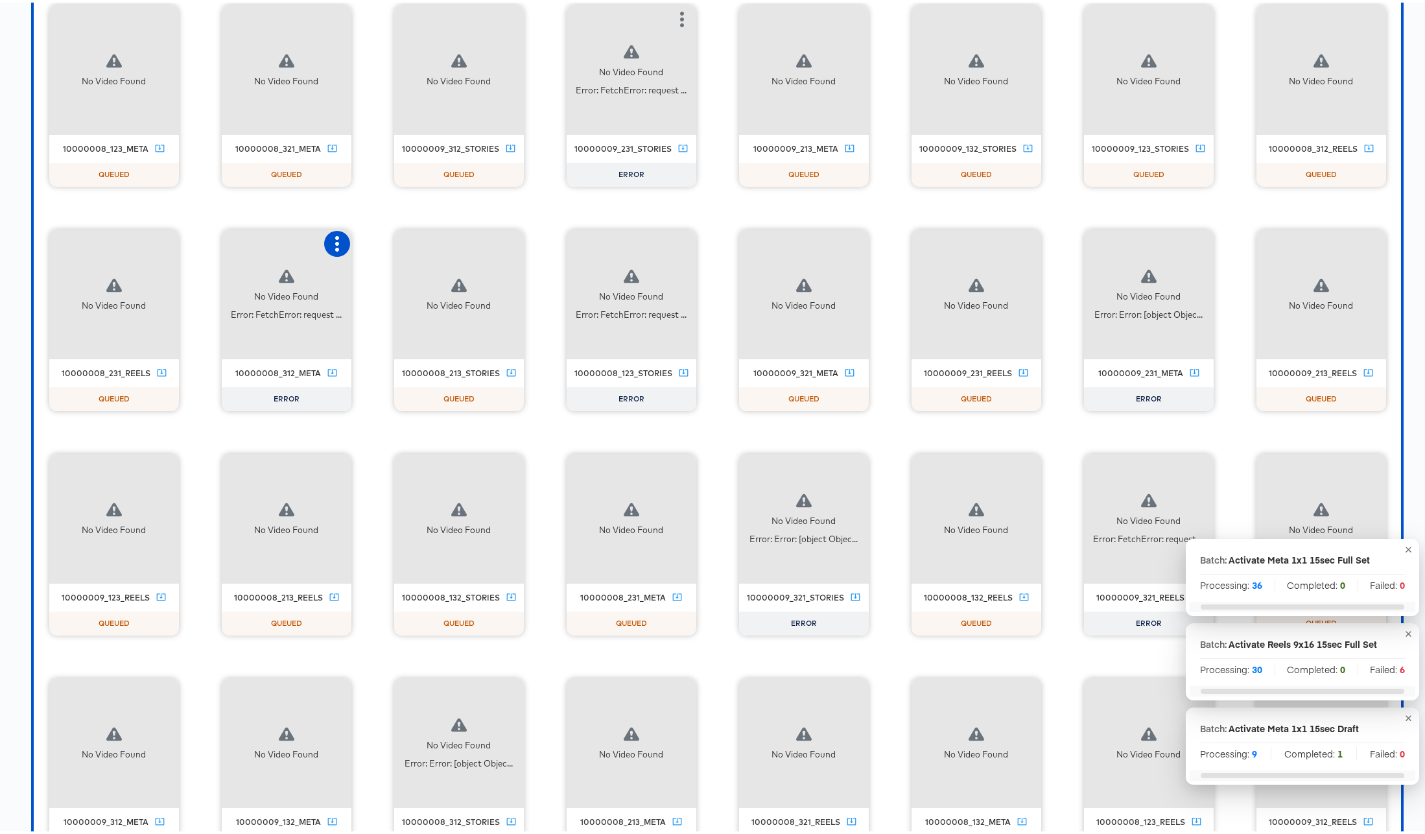
click at [345, 241] on icon "button" at bounding box center [337, 241] width 16 height 16
drag, startPoint x: 640, startPoint y: 246, endPoint x: 681, endPoint y: 245, distance: 41.5
click at [450, 246] on div "Retry" at bounding box center [401, 240] width 97 height 26
click at [684, 239] on icon "button" at bounding box center [682, 241] width 4 height 16
click at [742, 239] on div "Retry" at bounding box center [729, 240] width 25 height 10
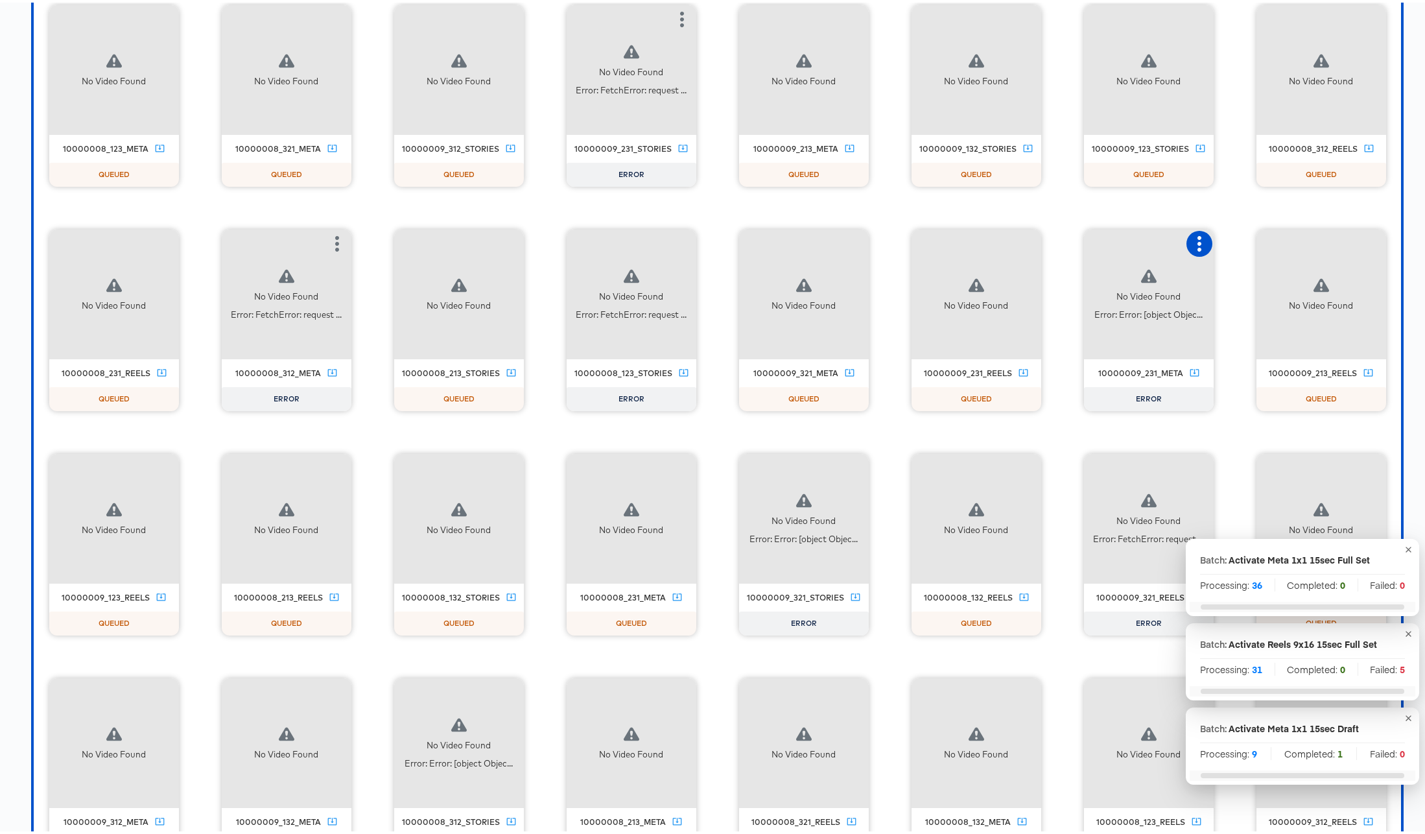
click at [1191, 249] on icon "button" at bounding box center [1199, 241] width 16 height 16
click at [1234, 245] on div "Retry" at bounding box center [1246, 240] width 25 height 10
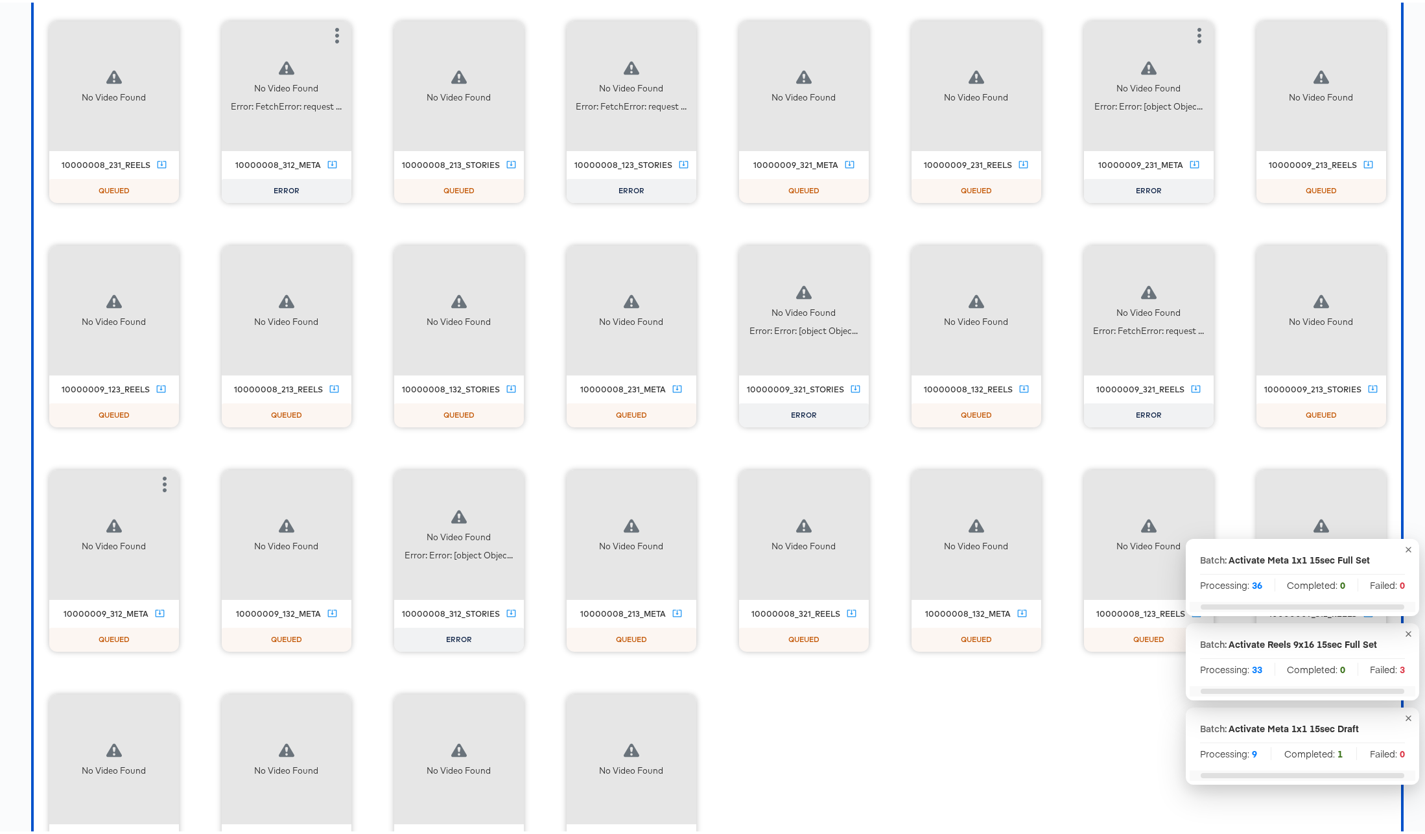
scroll to position [2974, 0]
click at [862, 254] on icon "button" at bounding box center [854, 258] width 16 height 16
click at [915, 257] on div "Retry" at bounding box center [901, 256] width 25 height 10
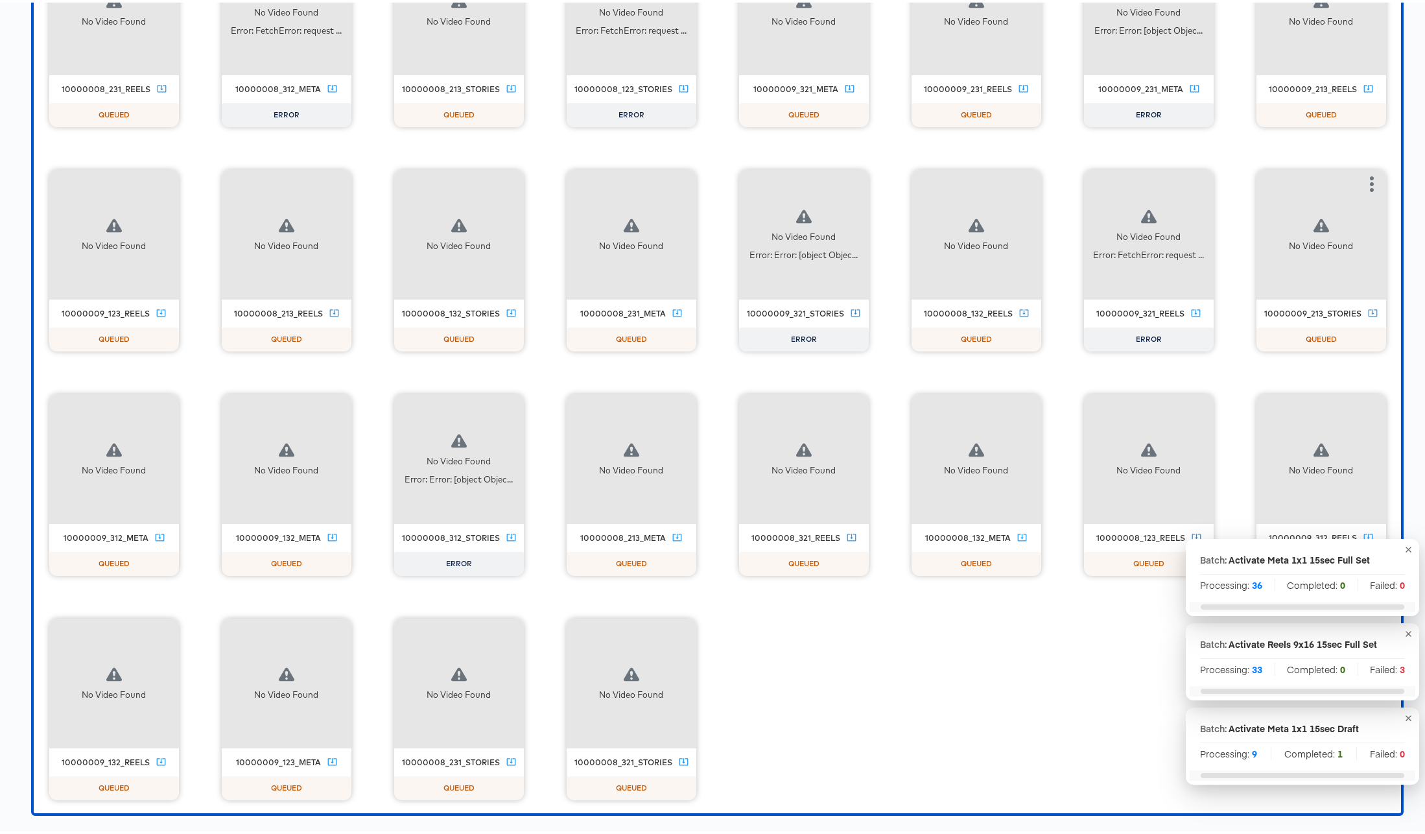
scroll to position [3142, 0]
click at [1191, 189] on icon "button" at bounding box center [1199, 182] width 16 height 16
click at [1215, 193] on div "Retry" at bounding box center [1263, 180] width 97 height 26
click at [517, 398] on icon "button" at bounding box center [510, 406] width 16 height 16
click at [570, 399] on div "Retry" at bounding box center [556, 404] width 25 height 10
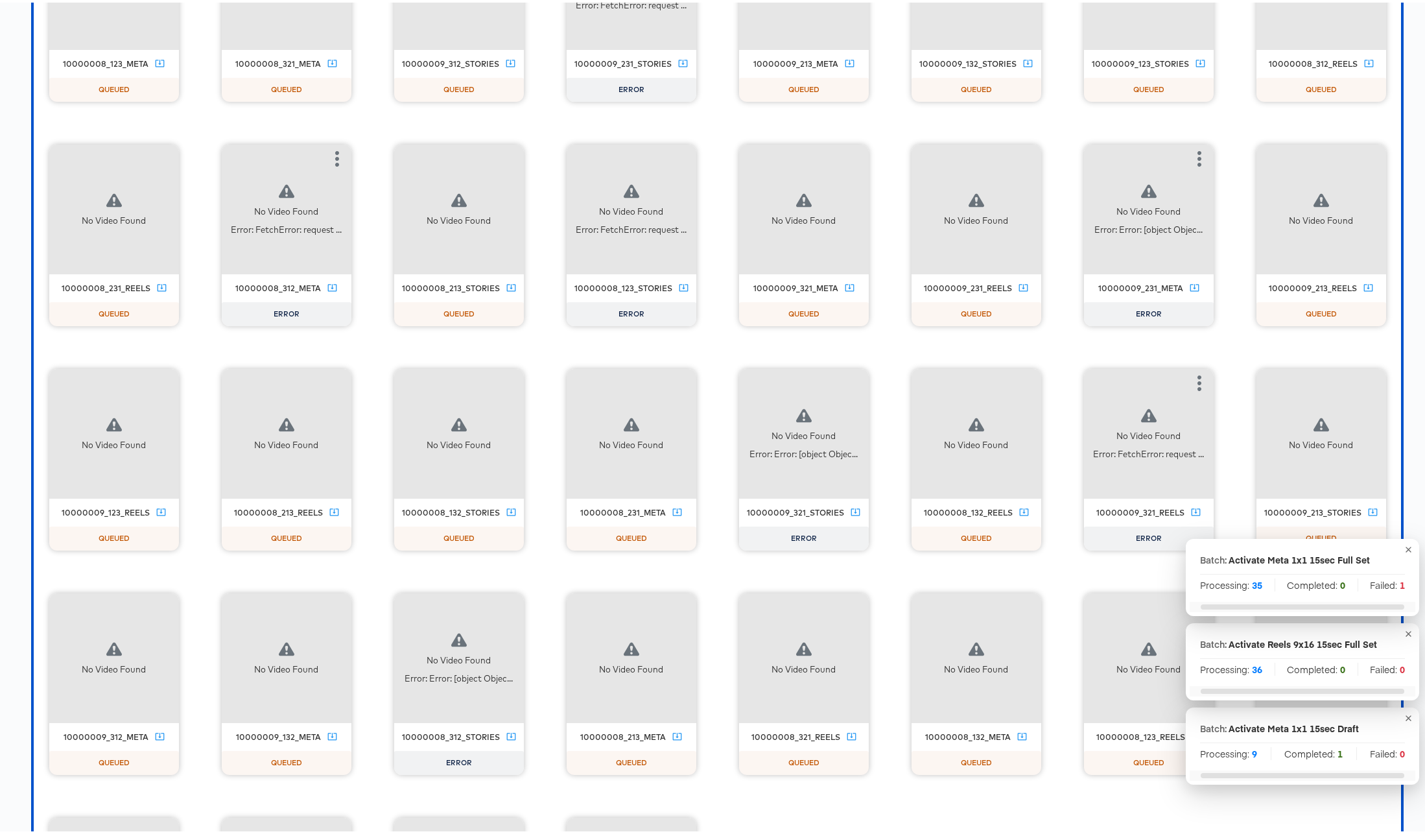
scroll to position [2386, 0]
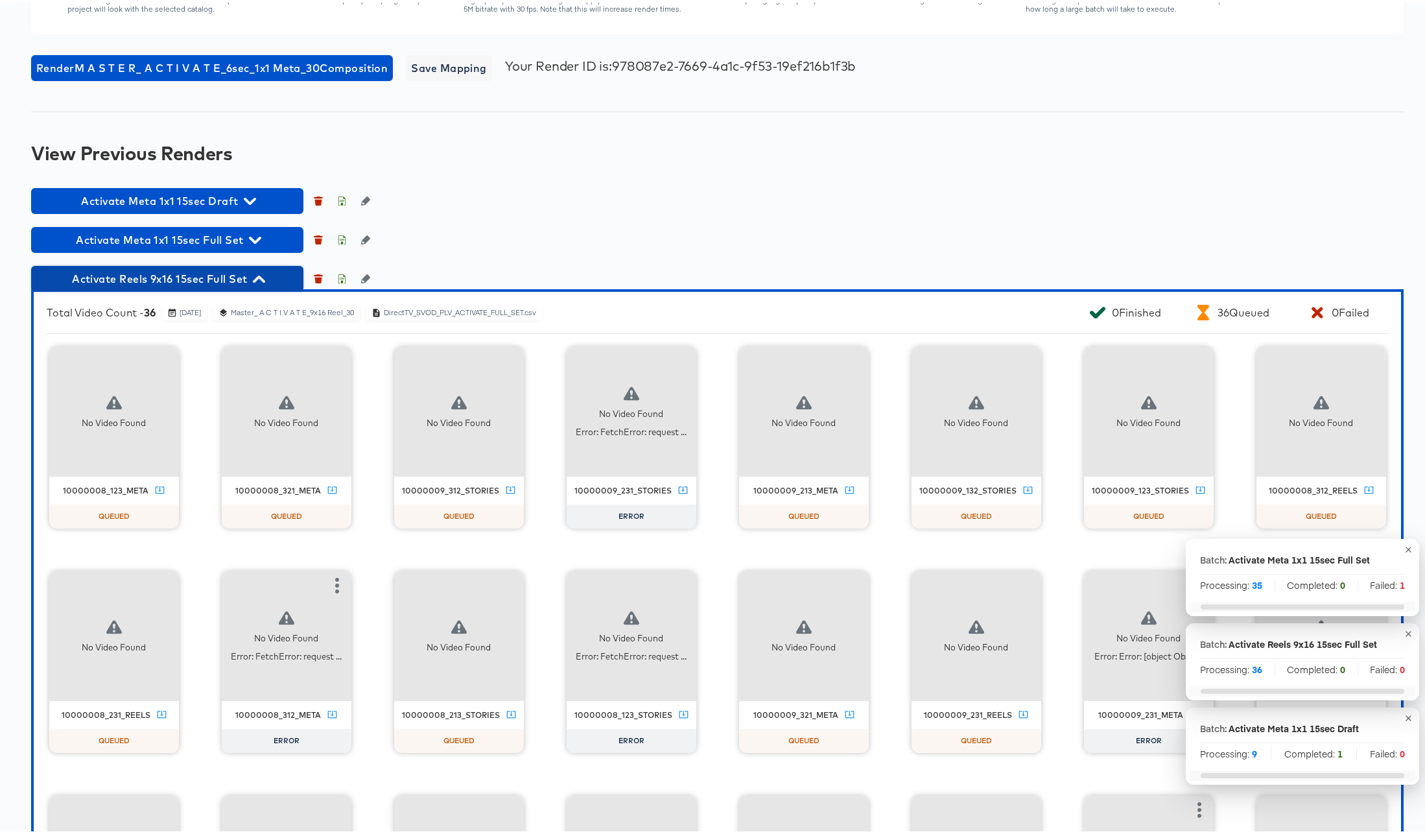
click at [261, 277] on icon "button" at bounding box center [259, 276] width 12 height 12
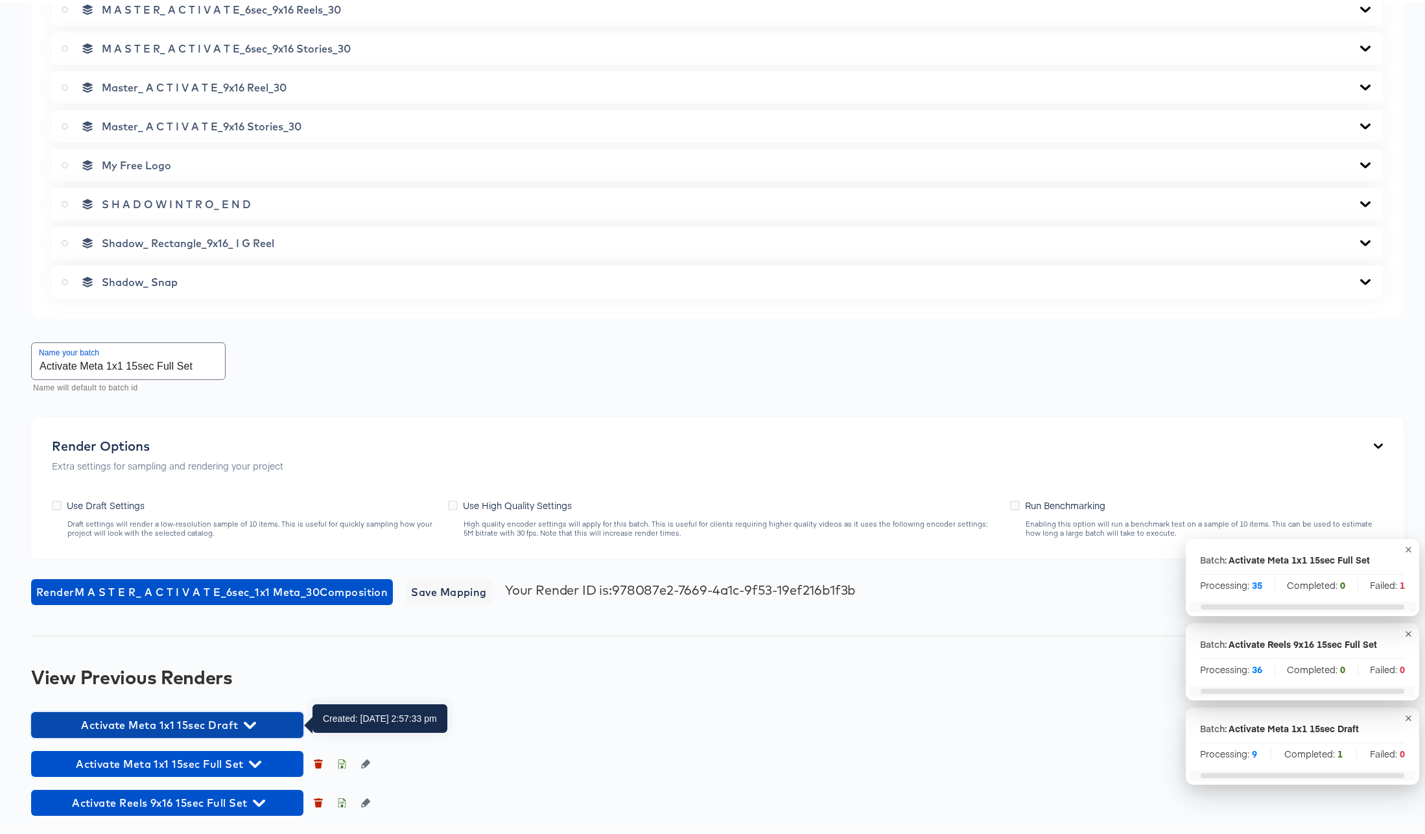
click at [250, 721] on icon "button" at bounding box center [250, 722] width 12 height 12
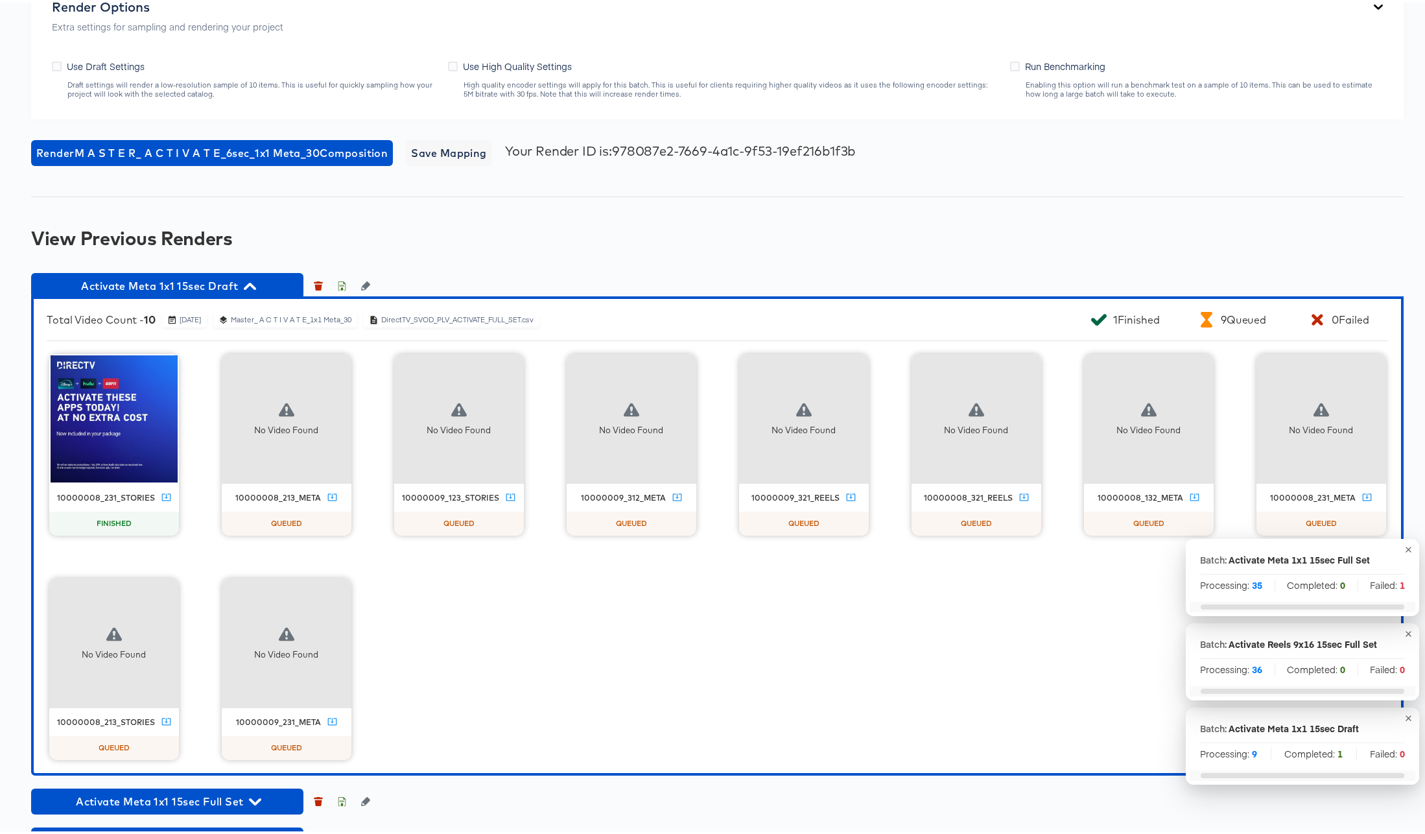
scroll to position [2339, 0]
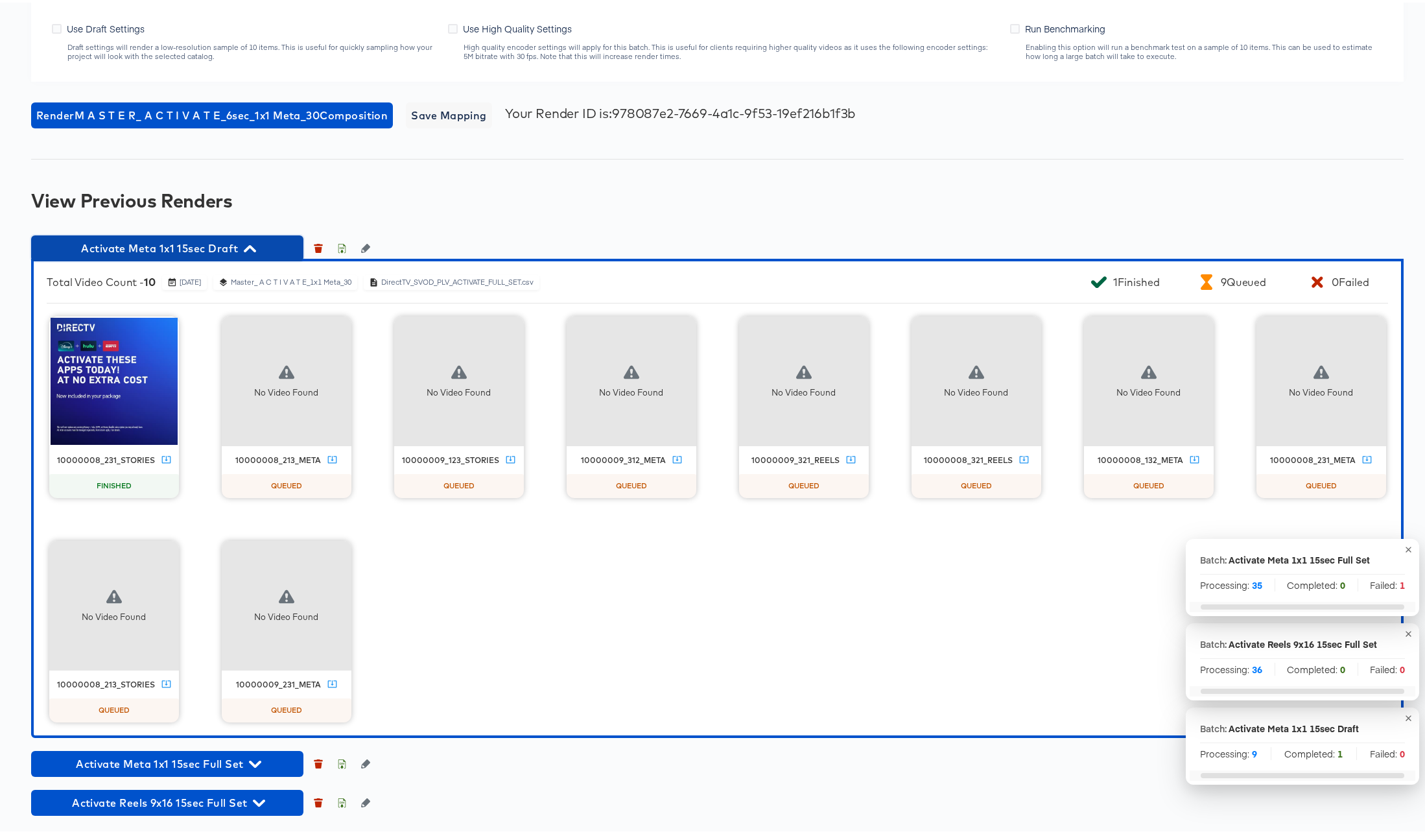
click at [252, 246] on icon "button" at bounding box center [250, 245] width 12 height 7
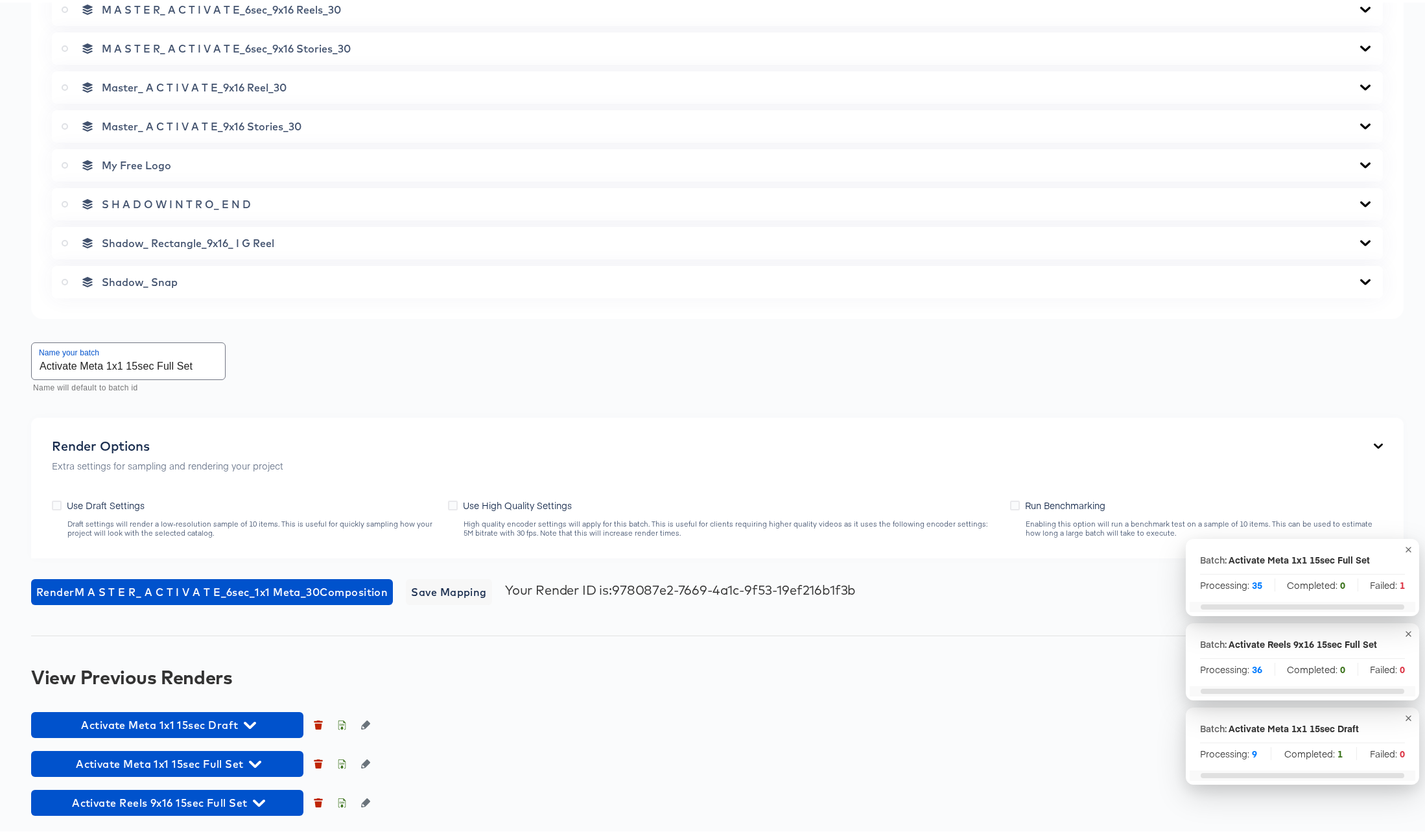
scroll to position [1862, 0]
click at [258, 761] on icon "button" at bounding box center [255, 761] width 12 height 7
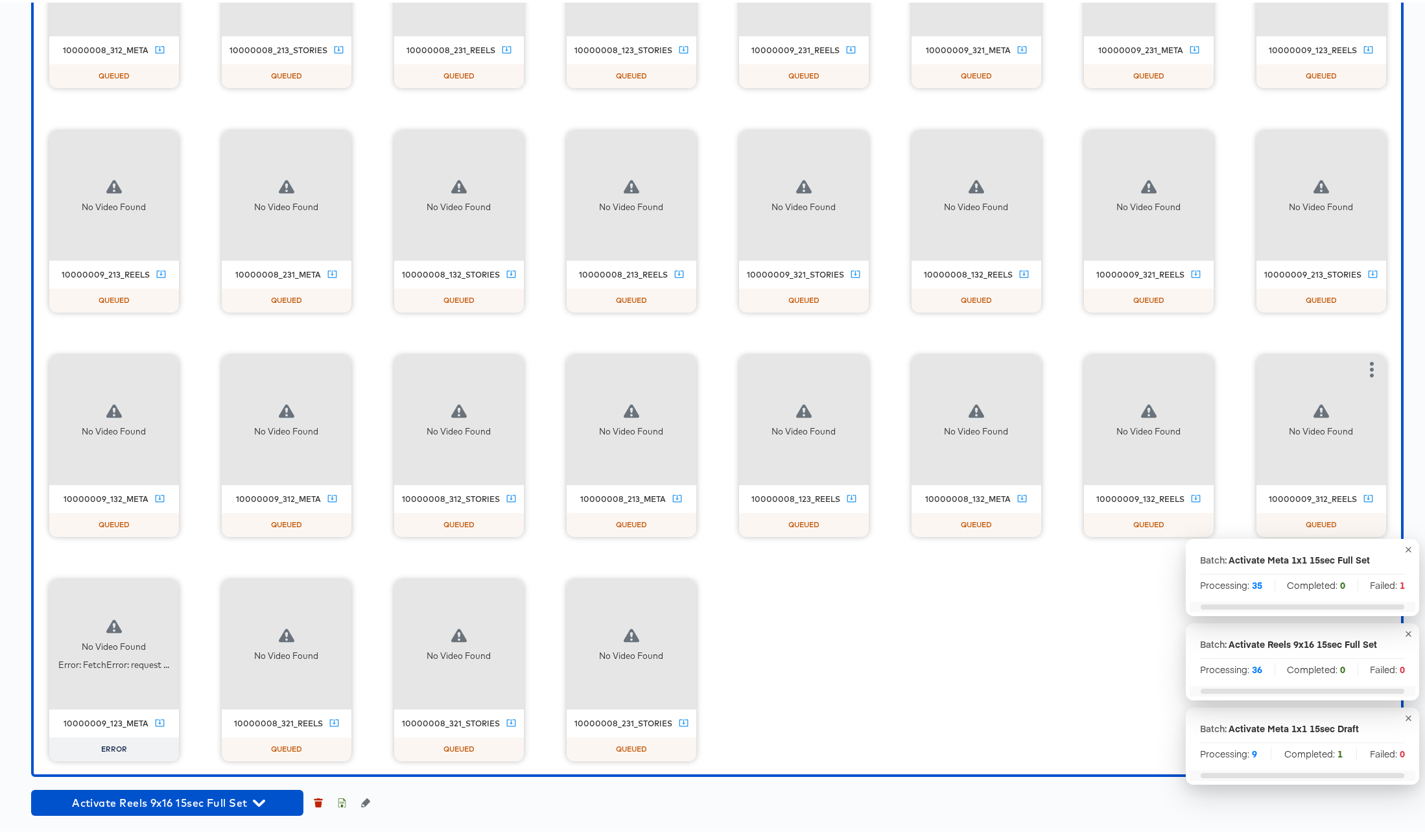
scroll to position [3274, 0]
click at [172, 583] on icon "button" at bounding box center [165, 591] width 16 height 16
click at [225, 585] on div "Retry" at bounding box center [212, 590] width 25 height 10
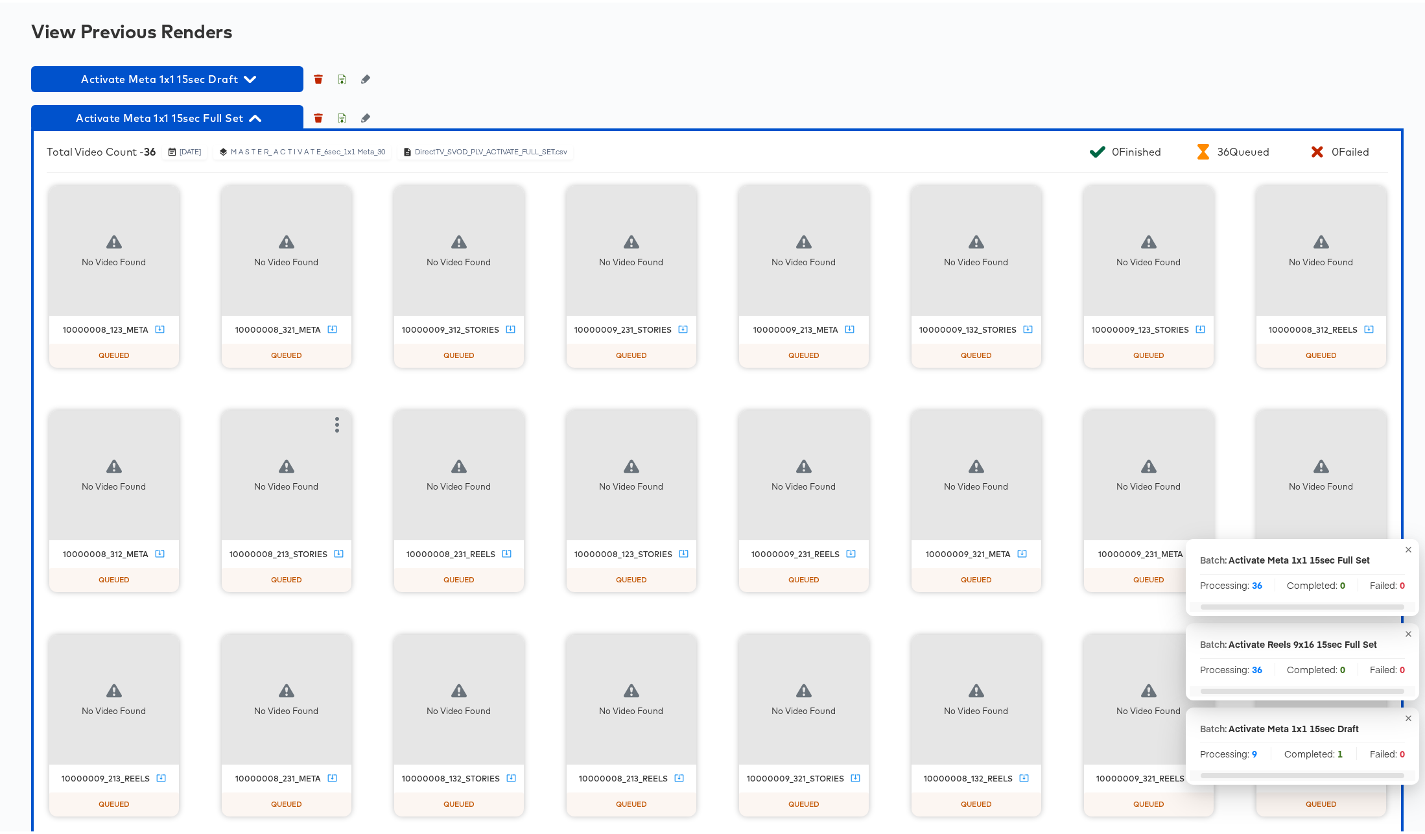
scroll to position [2439, 0]
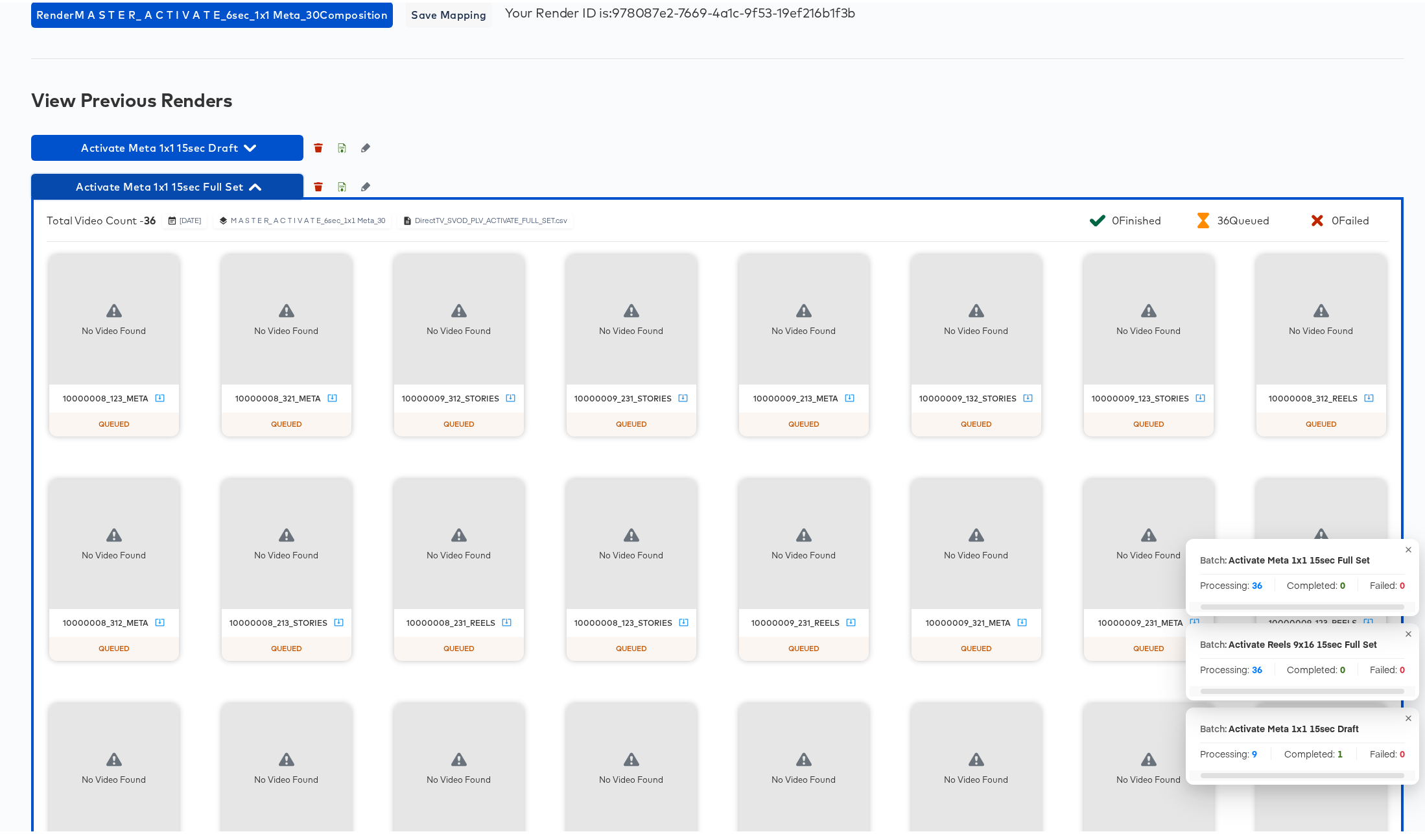
click at [255, 184] on icon "button" at bounding box center [255, 184] width 12 height 12
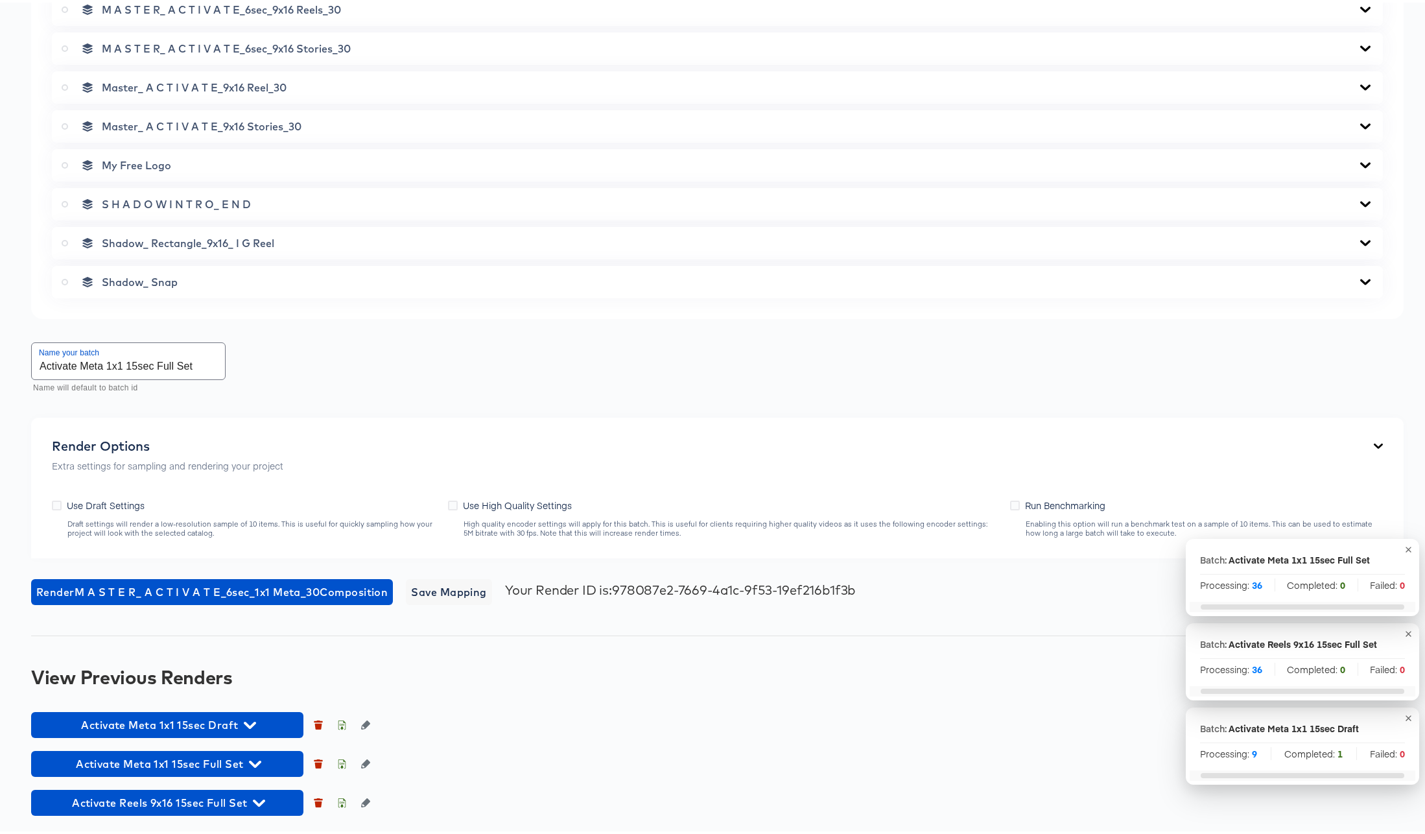
scroll to position [1862, 0]
click at [256, 801] on icon "button" at bounding box center [259, 800] width 12 height 12
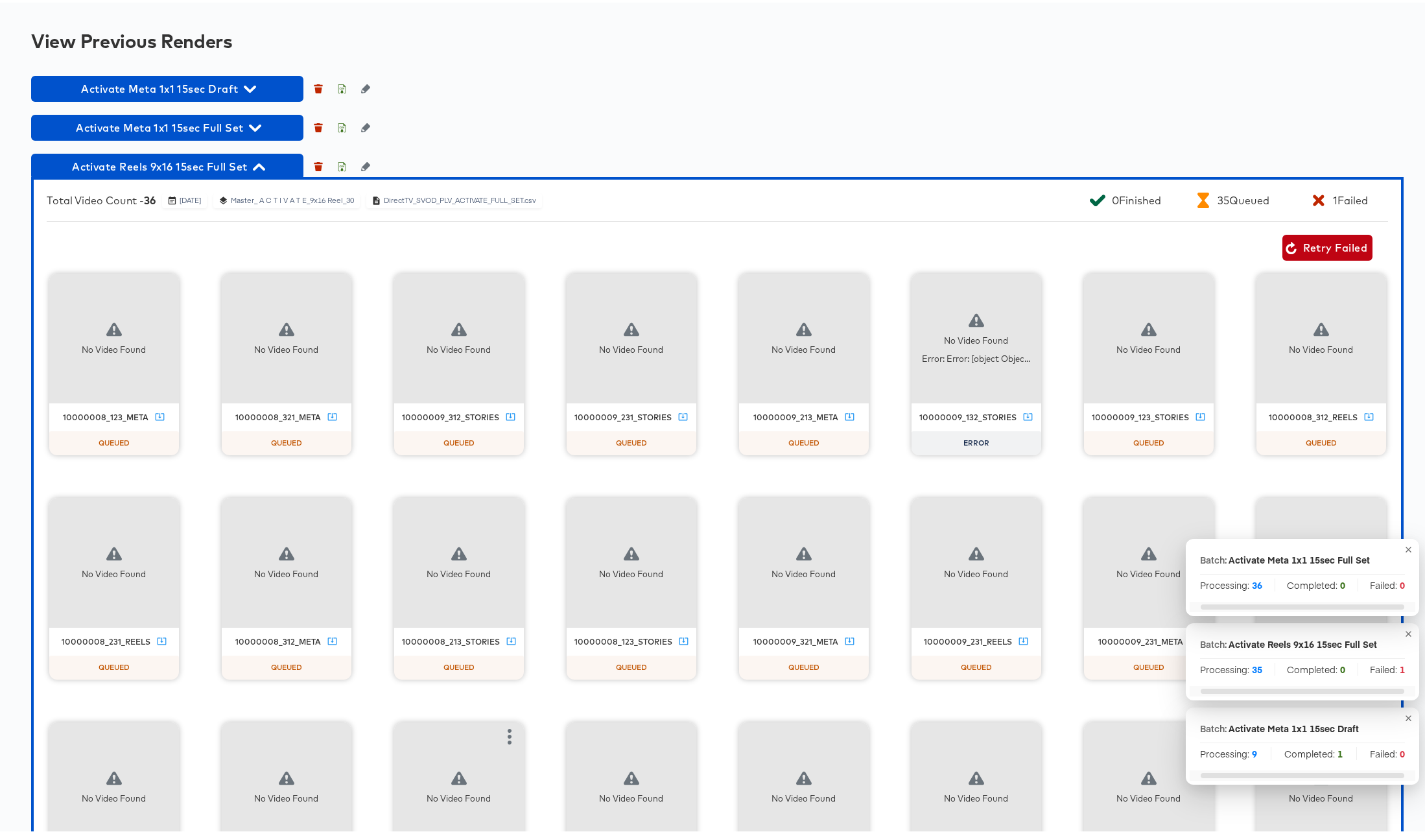
scroll to position [2676, 0]
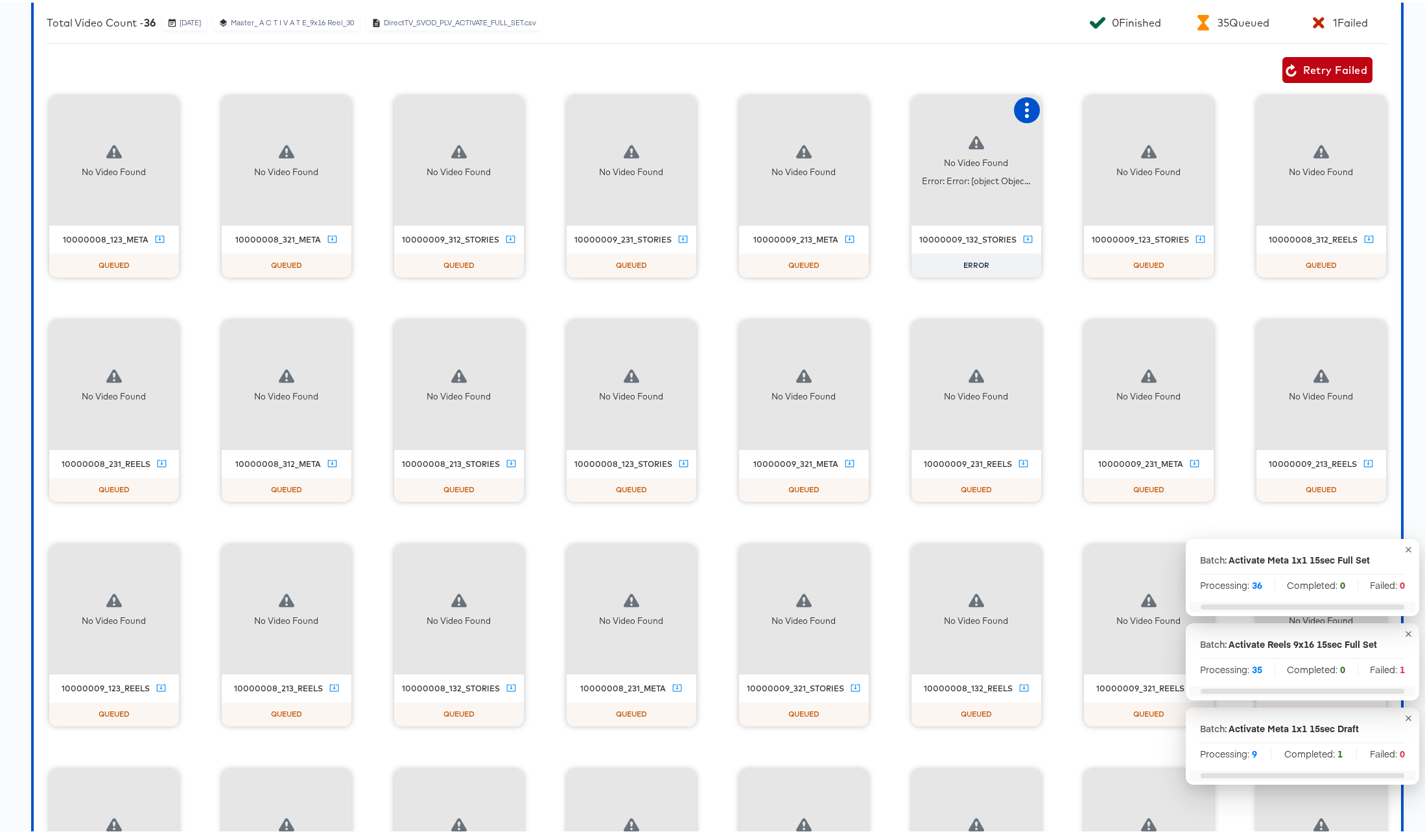
click at [1034, 109] on icon "button" at bounding box center [1027, 108] width 16 height 16
click at [1087, 108] on div "Retry" at bounding box center [1074, 106] width 25 height 10
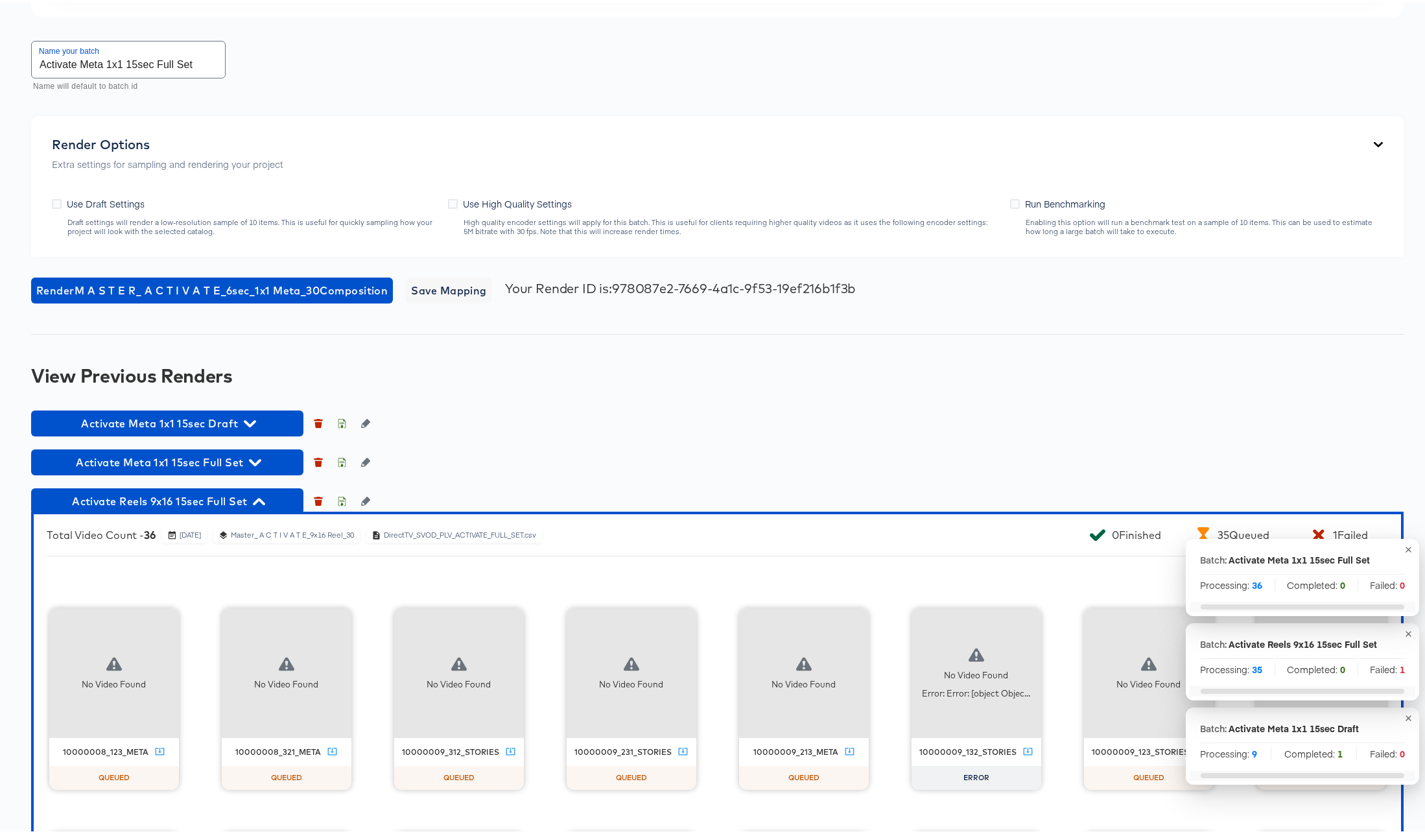
scroll to position [2180, 0]
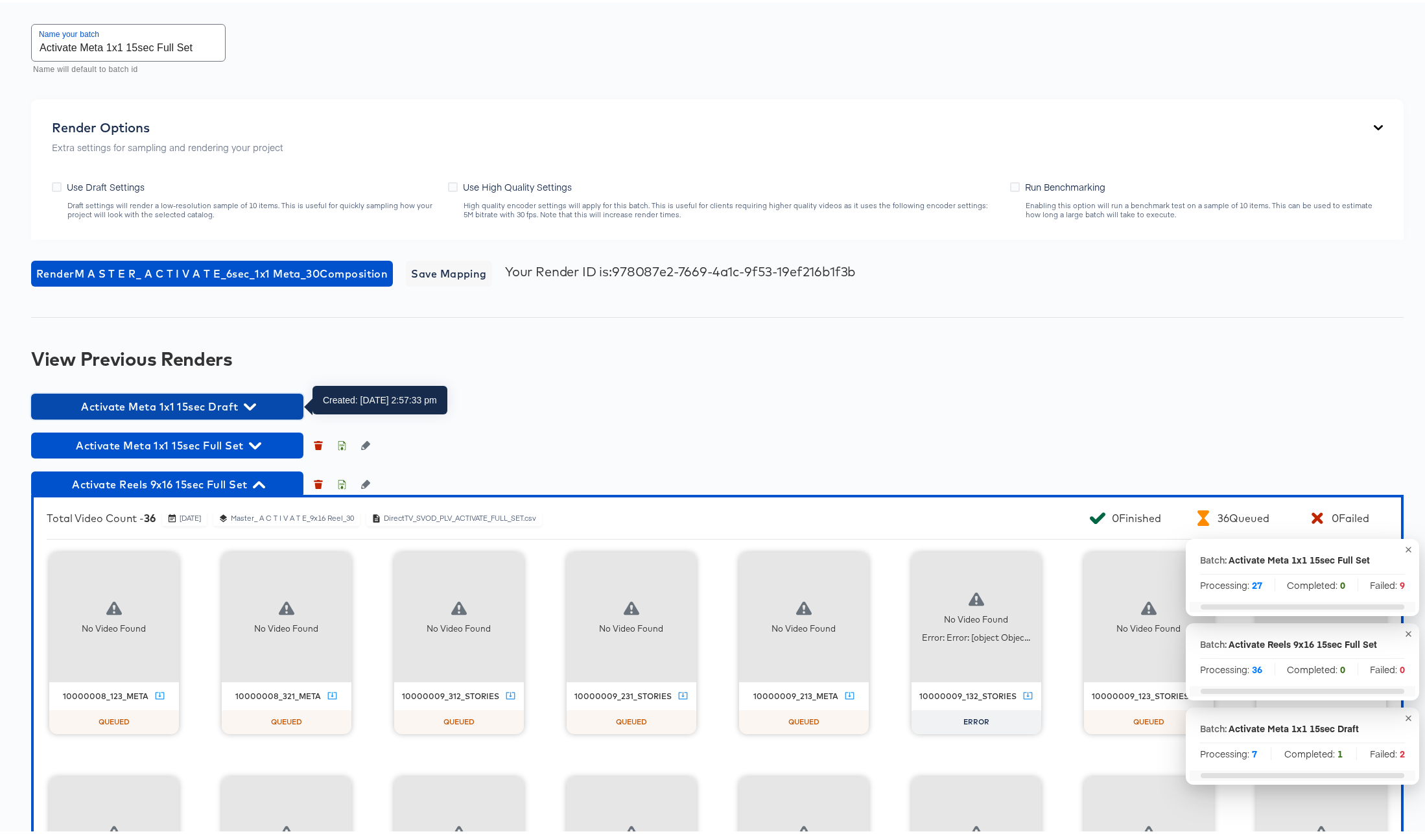
click at [249, 401] on icon "button" at bounding box center [250, 404] width 12 height 12
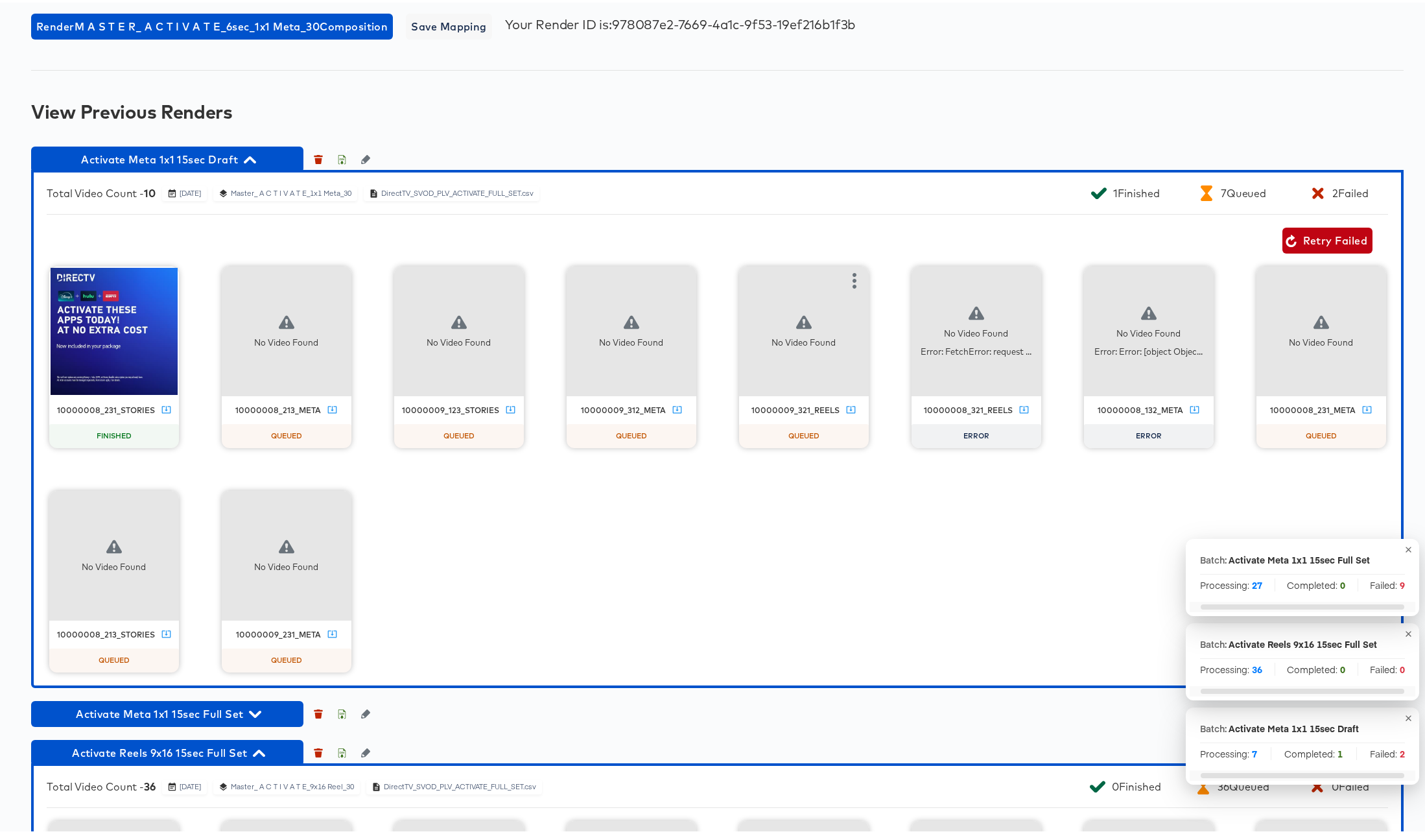
scroll to position [2520, 0]
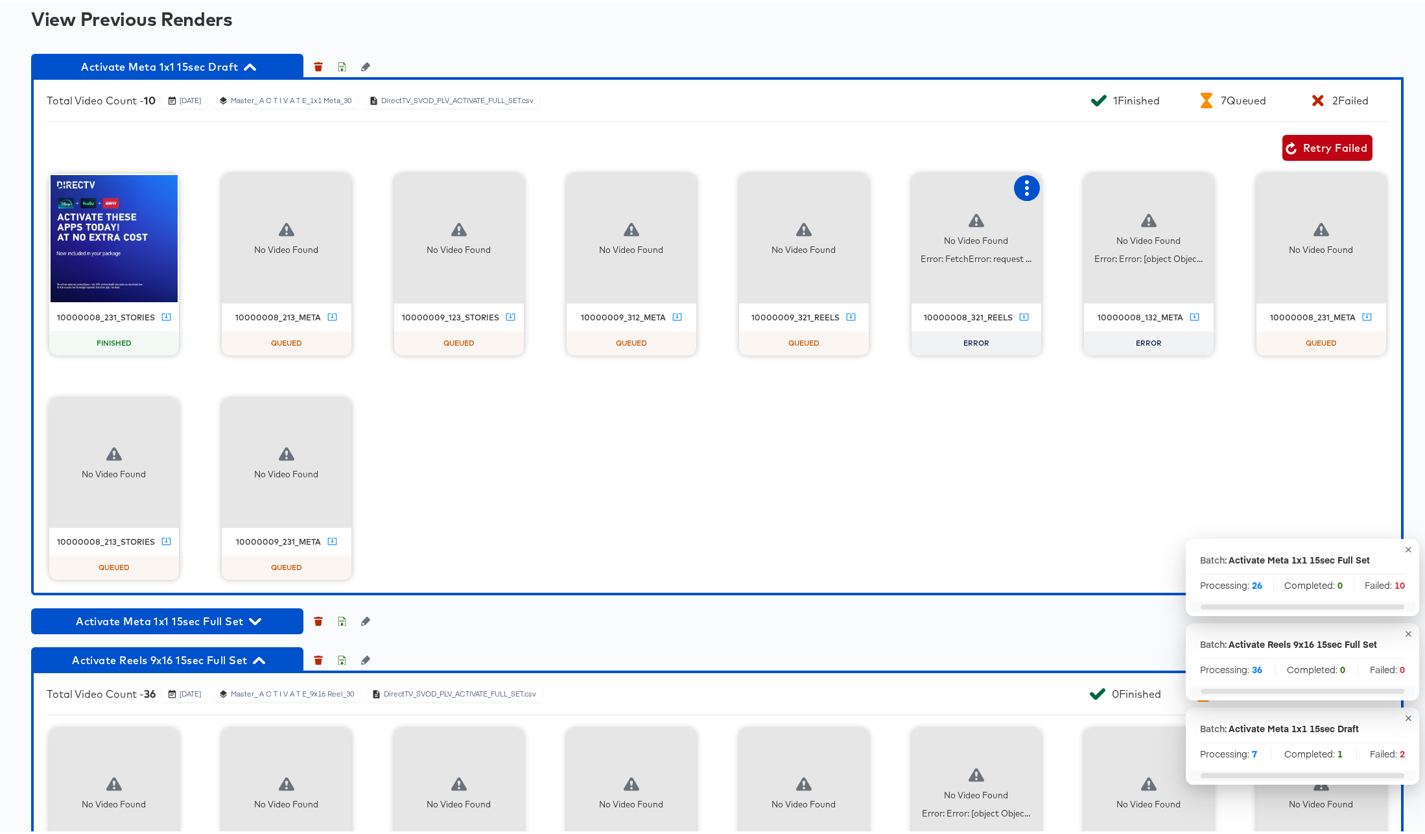
click at [1034, 183] on icon "button" at bounding box center [1027, 186] width 16 height 16
click at [1087, 181] on div "Retry" at bounding box center [1074, 184] width 25 height 10
click at [1207, 185] on icon "button" at bounding box center [1199, 186] width 16 height 16
click at [1259, 187] on div "Retry" at bounding box center [1246, 184] width 25 height 10
click at [250, 65] on icon "button" at bounding box center [250, 64] width 12 height 12
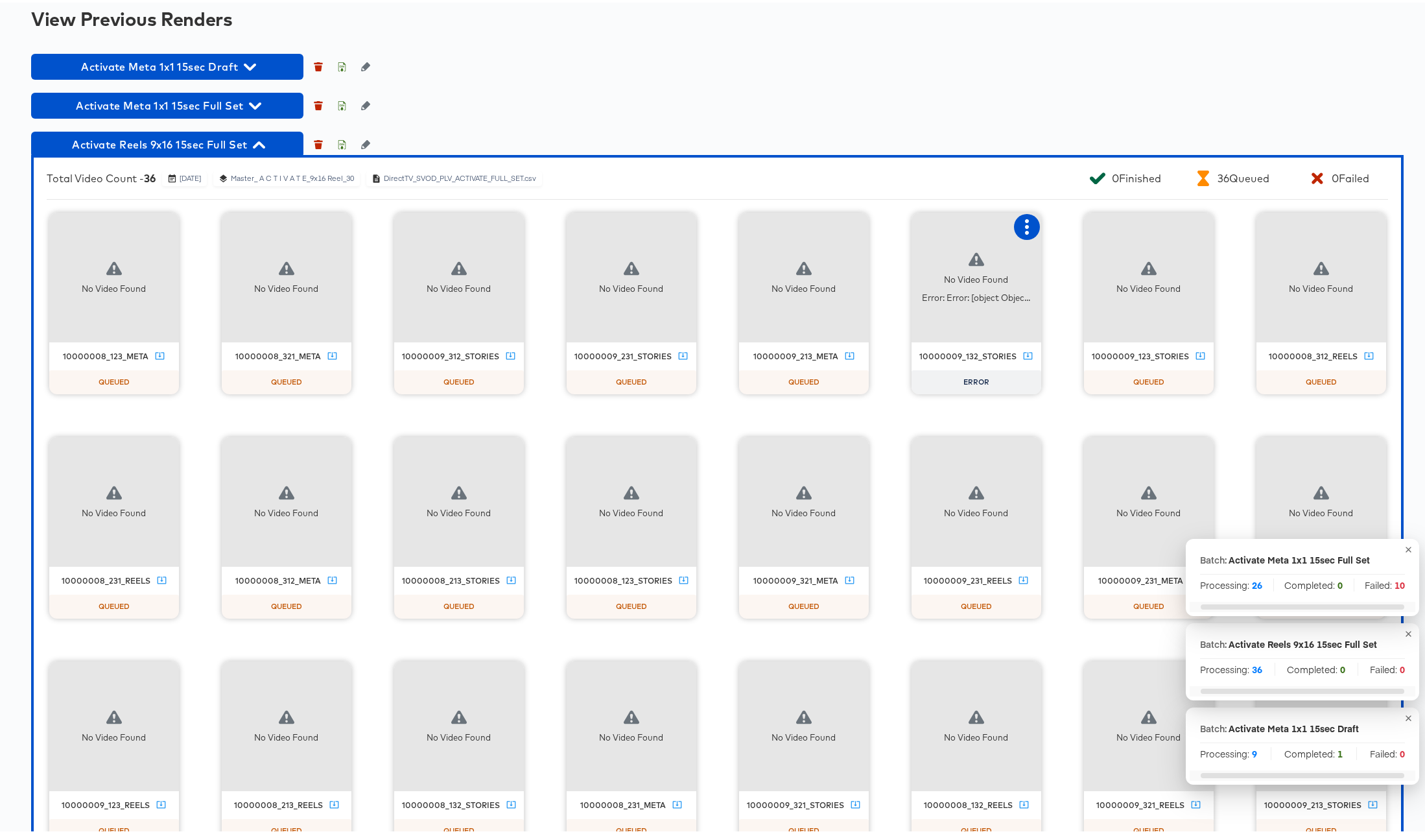
click at [1034, 227] on icon "button" at bounding box center [1027, 224] width 16 height 16
click at [1146, 325] on div "No Video Found 10000008_123_meta QUEUED No Video Found 10000008_321_meta QUEUED…" at bounding box center [717, 749] width 1341 height 1079
click at [265, 141] on icon "button" at bounding box center [259, 142] width 12 height 12
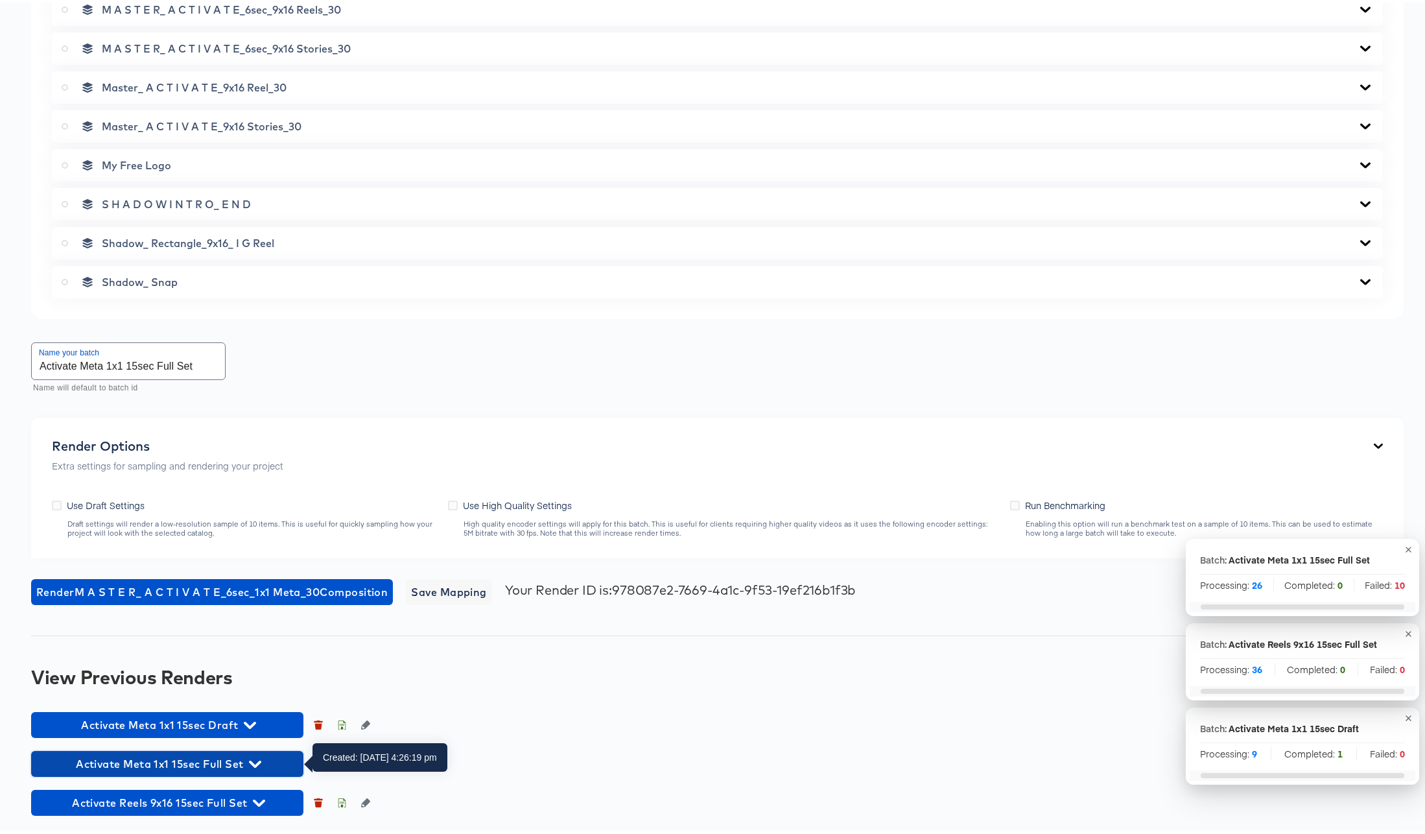
click at [256, 759] on icon "button" at bounding box center [255, 761] width 12 height 12
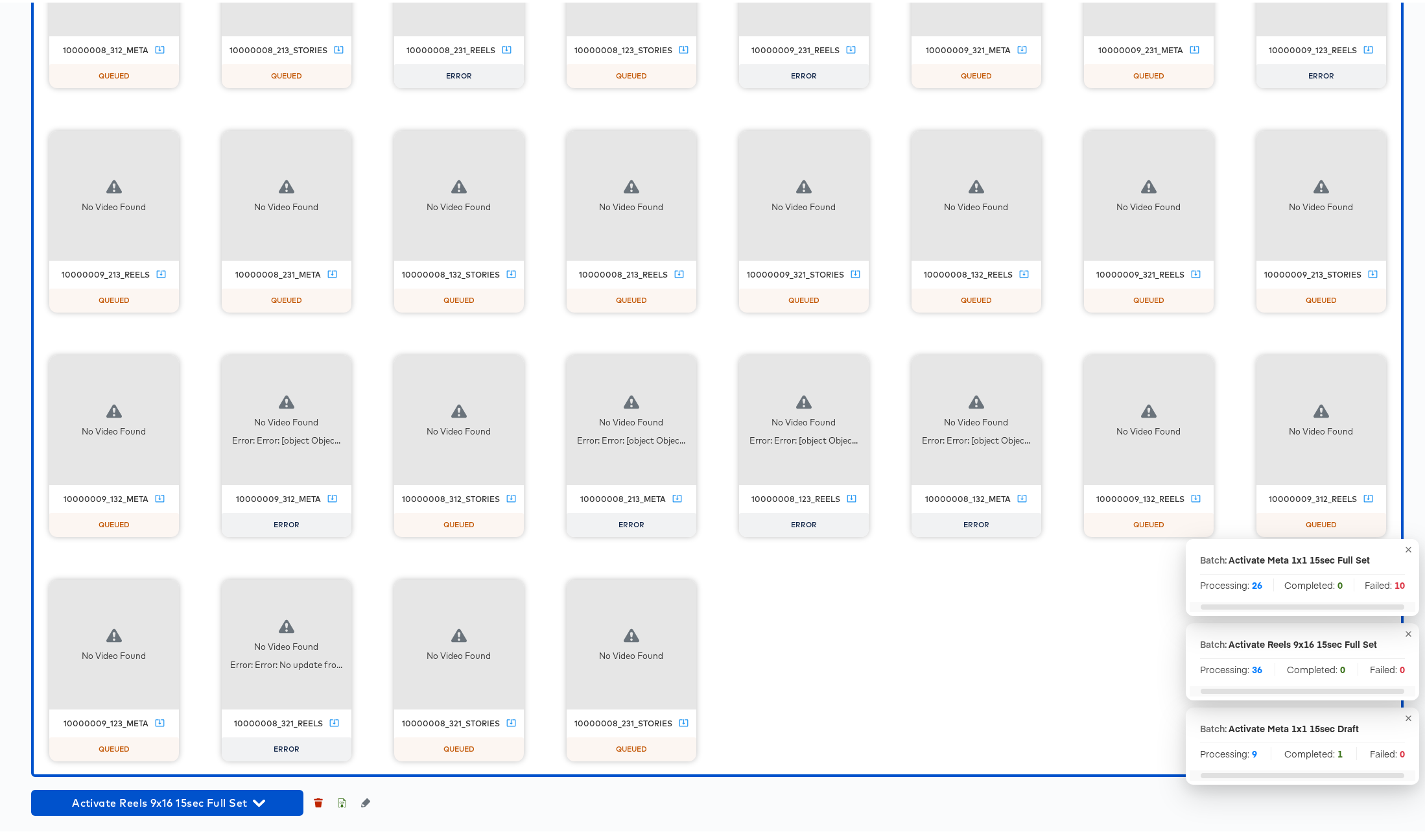
scroll to position [3274, 0]
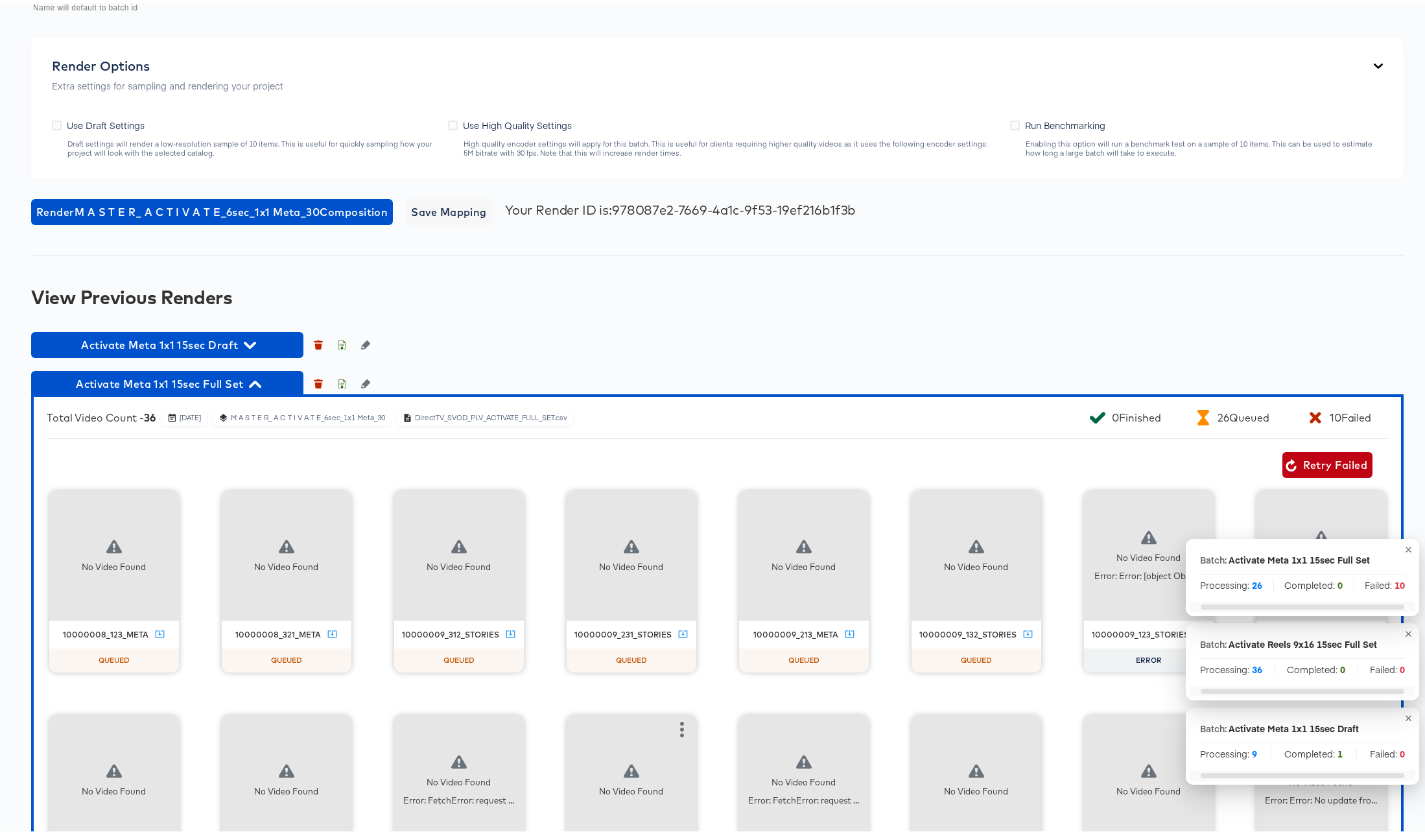
scroll to position [2525, 0]
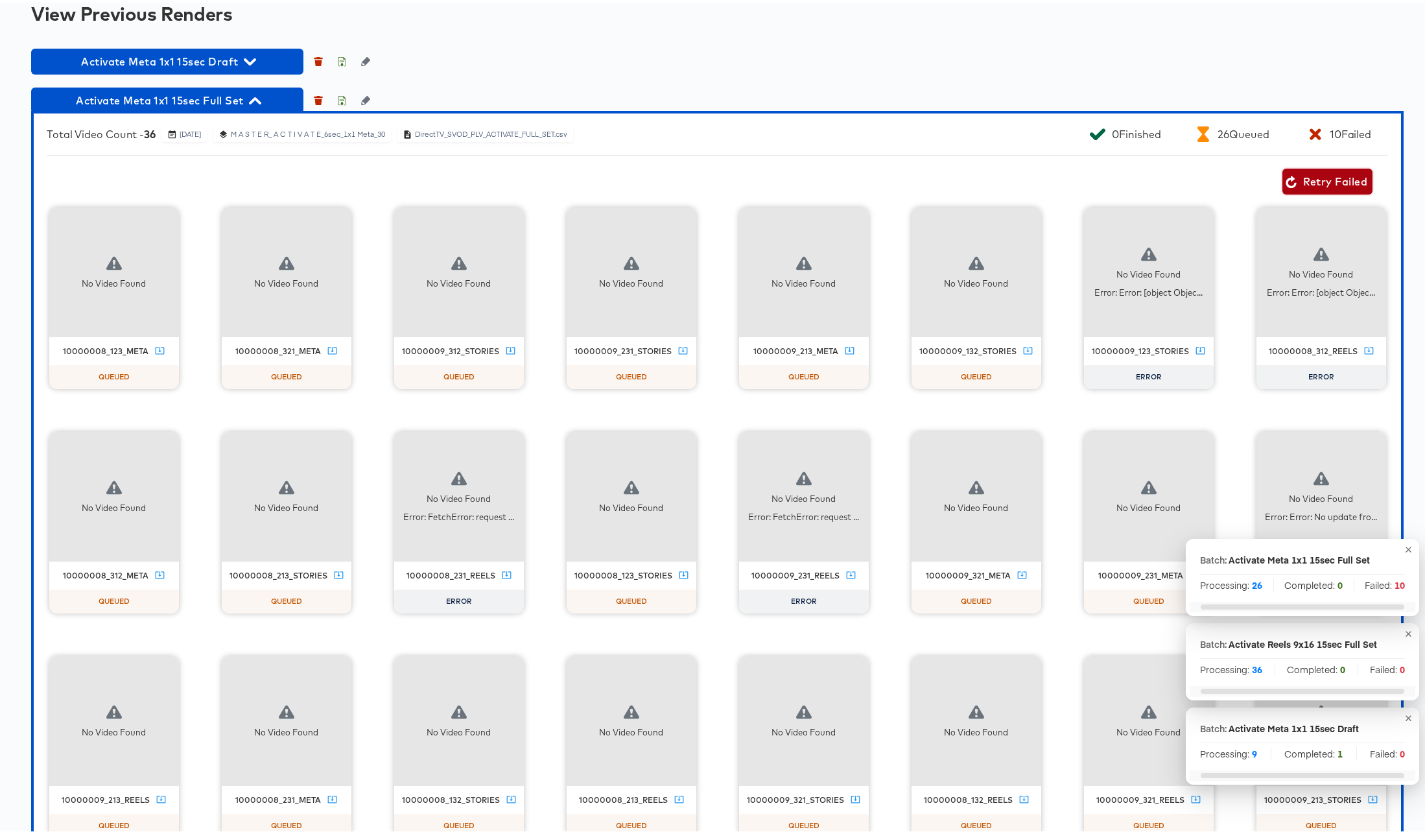
click at [1314, 182] on span "Retry Failed" at bounding box center [1327, 179] width 80 height 18
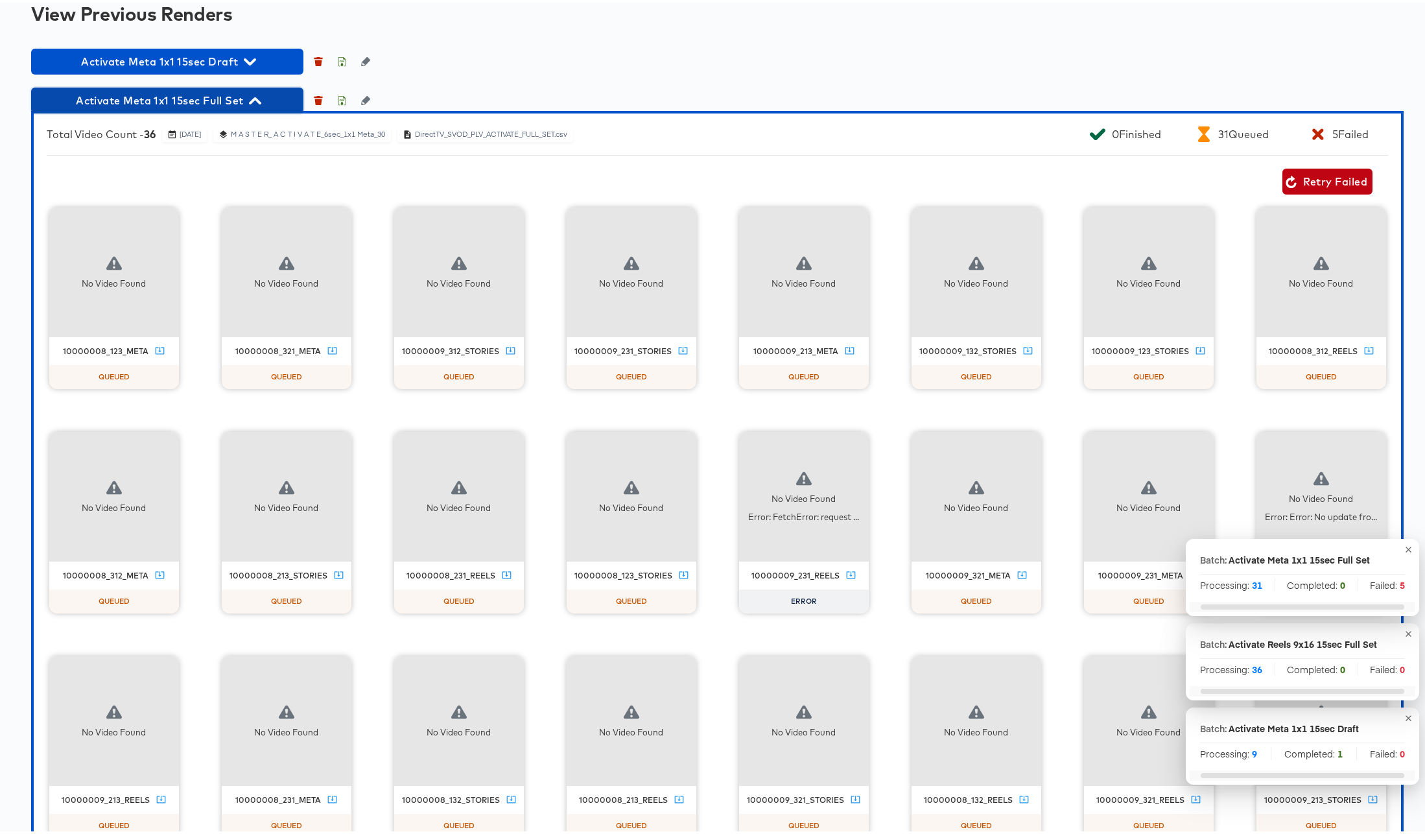
click at [260, 97] on icon "button" at bounding box center [255, 98] width 12 height 12
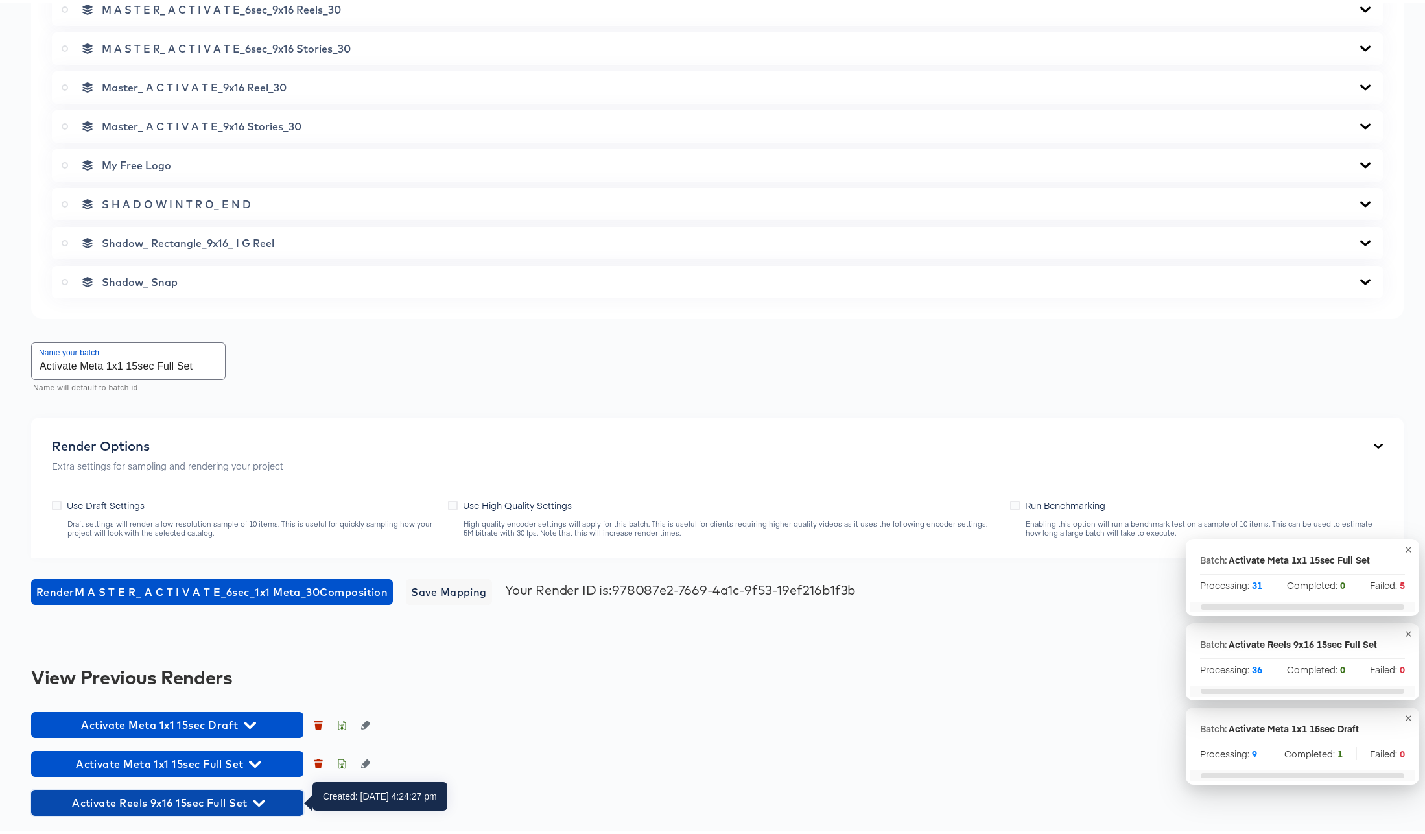
click at [256, 799] on icon "button" at bounding box center [259, 800] width 12 height 7
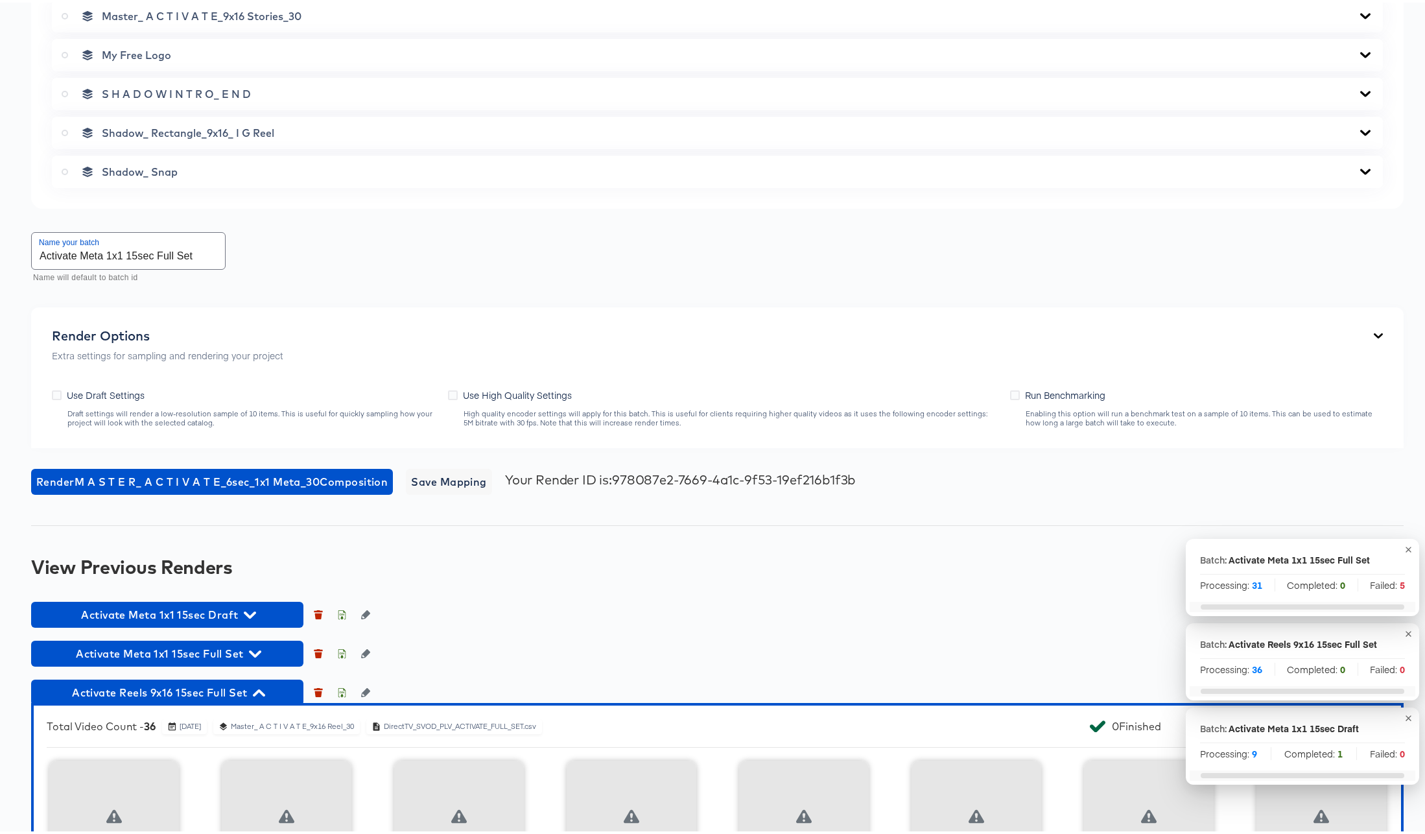
scroll to position [1969, 0]
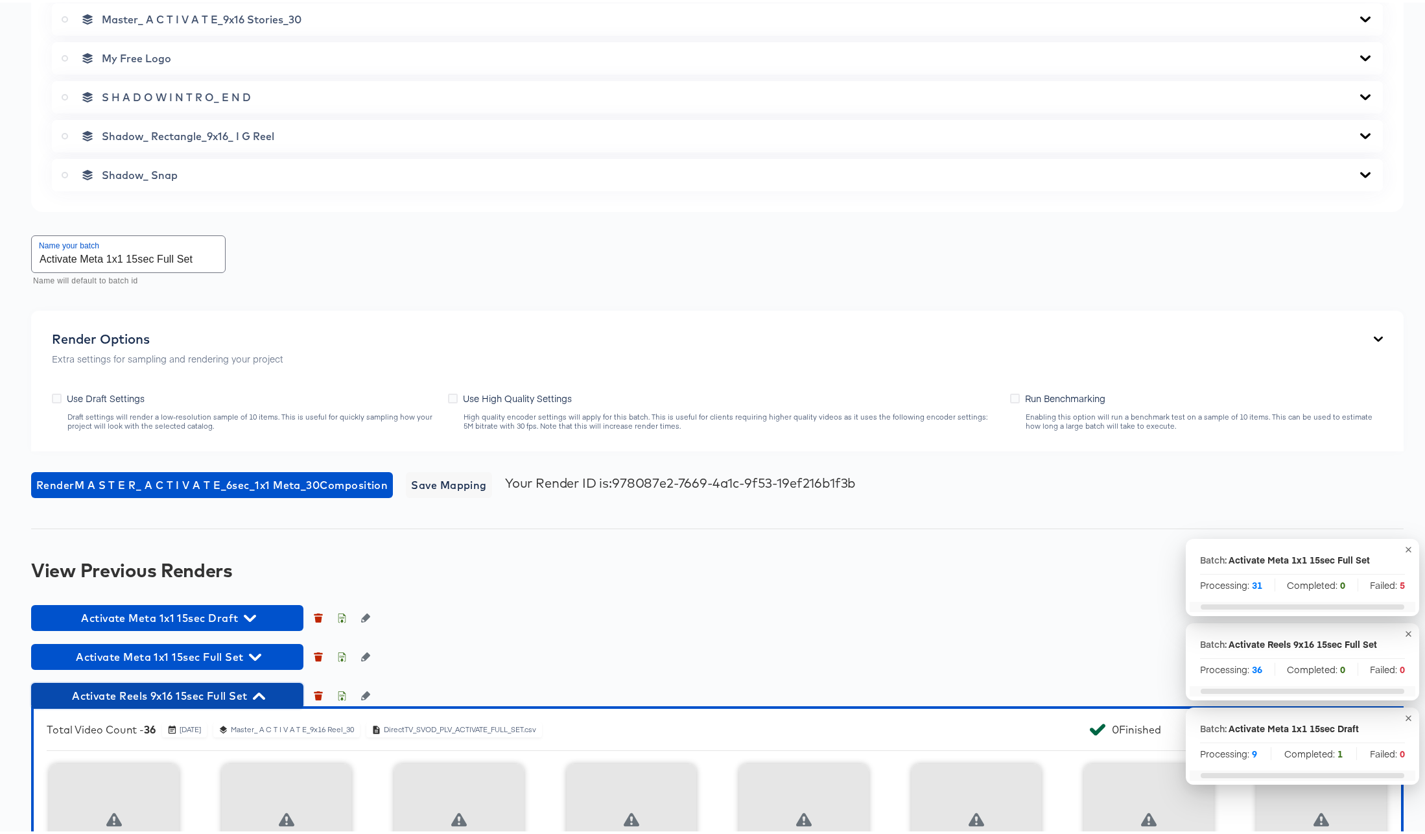
click at [260, 697] on icon "button" at bounding box center [259, 693] width 12 height 12
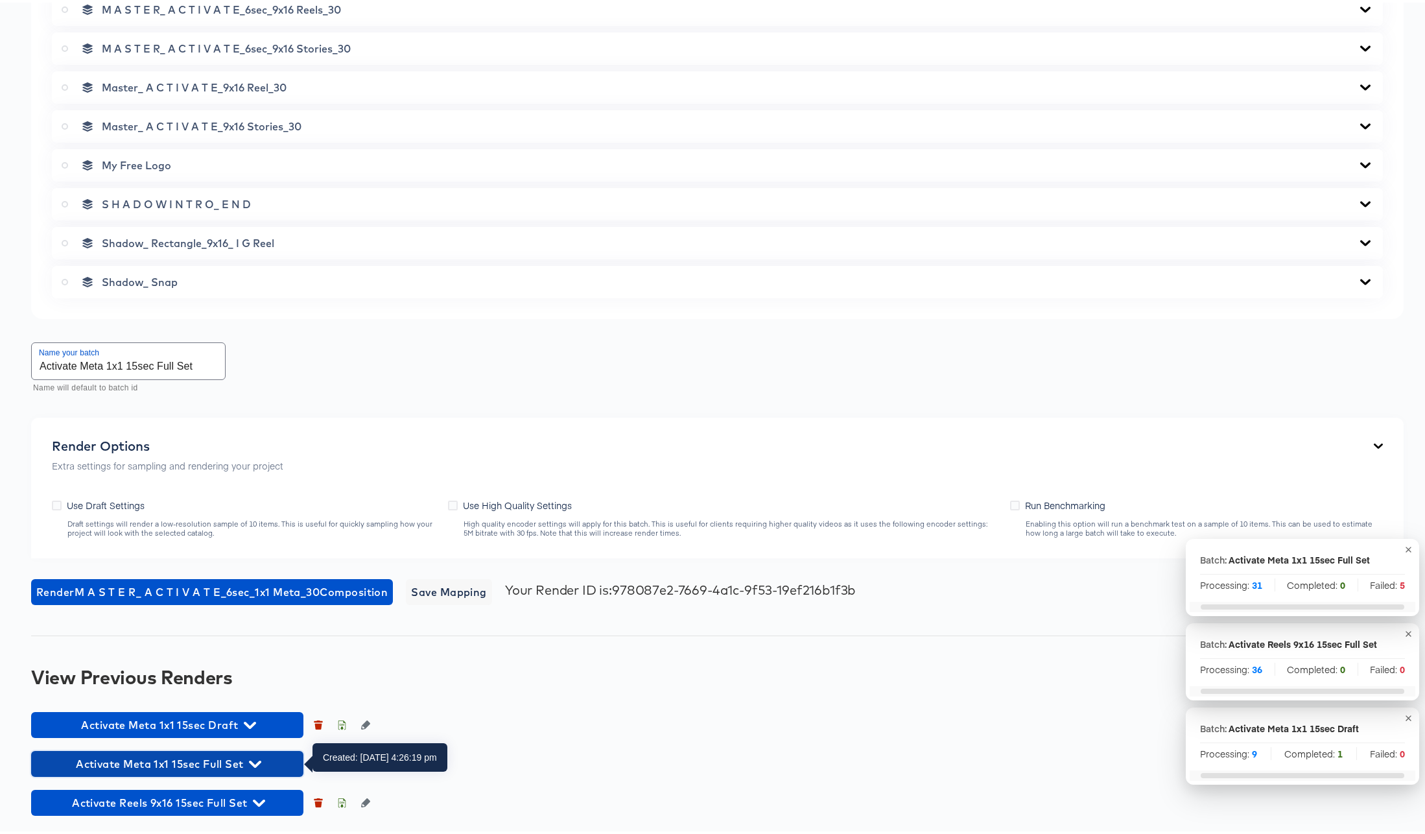
click at [257, 761] on icon "button" at bounding box center [255, 761] width 12 height 7
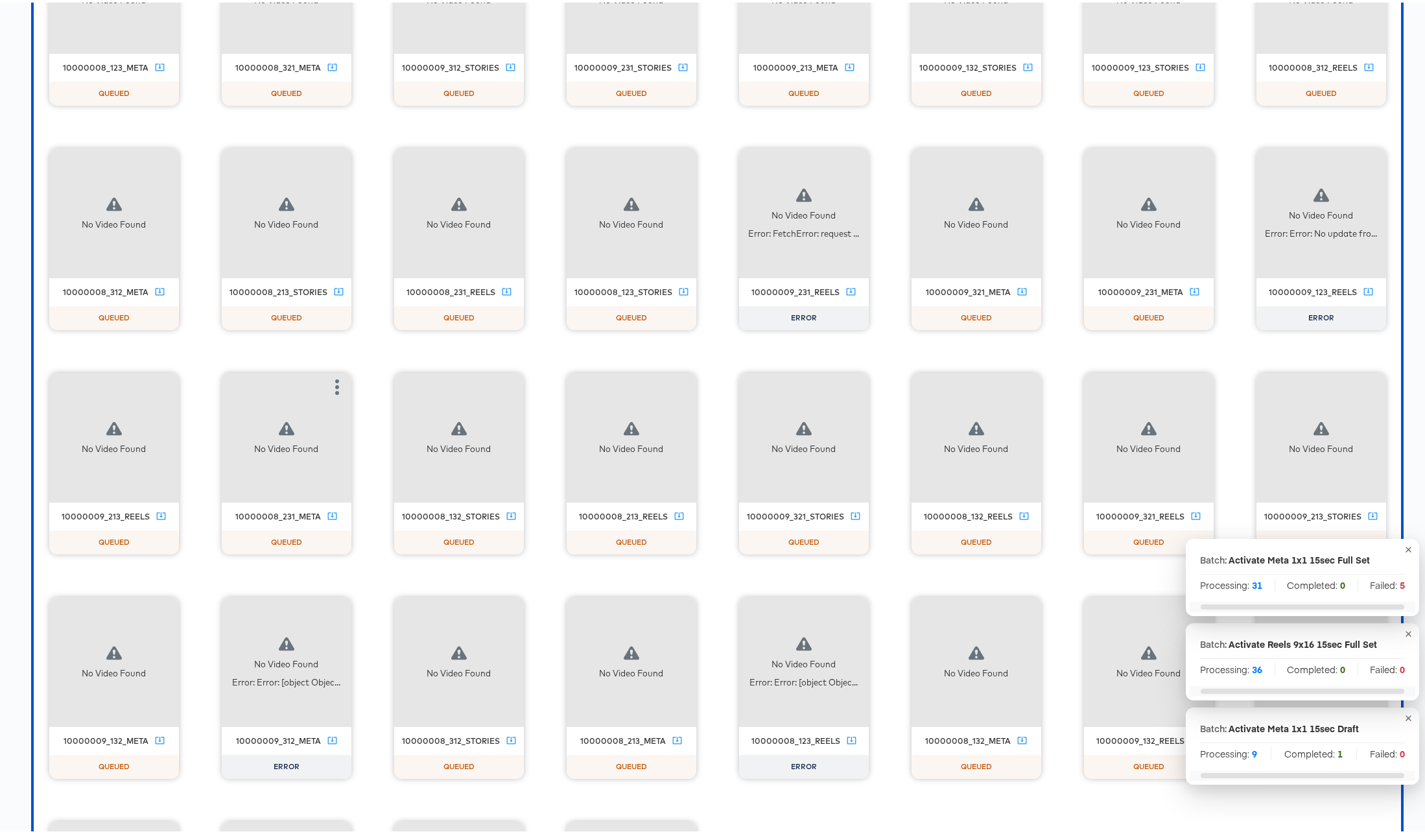
scroll to position [2807, 0]
click at [862, 159] on icon "button" at bounding box center [854, 162] width 16 height 16
click at [915, 162] on div "Retry" at bounding box center [901, 160] width 25 height 10
click at [1364, 169] on icon "button" at bounding box center [1372, 162] width 16 height 16
click at [1406, 165] on div "Retry" at bounding box center [1418, 160] width 25 height 10
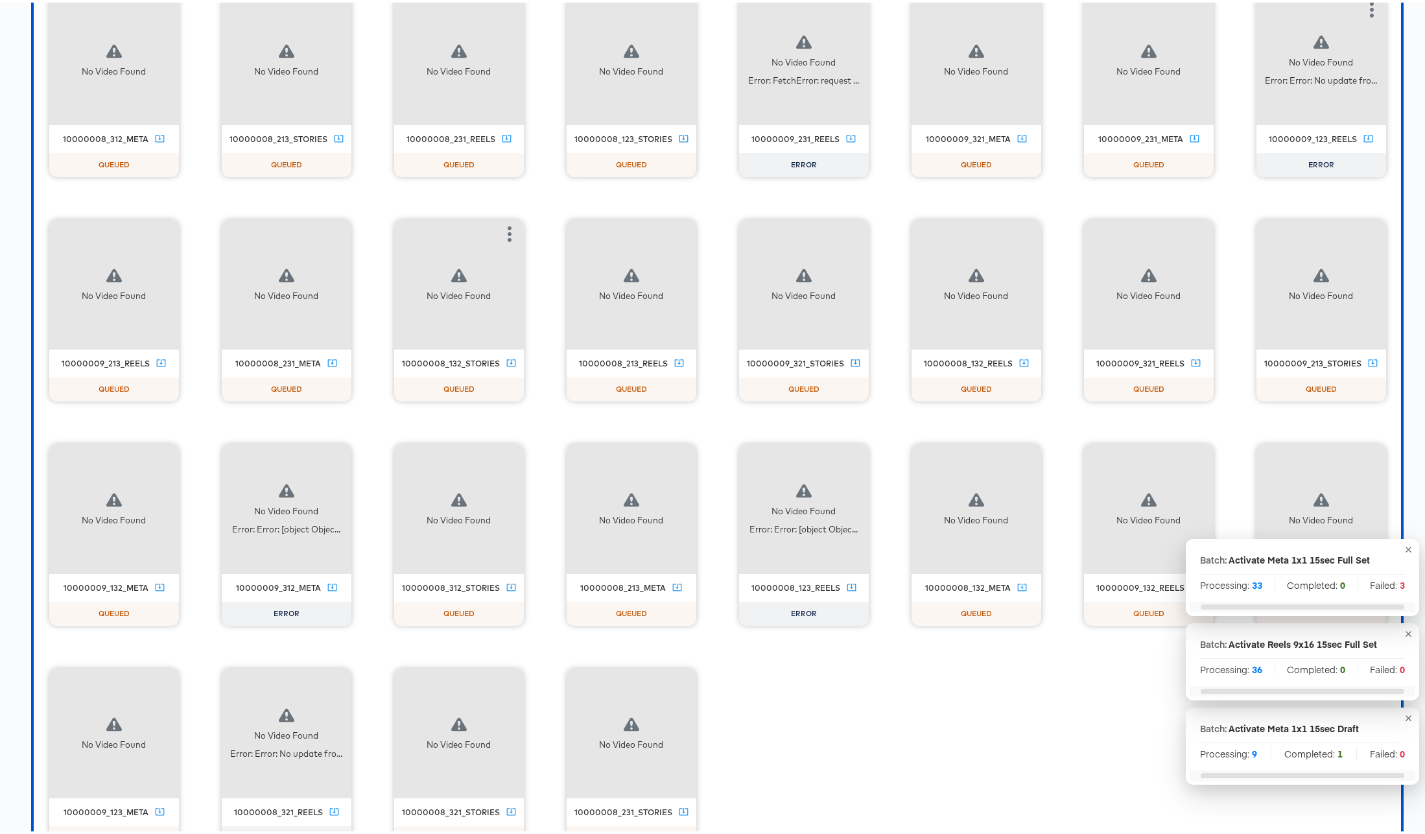
scroll to position [3077, 0]
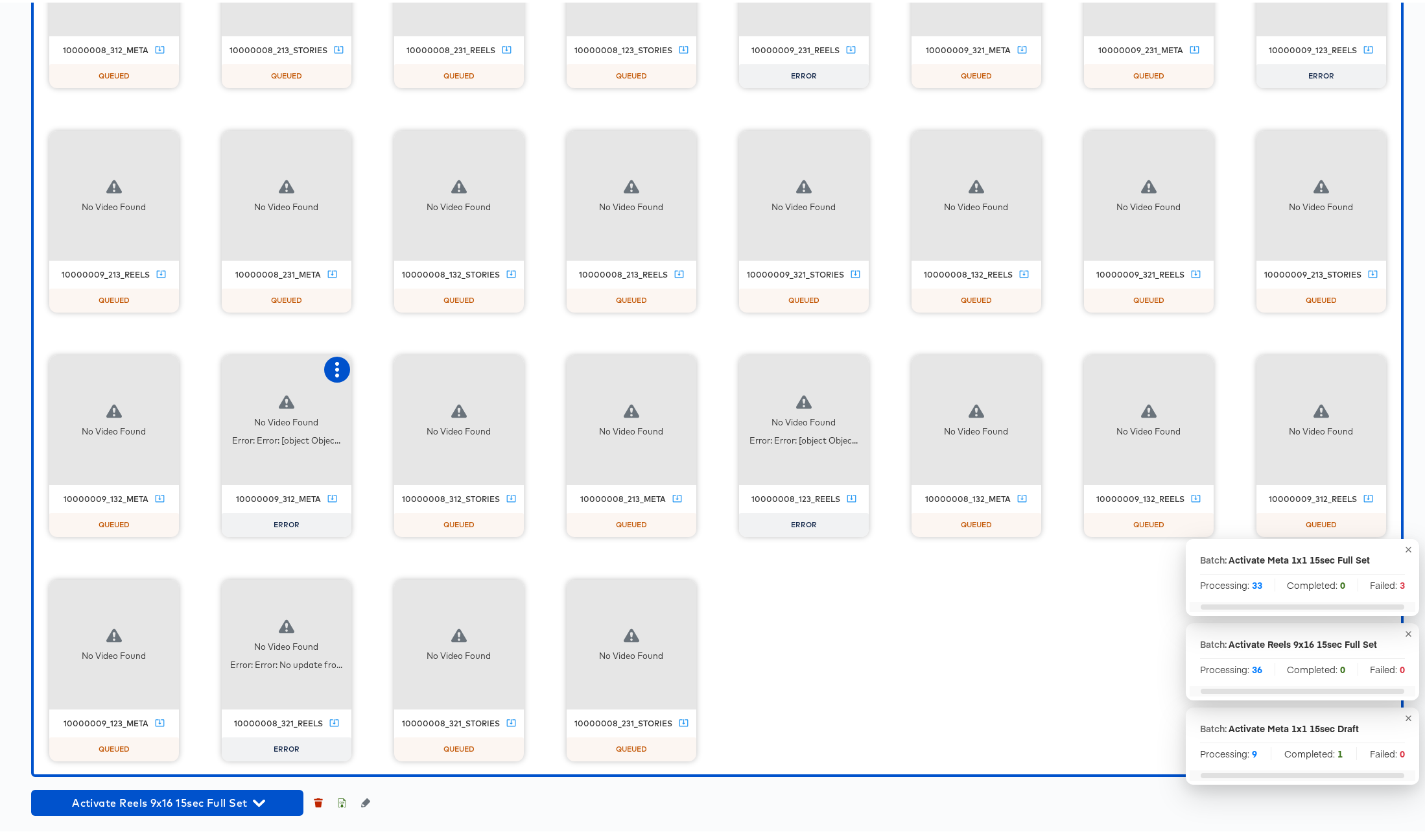
click at [345, 359] on icon "button" at bounding box center [337, 367] width 16 height 16
click at [397, 360] on div "Retry" at bounding box center [384, 365] width 25 height 10
click at [846, 375] on icon "button" at bounding box center [854, 367] width 16 height 16
click at [889, 371] on div "Retry" at bounding box center [901, 365] width 25 height 10
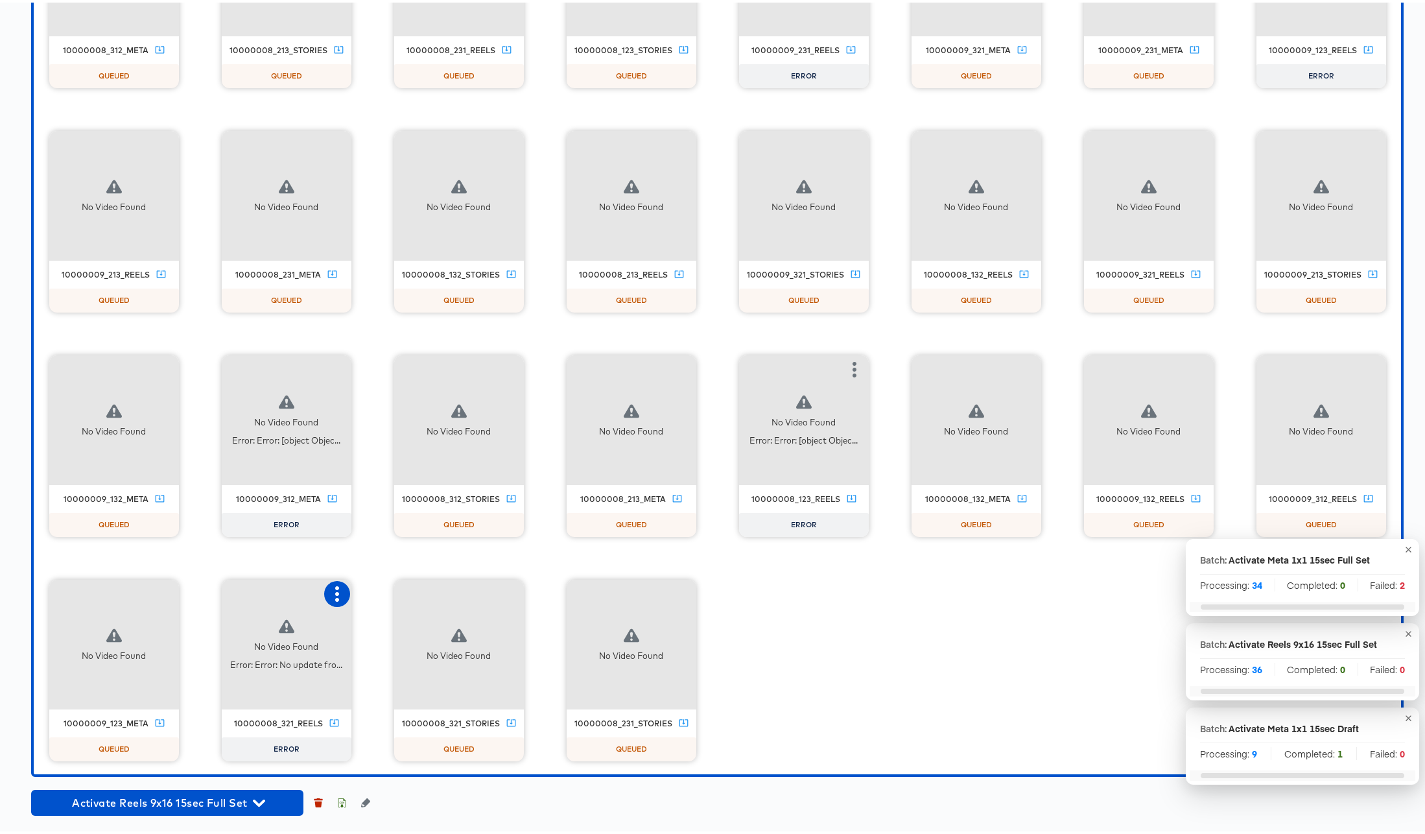
click at [345, 583] on icon "button" at bounding box center [337, 591] width 16 height 16
click at [397, 585] on div "Retry" at bounding box center [384, 590] width 25 height 10
click at [517, 583] on icon "button" at bounding box center [510, 591] width 16 height 16
click at [1145, 351] on div "No Video Found 10000008_123_meta QUEUED No Video Found 10000008_321_meta QUEUED…" at bounding box center [717, 219] width 1341 height 1079
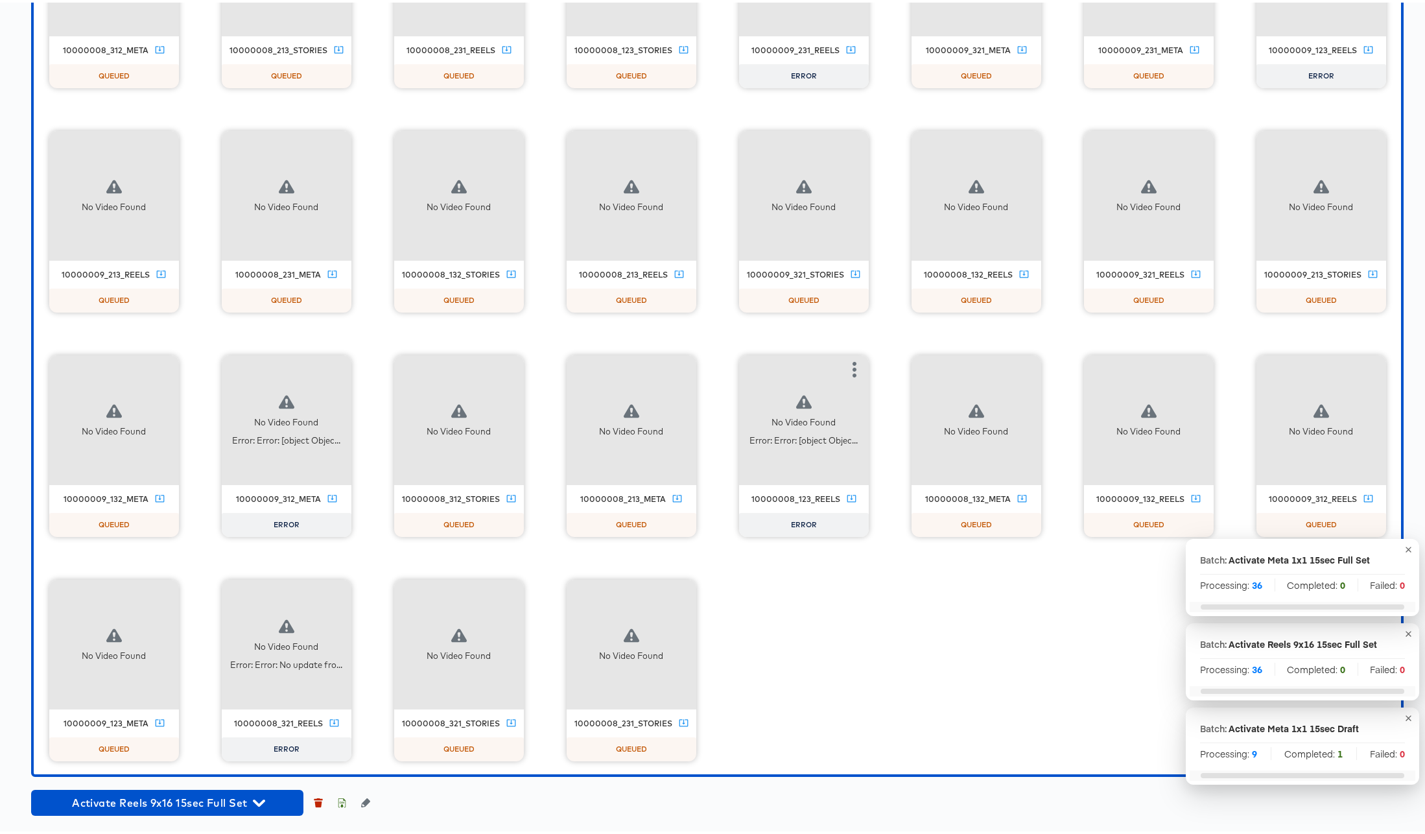
scroll to position [3131, 0]
click at [345, 359] on icon "button" at bounding box center [337, 367] width 16 height 16
click at [920, 213] on div "No Video Found 10000008_123_meta QUEUED No Video Found 10000008_321_meta QUEUED…" at bounding box center [717, 219] width 1341 height 1079
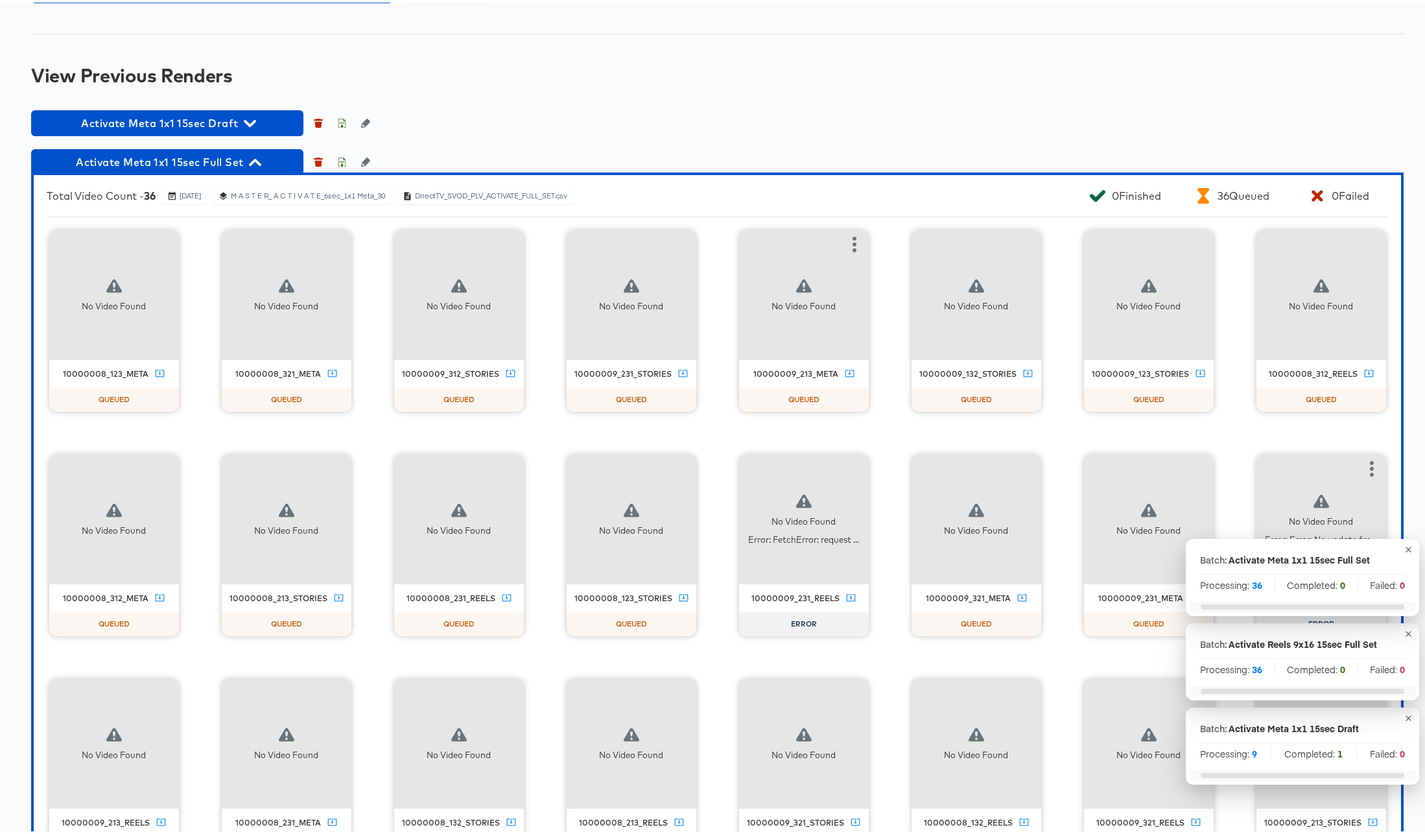
scroll to position [2280, 0]
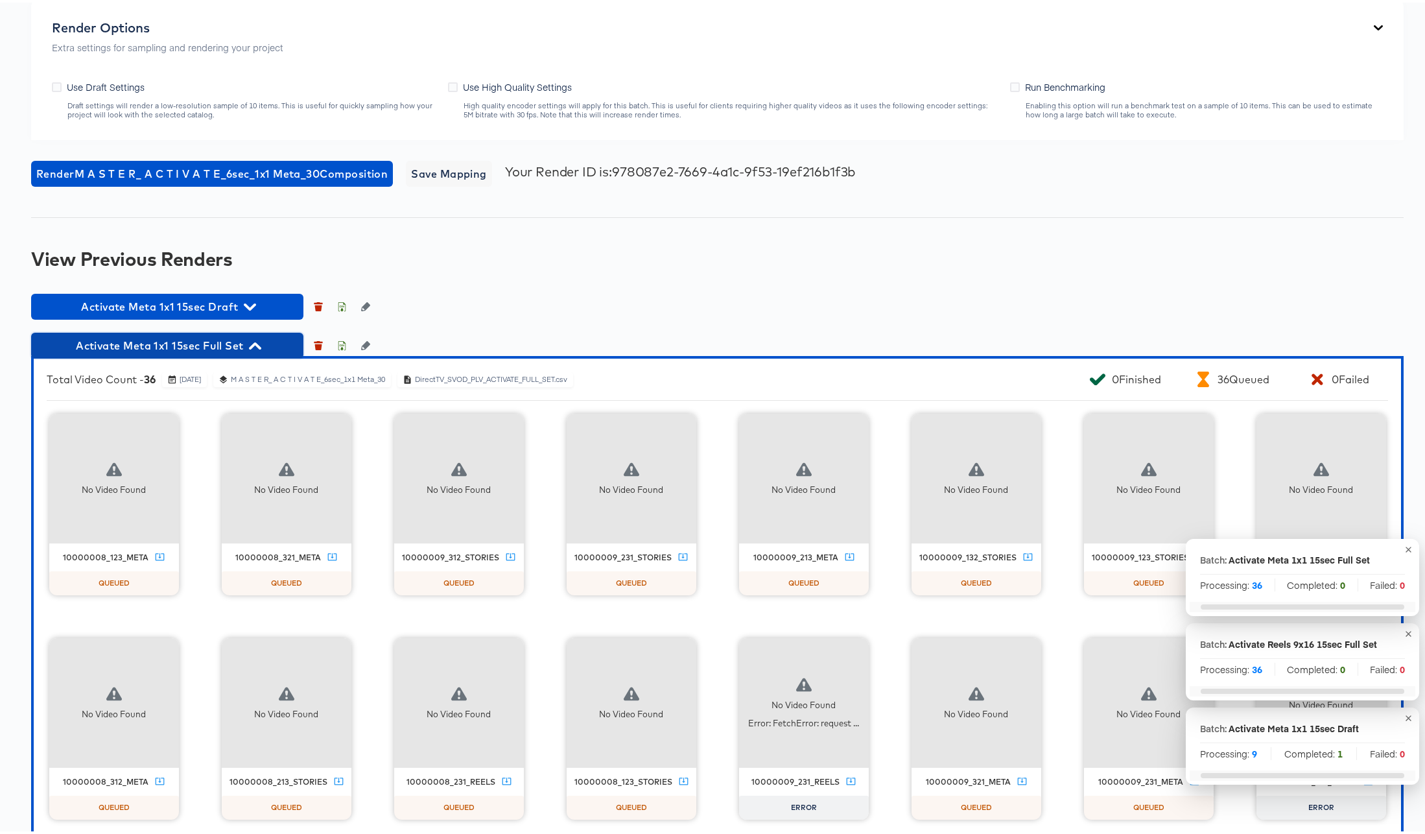
click at [253, 344] on icon "button" at bounding box center [255, 343] width 12 height 7
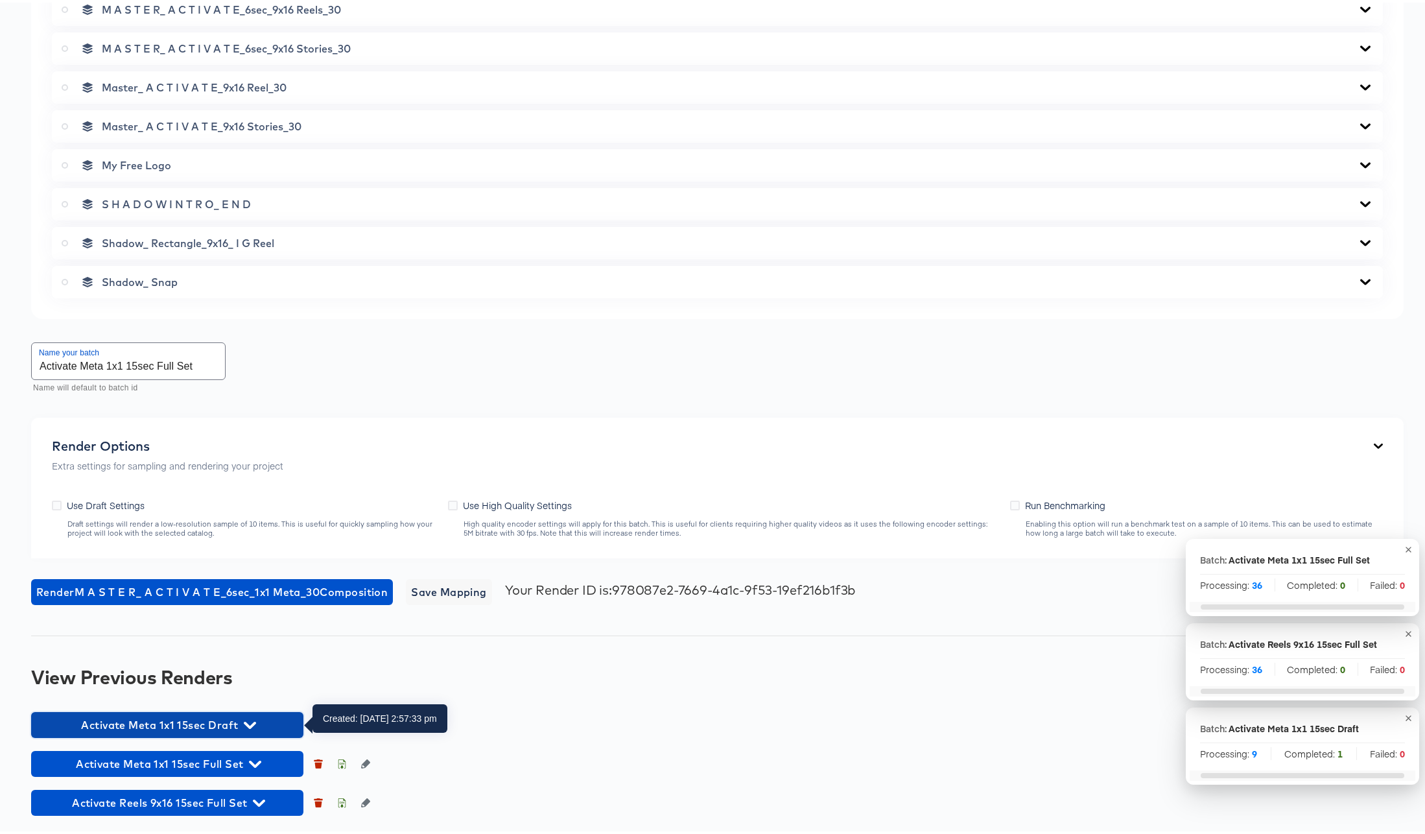
click at [253, 721] on icon "button" at bounding box center [250, 722] width 12 height 7
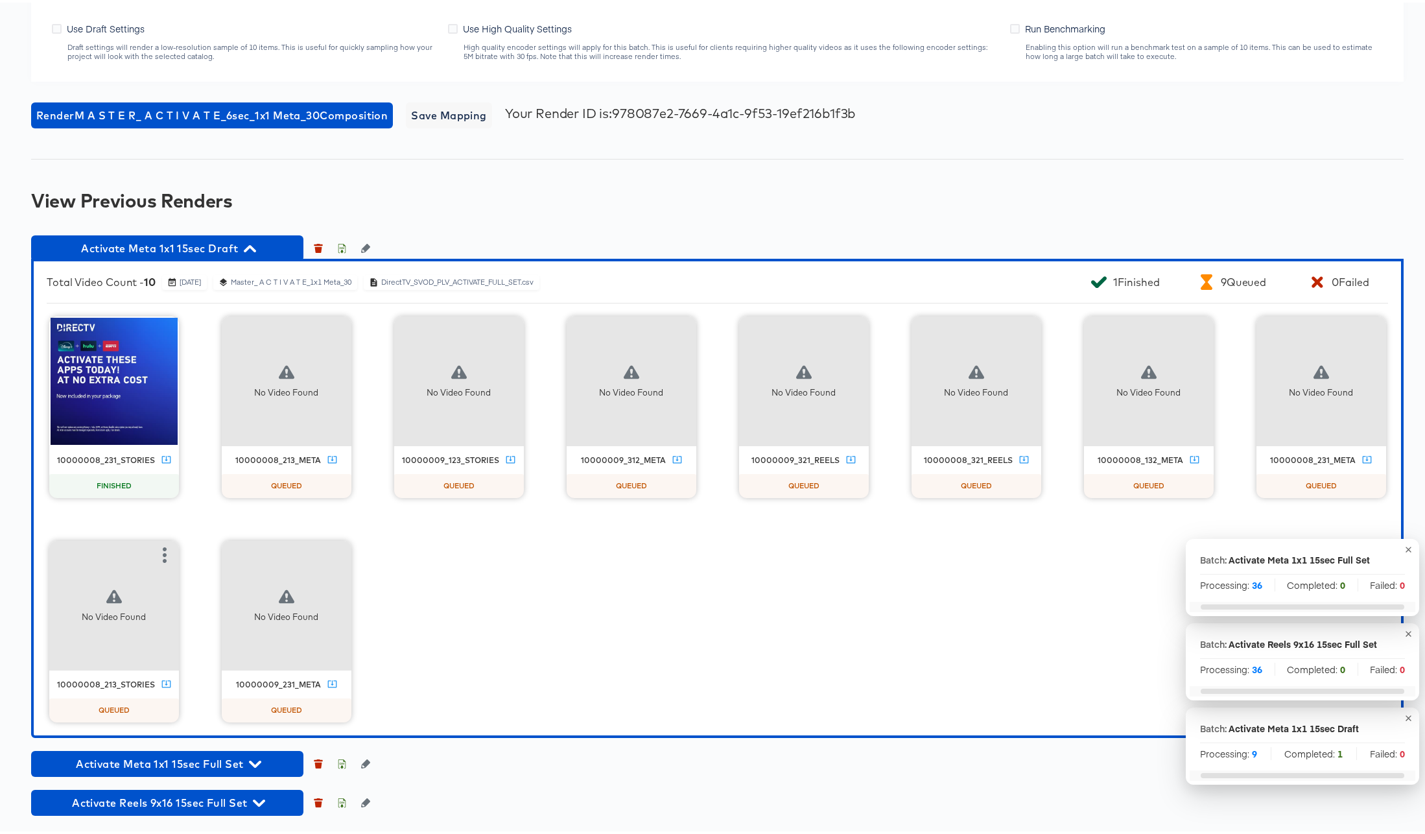
scroll to position [2336, 0]
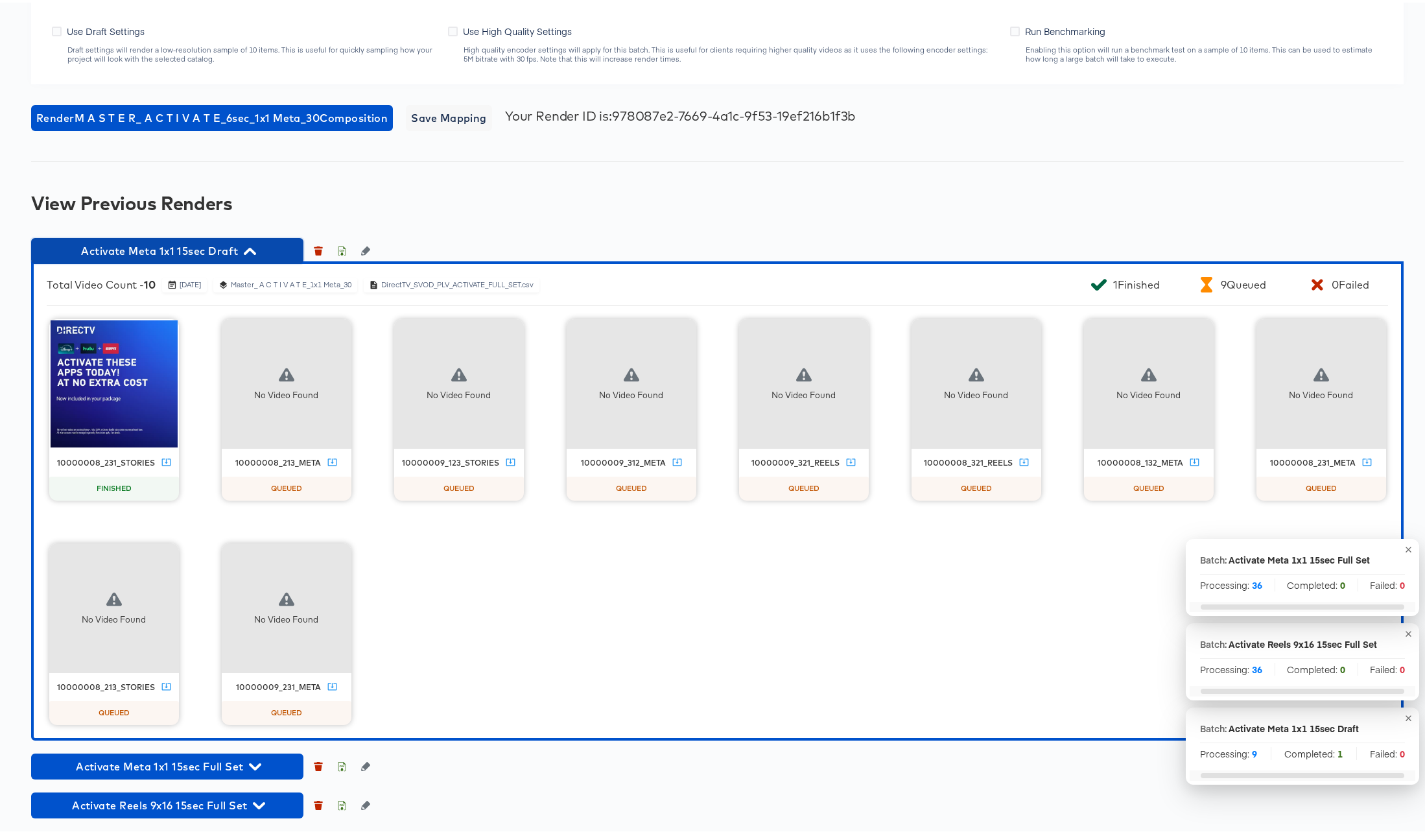
click at [255, 246] on icon "button" at bounding box center [250, 248] width 12 height 12
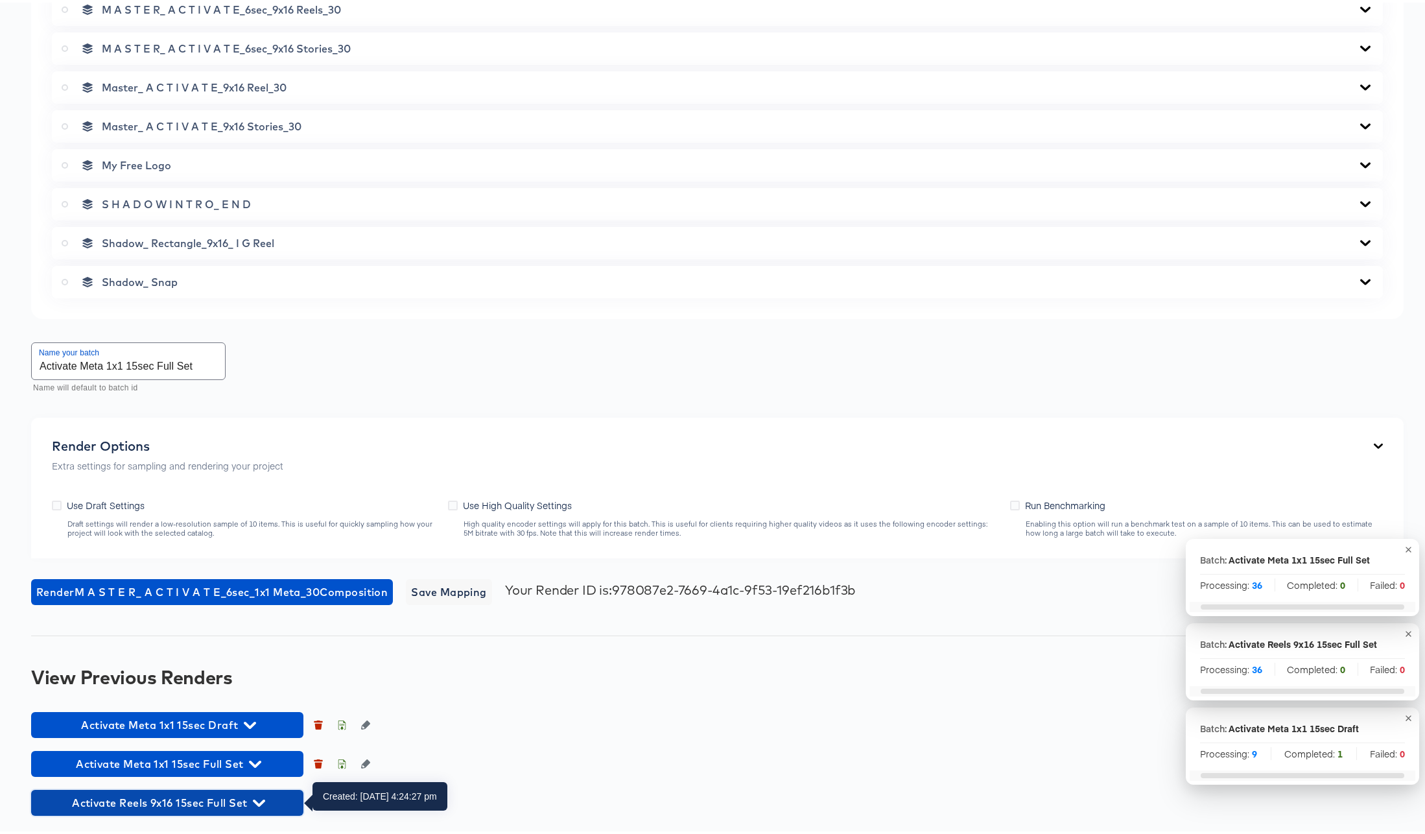
click at [260, 799] on icon "button" at bounding box center [259, 800] width 12 height 12
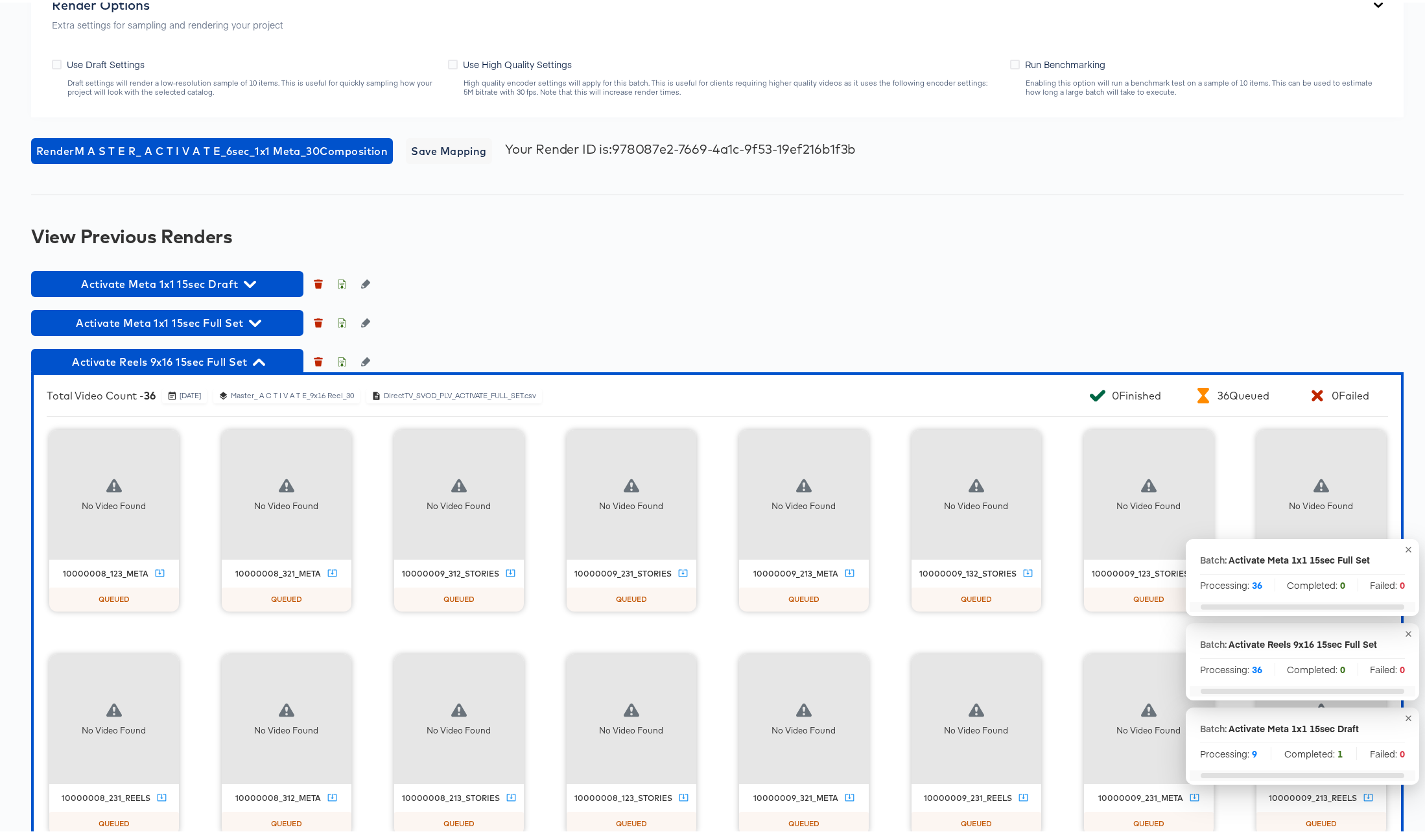
scroll to position [2298, 0]
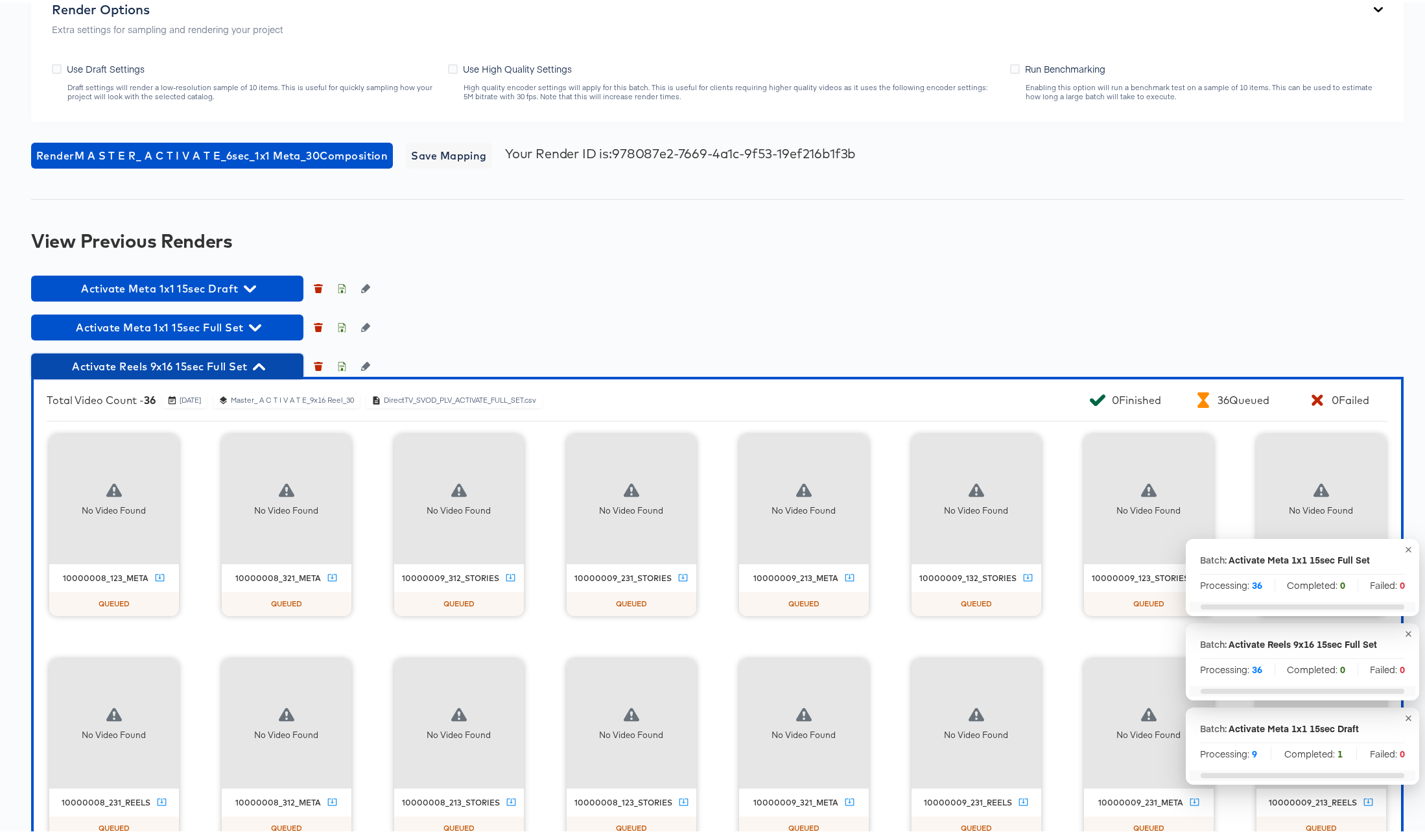
click at [261, 366] on icon "button" at bounding box center [259, 364] width 12 height 12
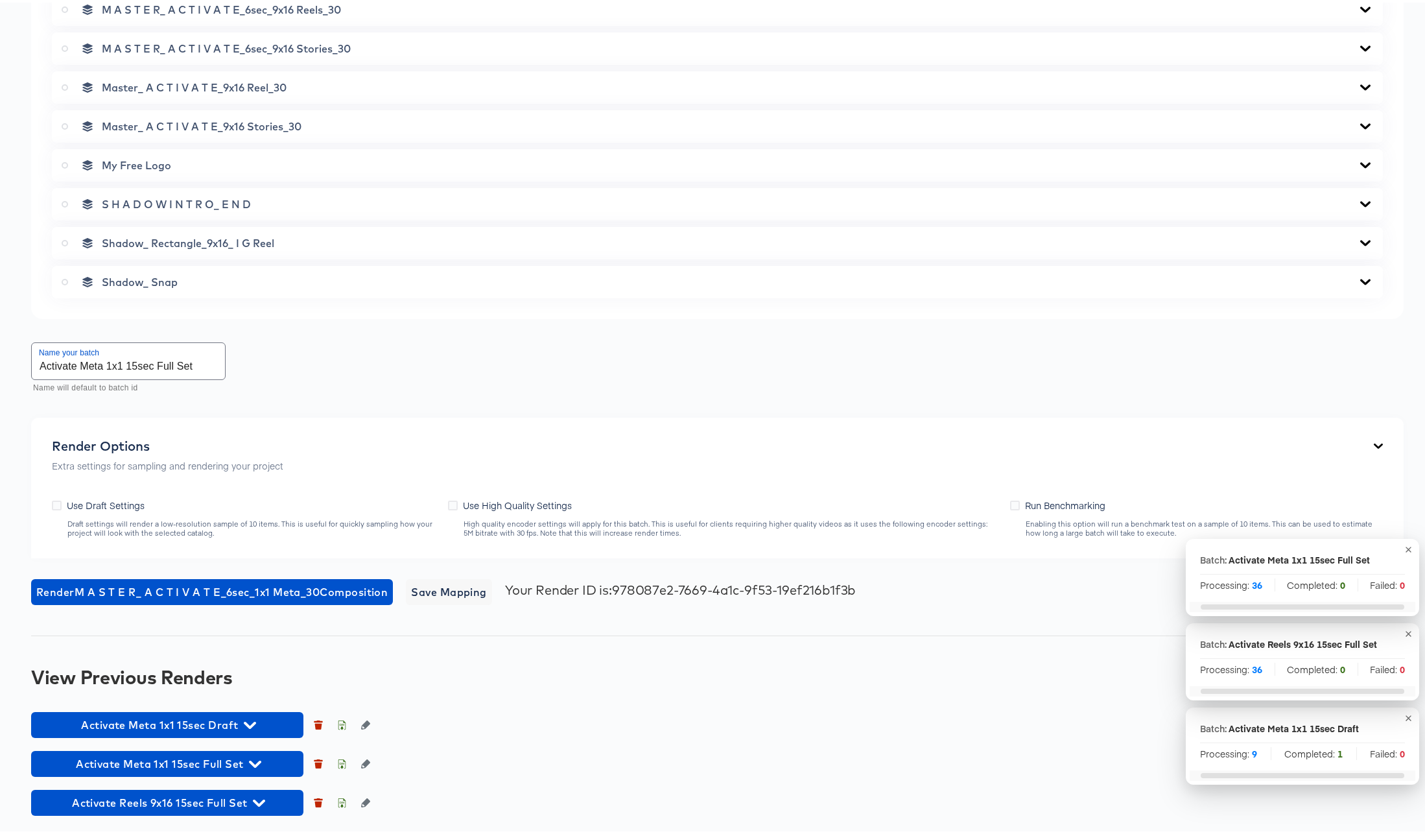
scroll to position [1862, 0]
click at [259, 799] on icon "button" at bounding box center [259, 800] width 12 height 7
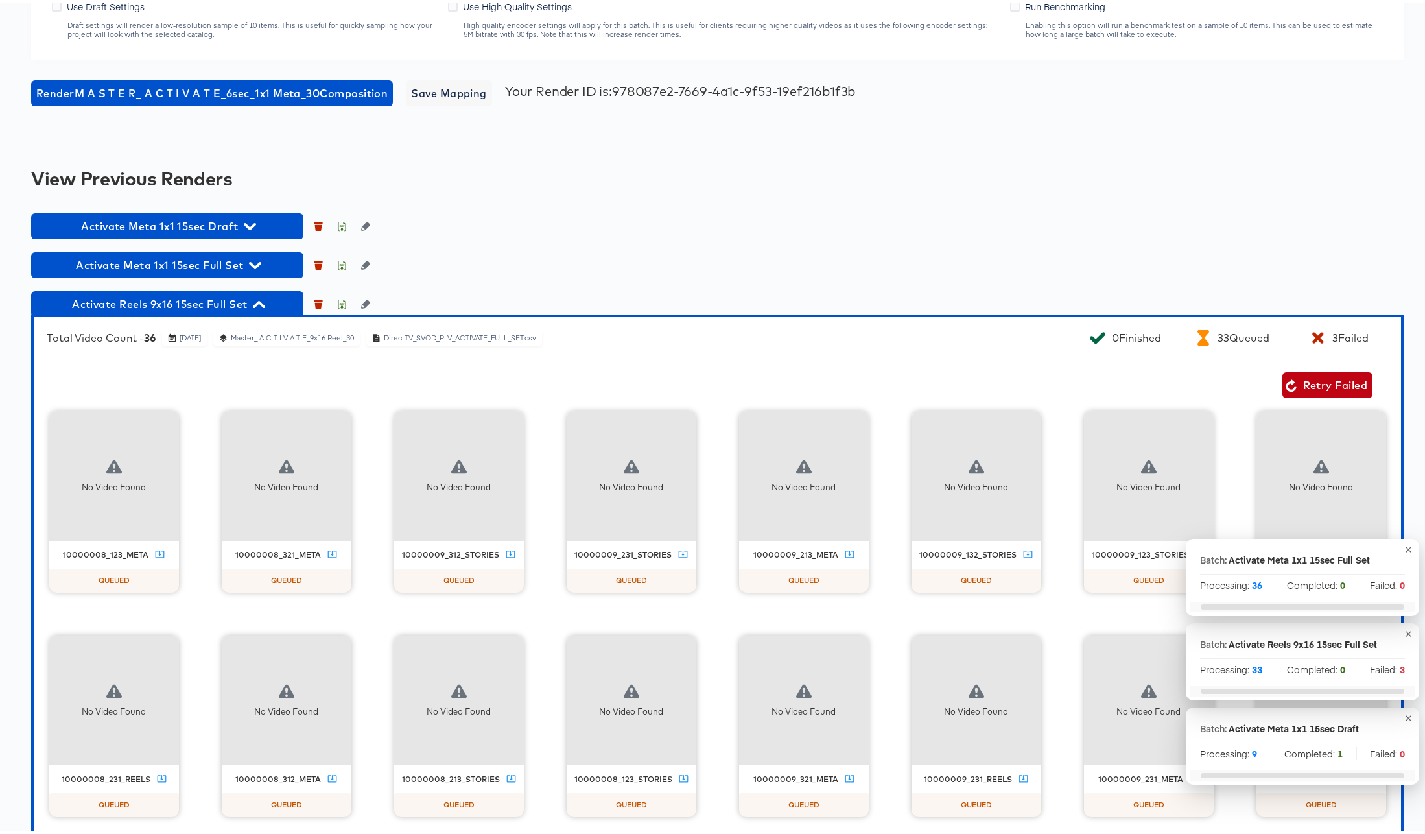
scroll to position [2327, 0]
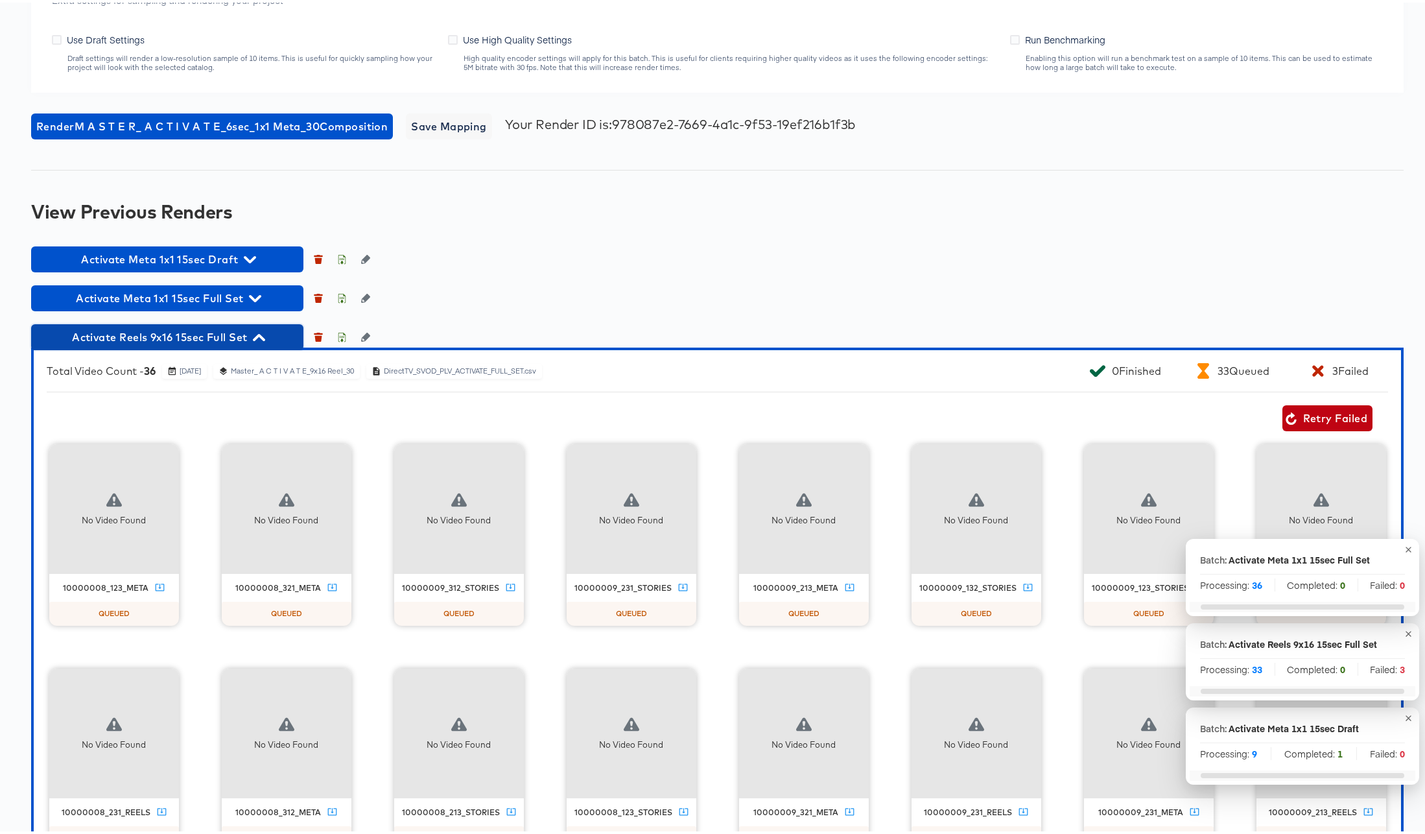
click at [261, 332] on icon "button" at bounding box center [259, 334] width 12 height 7
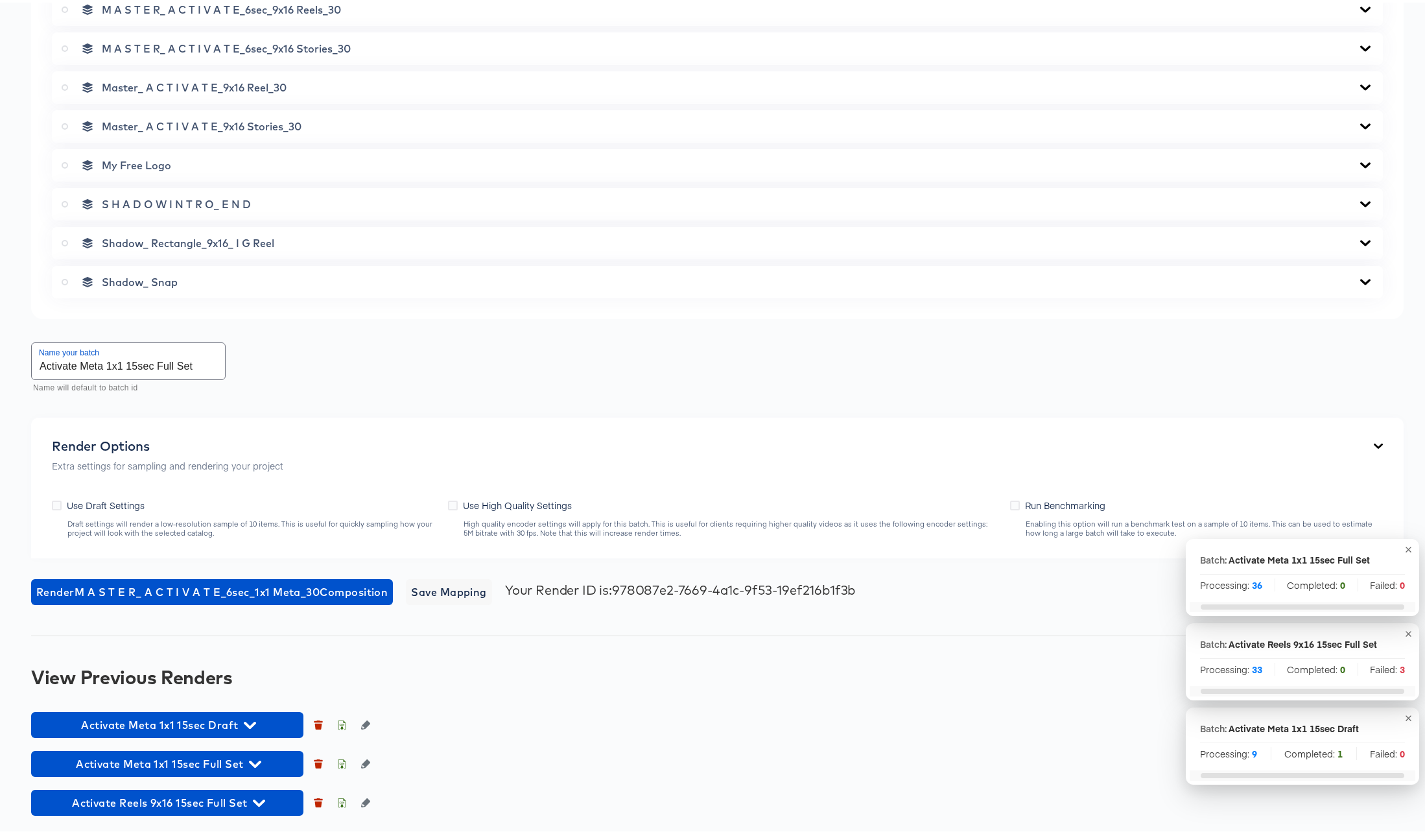
scroll to position [1862, 0]
